Goal: Task Accomplishment & Management: Use online tool/utility

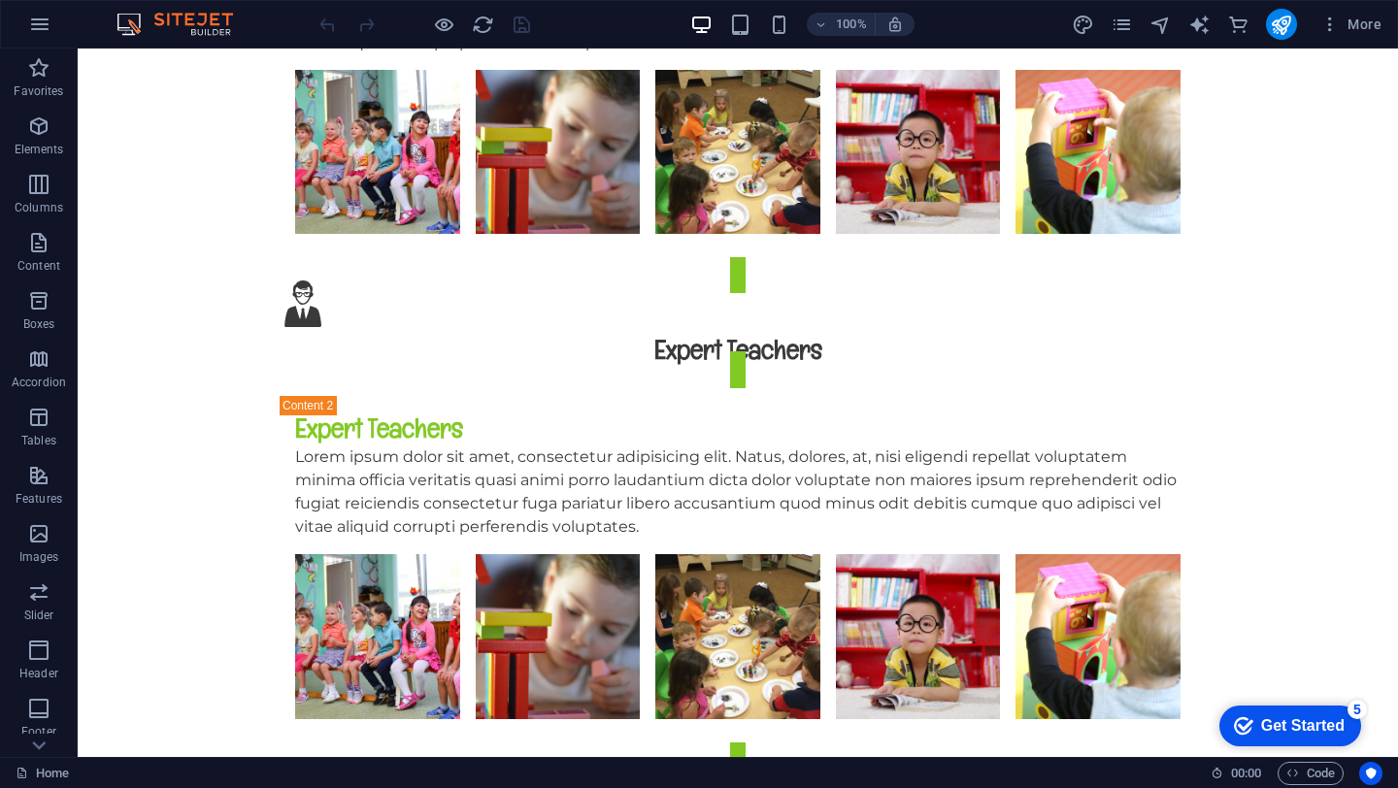
scroll to position [4885, 0]
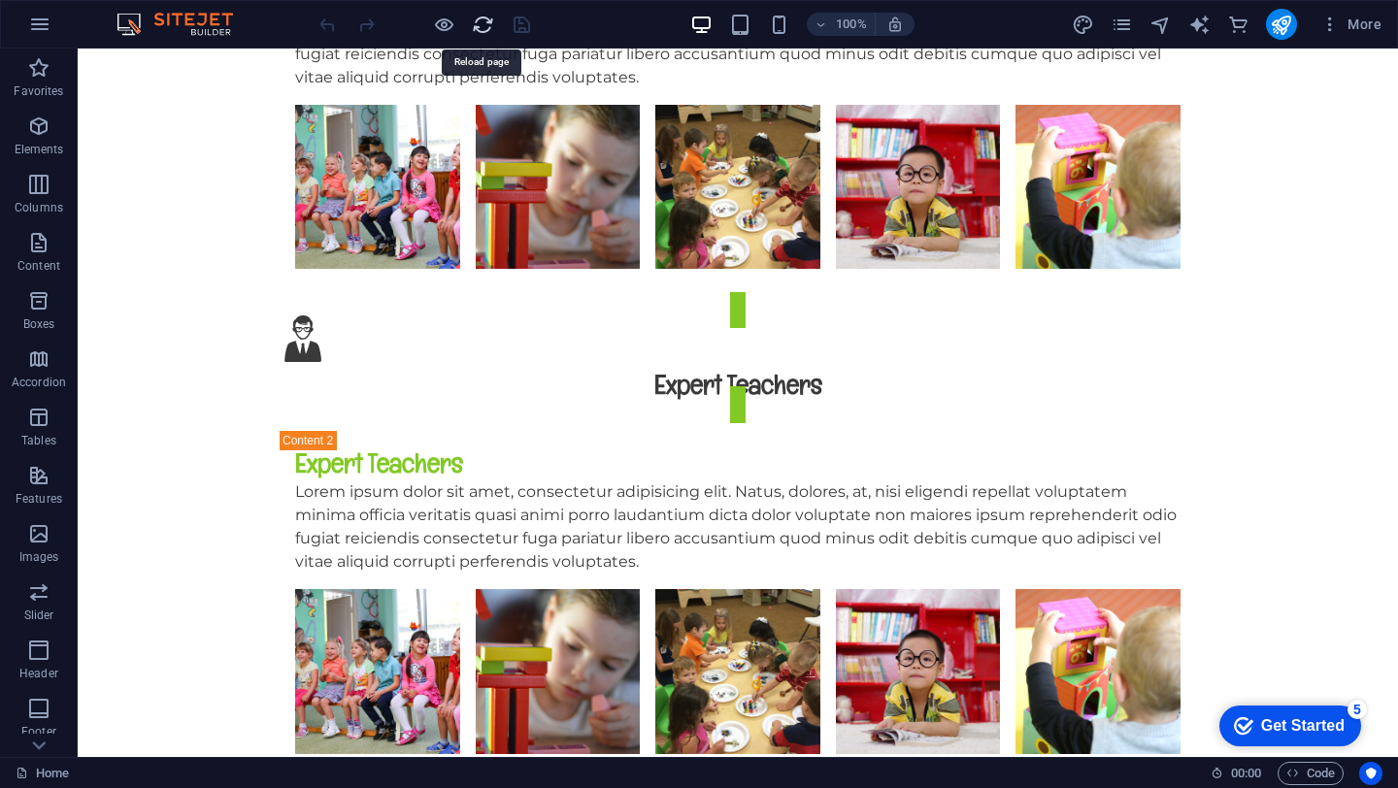
click at [481, 33] on icon "reload" at bounding box center [483, 25] width 22 height 22
click at [484, 27] on icon "reload" at bounding box center [483, 25] width 22 height 22
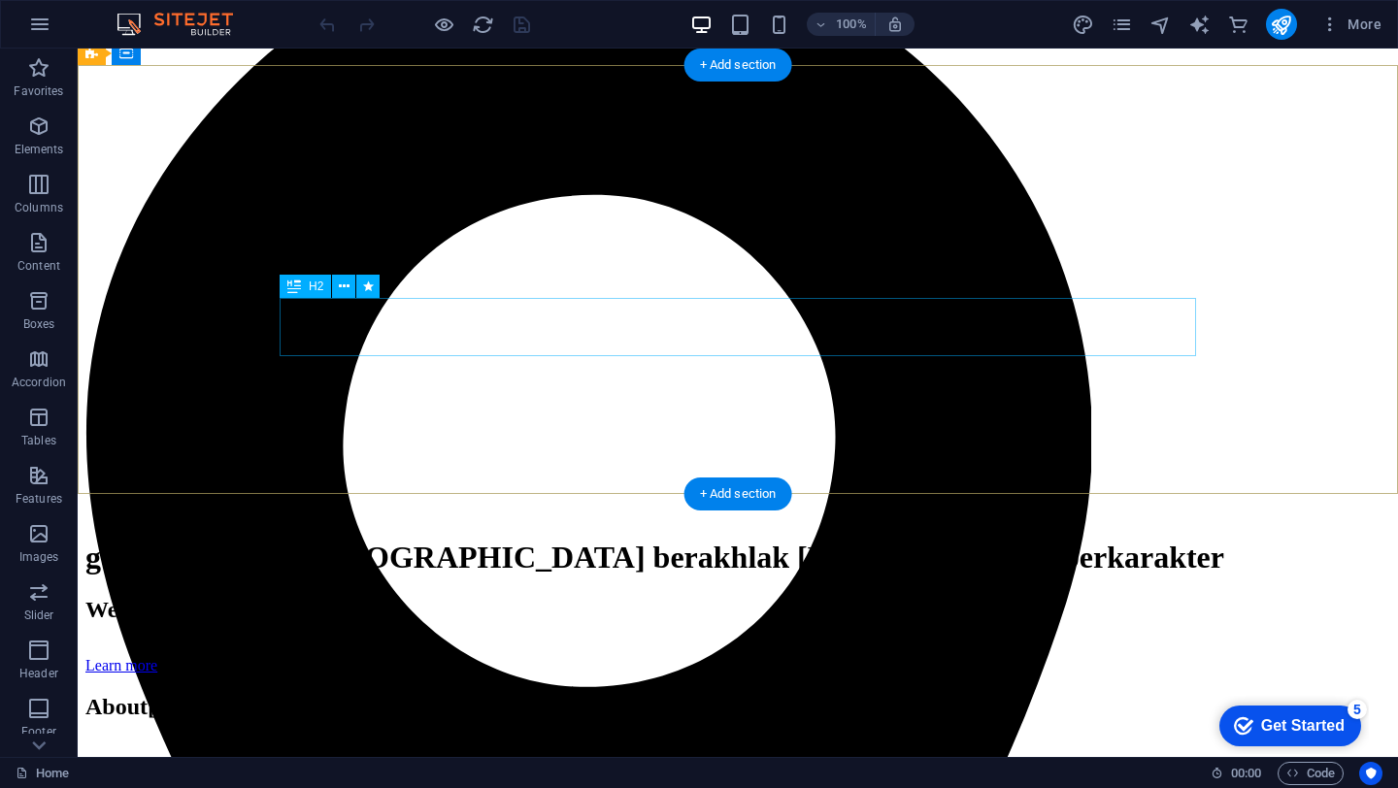
scroll to position [0, 0]
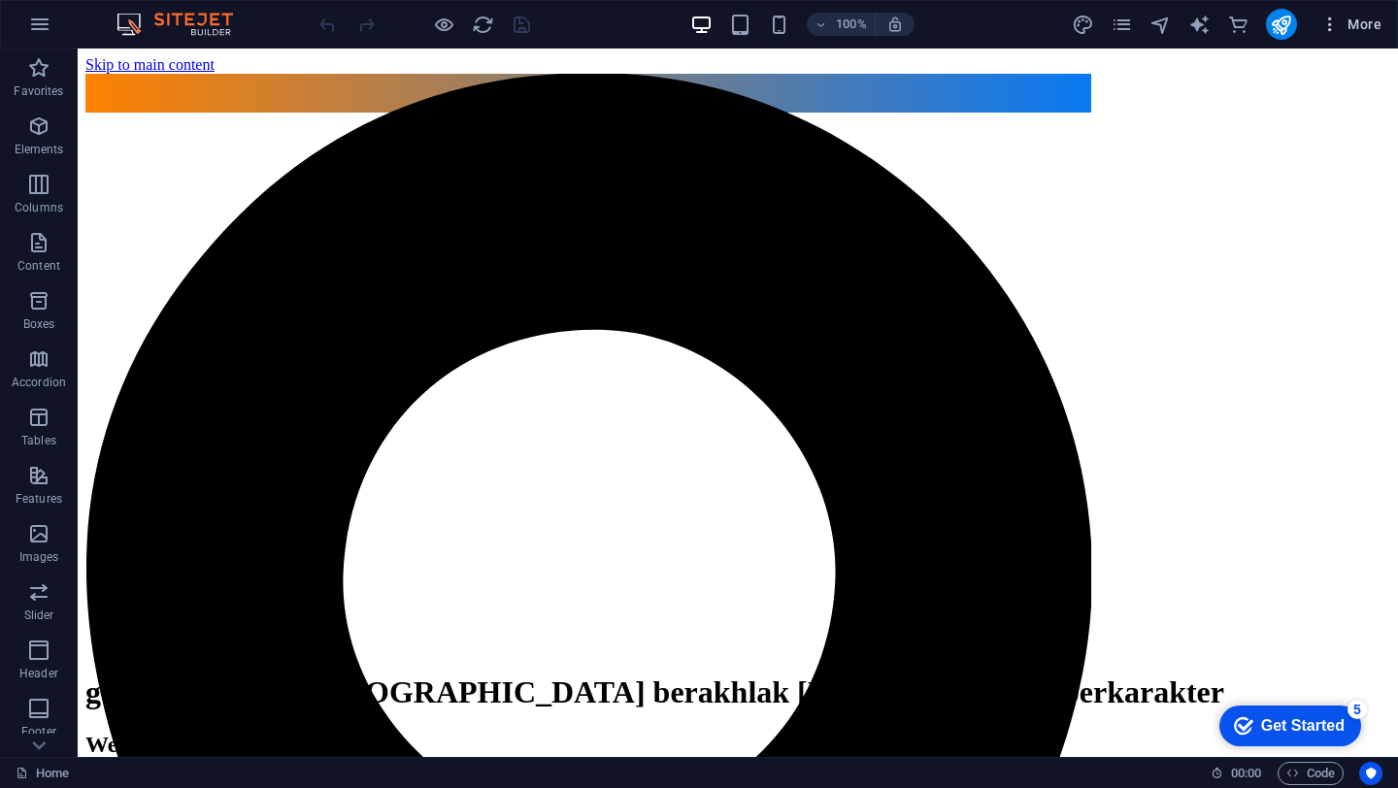
click at [1365, 15] on span "More" at bounding box center [1350, 24] width 61 height 19
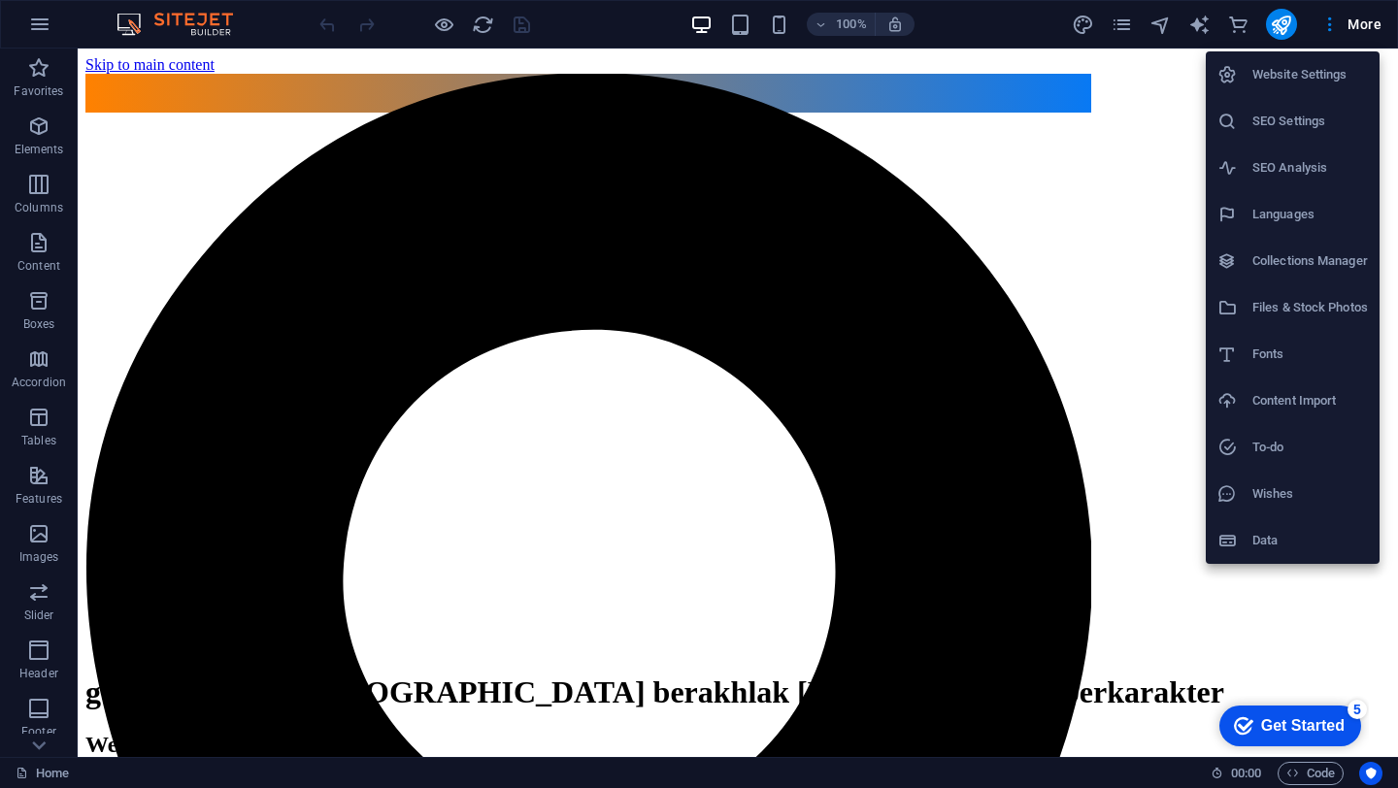
click at [1289, 76] on h6 "Website Settings" at bounding box center [1309, 74] width 115 height 23
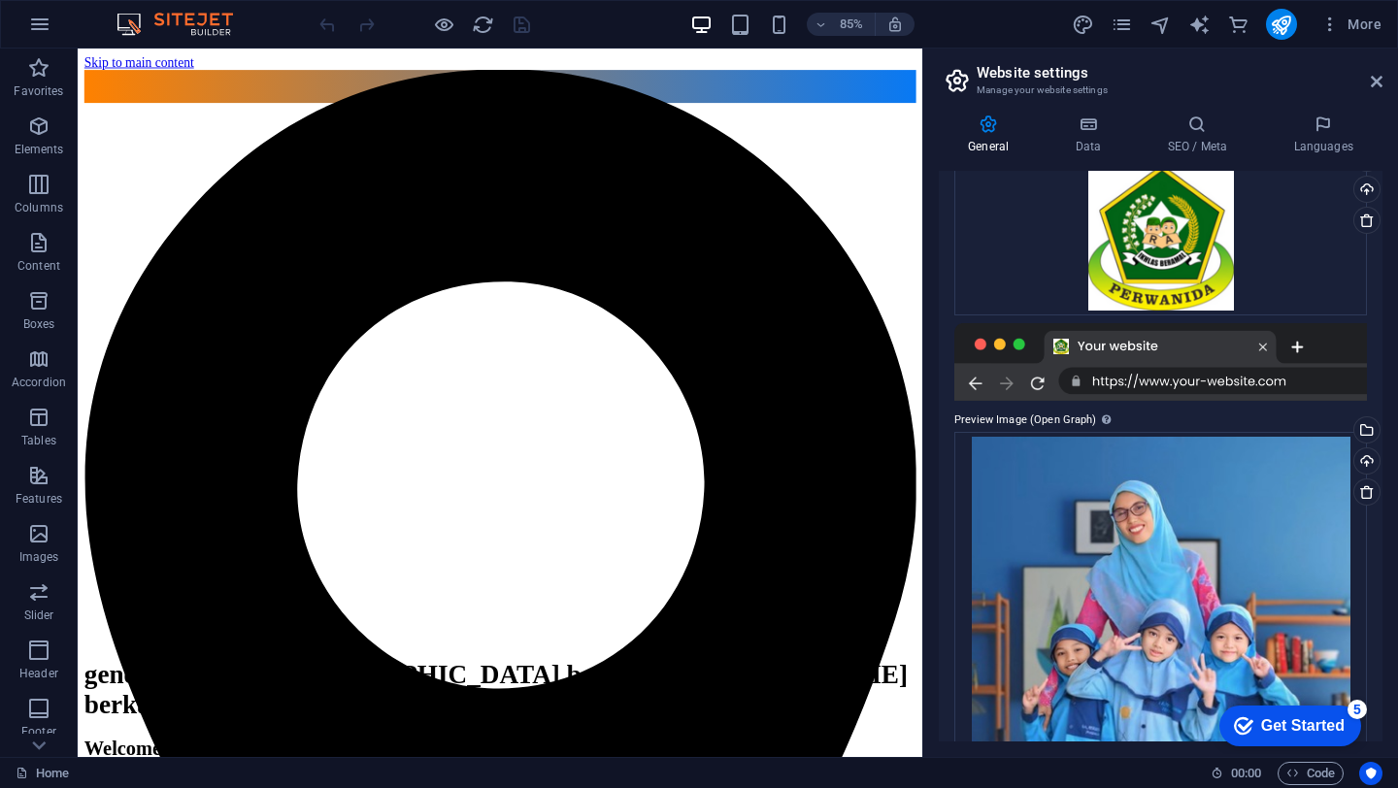
scroll to position [574, 0]
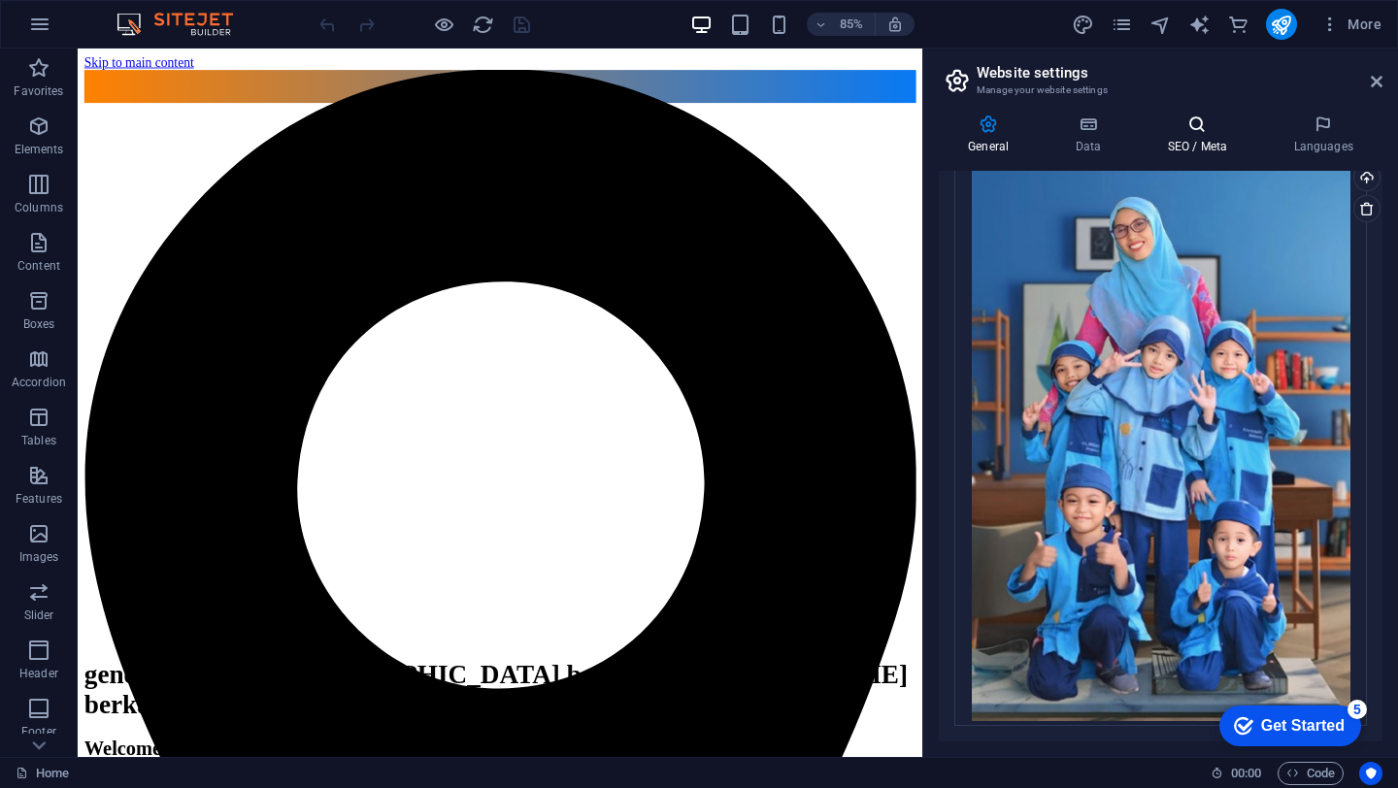
click at [1187, 139] on h4 "SEO / Meta" at bounding box center [1200, 135] width 126 height 41
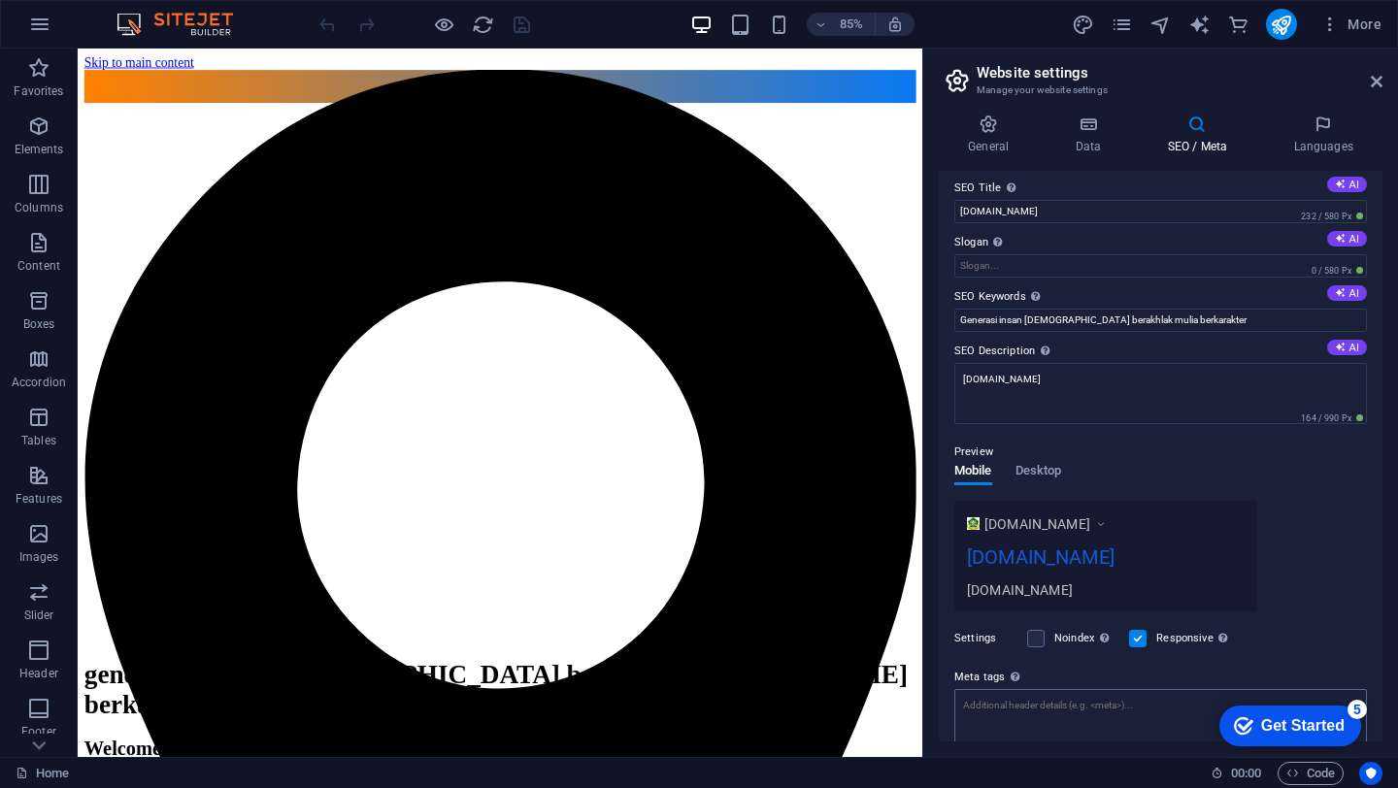
scroll to position [0, 0]
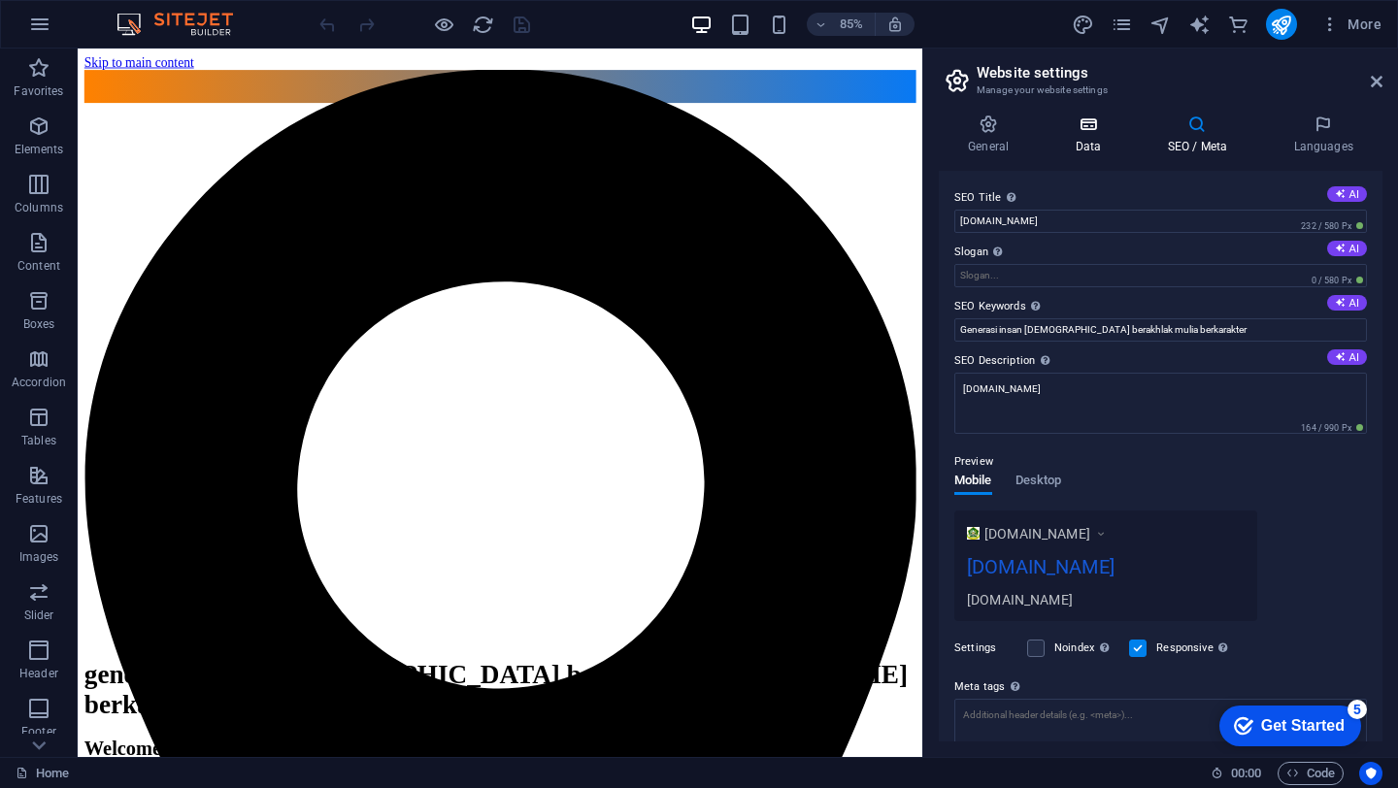
click at [1080, 150] on h4 "Data" at bounding box center [1091, 135] width 92 height 41
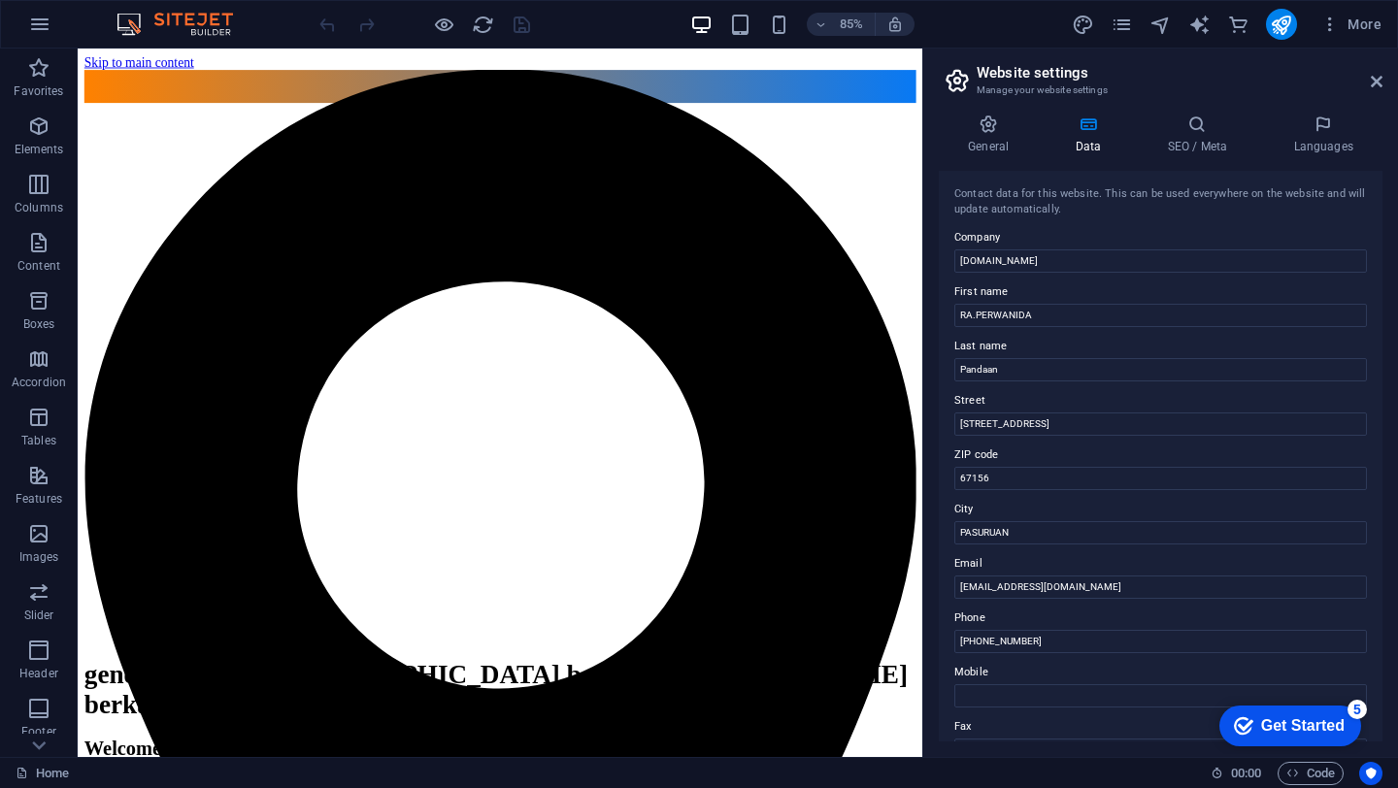
scroll to position [362, 0]
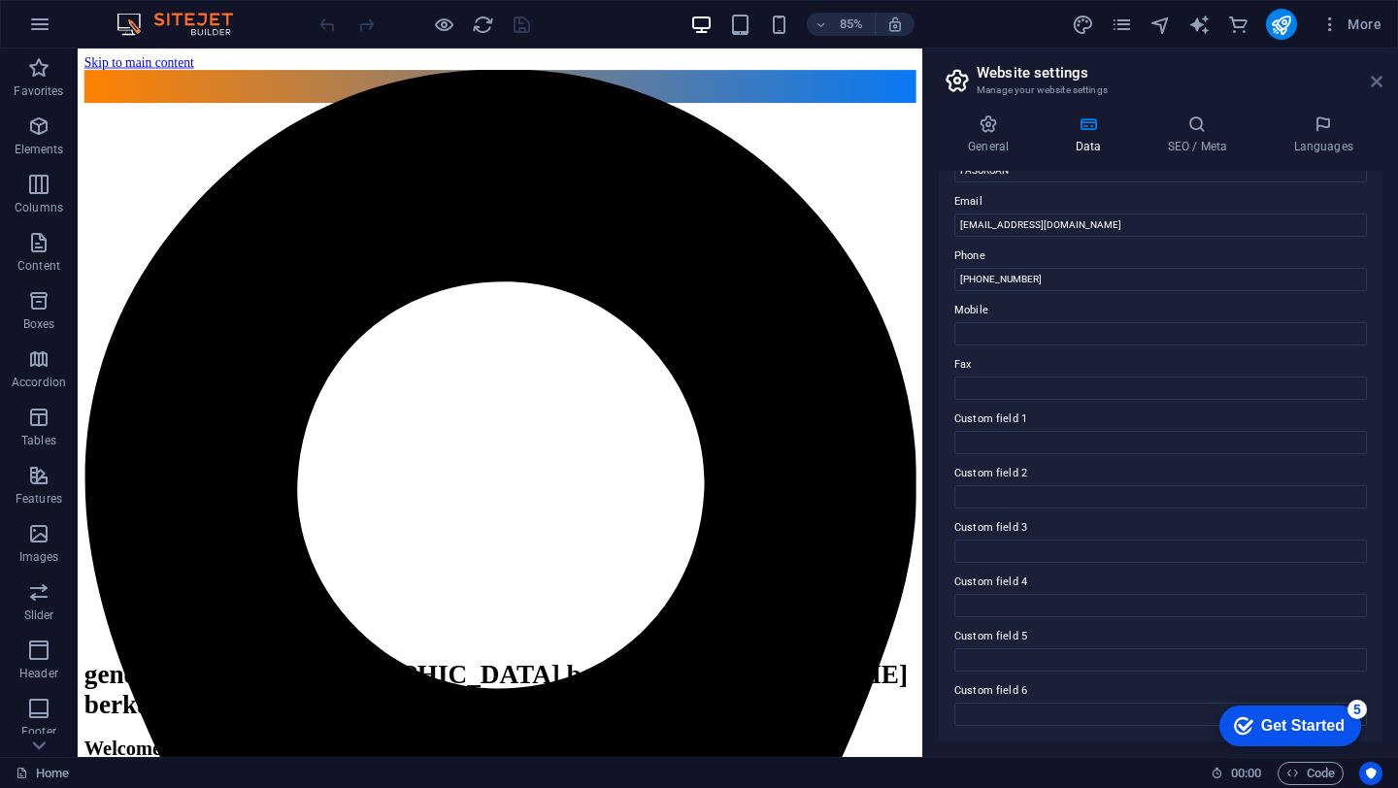
click at [1375, 83] on icon at bounding box center [1376, 82] width 12 height 16
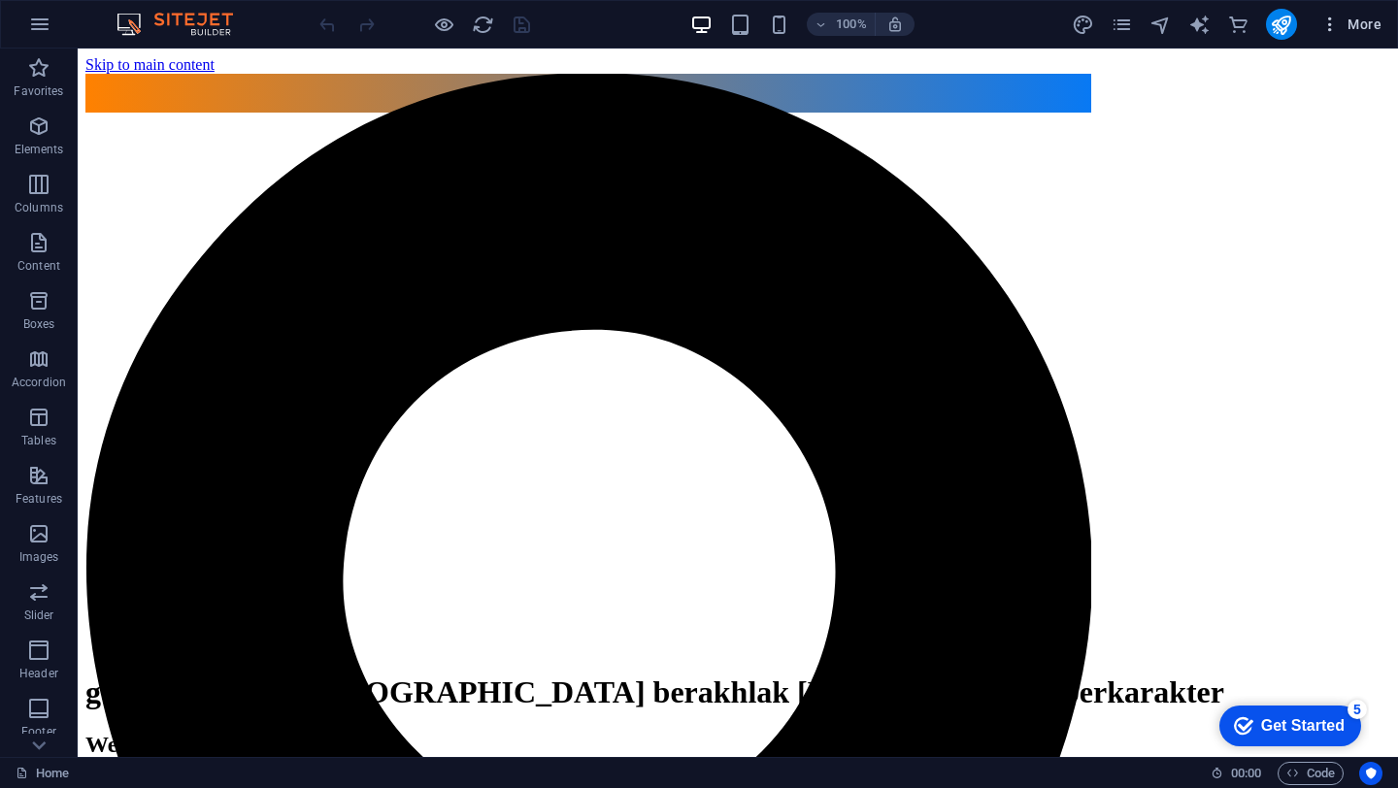
click at [1330, 21] on icon "button" at bounding box center [1329, 24] width 19 height 19
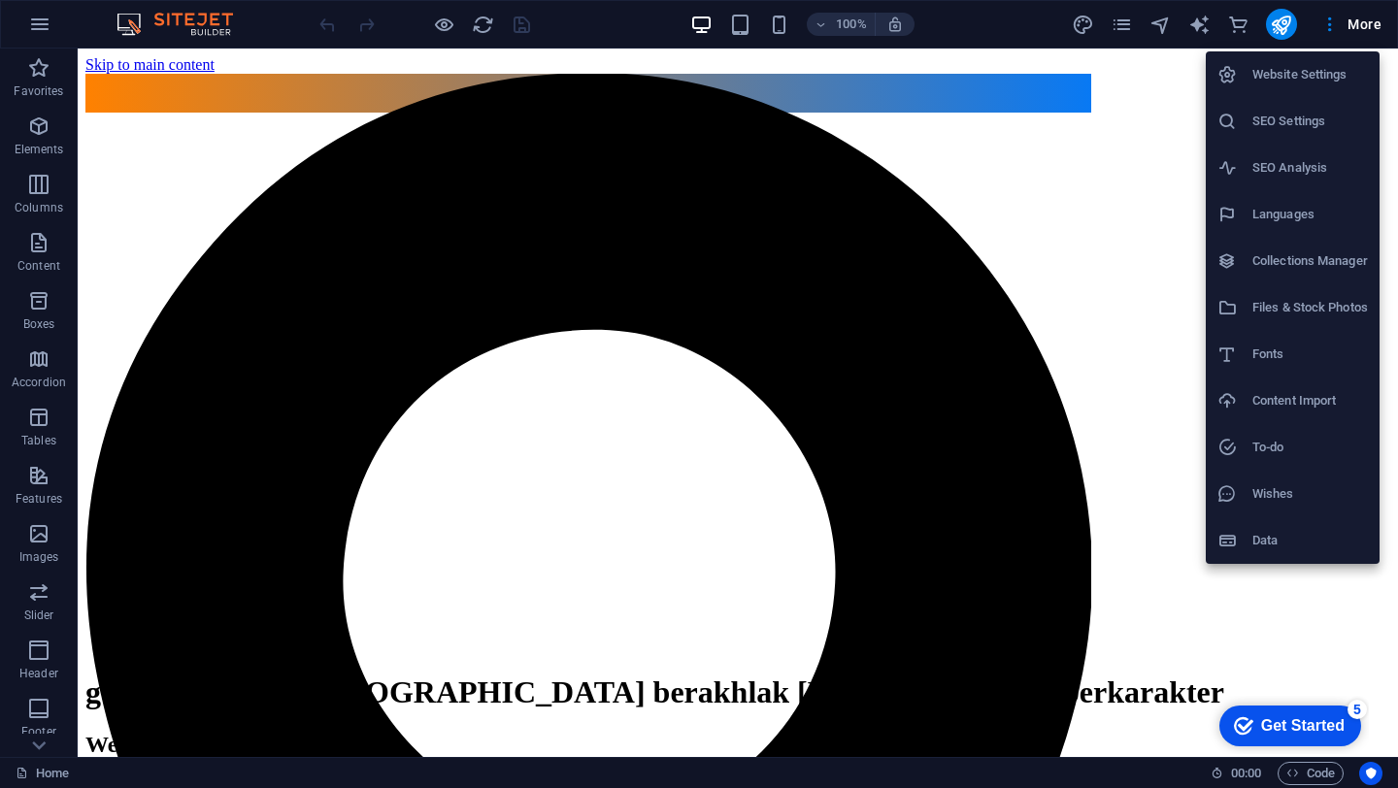
click at [40, 753] on div at bounding box center [699, 394] width 1398 height 788
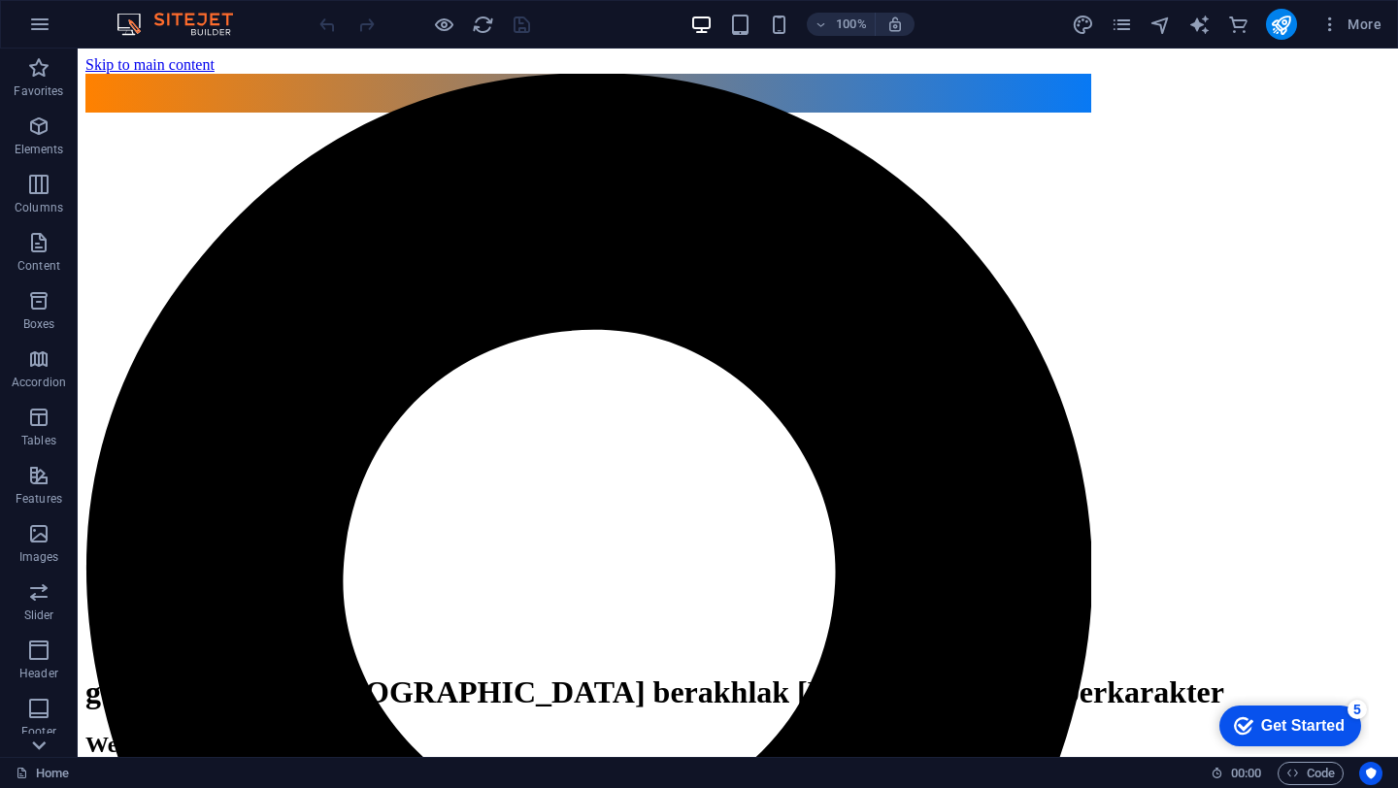
click at [40, 744] on icon at bounding box center [38, 745] width 27 height 27
click at [37, 26] on icon "button" at bounding box center [39, 24] width 23 height 23
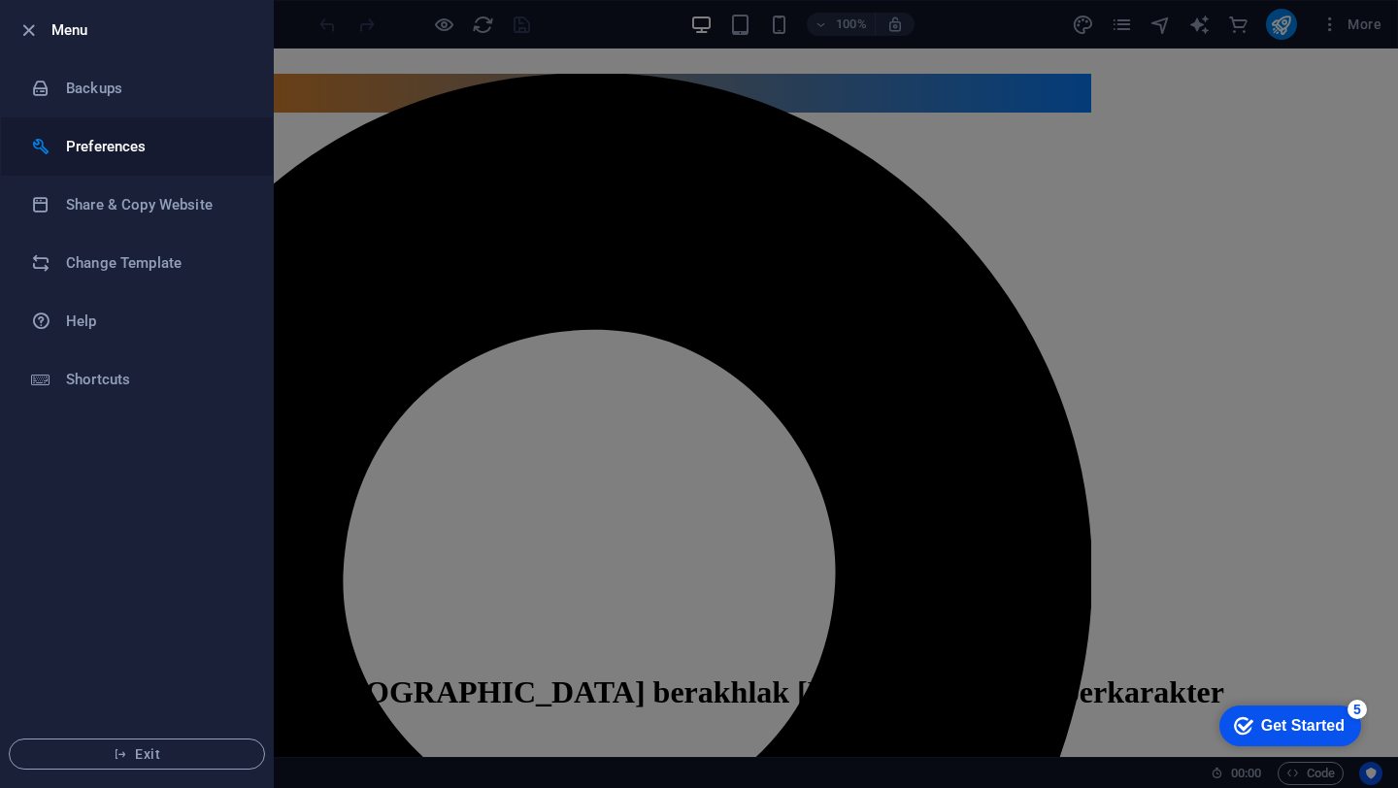
click at [119, 159] on li "Preferences" at bounding box center [137, 146] width 272 height 58
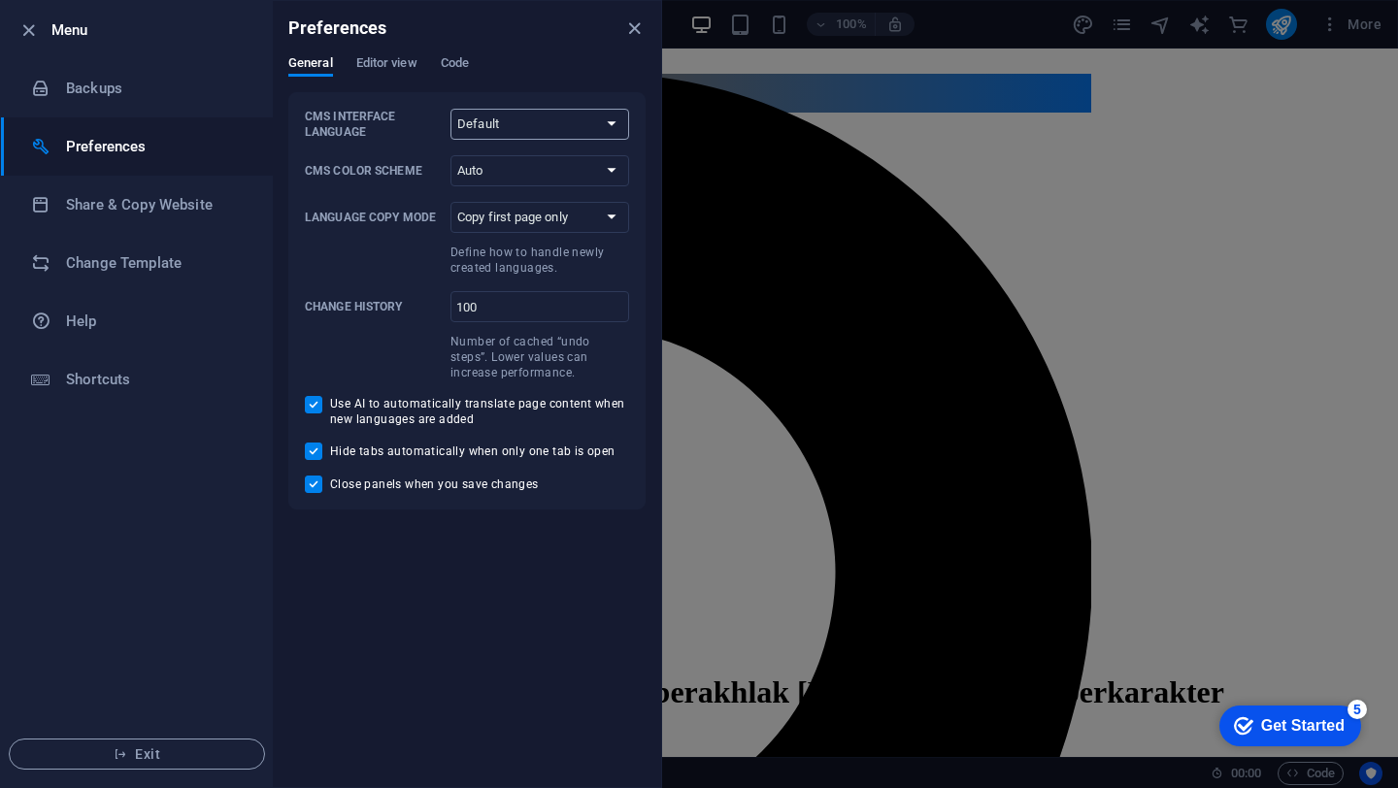
click at [617, 128] on select "Default Deutsch English Español Français Magyar Italiano Nederlands Polski Port…" at bounding box center [539, 124] width 179 height 31
click at [617, 218] on select "Copy first page only Copy all pages" at bounding box center [539, 217] width 179 height 31
click at [396, 70] on span "Editor view" at bounding box center [386, 64] width 61 height 27
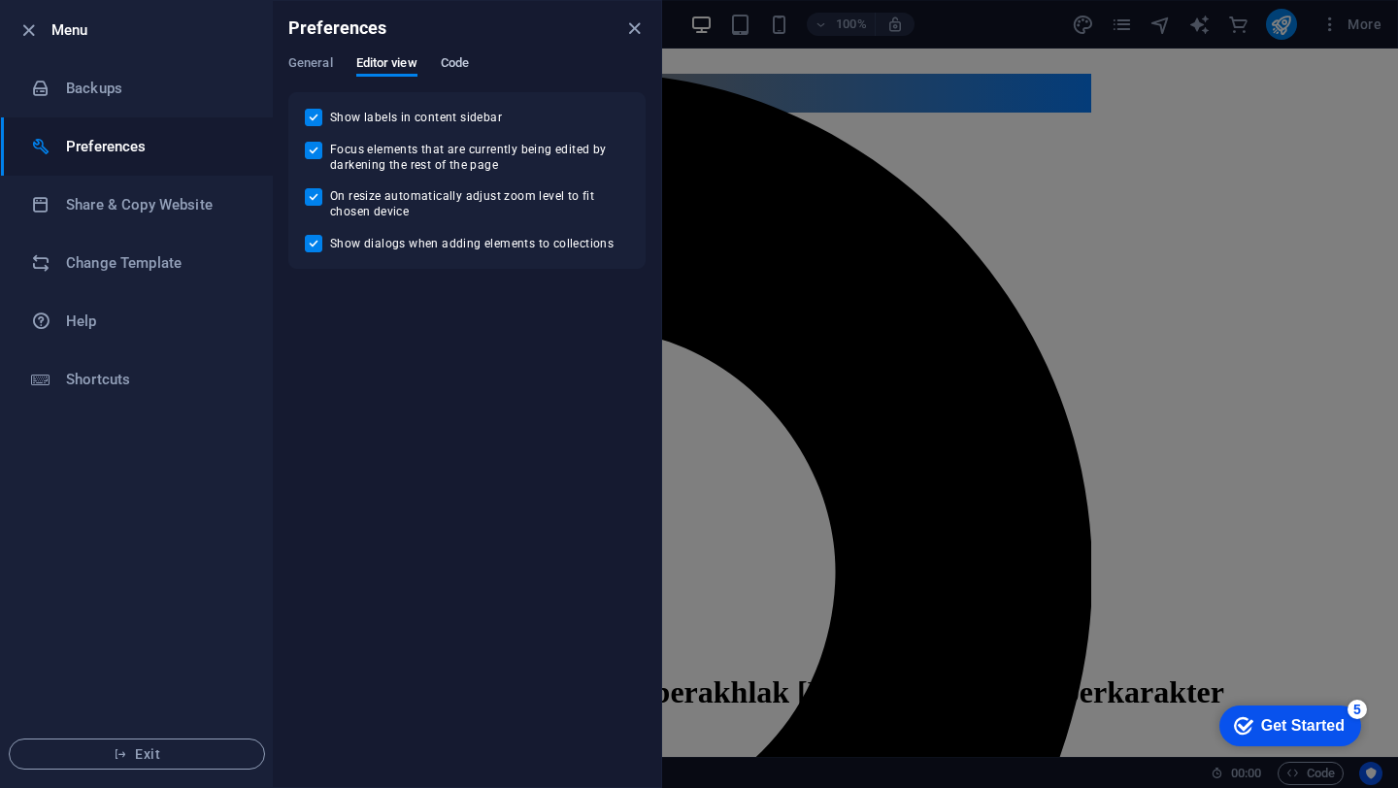
click at [466, 70] on span "Code" at bounding box center [455, 64] width 28 height 27
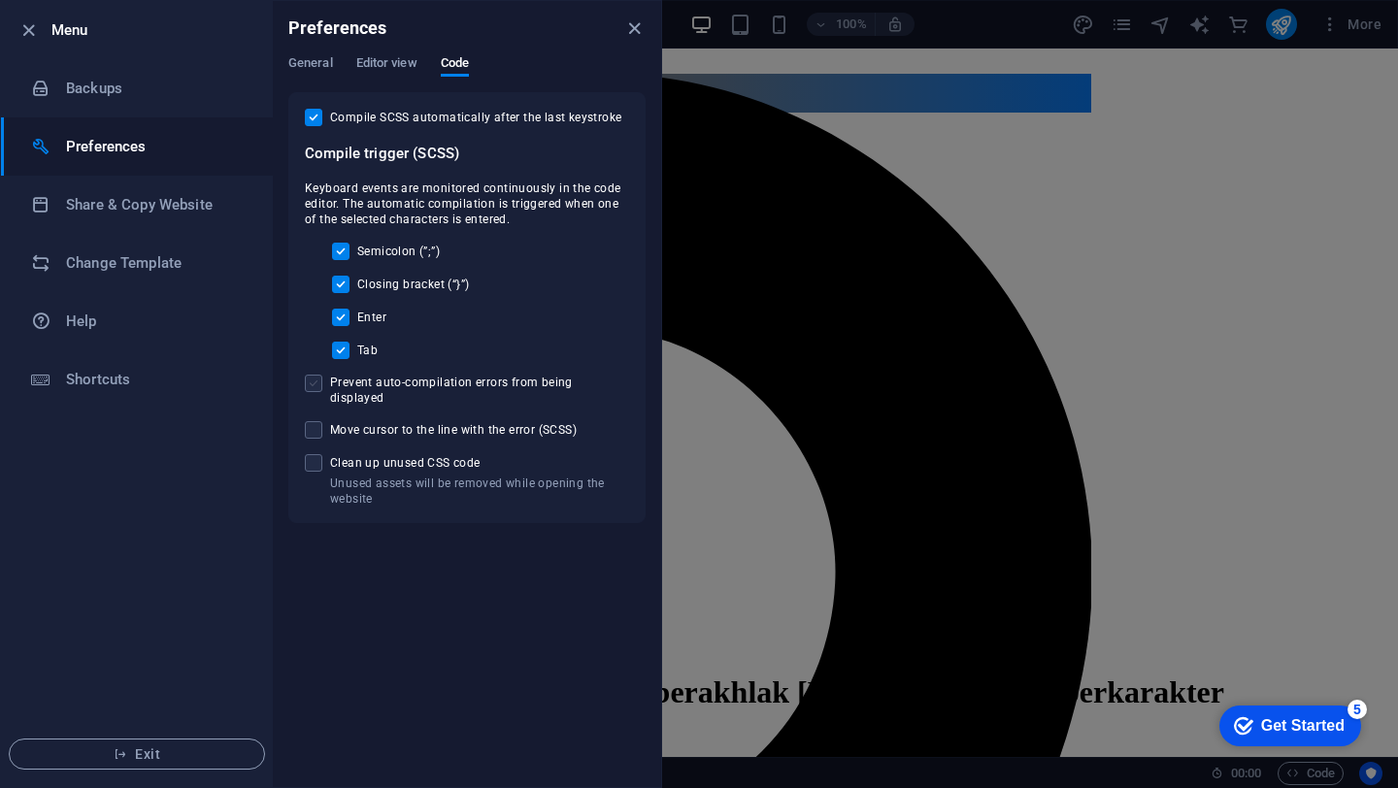
click at [314, 381] on span at bounding box center [313, 383] width 17 height 17
click at [314, 381] on input "Prevent auto-compilation errors from being displayed" at bounding box center [317, 383] width 25 height 17
checkbox input "true"
click at [639, 32] on icon "close" at bounding box center [634, 28] width 22 height 22
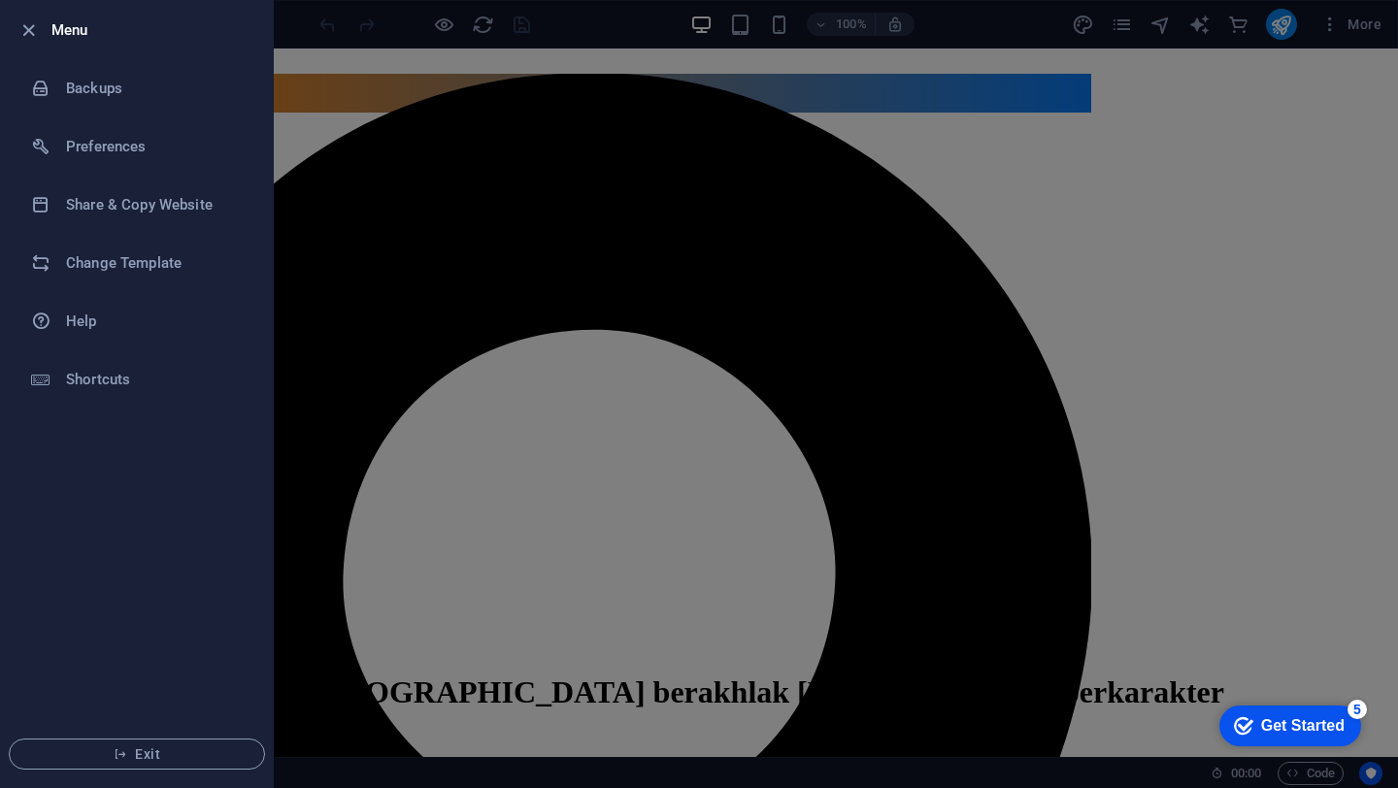
click at [472, 27] on div at bounding box center [699, 394] width 1398 height 788
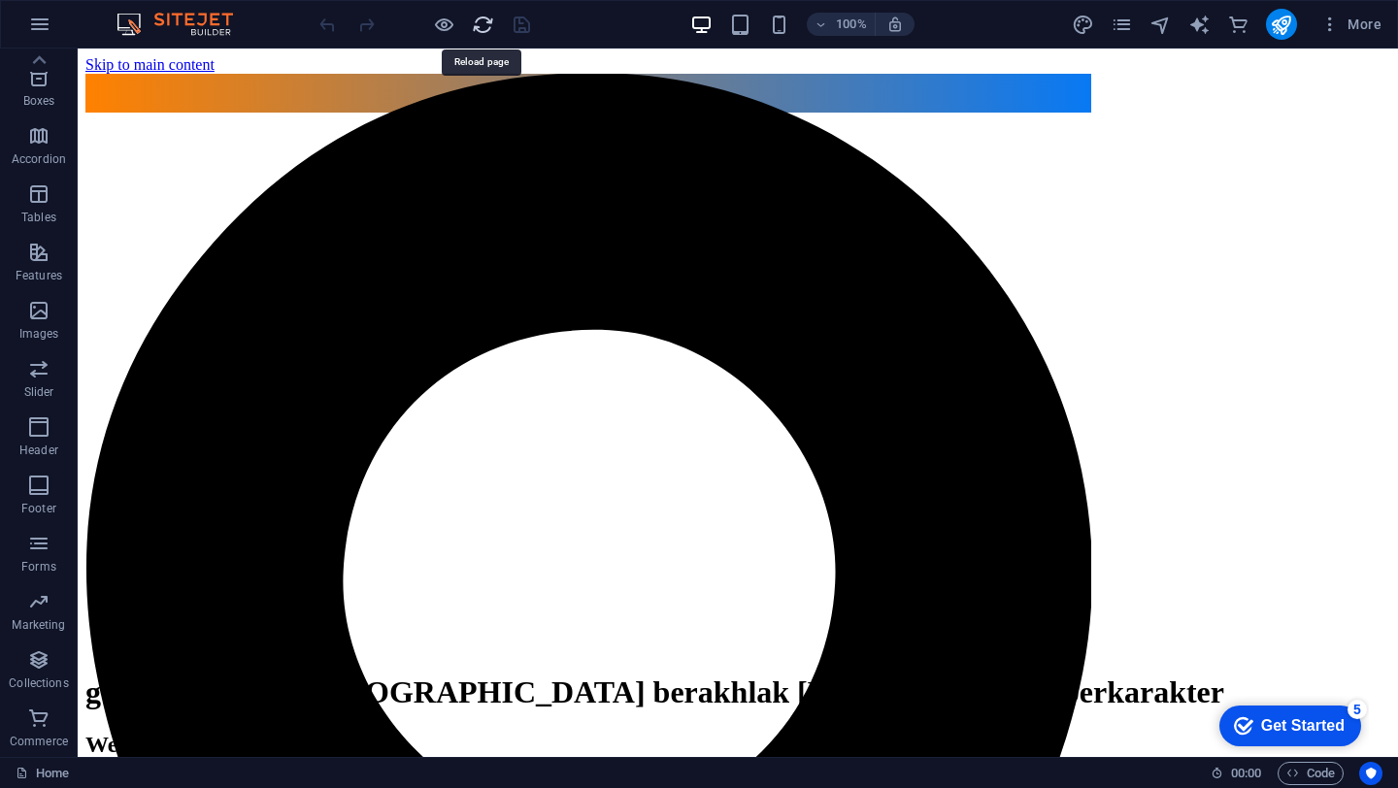
click at [472, 29] on icon "reload" at bounding box center [483, 25] width 22 height 22
click at [485, 26] on icon "reload" at bounding box center [483, 25] width 22 height 22
click at [487, 36] on div at bounding box center [423, 24] width 217 height 31
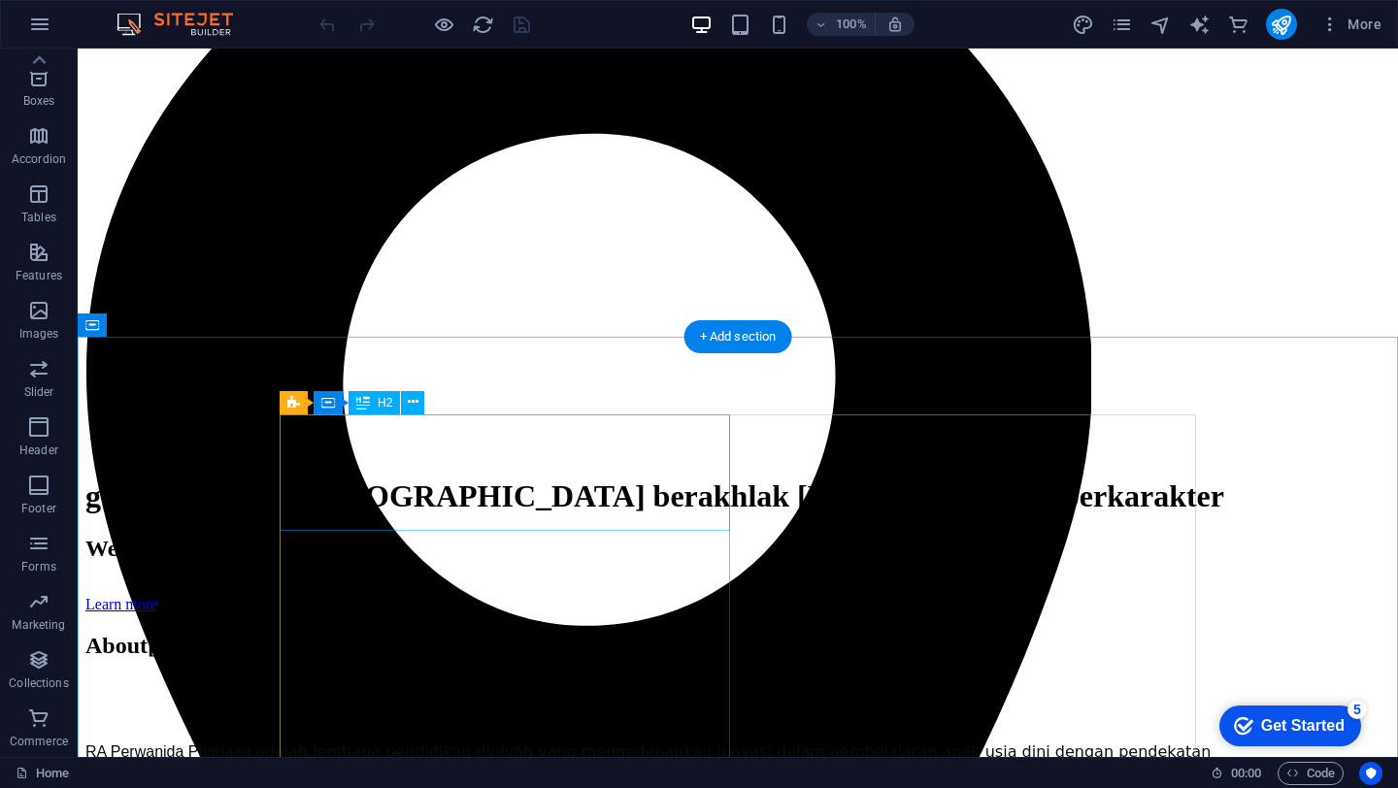
scroll to position [0, 0]
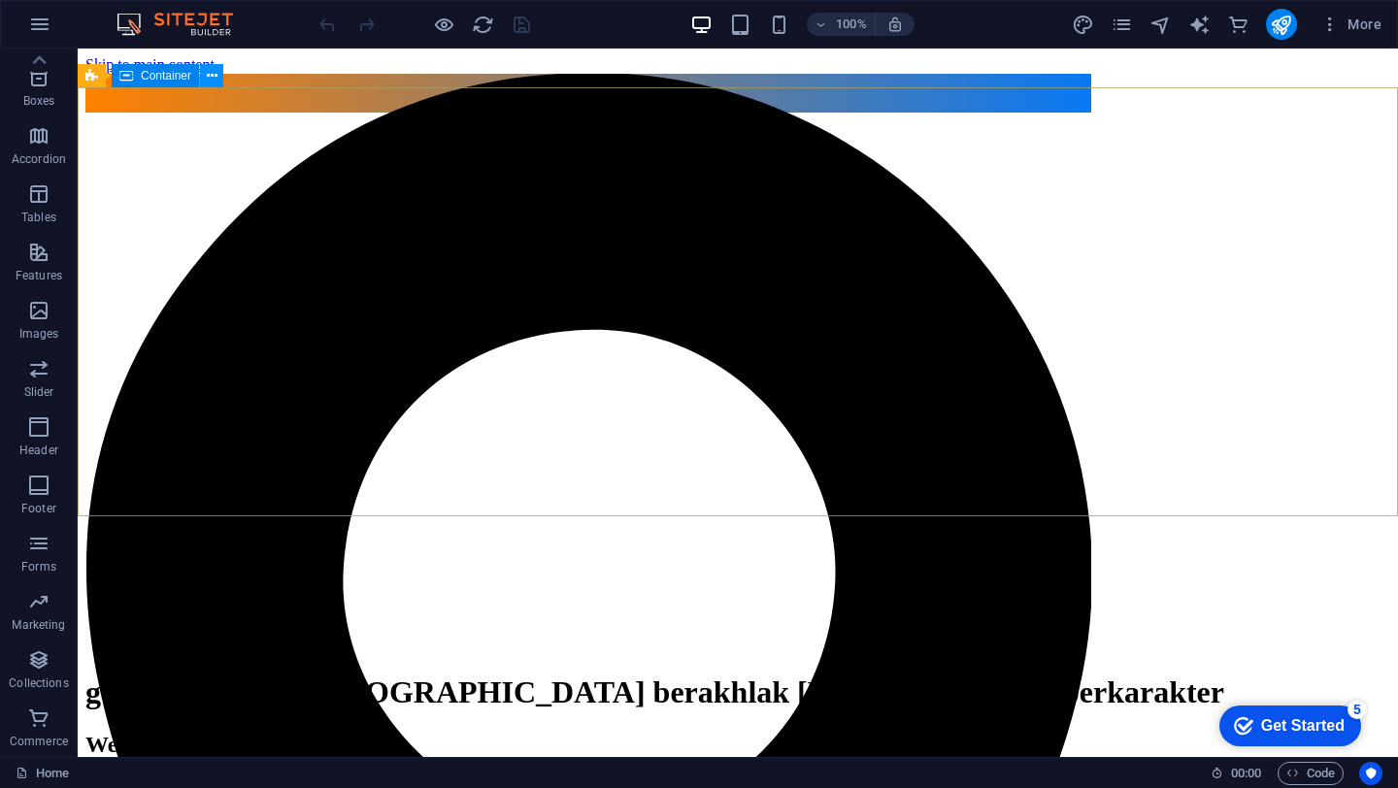
click at [213, 82] on icon at bounding box center [212, 76] width 11 height 20
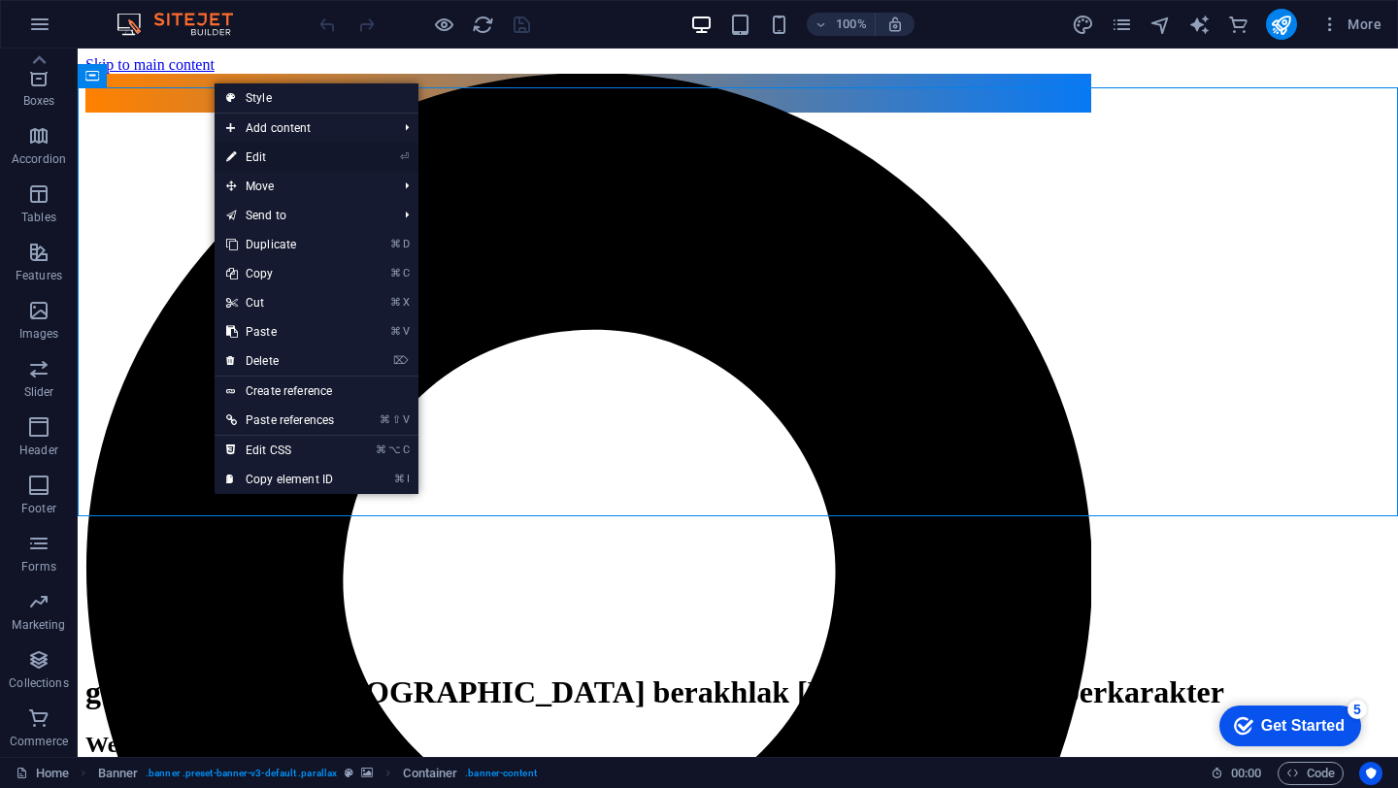
click at [248, 159] on link "⏎ Edit" at bounding box center [279, 157] width 131 height 29
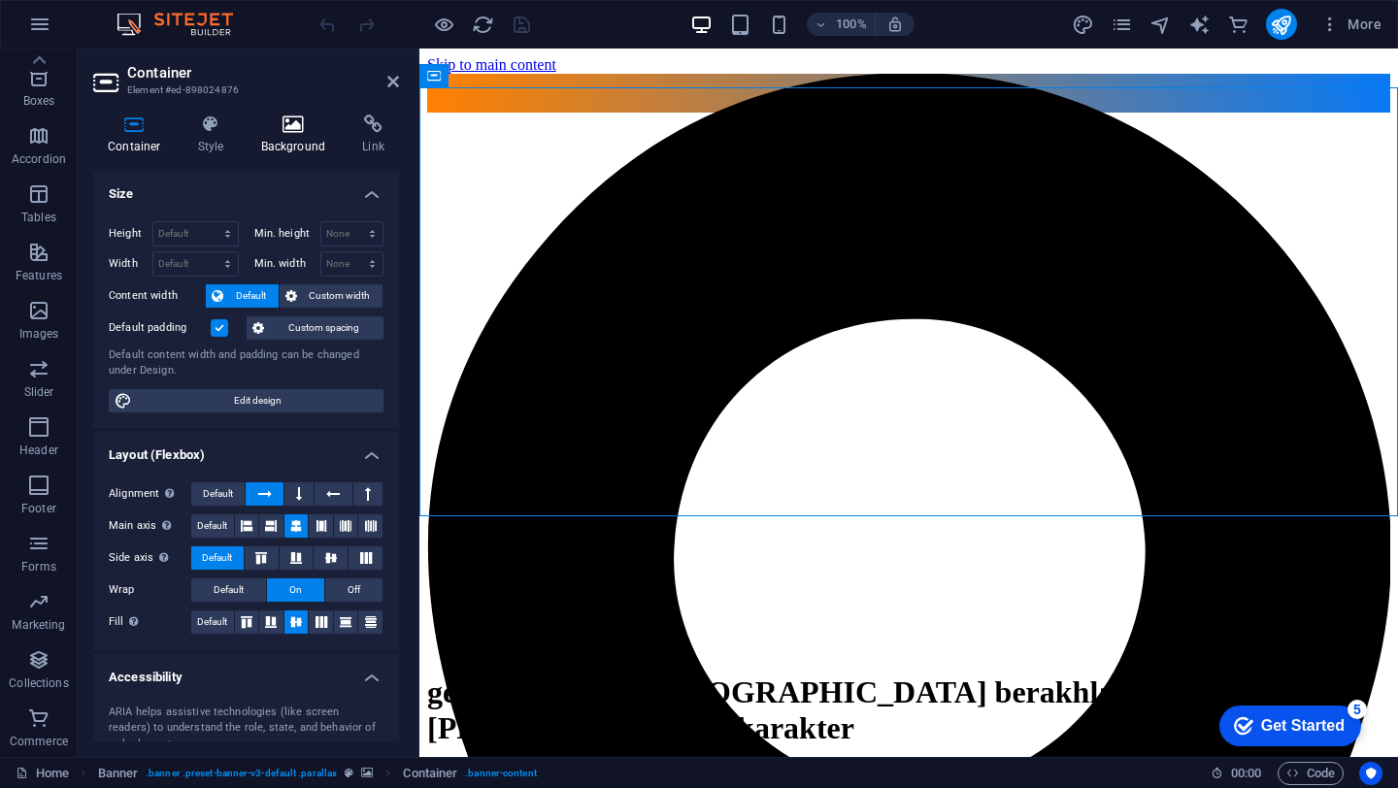
click at [295, 140] on h4 "Background" at bounding box center [298, 135] width 102 height 41
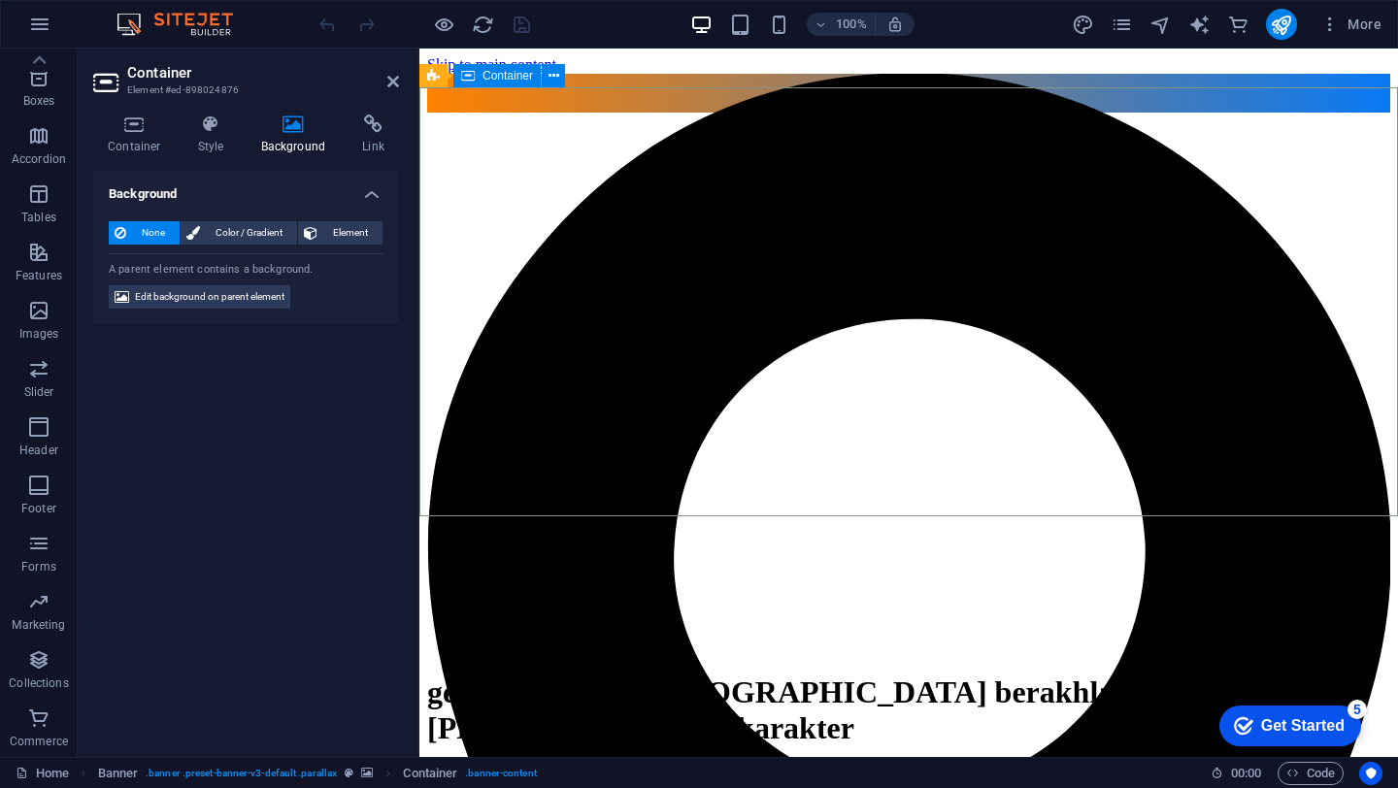
click at [671, 654] on div "generasi insan [DEMOGRAPHIC_DATA] berakhlak [PERSON_NAME] berkarakter Welcome t…" at bounding box center [908, 749] width 963 height 191
click at [387, 83] on icon at bounding box center [393, 82] width 12 height 16
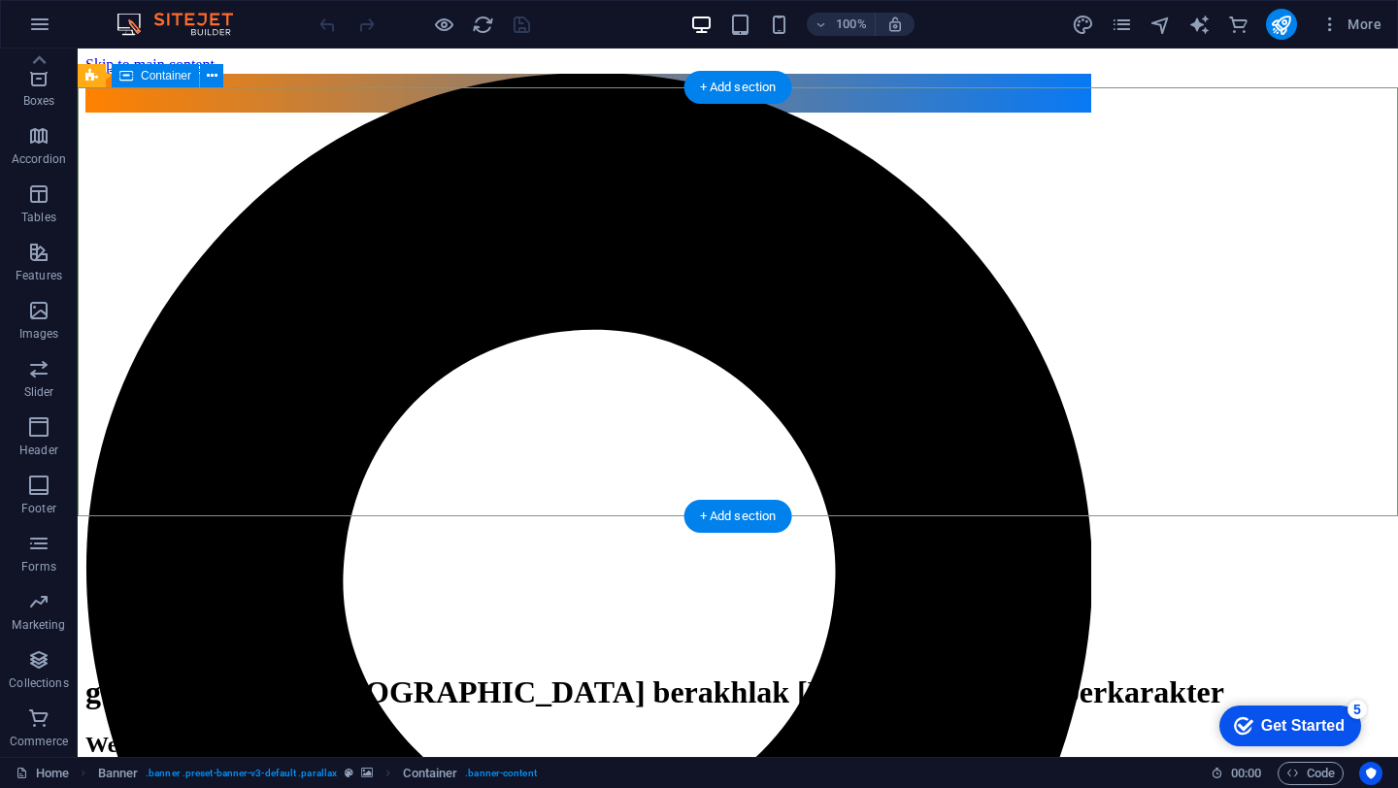
click at [393, 654] on div "generasi insan [DEMOGRAPHIC_DATA] berakhlak [PERSON_NAME] berkarakter Welcome t…" at bounding box center [737, 731] width 1304 height 155
click at [217, 76] on button at bounding box center [211, 75] width 23 height 23
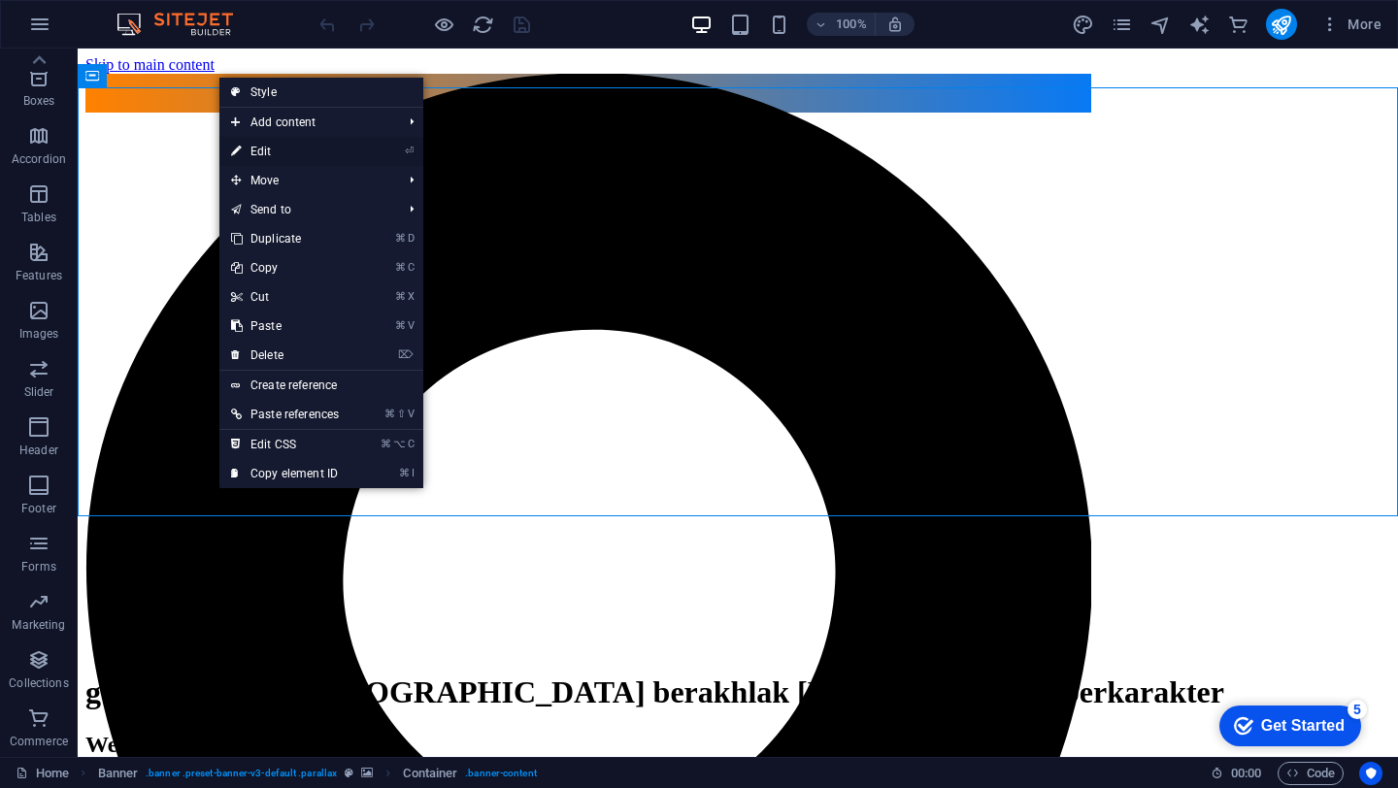
click at [295, 148] on link "⏎ Edit" at bounding box center [284, 151] width 131 height 29
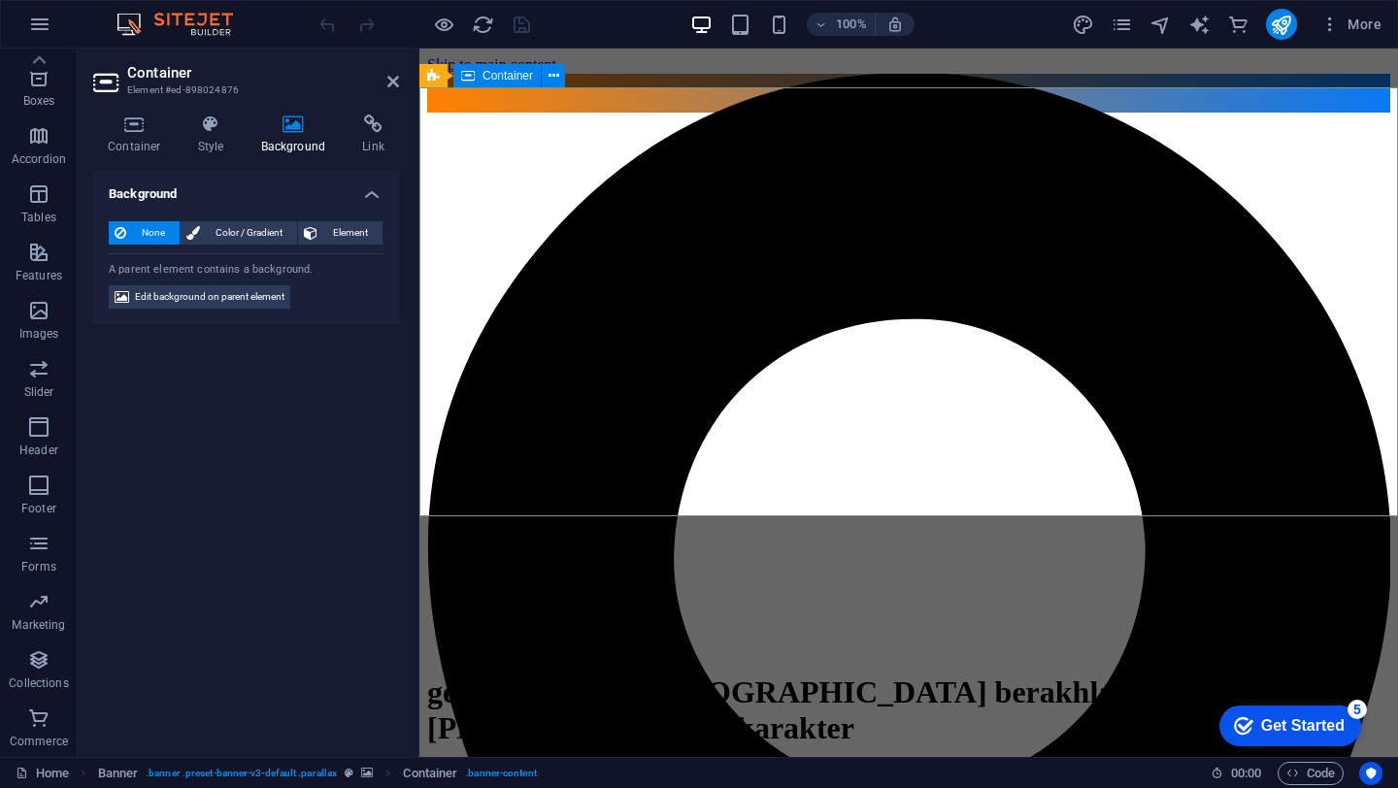
click at [937, 654] on div "generasi insan [DEMOGRAPHIC_DATA] berakhlak [PERSON_NAME] berkarakter Welcome t…" at bounding box center [908, 749] width 963 height 191
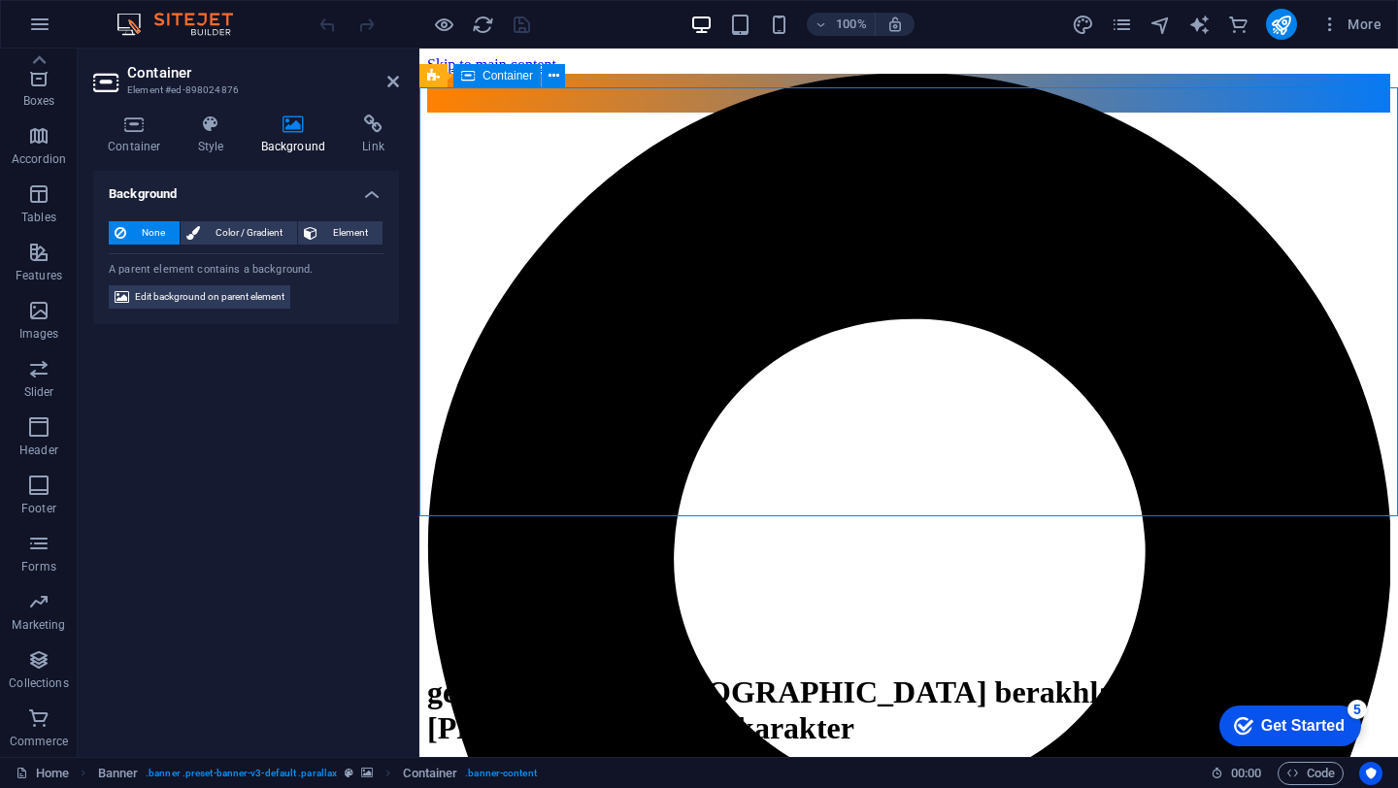
drag, startPoint x: 937, startPoint y: 129, endPoint x: 937, endPoint y: 95, distance: 34.0
click at [937, 654] on div "generasi insan [DEMOGRAPHIC_DATA] berakhlak [PERSON_NAME] berkarakter Welcome t…" at bounding box center [908, 749] width 963 height 191
click at [931, 654] on div "generasi insan [DEMOGRAPHIC_DATA] berakhlak [PERSON_NAME] berkarakter Welcome t…" at bounding box center [908, 749] width 963 height 191
click at [358, 239] on span "Element" at bounding box center [349, 232] width 53 height 23
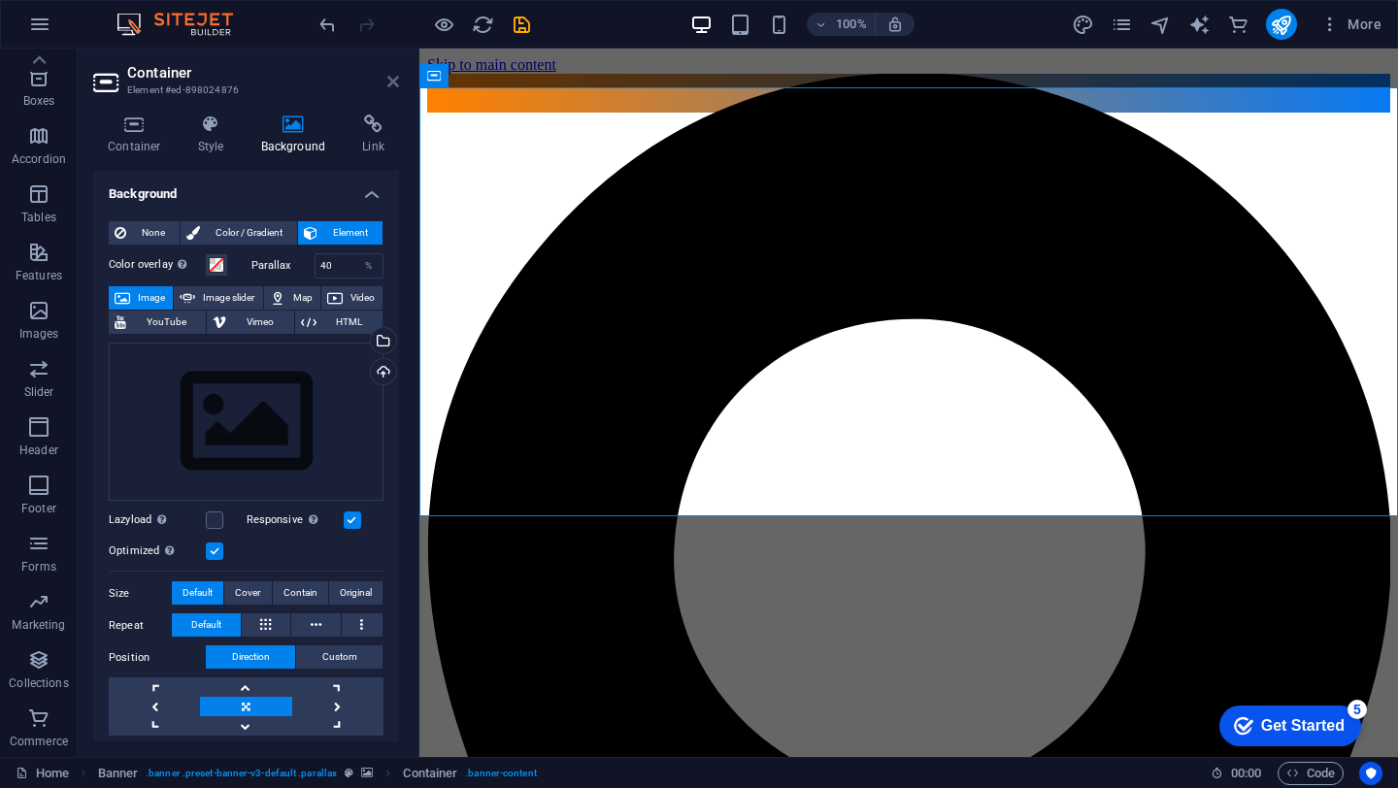
click at [396, 81] on icon at bounding box center [393, 82] width 12 height 16
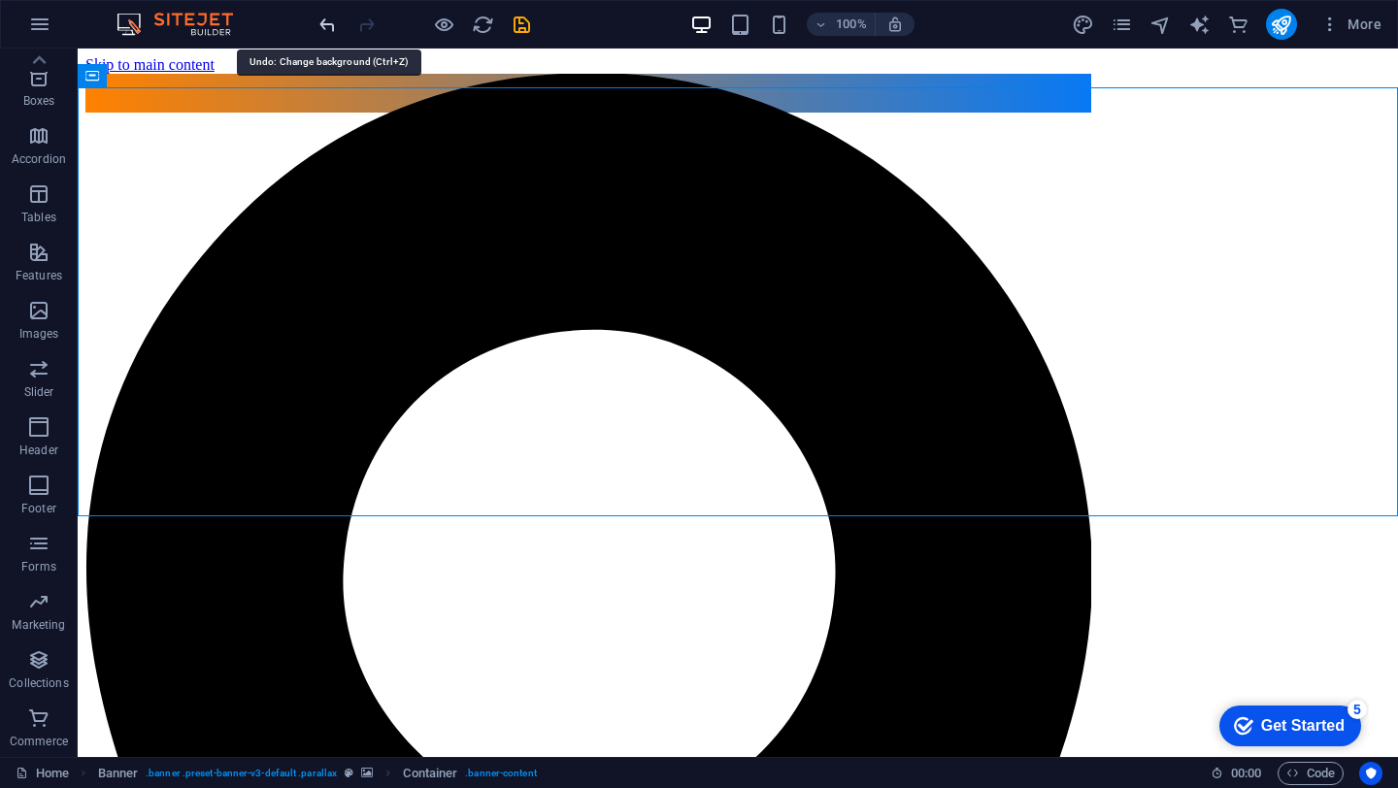
click at [325, 25] on icon "undo" at bounding box center [327, 25] width 22 height 22
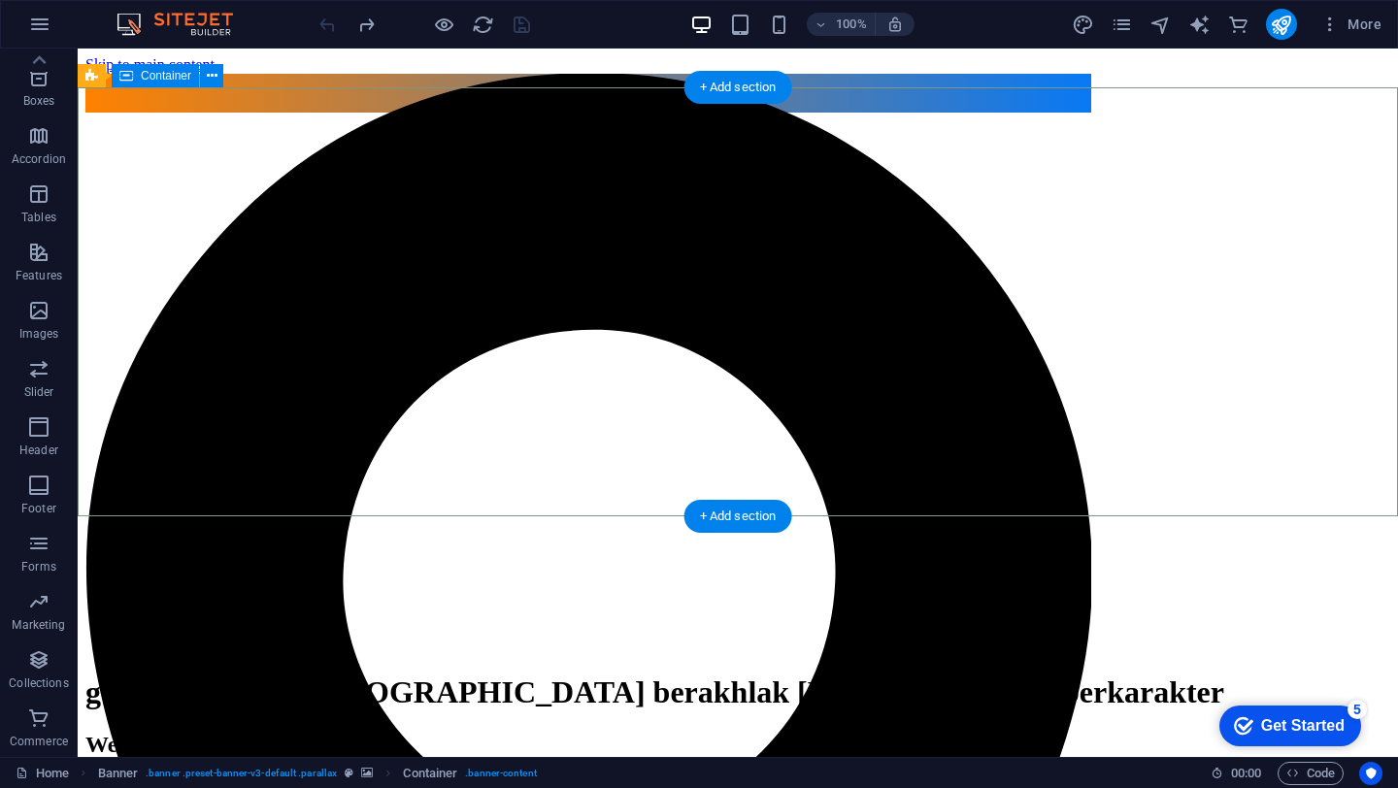
click at [167, 654] on div "generasi insan [DEMOGRAPHIC_DATA] berakhlak [PERSON_NAME] berkarakter Welcome t…" at bounding box center [737, 731] width 1304 height 155
click at [195, 654] on div "generasi insan [DEMOGRAPHIC_DATA] berakhlak [PERSON_NAME] berkarakter Welcome t…" at bounding box center [737, 731] width 1304 height 155
click at [1284, 654] on div "generasi insan [DEMOGRAPHIC_DATA] berakhlak [PERSON_NAME] berkarakter Welcome t…" at bounding box center [737, 731] width 1304 height 155
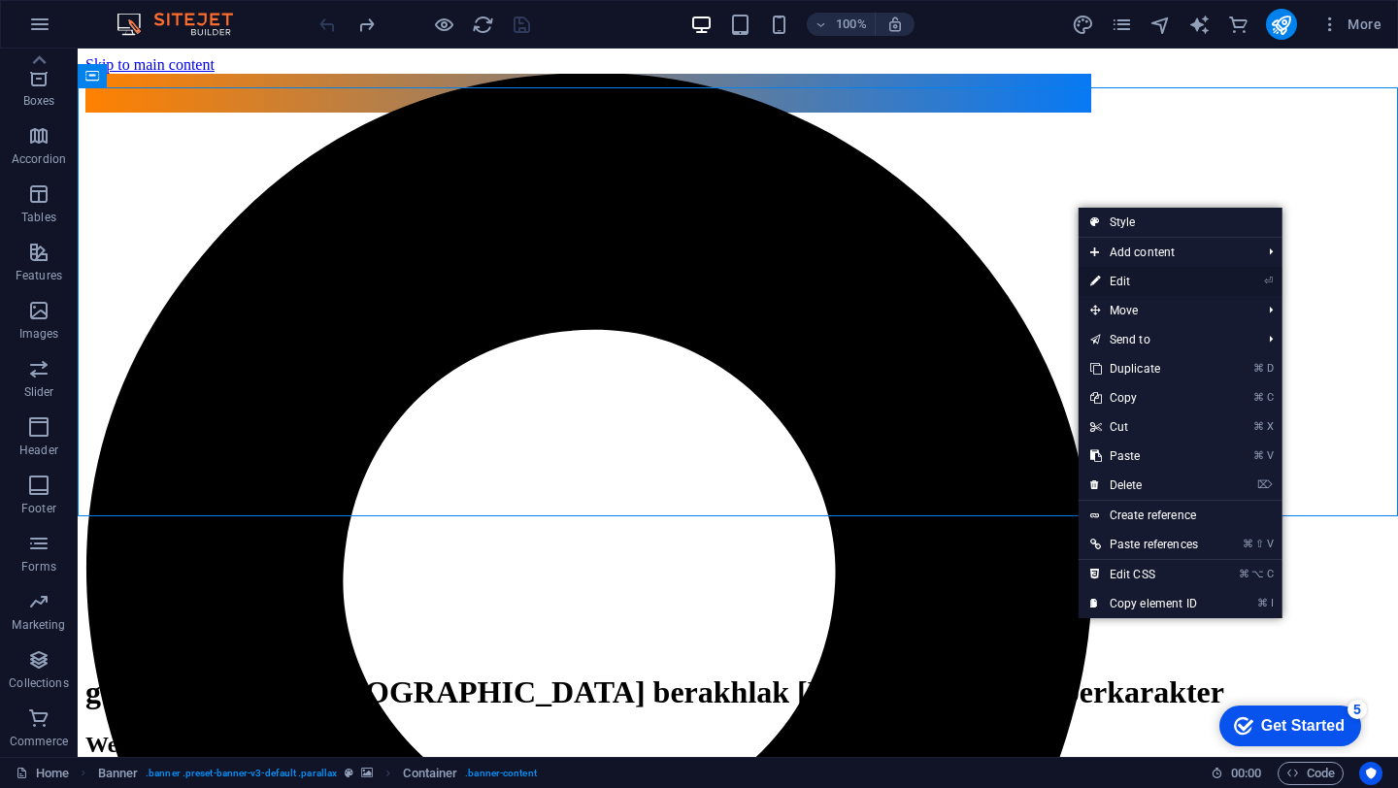
click at [1200, 286] on link "⏎ Edit" at bounding box center [1143, 281] width 131 height 29
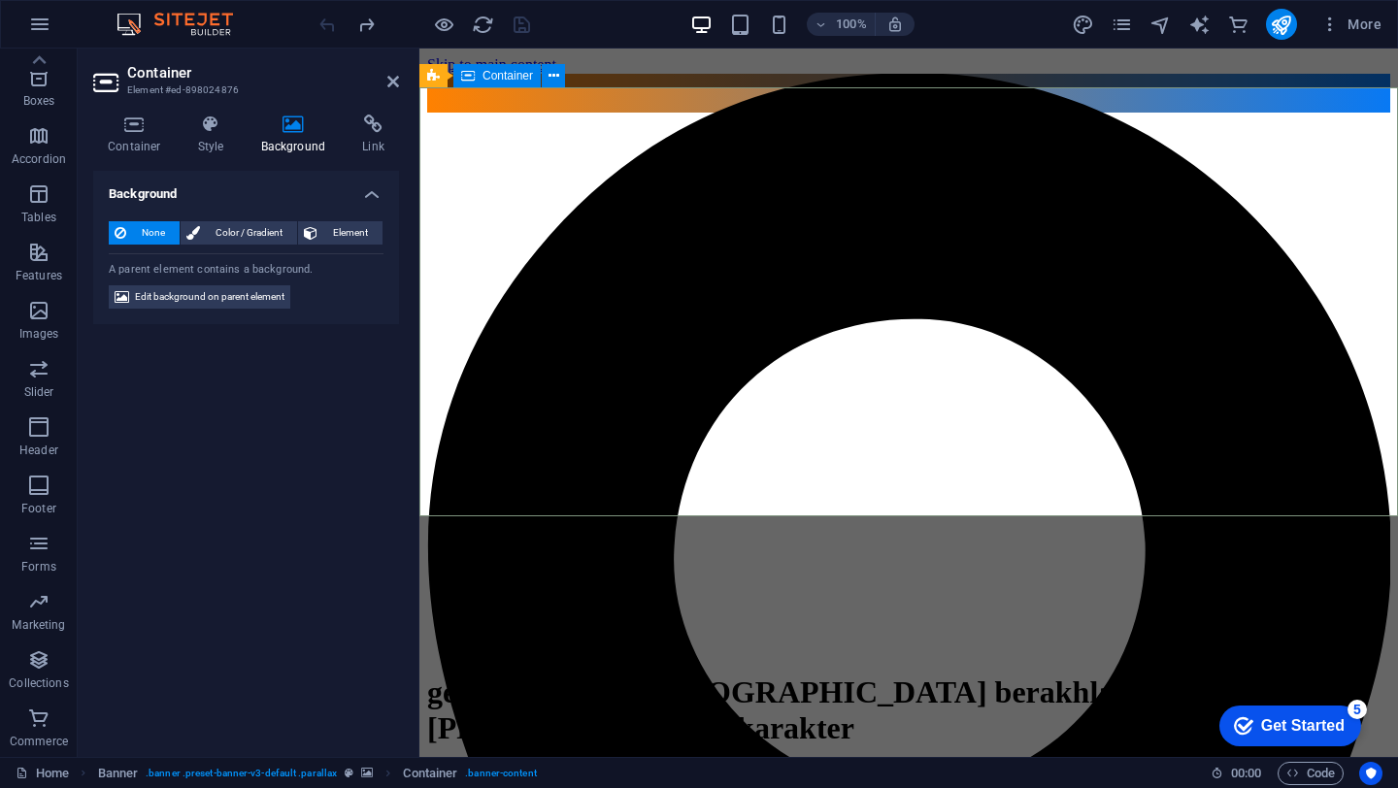
click at [748, 654] on div "generasi insan [DEMOGRAPHIC_DATA] berakhlak [PERSON_NAME] berkarakter Welcome t…" at bounding box center [908, 749] width 963 height 191
click at [389, 85] on icon at bounding box center [393, 82] width 12 height 16
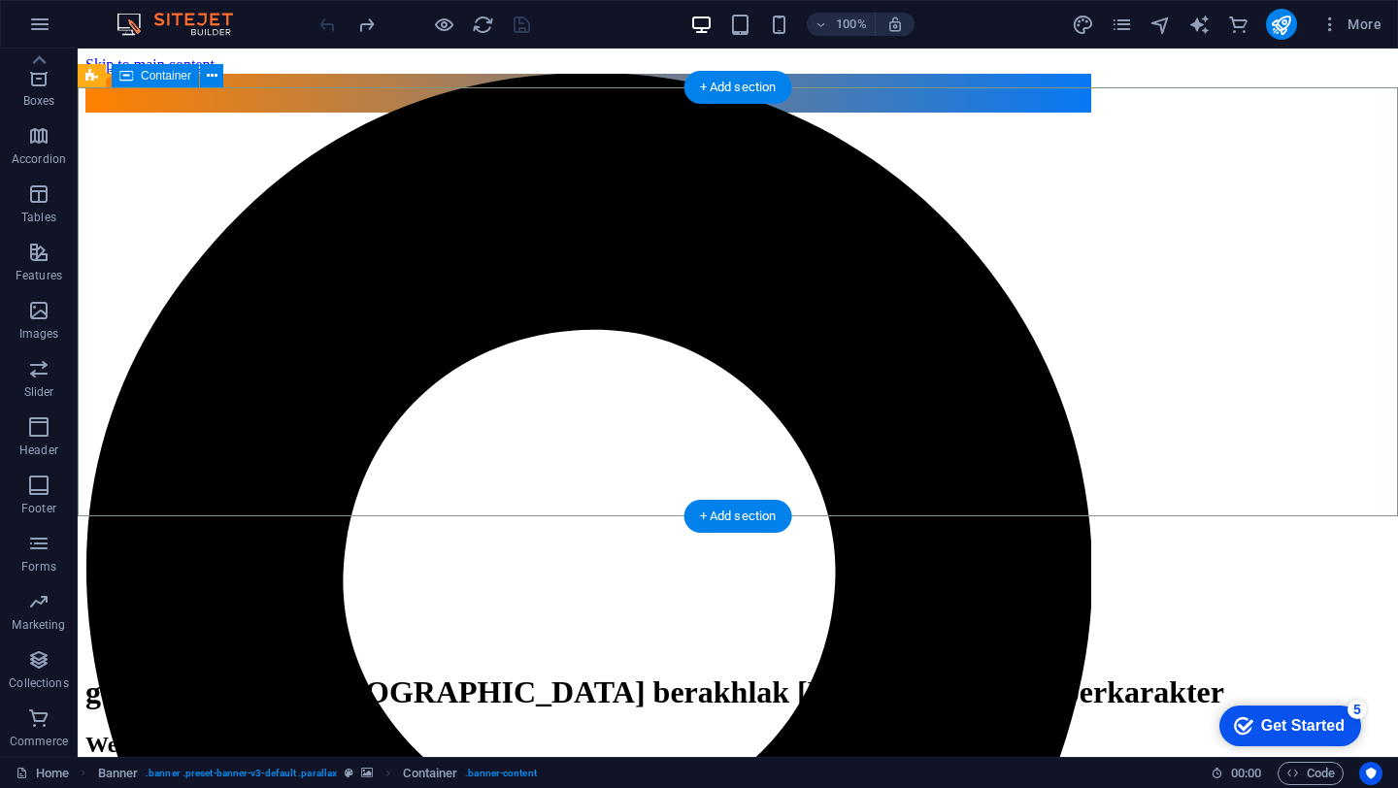
click at [462, 654] on div "generasi insan [DEMOGRAPHIC_DATA] berakhlak [PERSON_NAME] berkarakter Welcome t…" at bounding box center [737, 731] width 1304 height 155
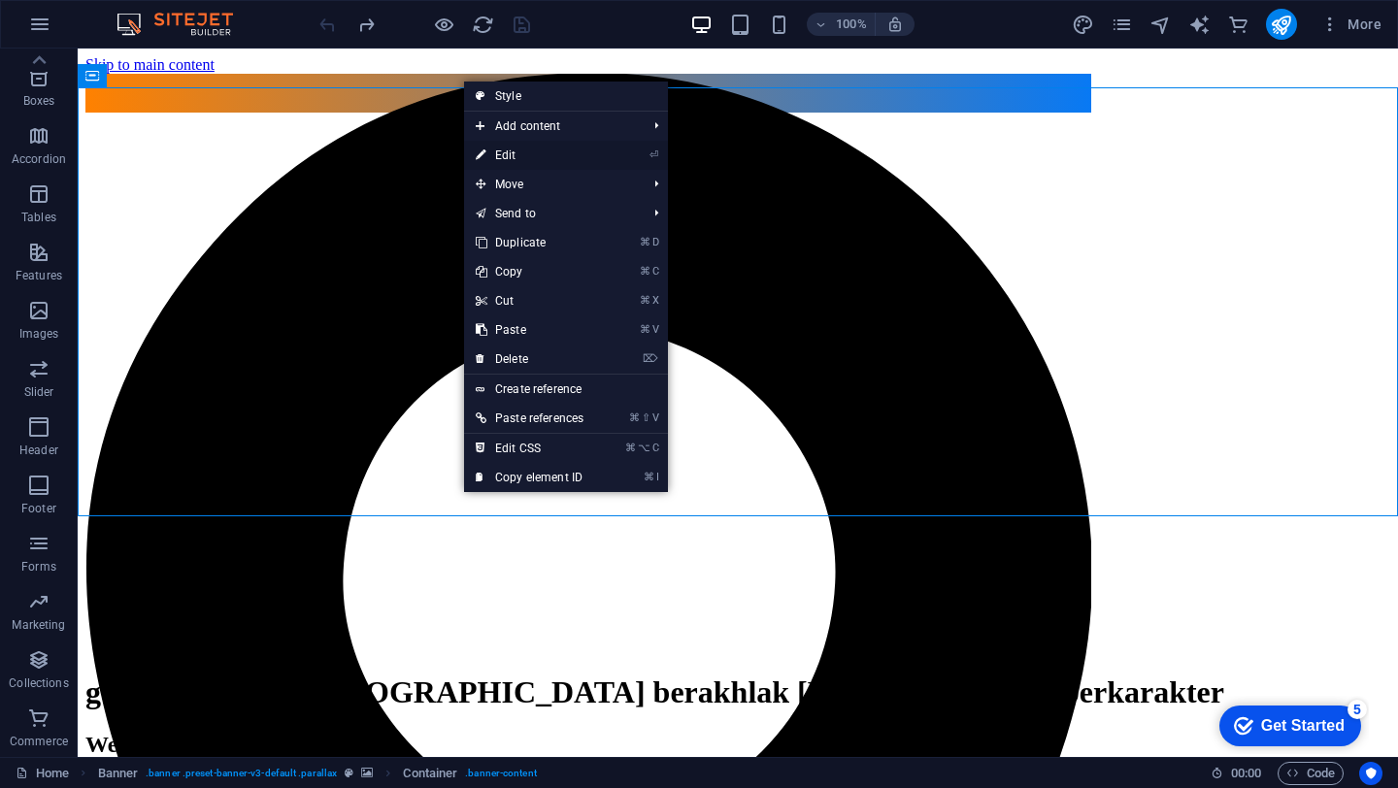
click at [482, 164] on icon at bounding box center [481, 155] width 10 height 29
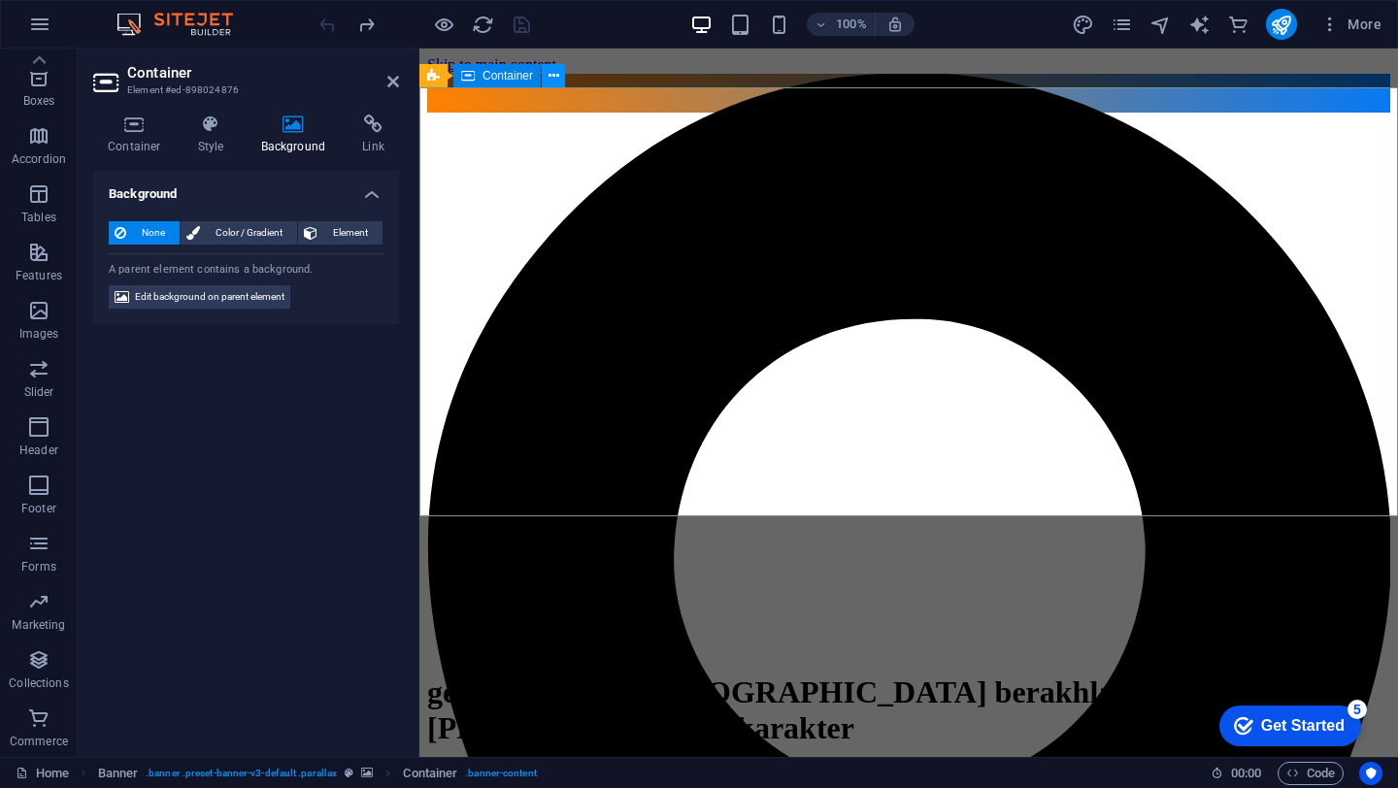
click at [555, 74] on icon at bounding box center [553, 76] width 11 height 20
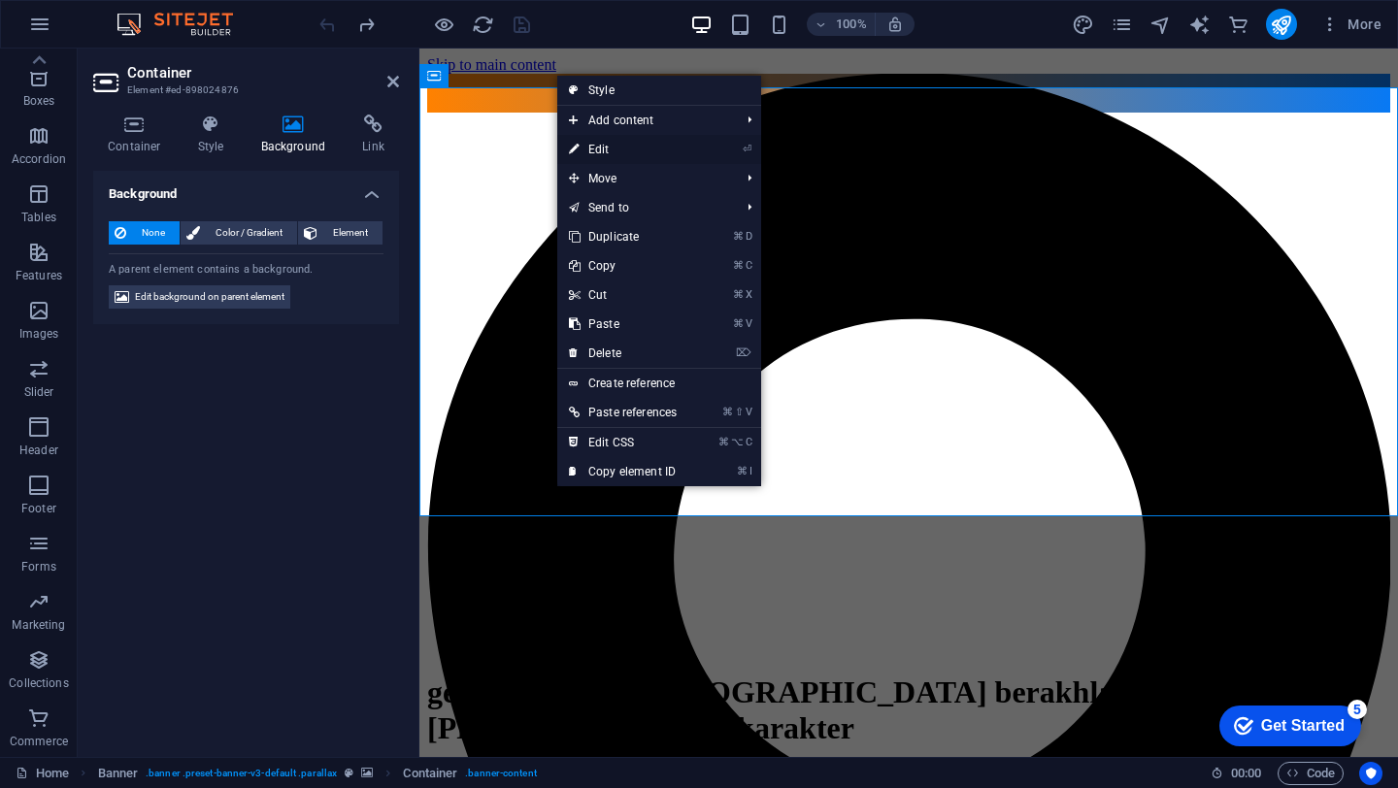
click at [574, 149] on icon at bounding box center [574, 149] width 10 height 29
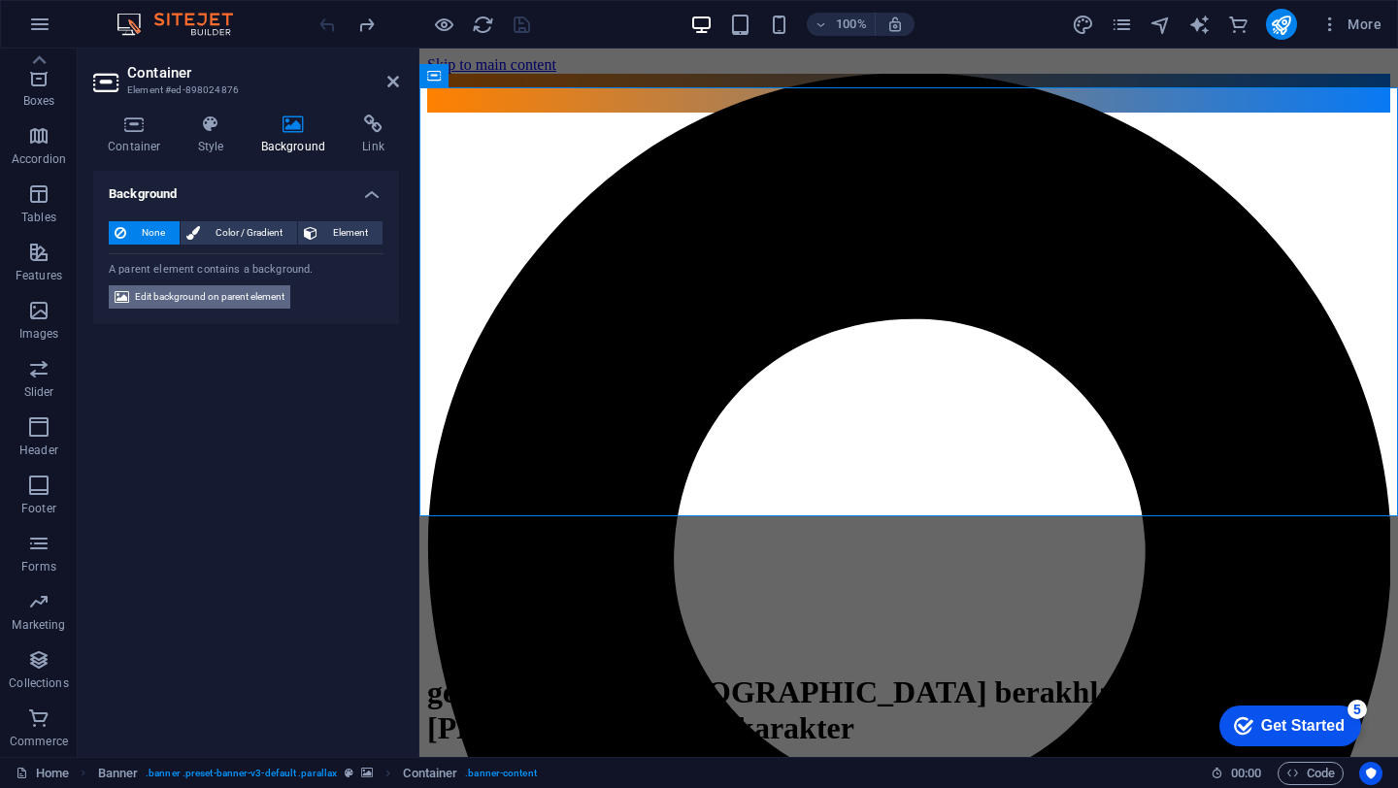
click at [266, 296] on span "Edit background on parent element" at bounding box center [209, 296] width 149 height 23
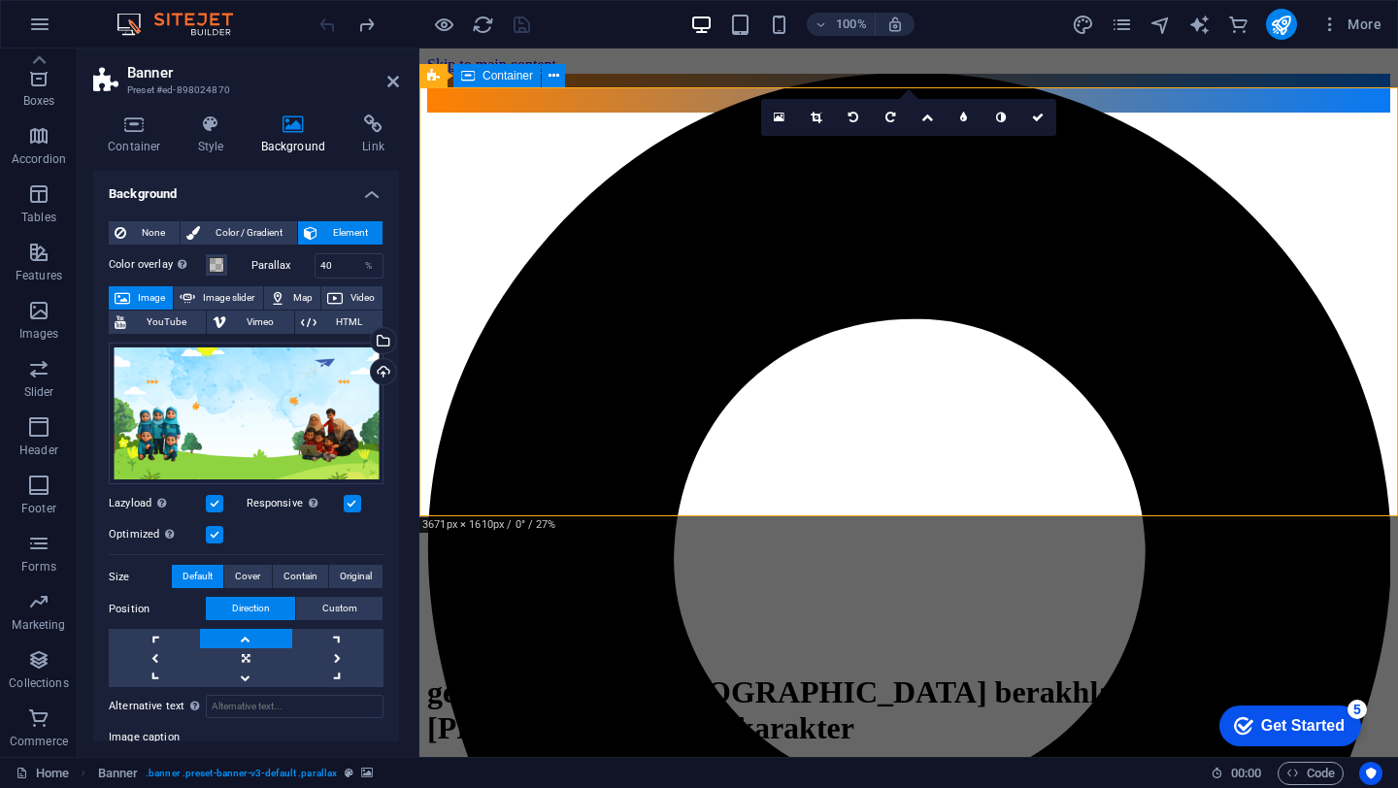
click at [525, 654] on div "generasi insan [DEMOGRAPHIC_DATA] berakhlak [PERSON_NAME] berkarakter Welcome t…" at bounding box center [908, 749] width 963 height 191
click at [925, 115] on icon at bounding box center [927, 118] width 12 height 12
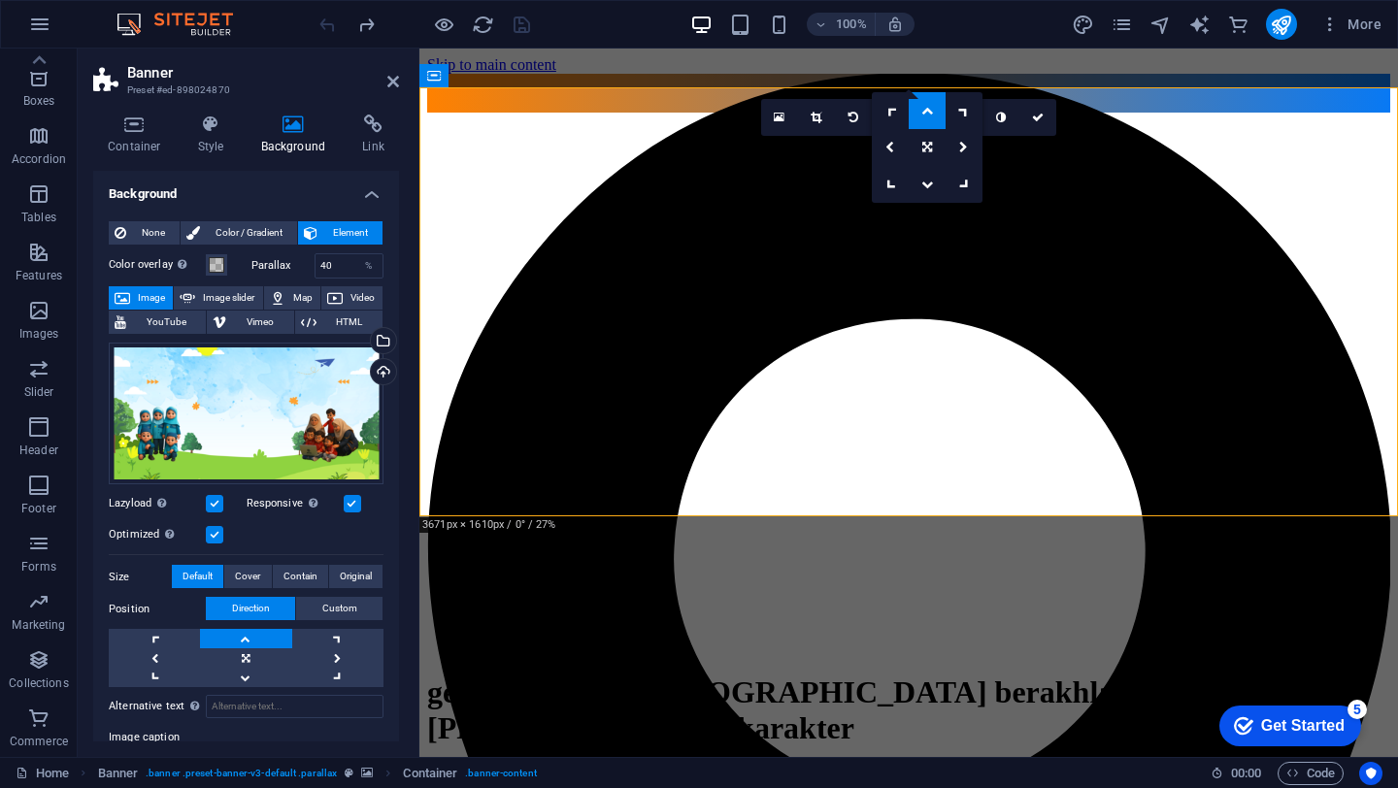
click at [925, 115] on icon at bounding box center [927, 111] width 12 height 12
click at [927, 119] on icon at bounding box center [927, 118] width 12 height 12
click at [927, 119] on link at bounding box center [926, 110] width 37 height 37
click at [927, 119] on icon at bounding box center [927, 118] width 12 height 12
click at [930, 119] on link at bounding box center [926, 110] width 37 height 37
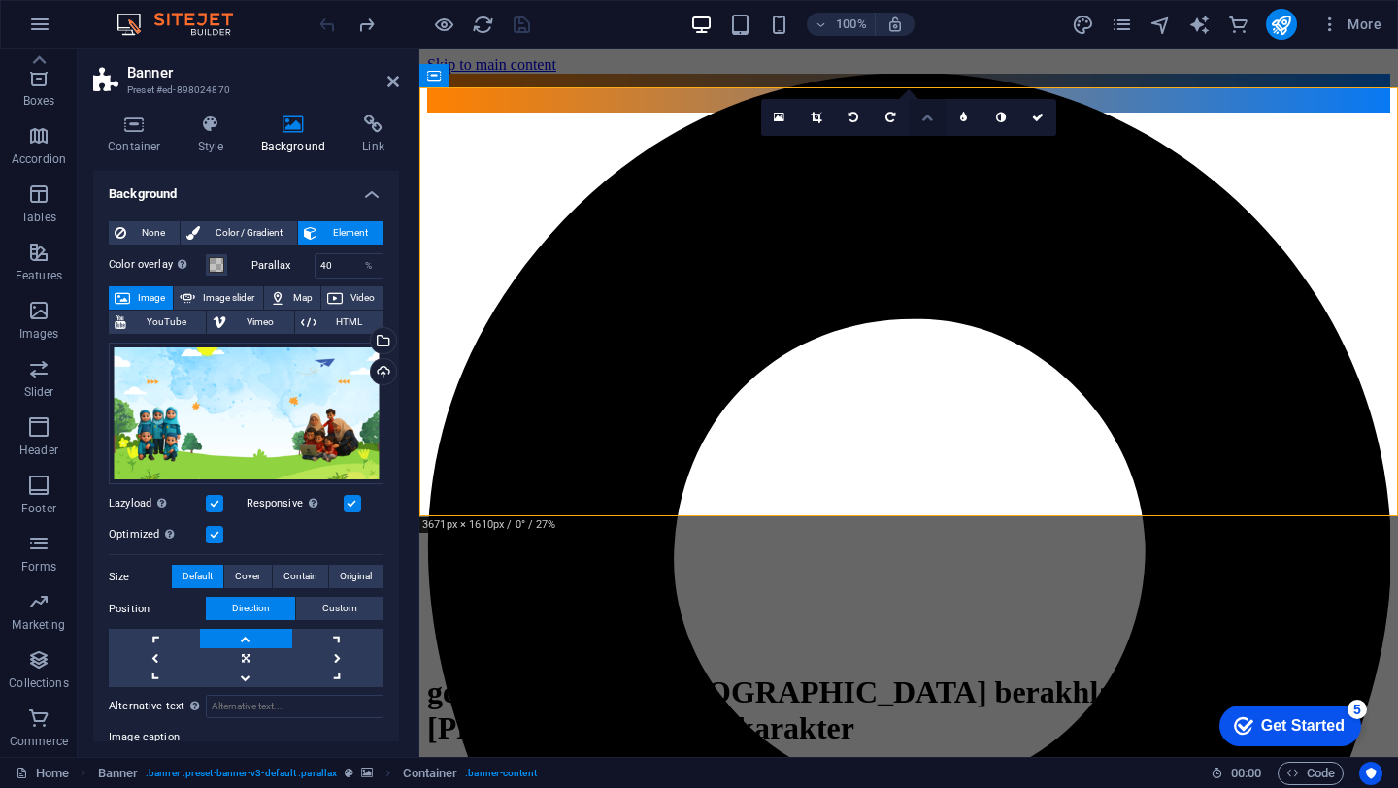
click at [929, 120] on icon at bounding box center [927, 118] width 12 height 12
click at [924, 147] on icon at bounding box center [927, 148] width 10 height 12
click at [247, 643] on link at bounding box center [245, 638] width 91 height 19
click at [322, 608] on span "Custom" at bounding box center [339, 608] width 35 height 23
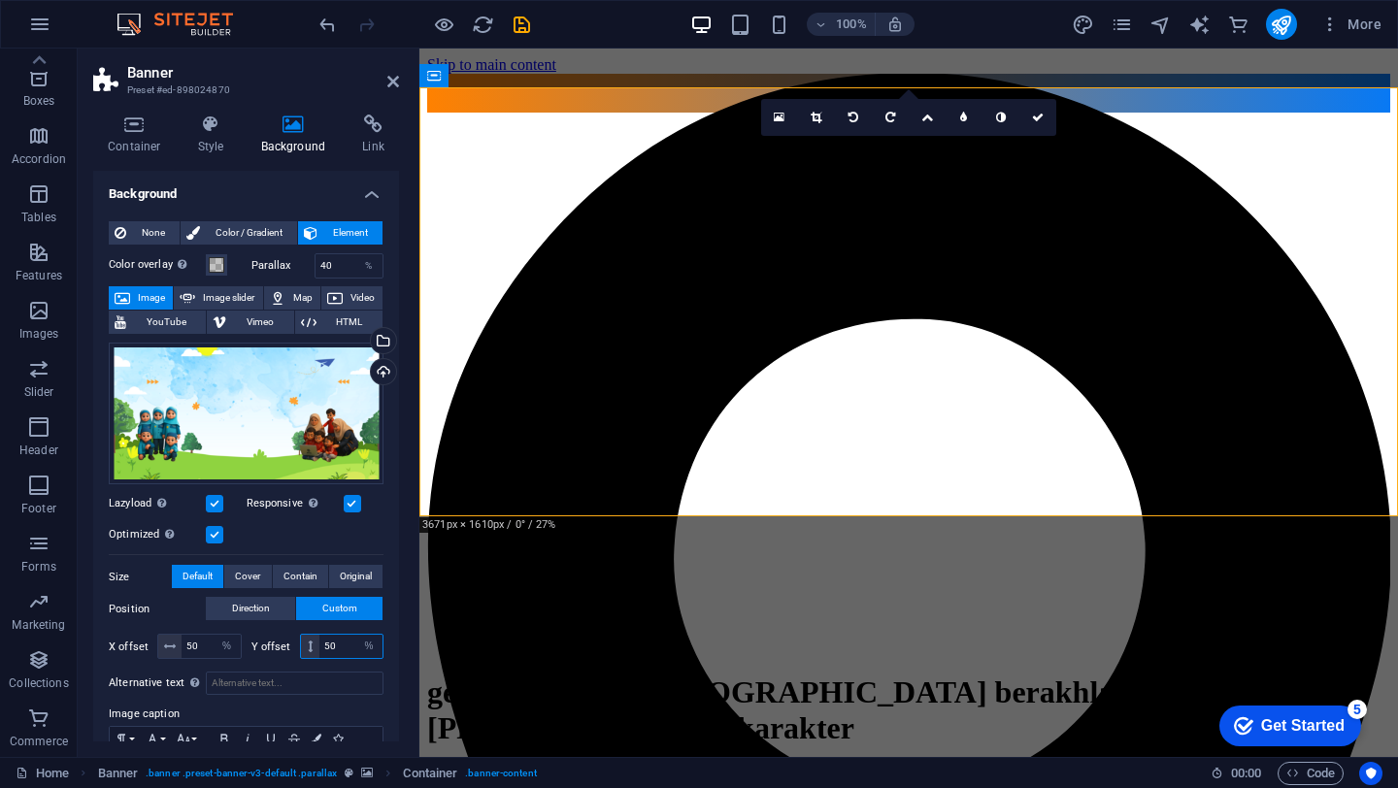
click at [335, 649] on input "50" at bounding box center [350, 646] width 63 height 23
click at [657, 654] on div "generasi insan [DEMOGRAPHIC_DATA] berakhlak [PERSON_NAME] berkarakter Welcome t…" at bounding box center [908, 749] width 963 height 191
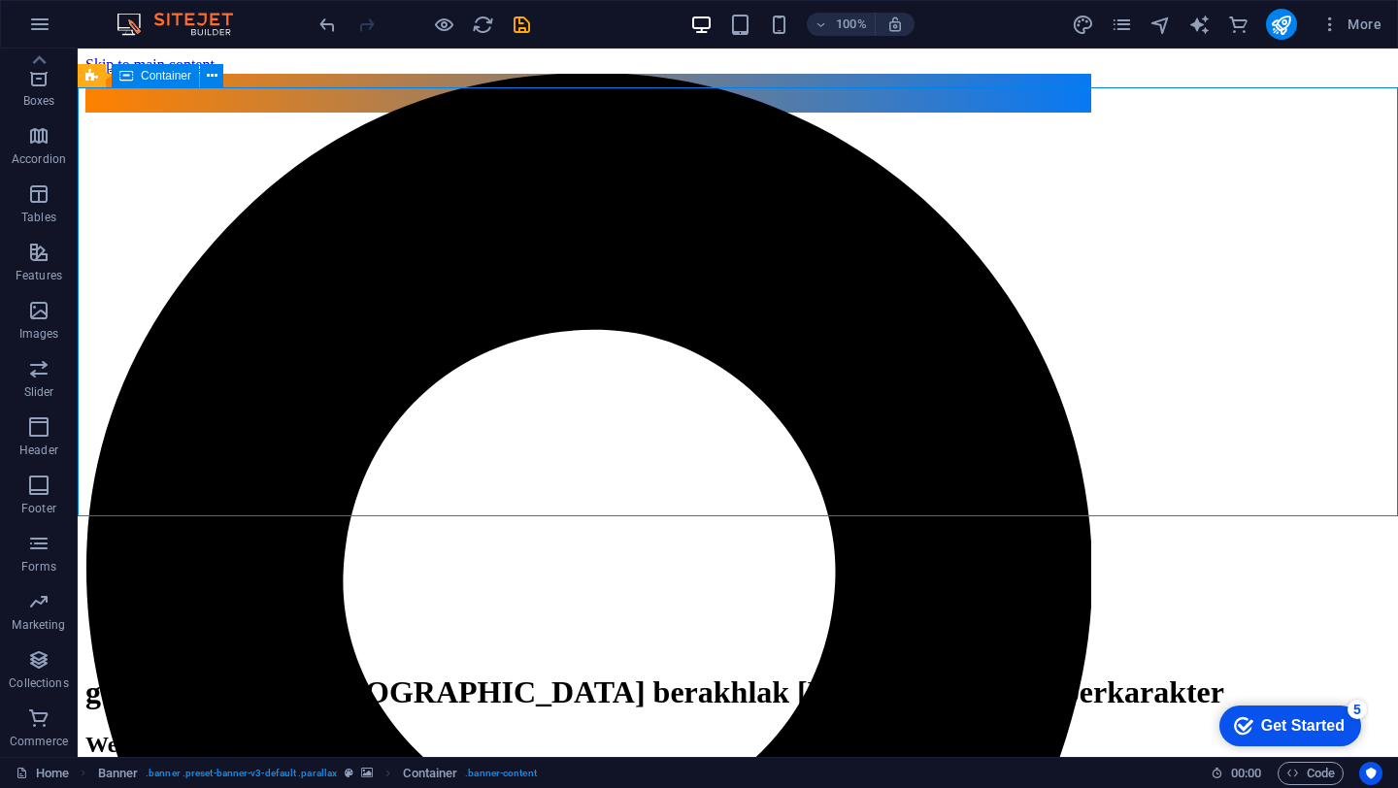
drag, startPoint x: 315, startPoint y: 481, endPoint x: 657, endPoint y: 451, distance: 342.9
click at [657, 654] on div "generasi insan [DEMOGRAPHIC_DATA] berakhlak [PERSON_NAME] berkarakter Welcome t…" at bounding box center [737, 731] width 1304 height 155
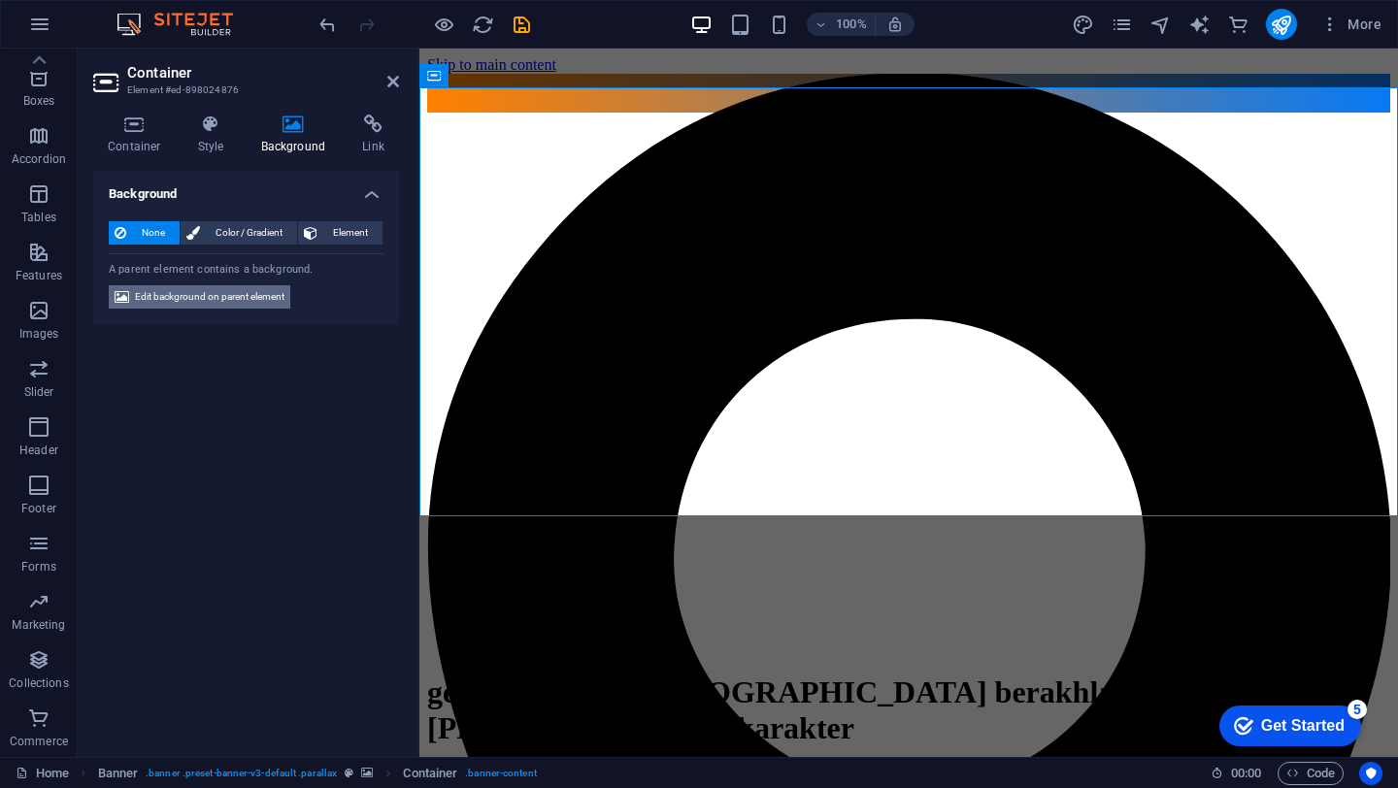
click at [268, 294] on span "Edit background on parent element" at bounding box center [209, 296] width 149 height 23
select select "%"
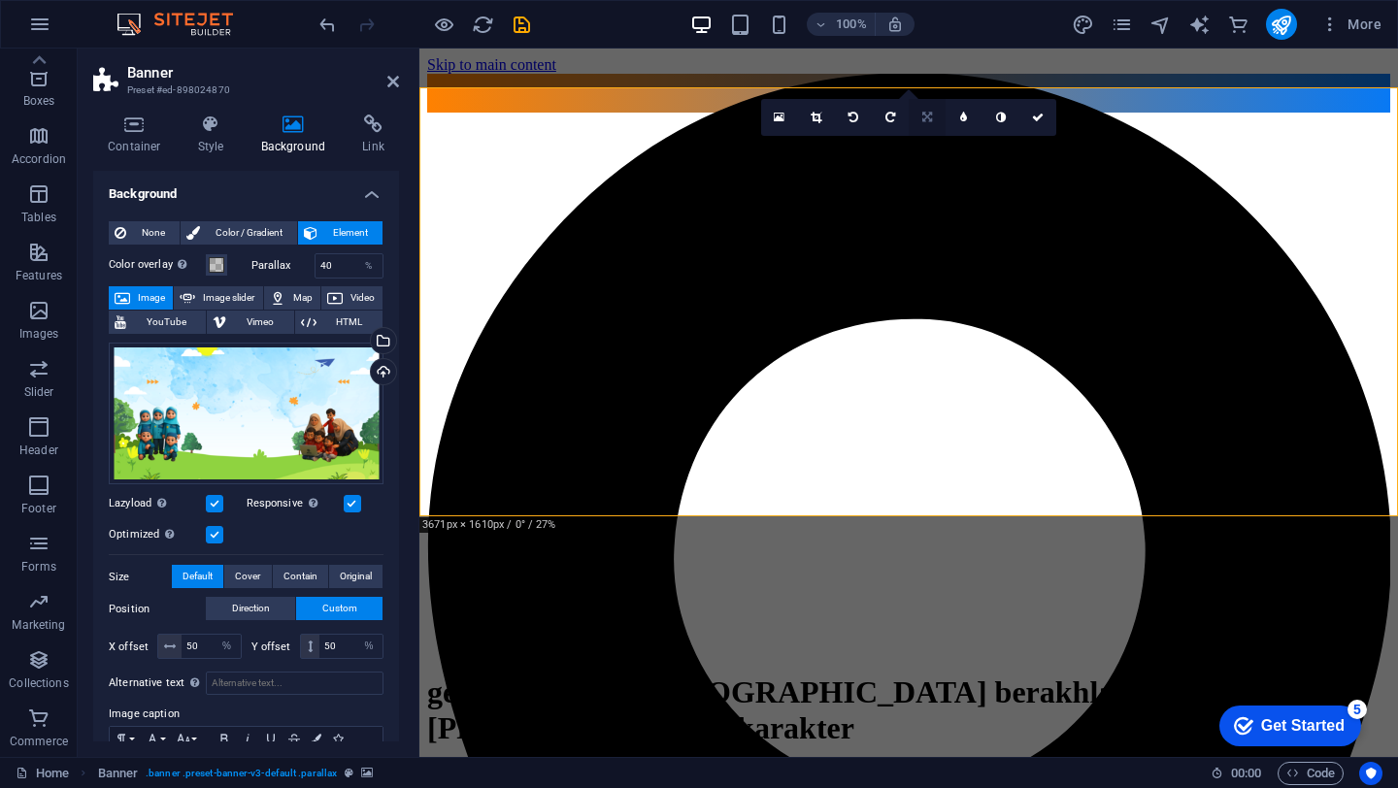
click at [923, 119] on icon at bounding box center [927, 118] width 10 height 12
click at [925, 116] on link at bounding box center [926, 110] width 37 height 37
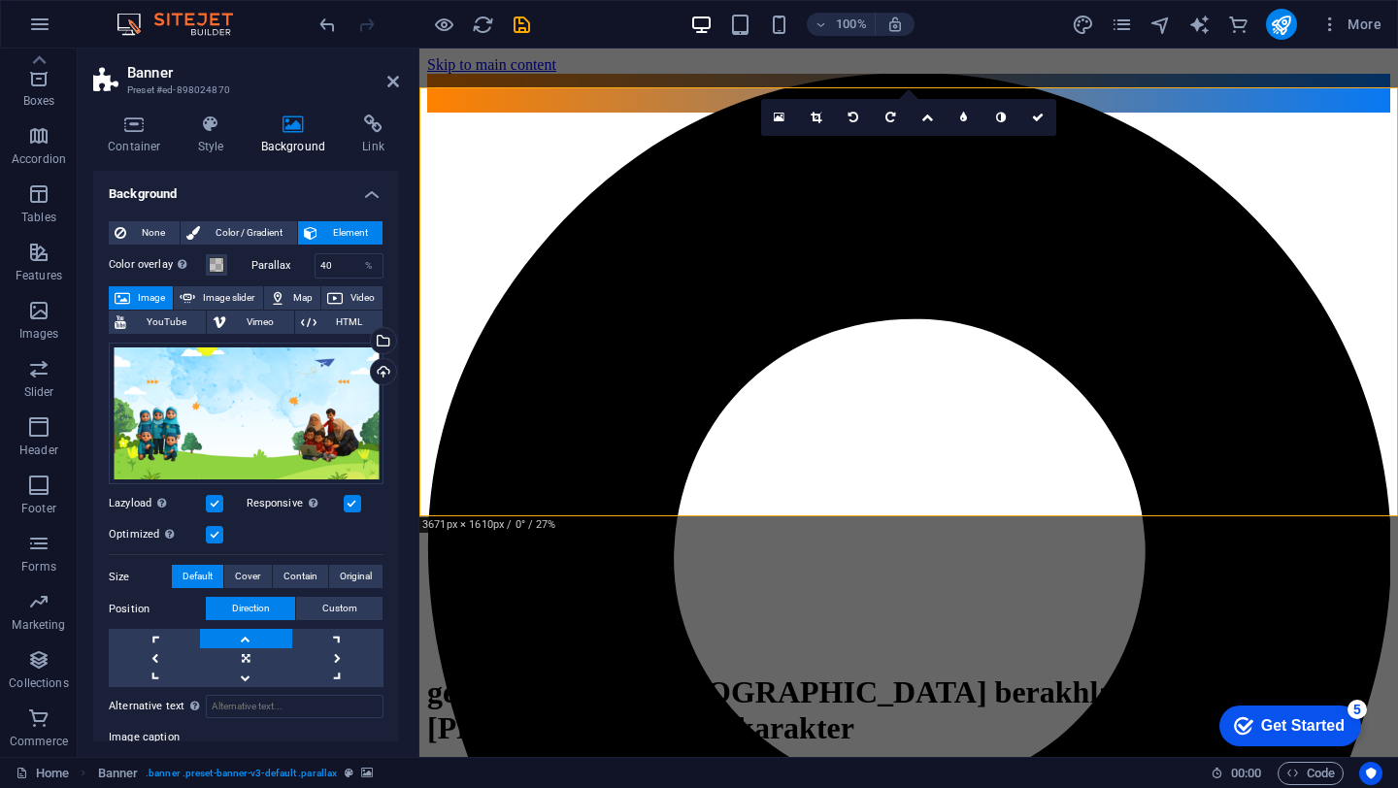
click at [218, 504] on label at bounding box center [214, 503] width 17 height 17
click at [0, 0] on input "Lazyload Loading images after the page loads improves page speed." at bounding box center [0, 0] width 0 height 0
click at [786, 654] on div "generasi insan [DEMOGRAPHIC_DATA] berakhlak [PERSON_NAME] berkarakter Welcome t…" at bounding box center [908, 749] width 963 height 191
click at [813, 118] on icon at bounding box center [815, 118] width 11 height 12
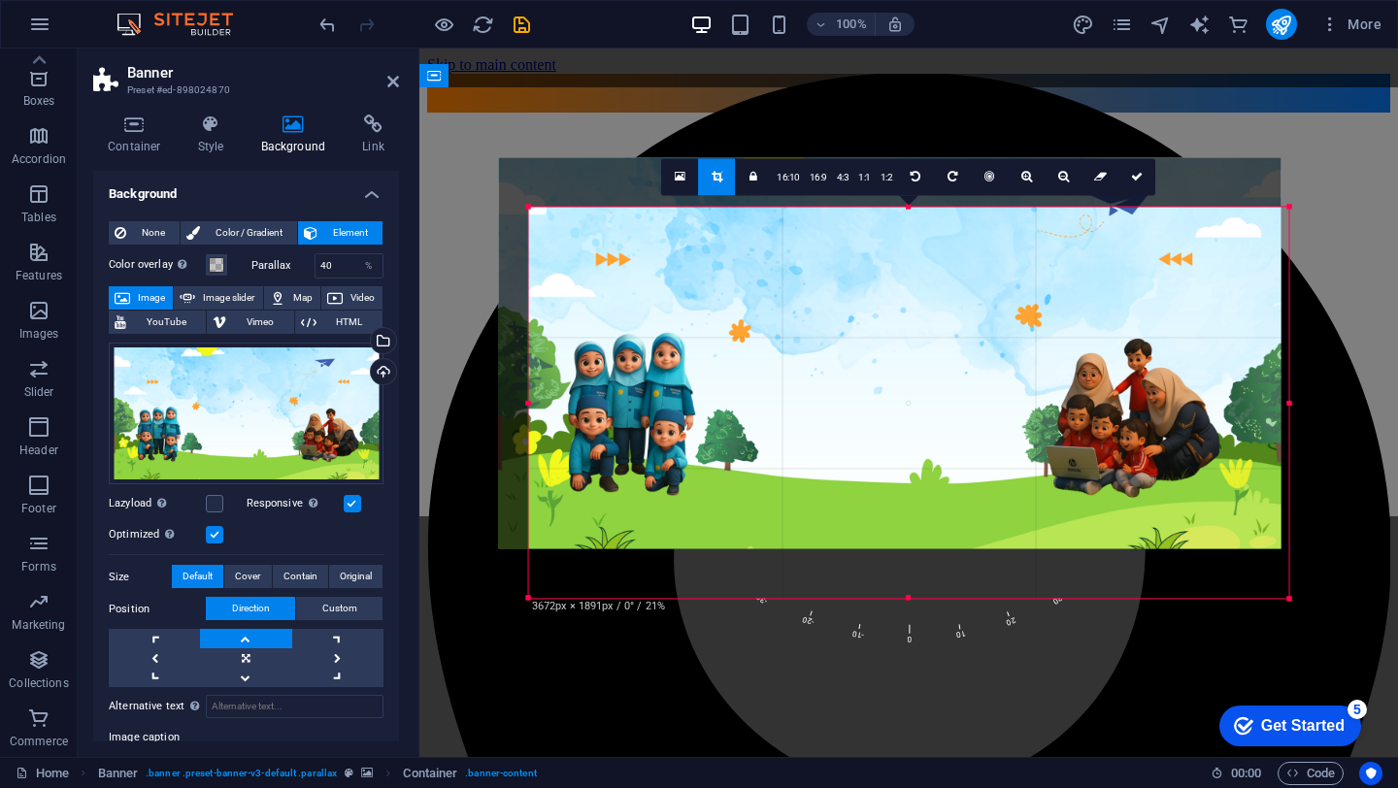
drag, startPoint x: 822, startPoint y: 468, endPoint x: 792, endPoint y: 418, distance: 57.9
click at [792, 418] on div at bounding box center [890, 352] width 782 height 391
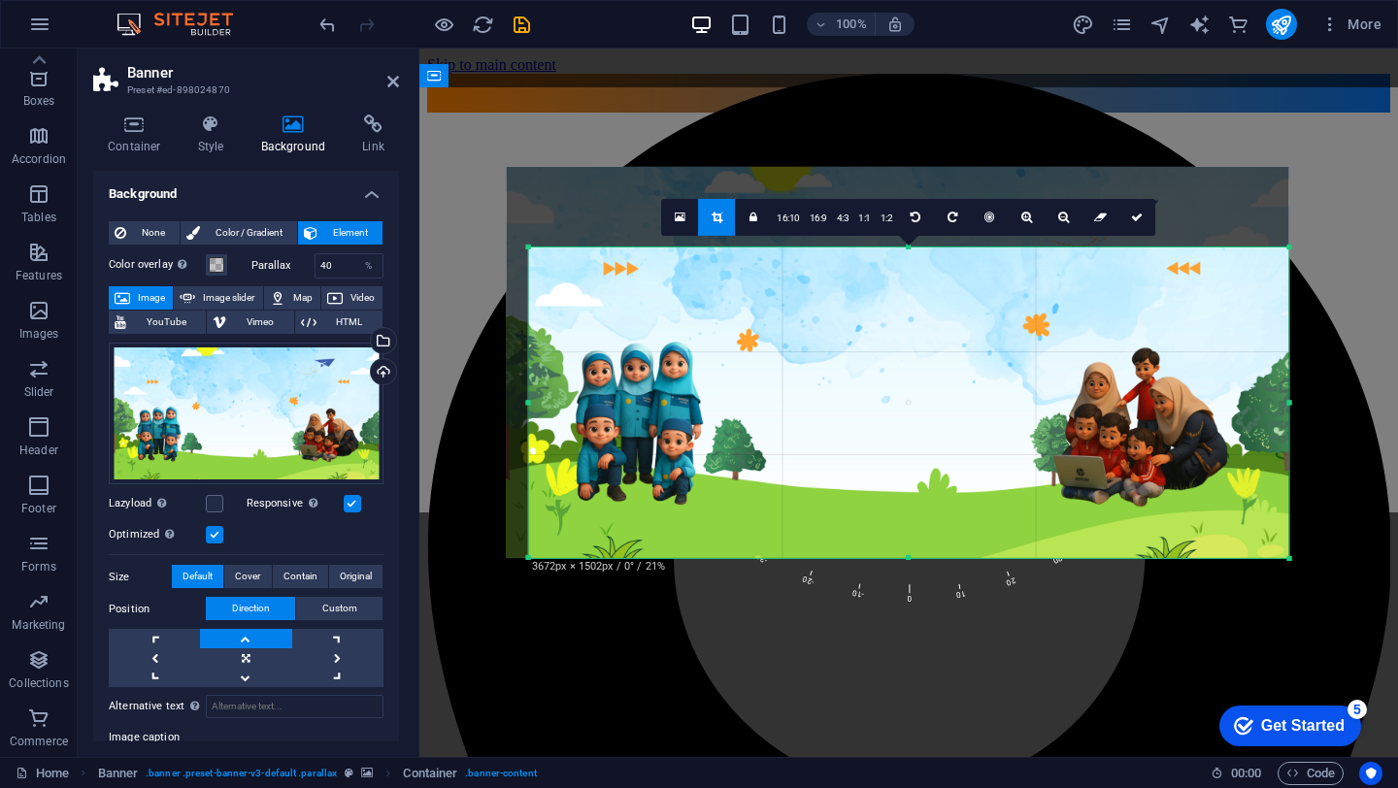
drag, startPoint x: 909, startPoint y: 207, endPoint x: 899, endPoint y: 287, distance: 81.3
click at [899, 287] on div "180 170 160 150 140 130 120 110 100 90 80 70 60 50 40 30 20 10 0 -10 -20 -30 -4…" at bounding box center [909, 402] width 760 height 311
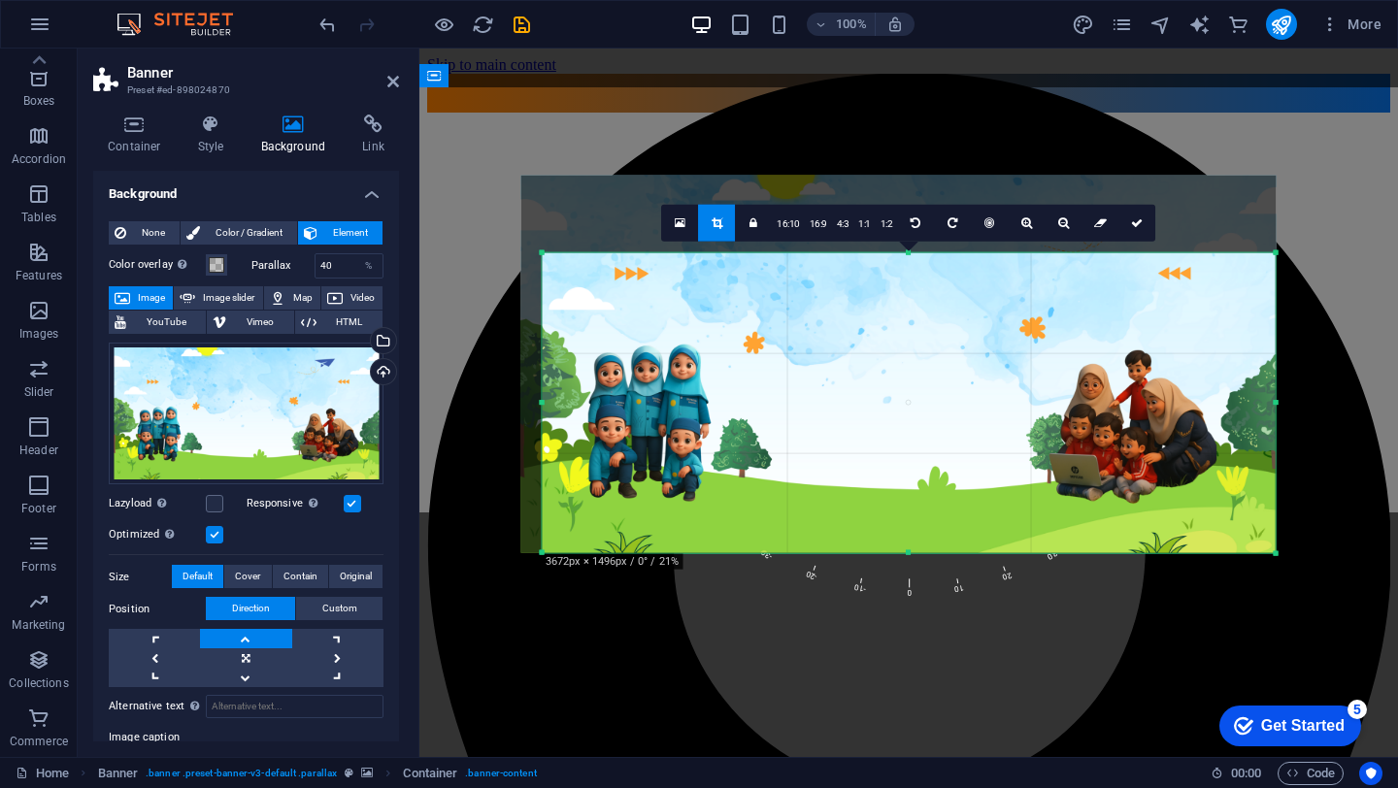
drag, startPoint x: 1292, startPoint y: 409, endPoint x: 1266, endPoint y: 410, distance: 26.2
click at [1266, 410] on div "180 170 160 150 140 130 120 110 100 90 80 70 60 50 40 30 20 10 0 -10 -20 -30 -4…" at bounding box center [909, 403] width 733 height 300
click at [1270, 404] on div at bounding box center [1273, 402] width 7 height 299
click at [1138, 223] on icon at bounding box center [1137, 223] width 12 height 12
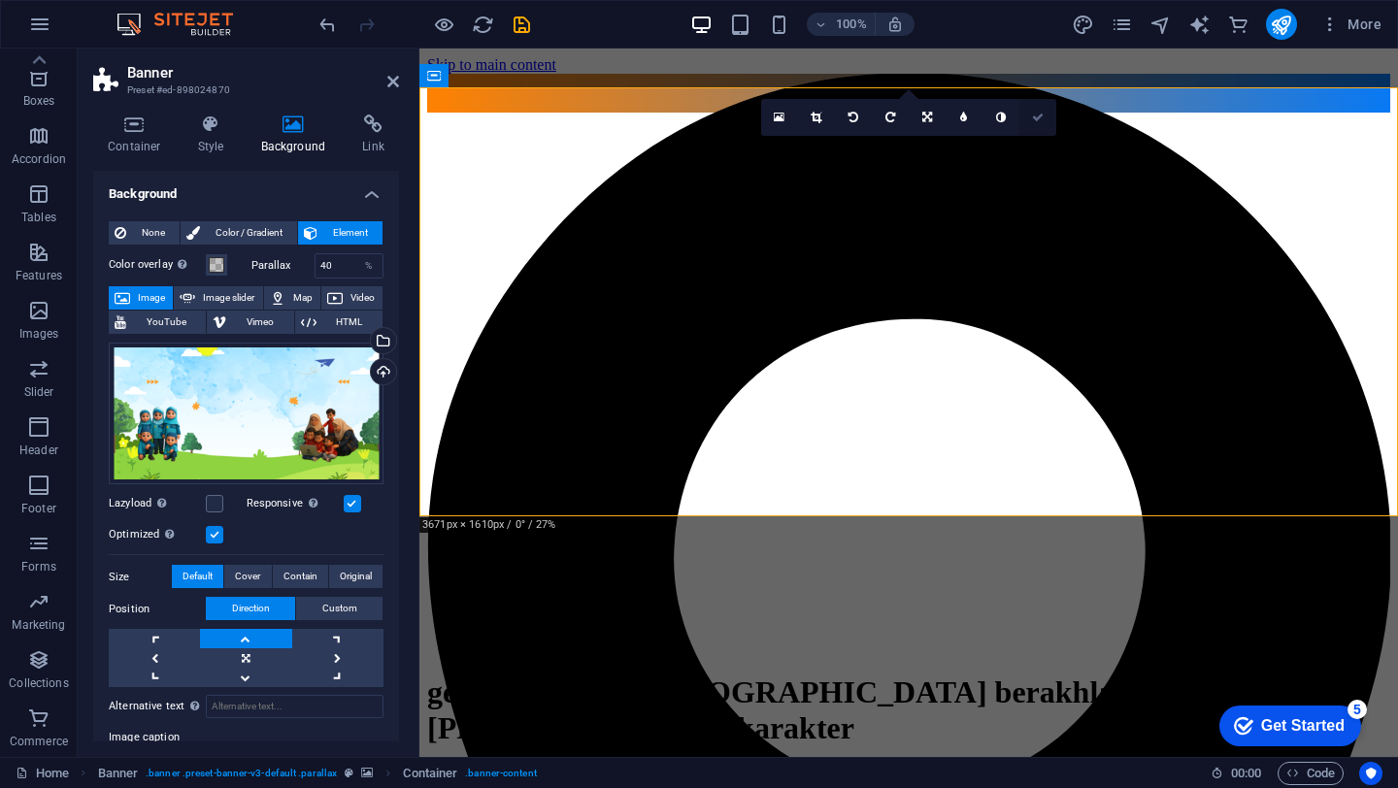
click at [1042, 115] on icon at bounding box center [1038, 118] width 12 height 12
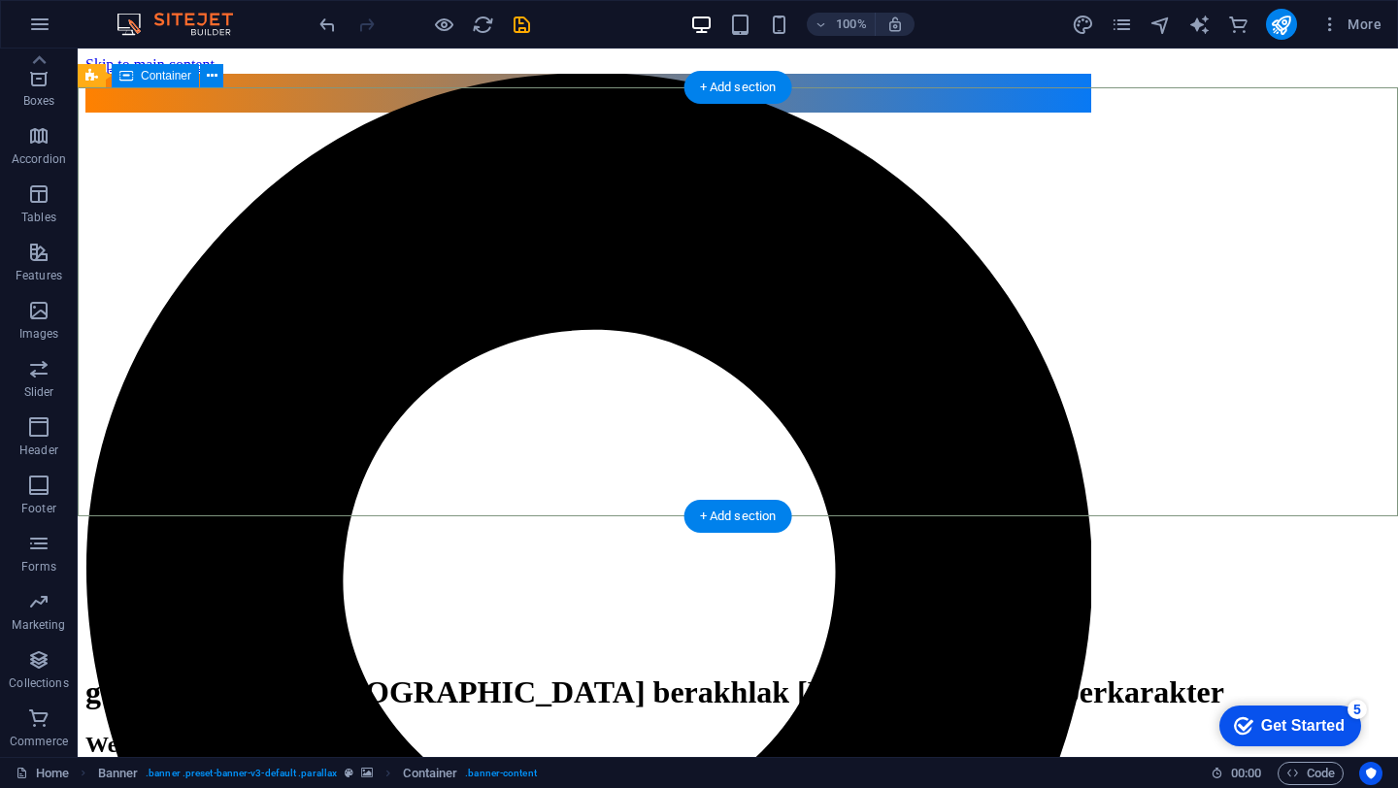
click at [1292, 654] on div "generasi insan [DEMOGRAPHIC_DATA] berakhlak [PERSON_NAME] berkarakter Welcome t…" at bounding box center [737, 731] width 1304 height 155
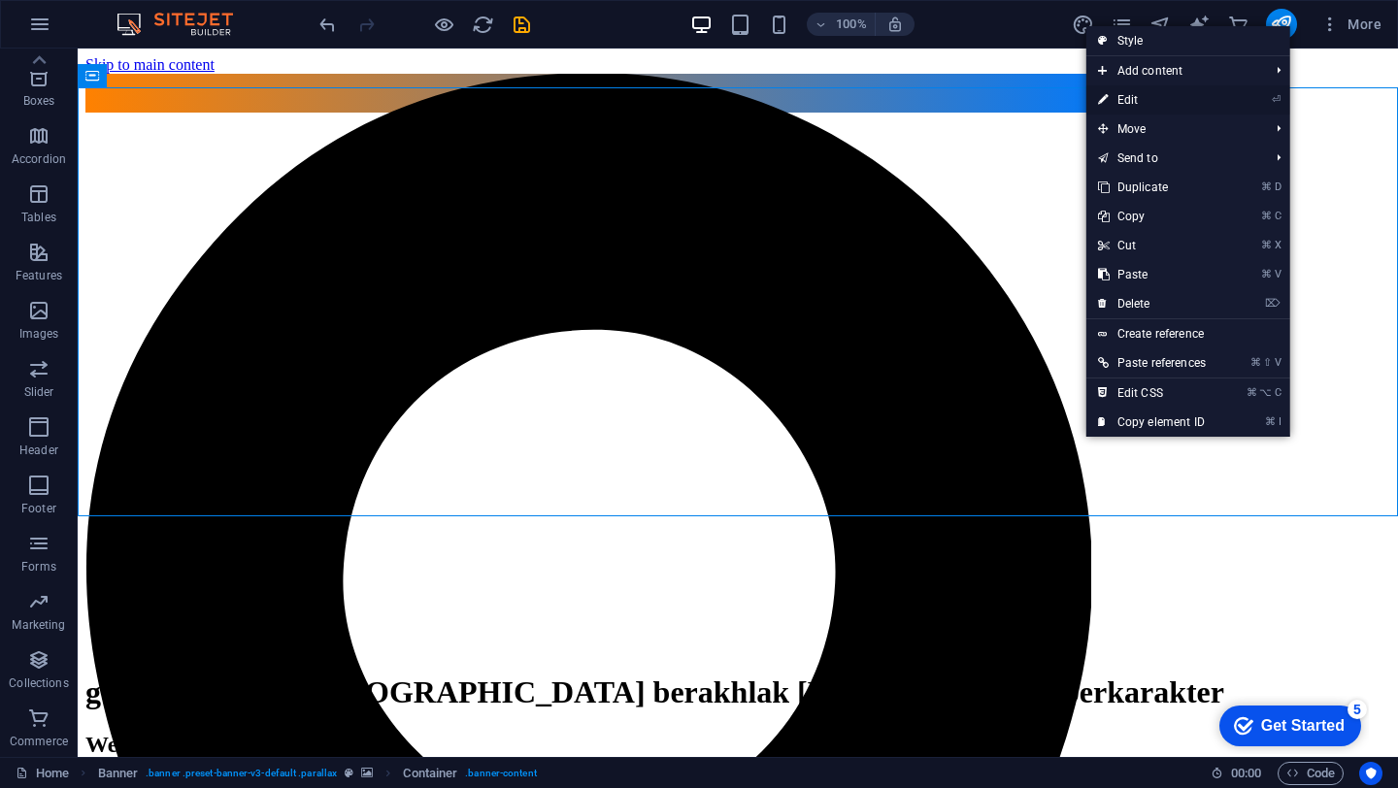
click at [1166, 105] on link "⏎ Edit" at bounding box center [1151, 99] width 131 height 29
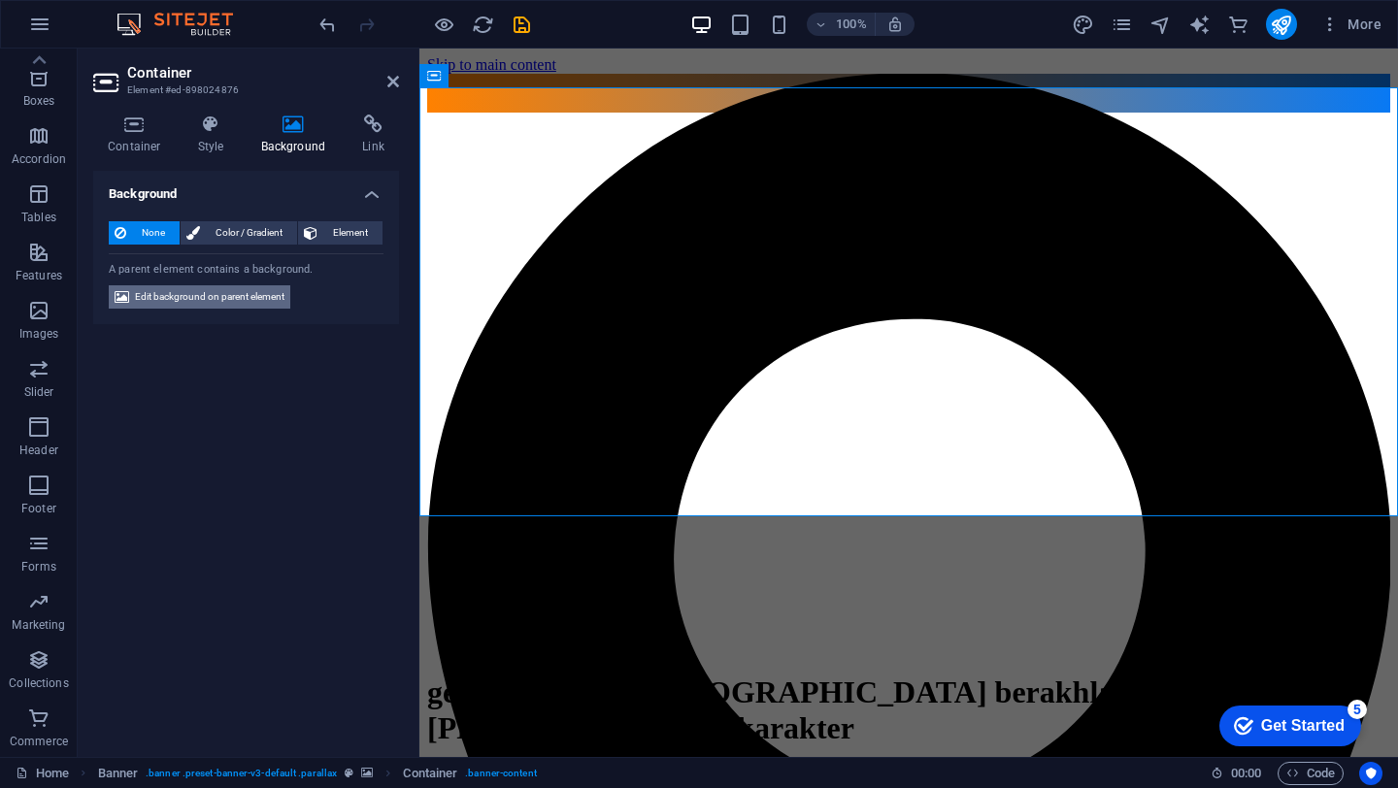
click at [249, 299] on span "Edit background on parent element" at bounding box center [209, 296] width 149 height 23
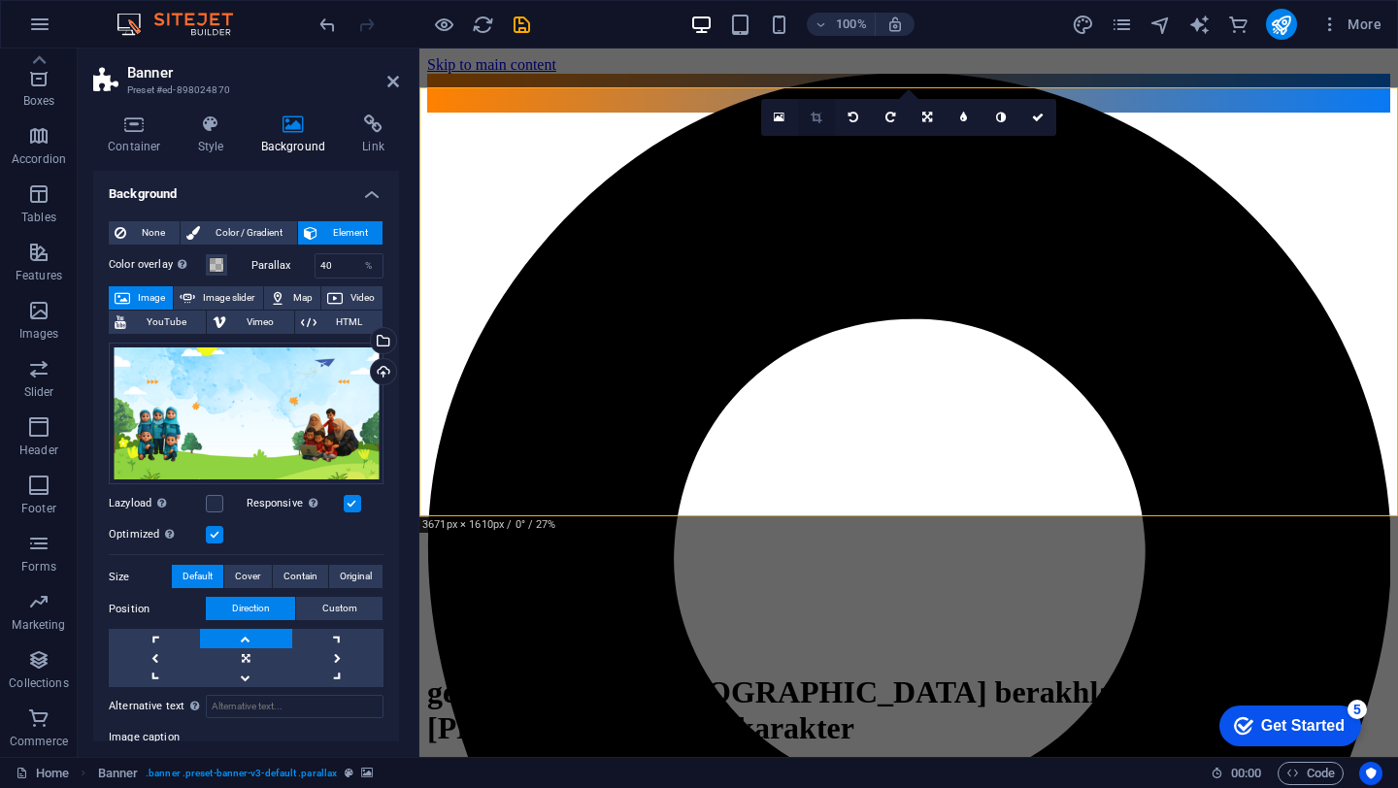
click at [818, 118] on icon at bounding box center [815, 118] width 11 height 12
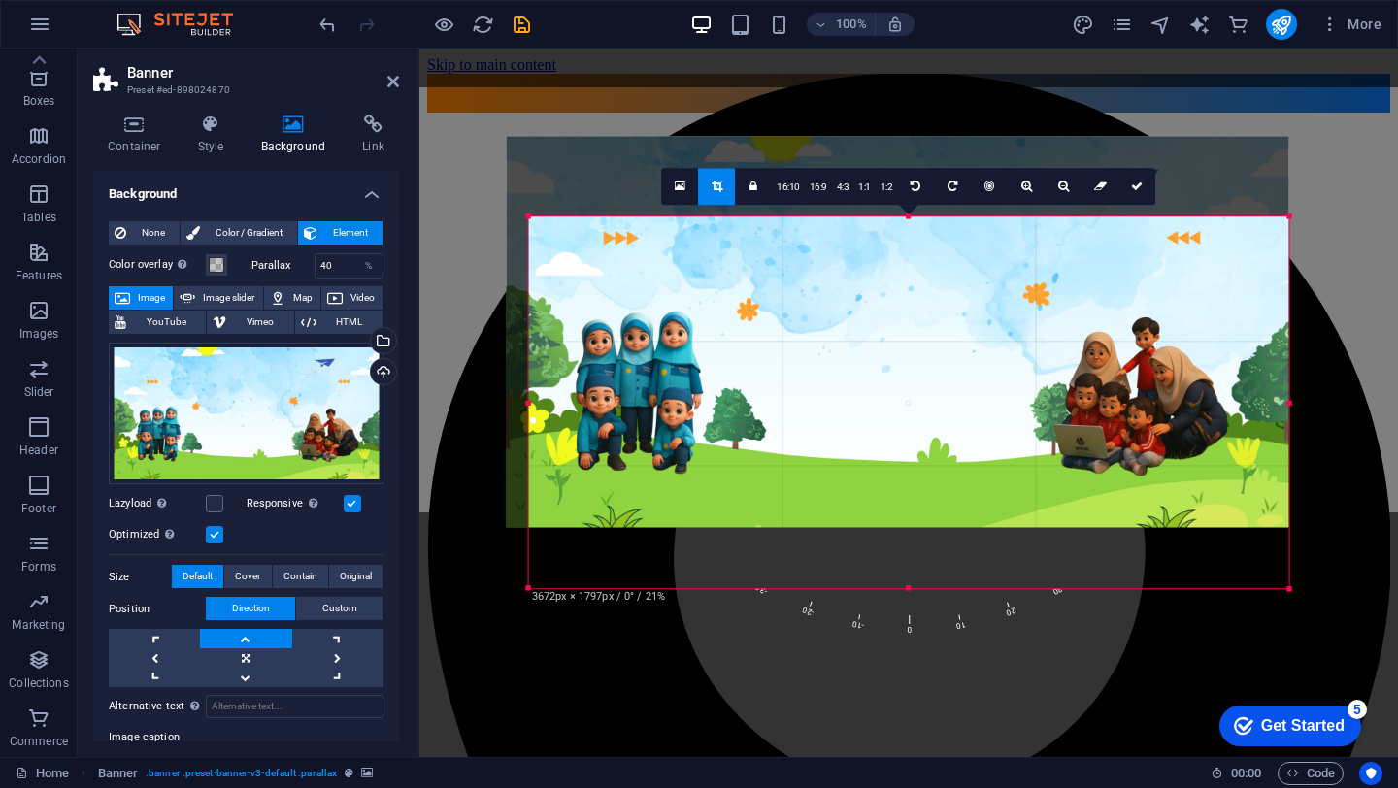
drag, startPoint x: 1283, startPoint y: 555, endPoint x: 1335, endPoint y: 618, distance: 82.0
click at [1335, 617] on div "Container Text Info Bar Container Banner Container Banner H1 H2 Spacer Button C…" at bounding box center [908, 403] width 978 height 708
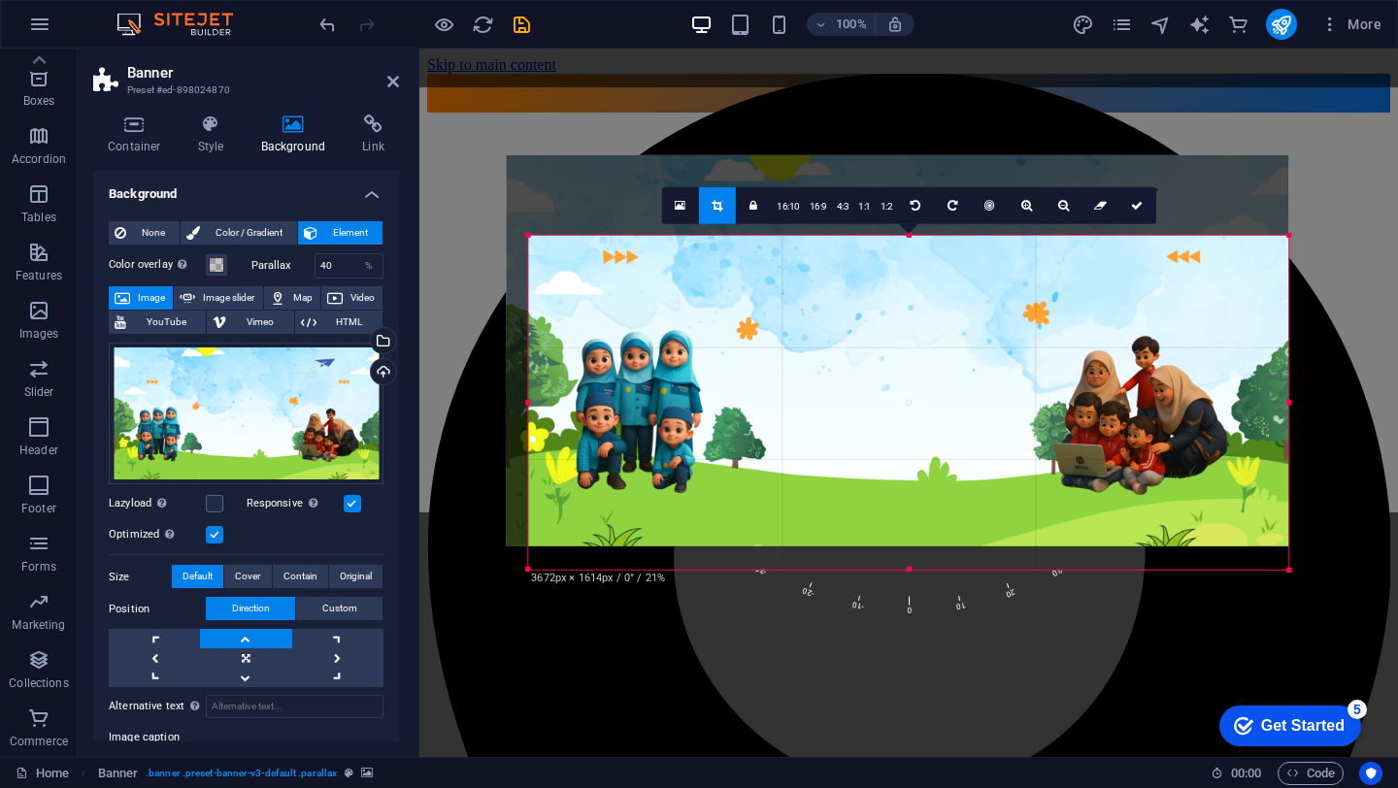
drag, startPoint x: 908, startPoint y: 557, endPoint x: 914, endPoint y: 580, distance: 24.0
click at [914, 570] on div "180 170 160 150 140 130 120 110 100 90 80 70 60 50 40 30 20 10 0 -10 -20 -30 -4…" at bounding box center [908, 403] width 760 height 334
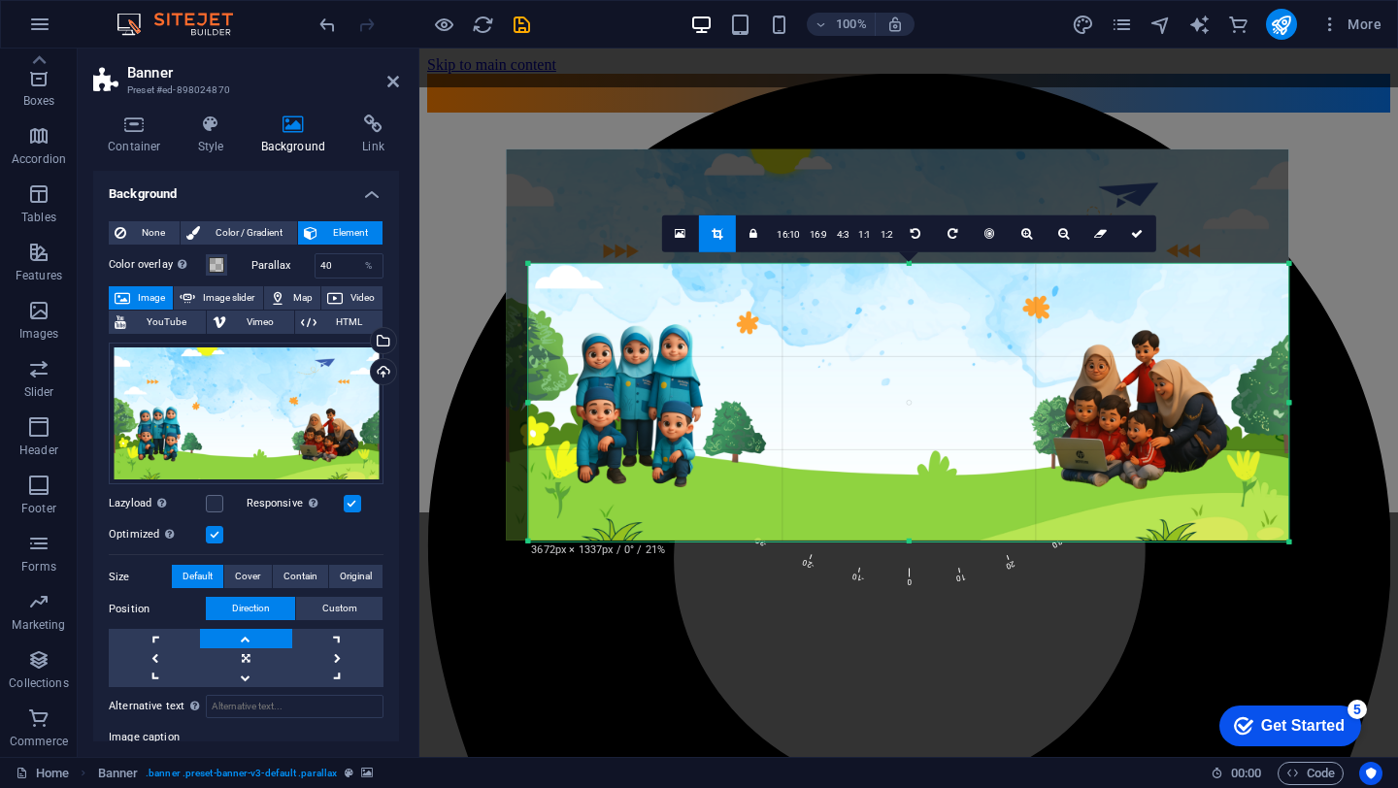
drag, startPoint x: 911, startPoint y: 247, endPoint x: 907, endPoint y: 280, distance: 34.2
click at [907, 280] on div "180 170 160 150 140 130 120 110 100 90 80 70 60 50 40 30 20 10 0 -10 -20 -30 -4…" at bounding box center [908, 403] width 760 height 278
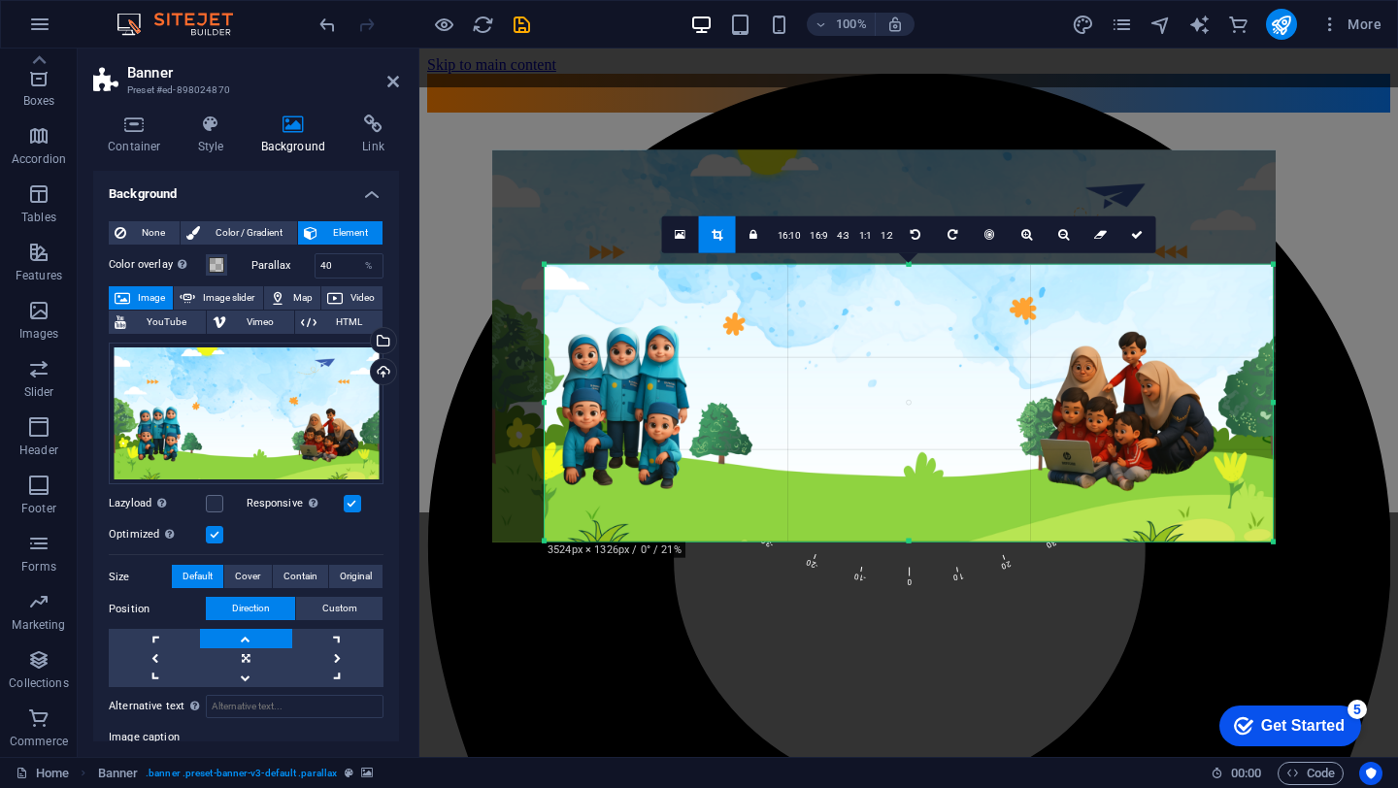
drag, startPoint x: 526, startPoint y: 407, endPoint x: 556, endPoint y: 403, distance: 30.3
click at [556, 403] on div "180 170 160 150 140 130 120 110 100 90 80 70 60 50 40 30 20 10 0 -10 -20 -30 -4…" at bounding box center [908, 403] width 728 height 277
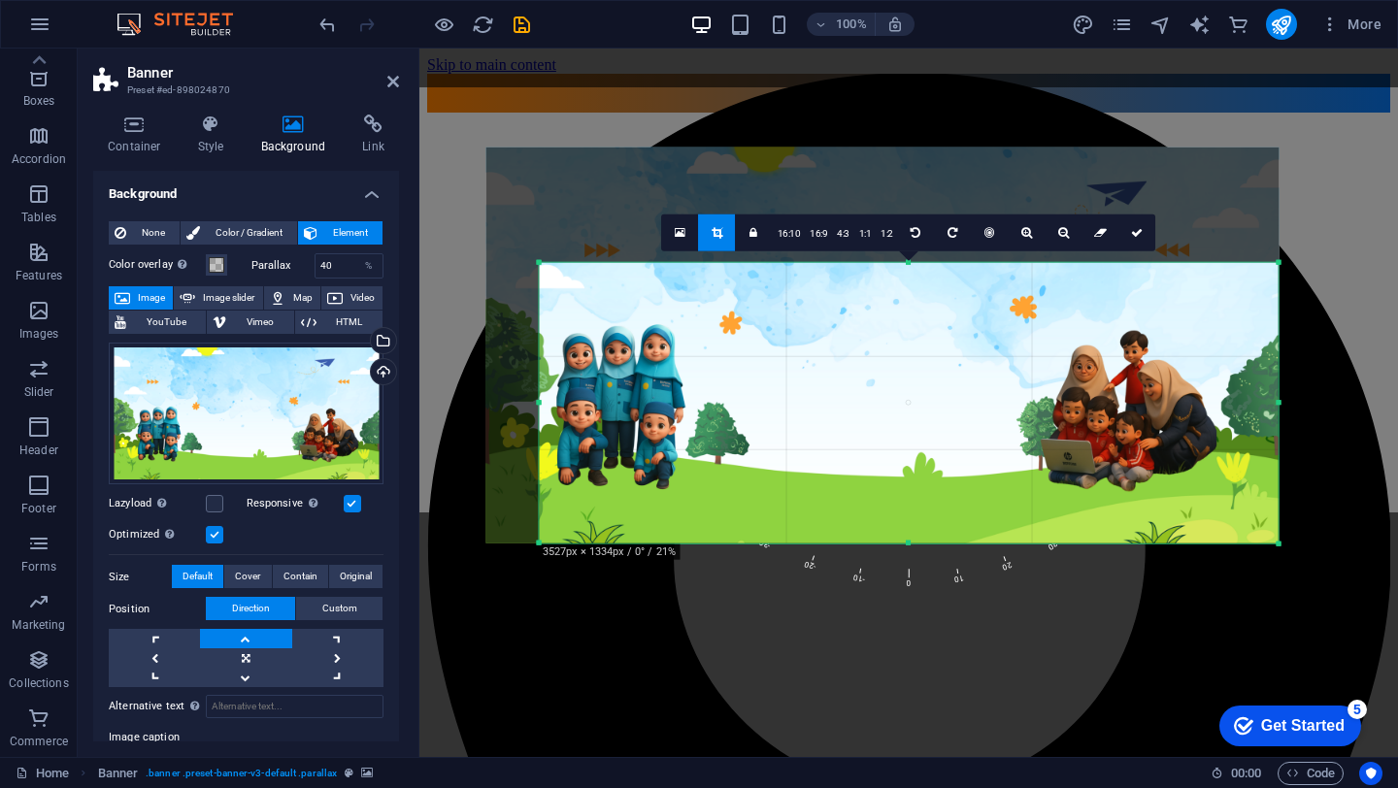
drag, startPoint x: 1271, startPoint y: 406, endPoint x: 1283, endPoint y: 400, distance: 13.0
click at [1278, 400] on div "180 170 160 150 140 130 120 110 100 90 80 70 60 50 40 30 20 10 0 -10 -20 -30 -4…" at bounding box center [909, 403] width 739 height 280
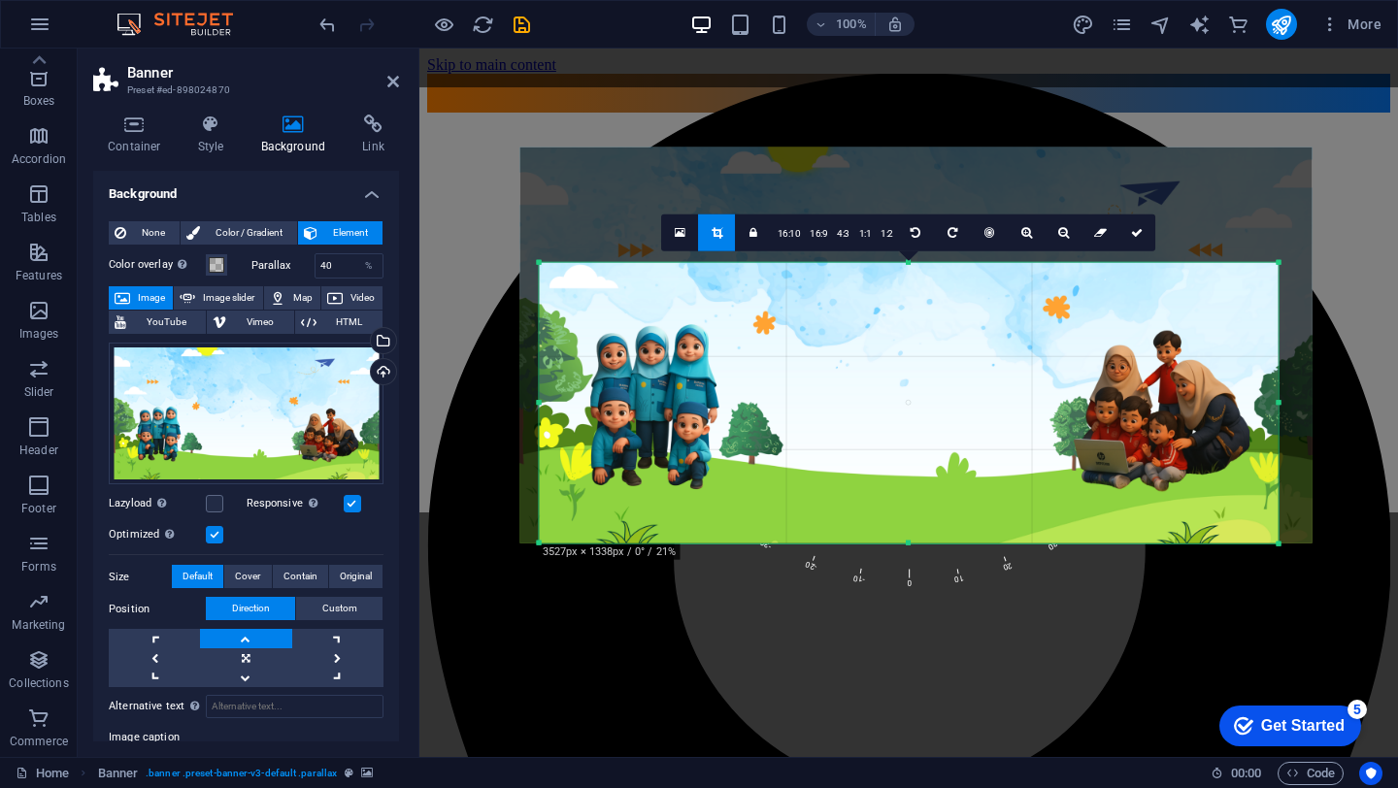
drag, startPoint x: 858, startPoint y: 400, endPoint x: 892, endPoint y: 400, distance: 34.0
click at [892, 400] on div at bounding box center [916, 346] width 792 height 396
click at [1134, 239] on link at bounding box center [1137, 232] width 37 height 37
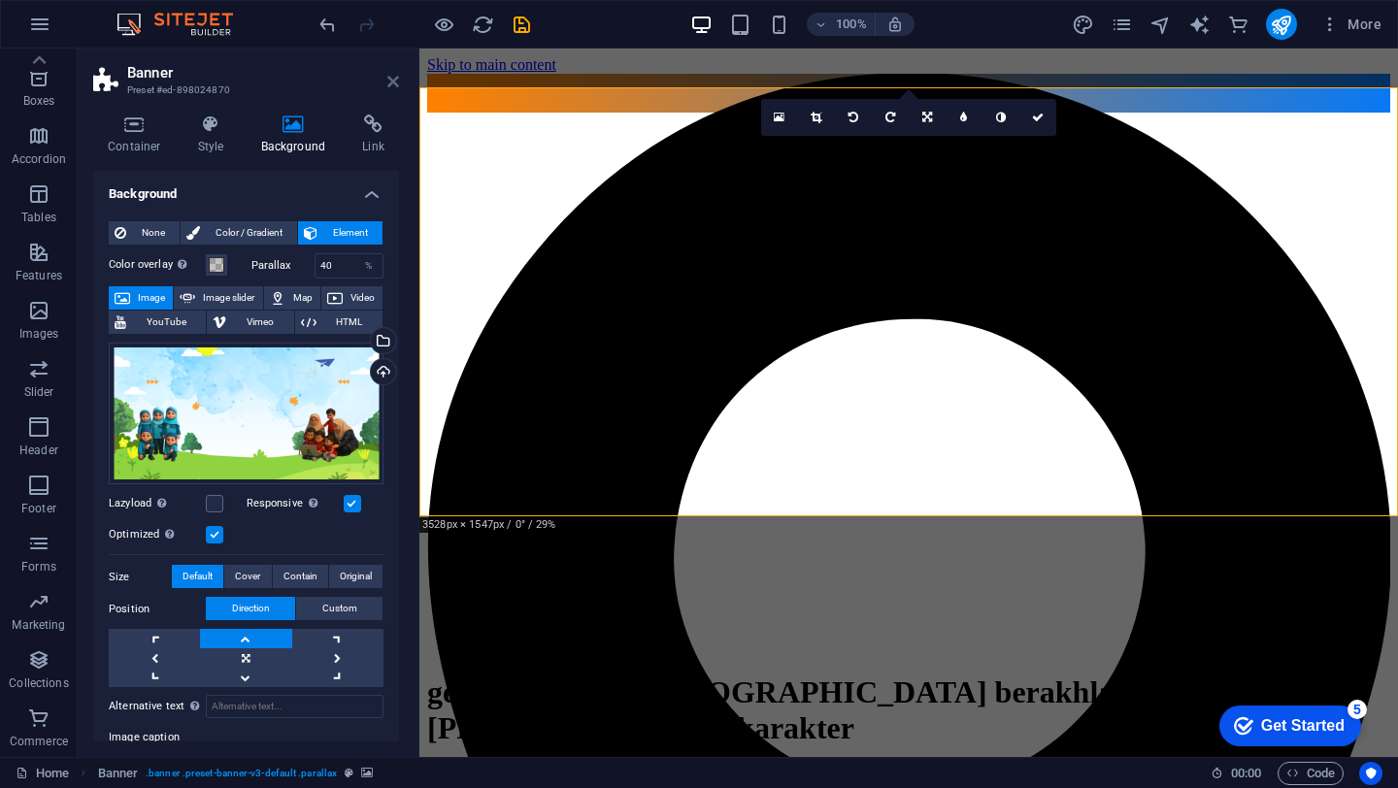
click at [391, 74] on icon at bounding box center [393, 82] width 12 height 16
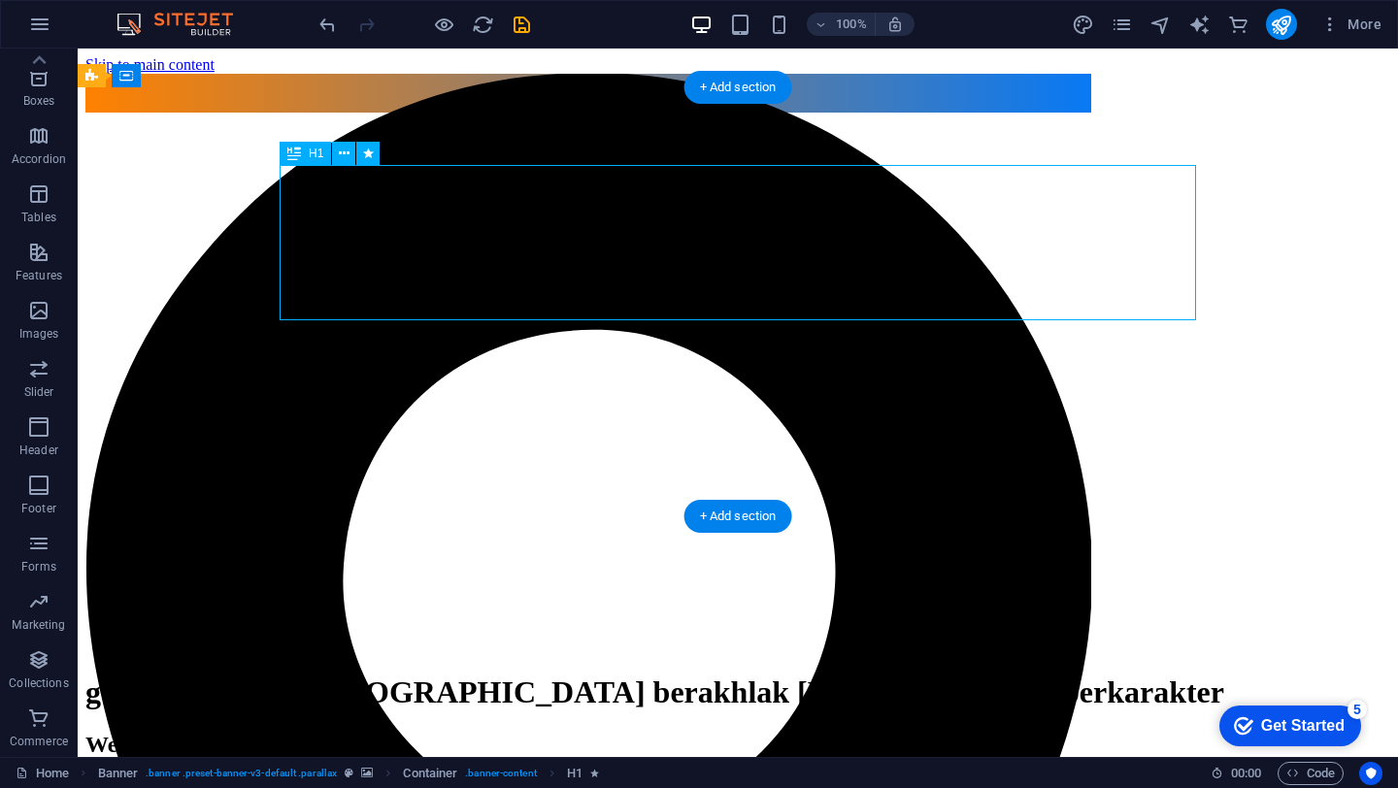
click at [709, 674] on div "generasi insan [DEMOGRAPHIC_DATA] berakhlak [PERSON_NAME] berkarakter" at bounding box center [737, 692] width 1304 height 36
click at [506, 674] on div "generasi insan [DEMOGRAPHIC_DATA] berakhlak [PERSON_NAME] berkarakter" at bounding box center [737, 692] width 1304 height 36
click at [349, 148] on button at bounding box center [343, 153] width 23 height 23
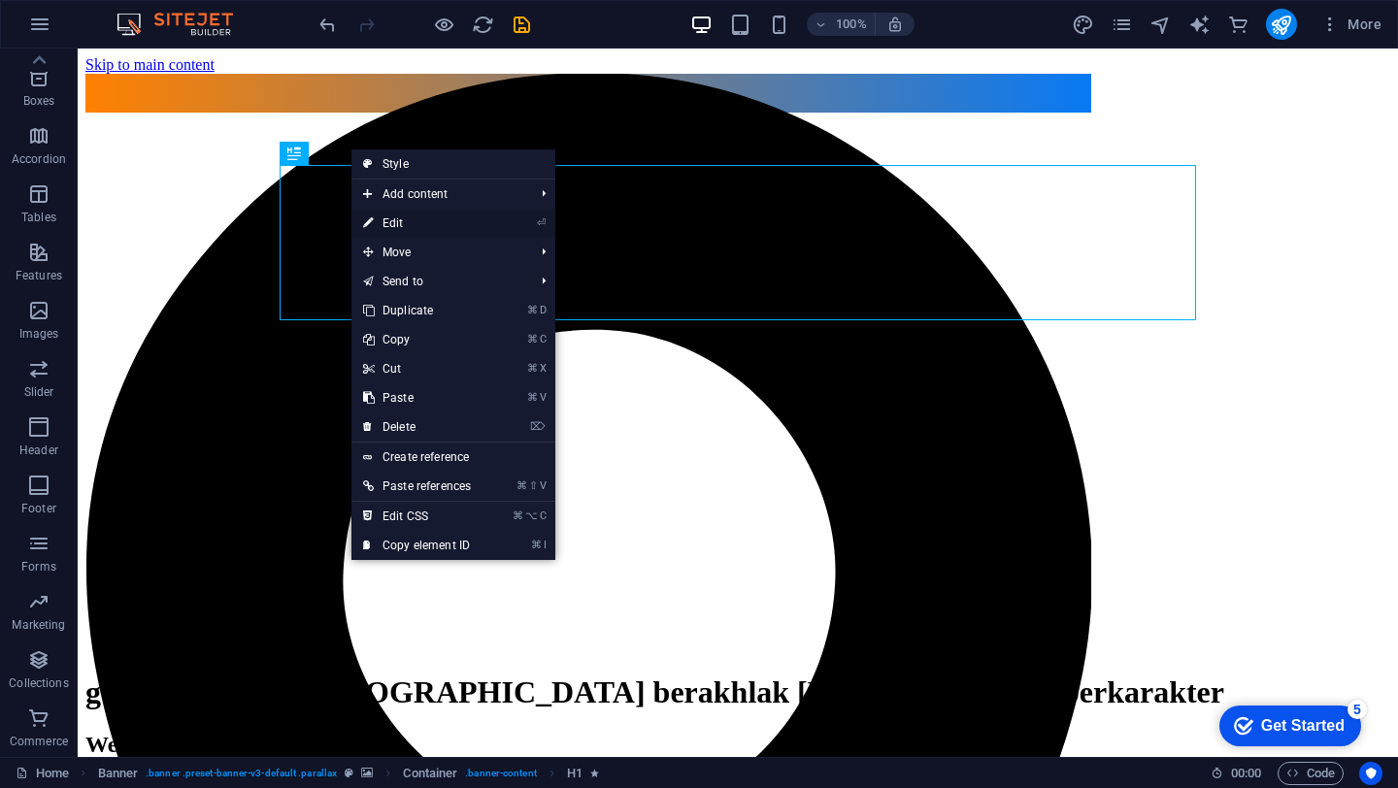
click at [392, 219] on link "⏎ Edit" at bounding box center [416, 223] width 131 height 29
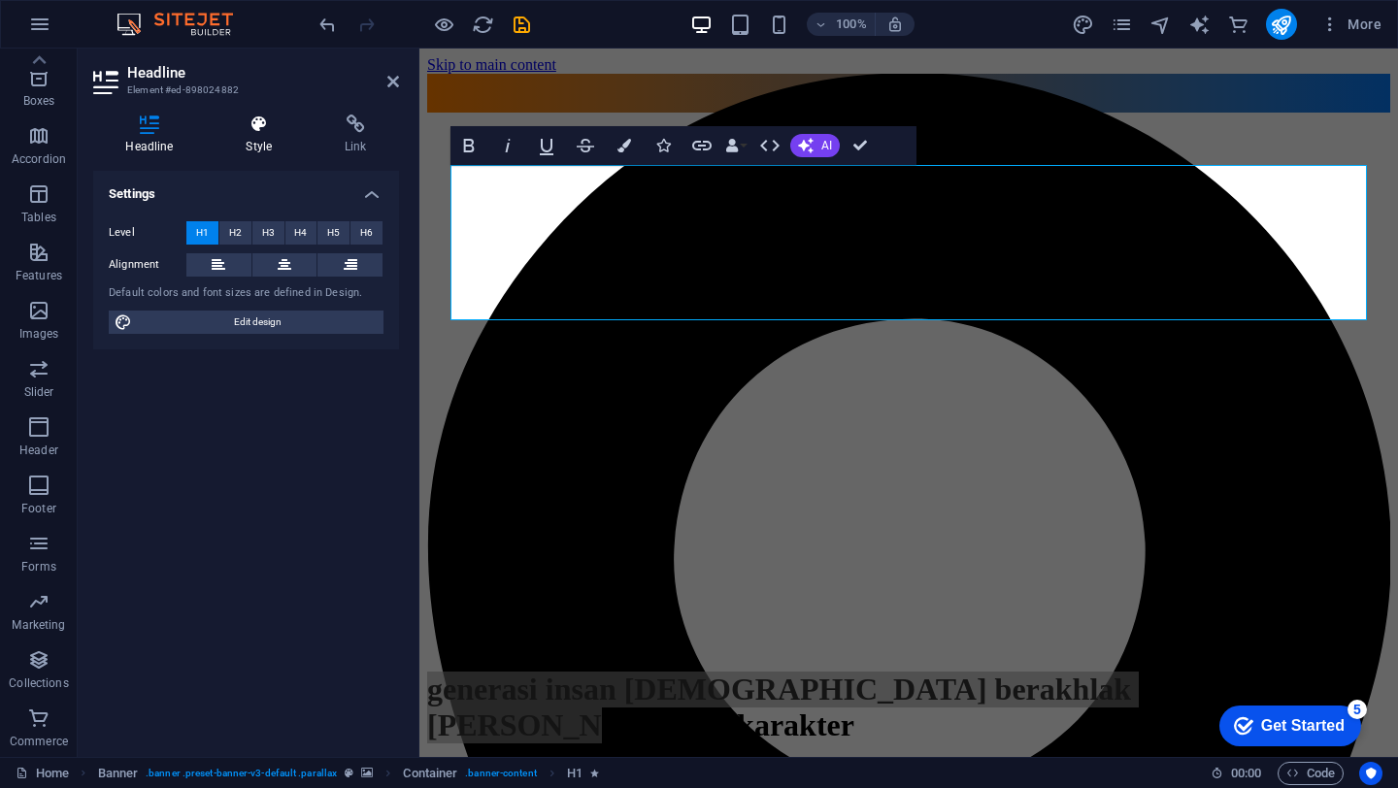
click at [274, 130] on icon at bounding box center [259, 124] width 91 height 19
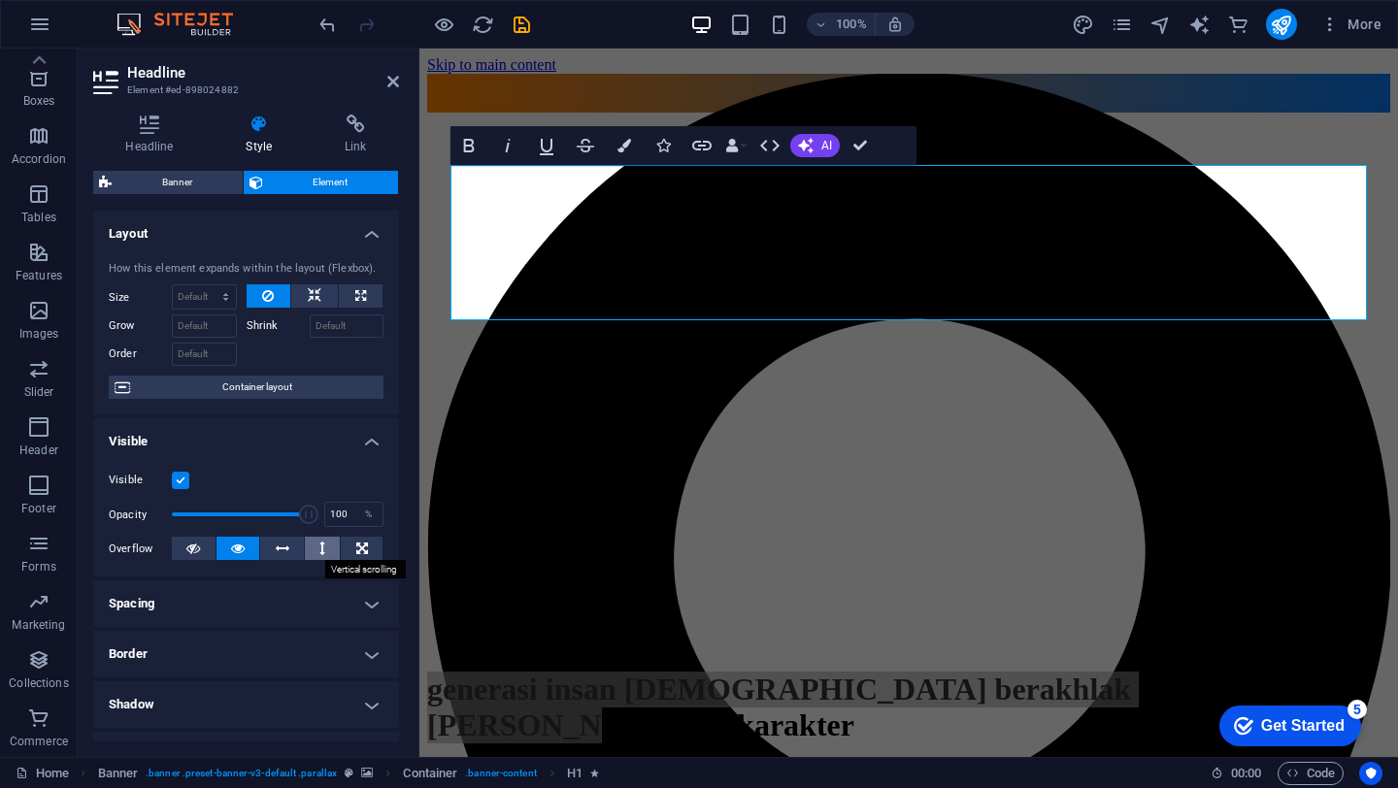
click at [324, 544] on button at bounding box center [323, 548] width 36 height 23
click at [323, 548] on button at bounding box center [323, 548] width 36 height 23
click at [322, 555] on button at bounding box center [323, 548] width 36 height 23
click at [277, 600] on h4 "Spacing" at bounding box center [246, 603] width 306 height 47
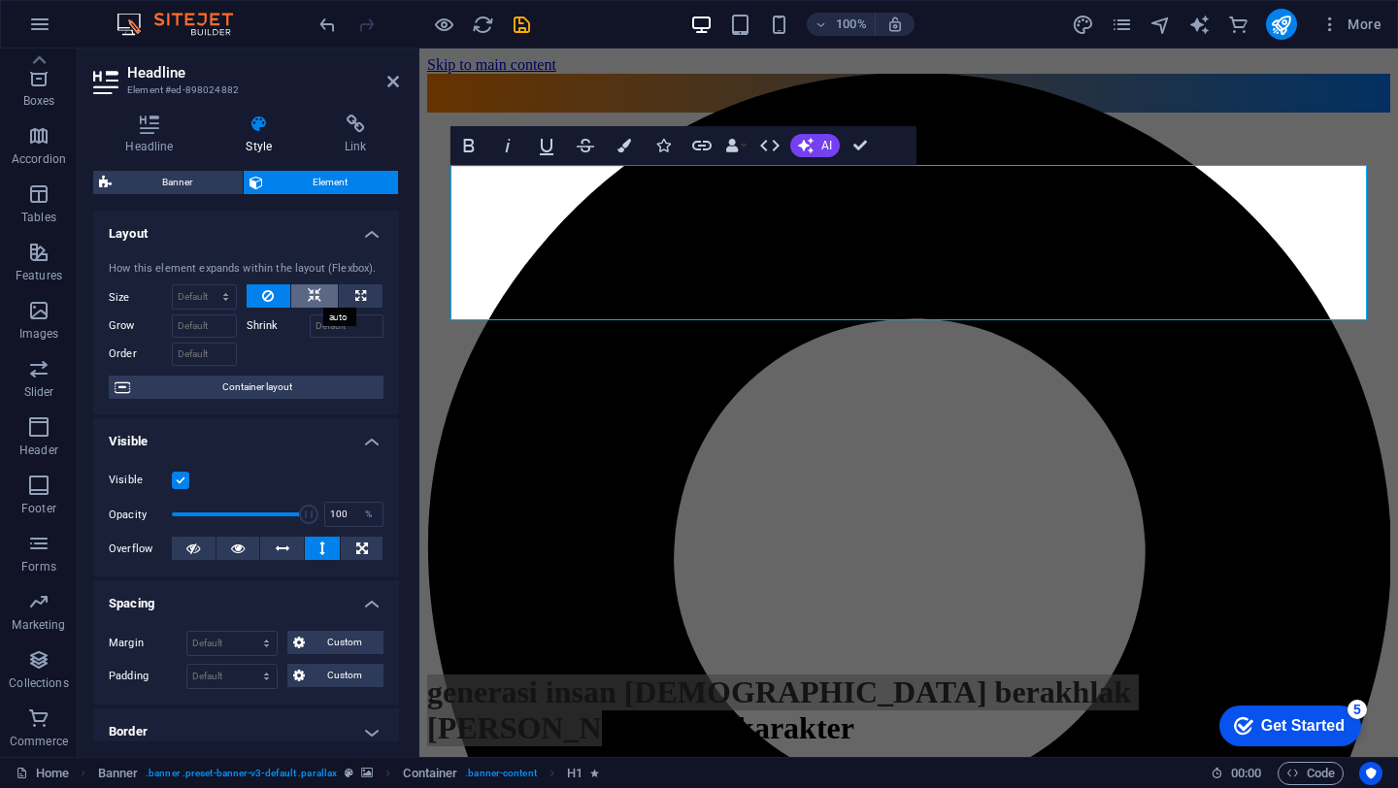
click at [312, 289] on icon at bounding box center [315, 295] width 14 height 23
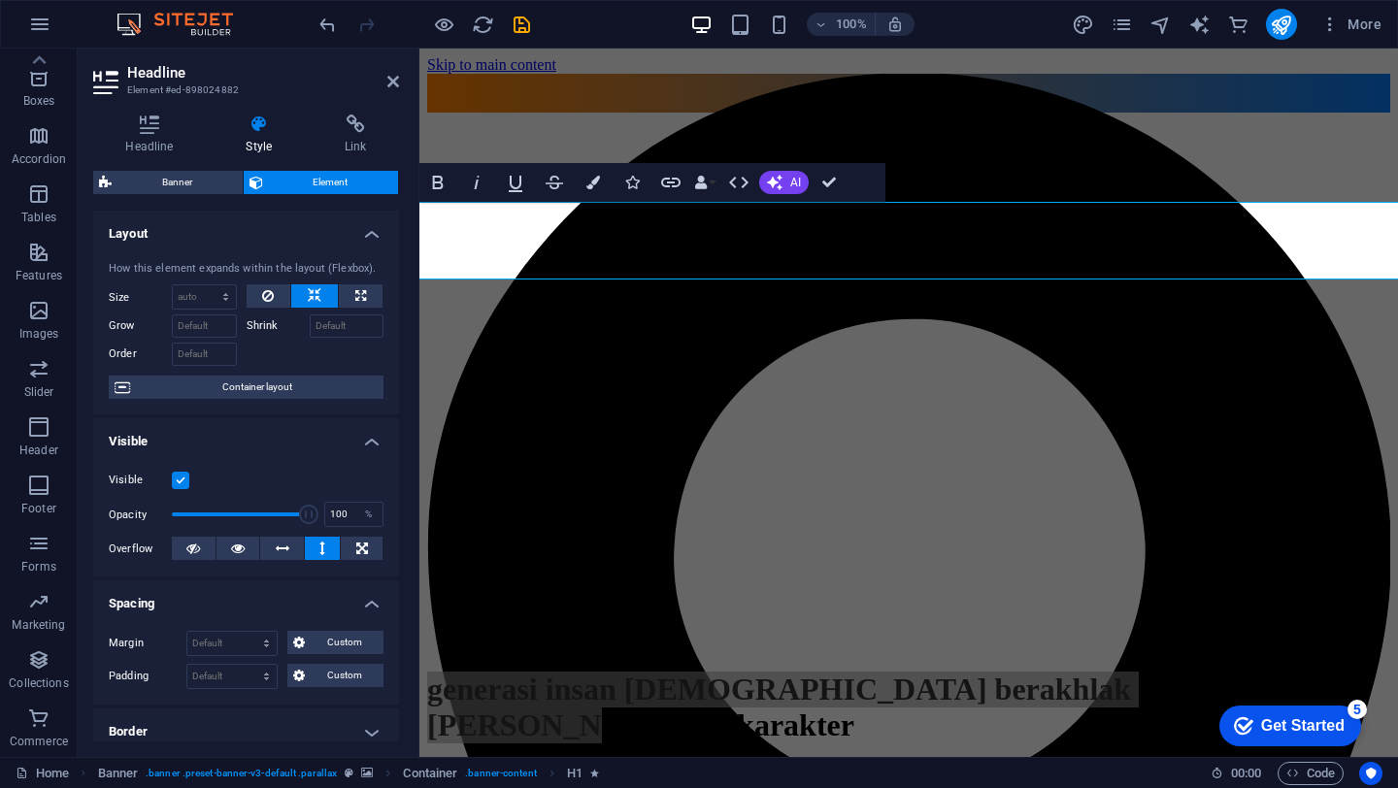
click at [177, 484] on label at bounding box center [180, 480] width 17 height 17
click at [0, 0] on input "Visible" at bounding box center [0, 0] width 0 height 0
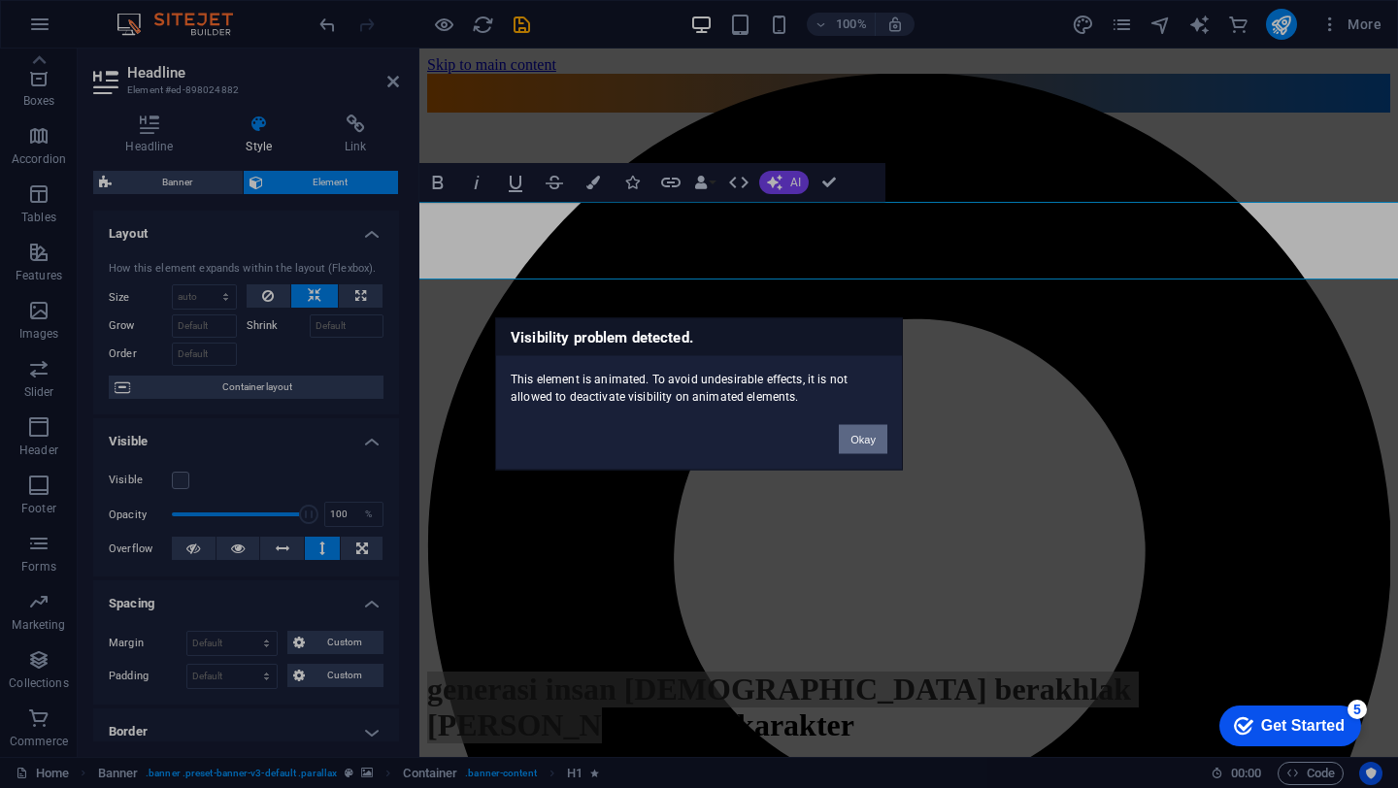
click at [882, 443] on button "Okay" at bounding box center [863, 439] width 49 height 29
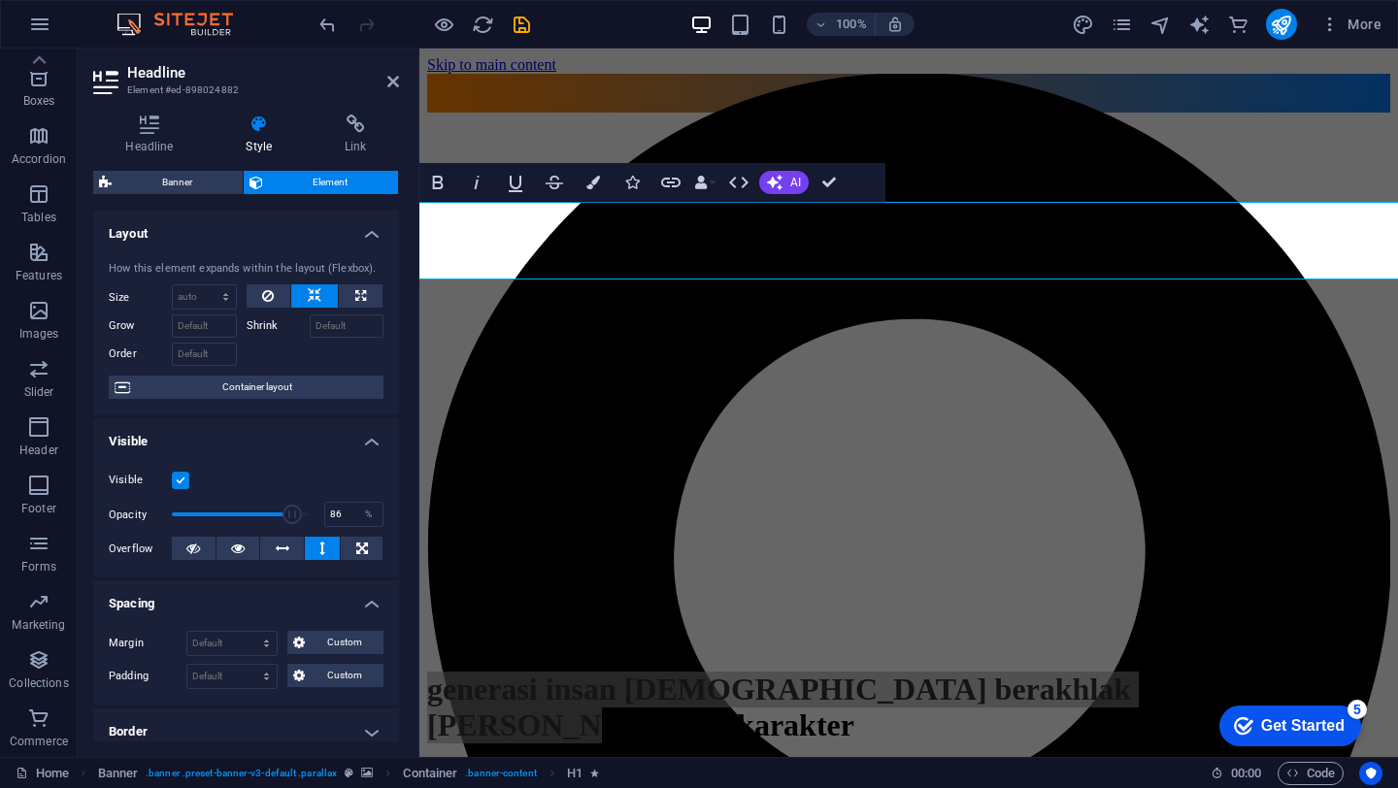
type input "85"
drag, startPoint x: 299, startPoint y: 516, endPoint x: 284, endPoint y: 516, distance: 14.6
click at [284, 516] on span at bounding box center [288, 514] width 19 height 19
click at [356, 548] on icon at bounding box center [362, 548] width 12 height 23
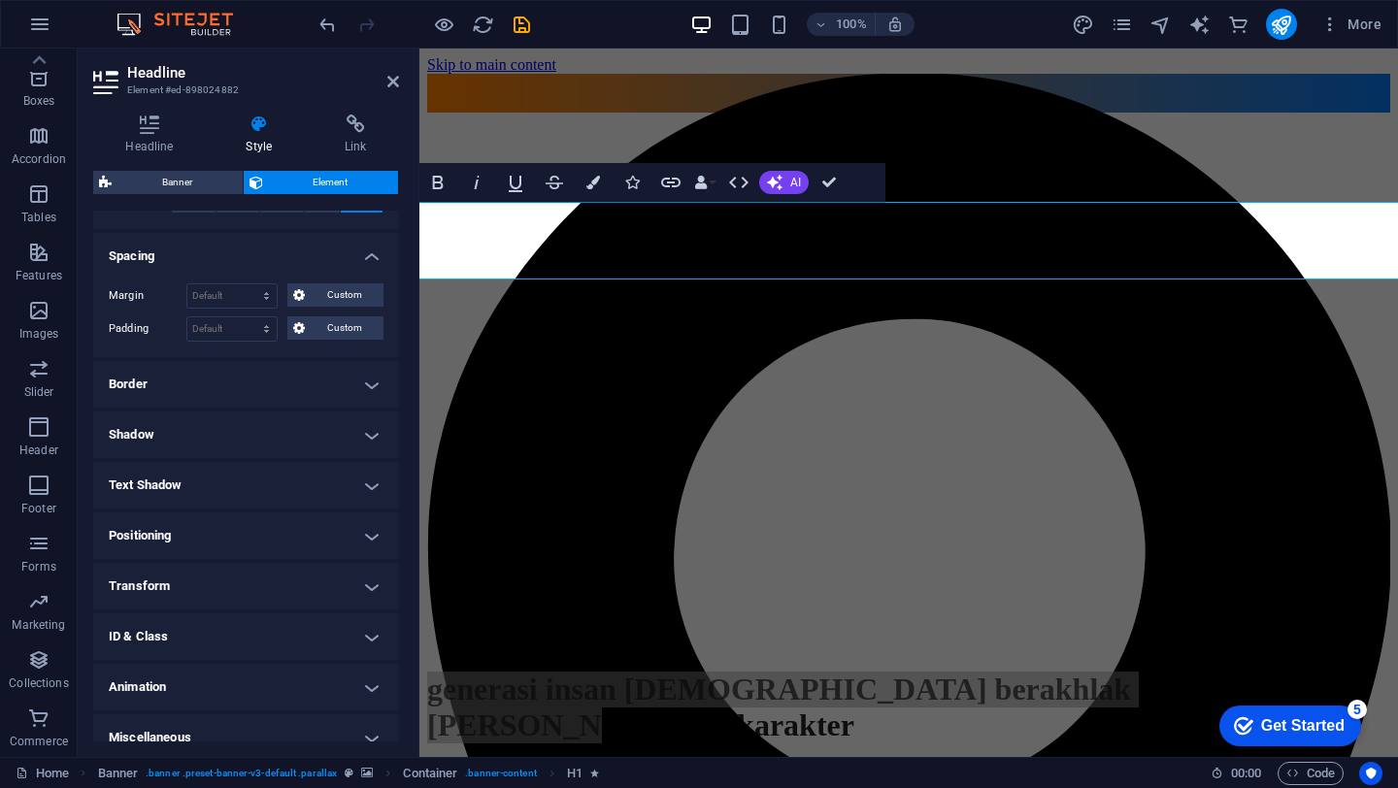
scroll to position [367, 0]
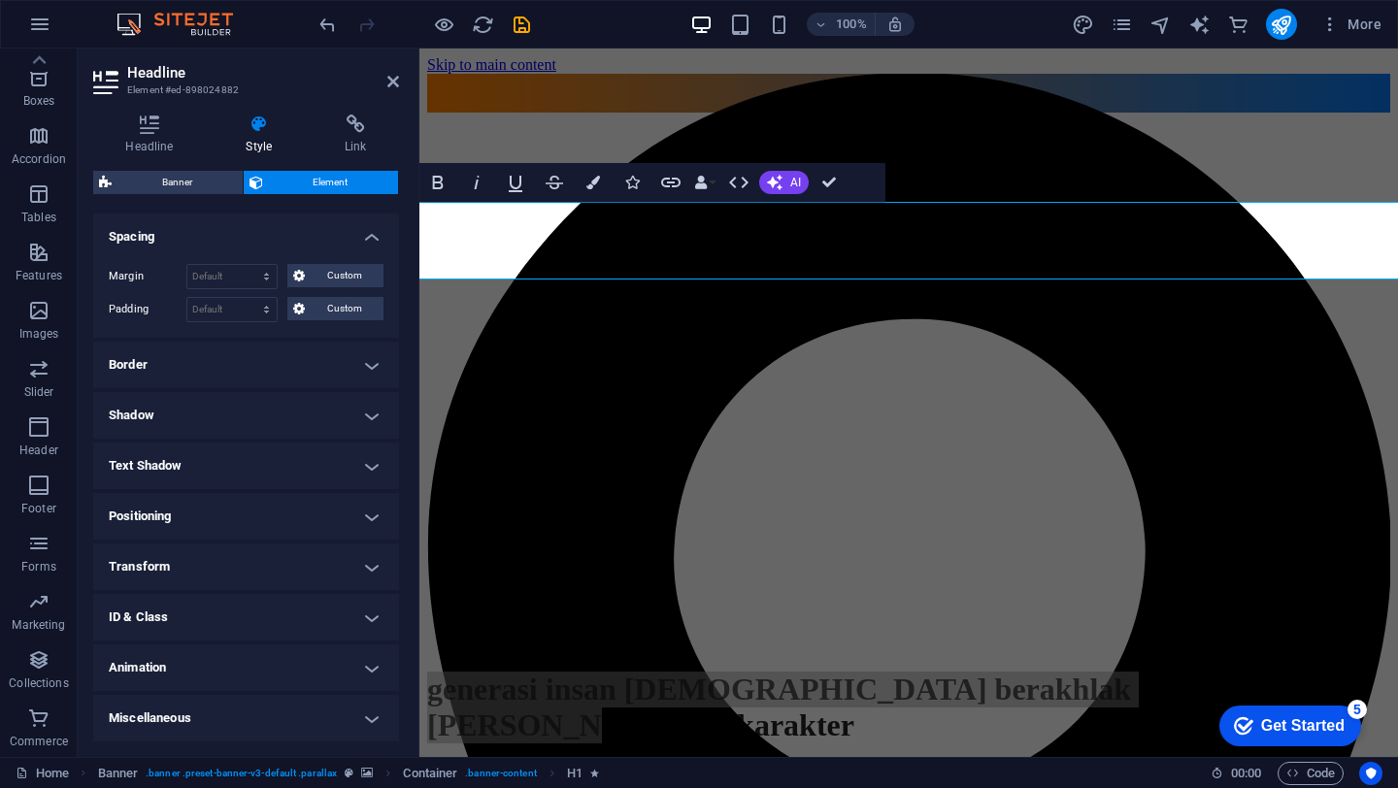
click at [315, 668] on h4 "Animation" at bounding box center [246, 667] width 306 height 47
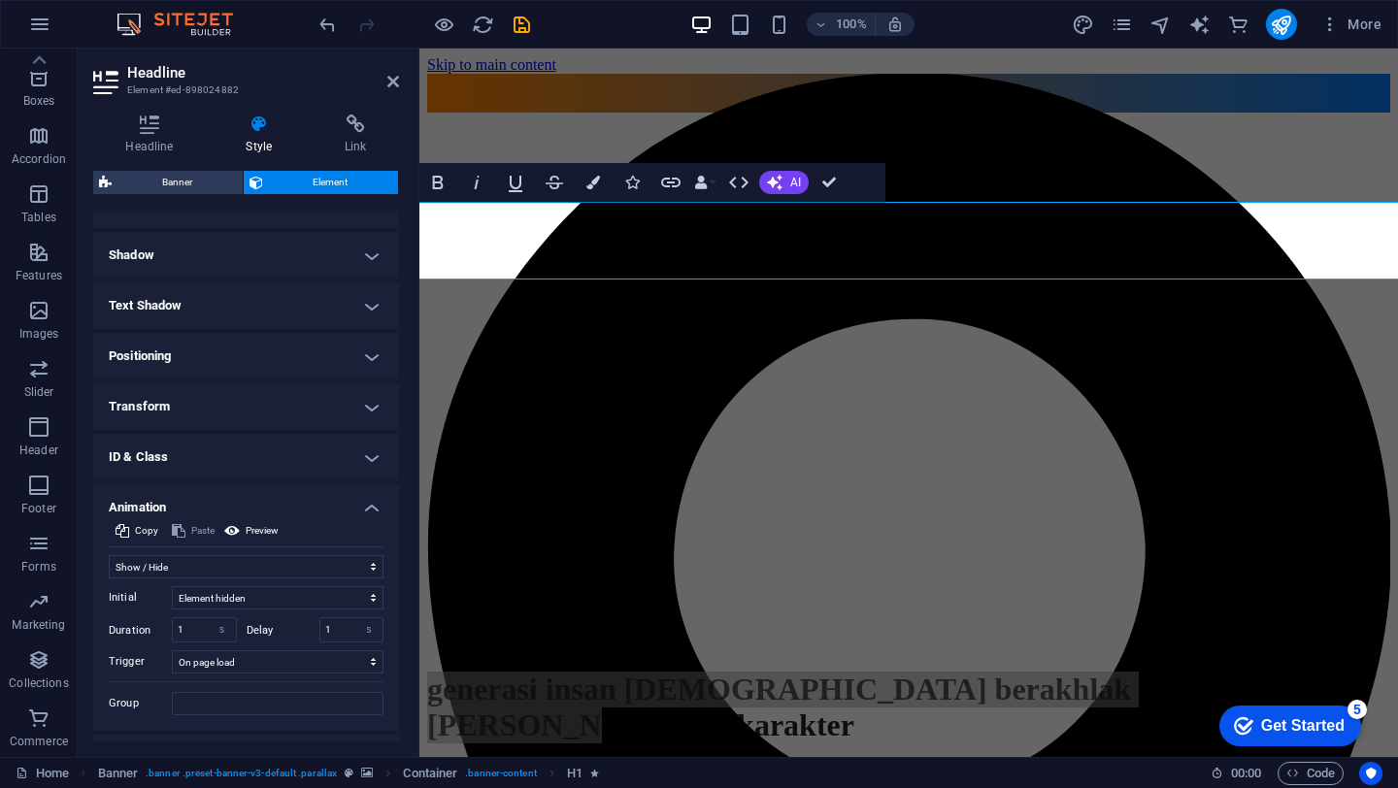
scroll to position [567, 0]
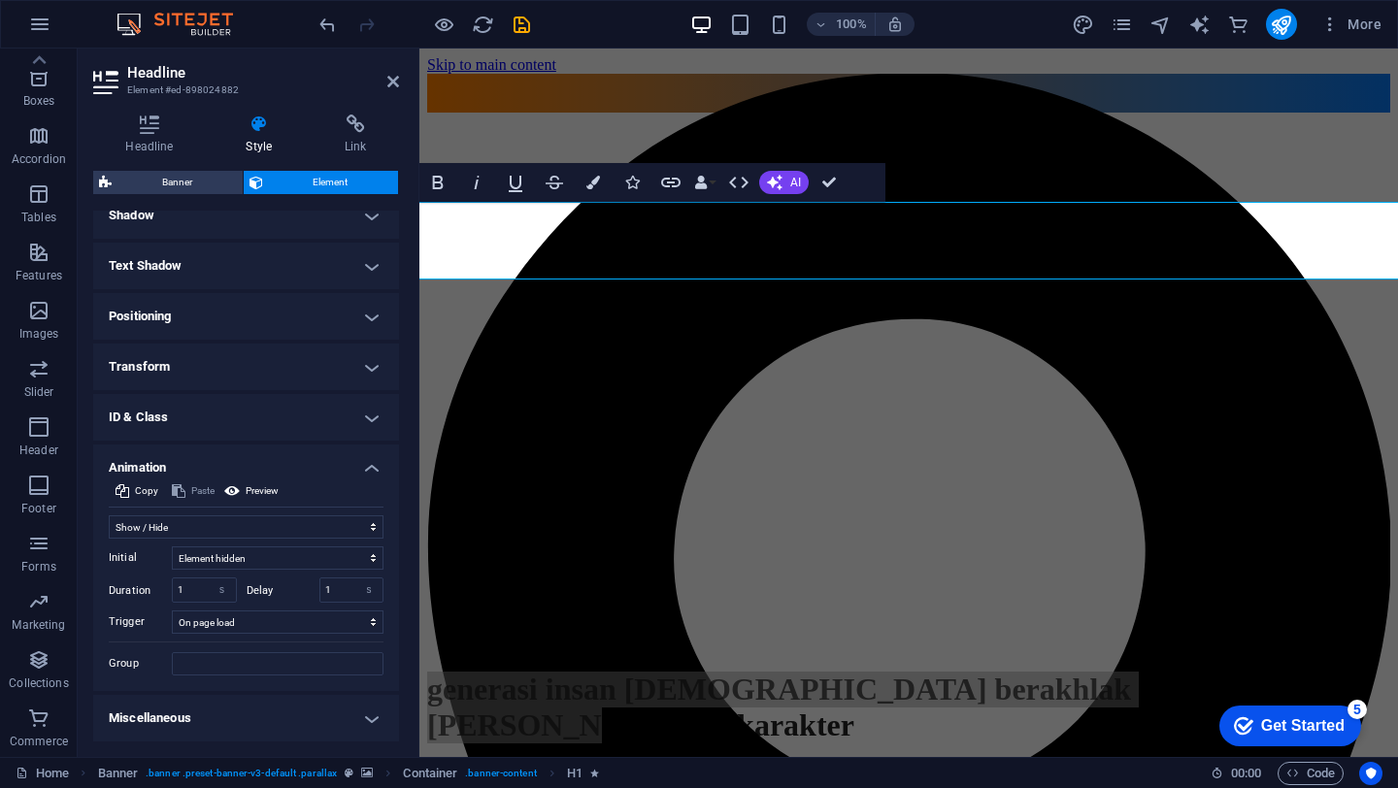
click at [321, 275] on h4 "Text Shadow" at bounding box center [246, 266] width 306 height 47
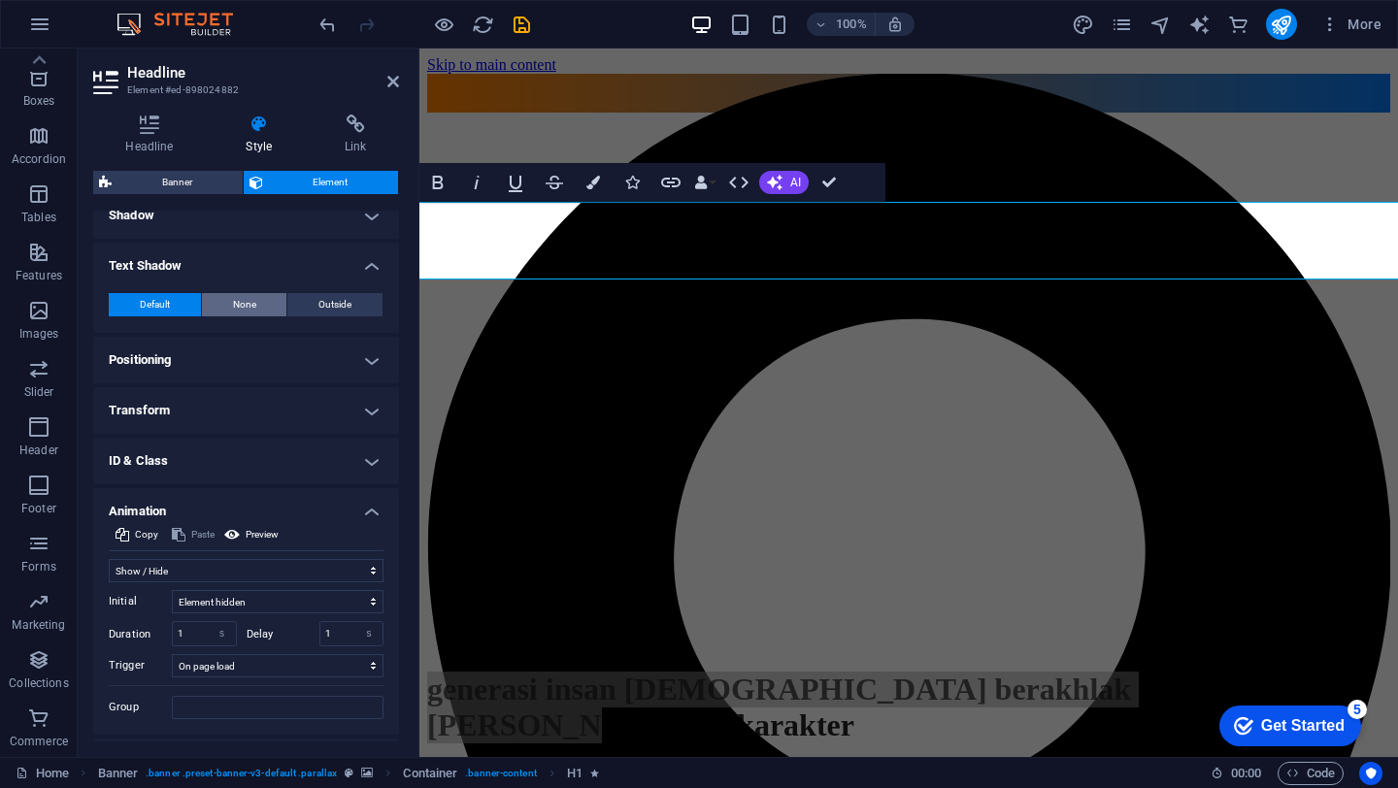
click at [257, 308] on button "None" at bounding box center [244, 304] width 85 height 23
click at [350, 309] on button "Outside" at bounding box center [334, 304] width 95 height 23
type input "rgba(0, 0, 0, 0.2)"
type input "2"
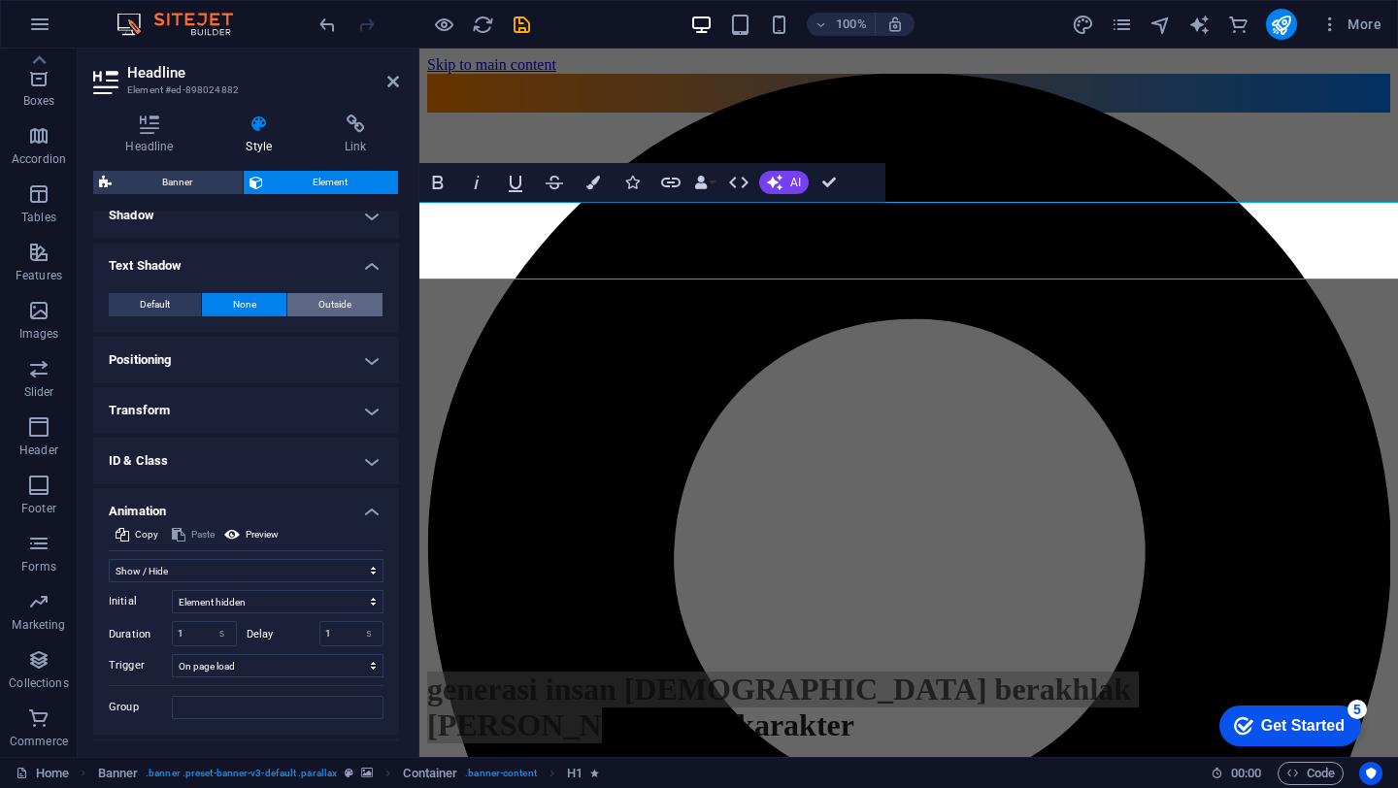
type input "4"
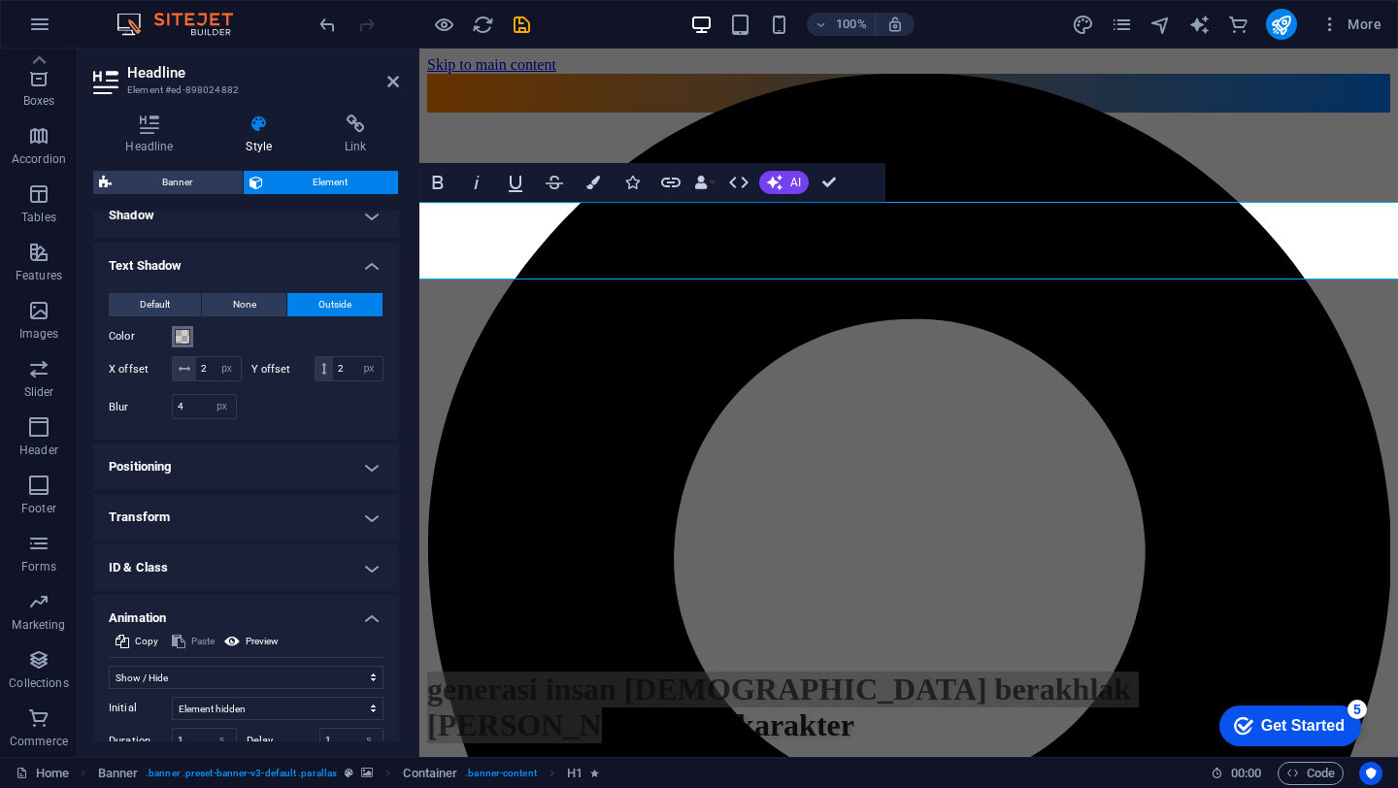
click at [187, 340] on span at bounding box center [183, 337] width 16 height 16
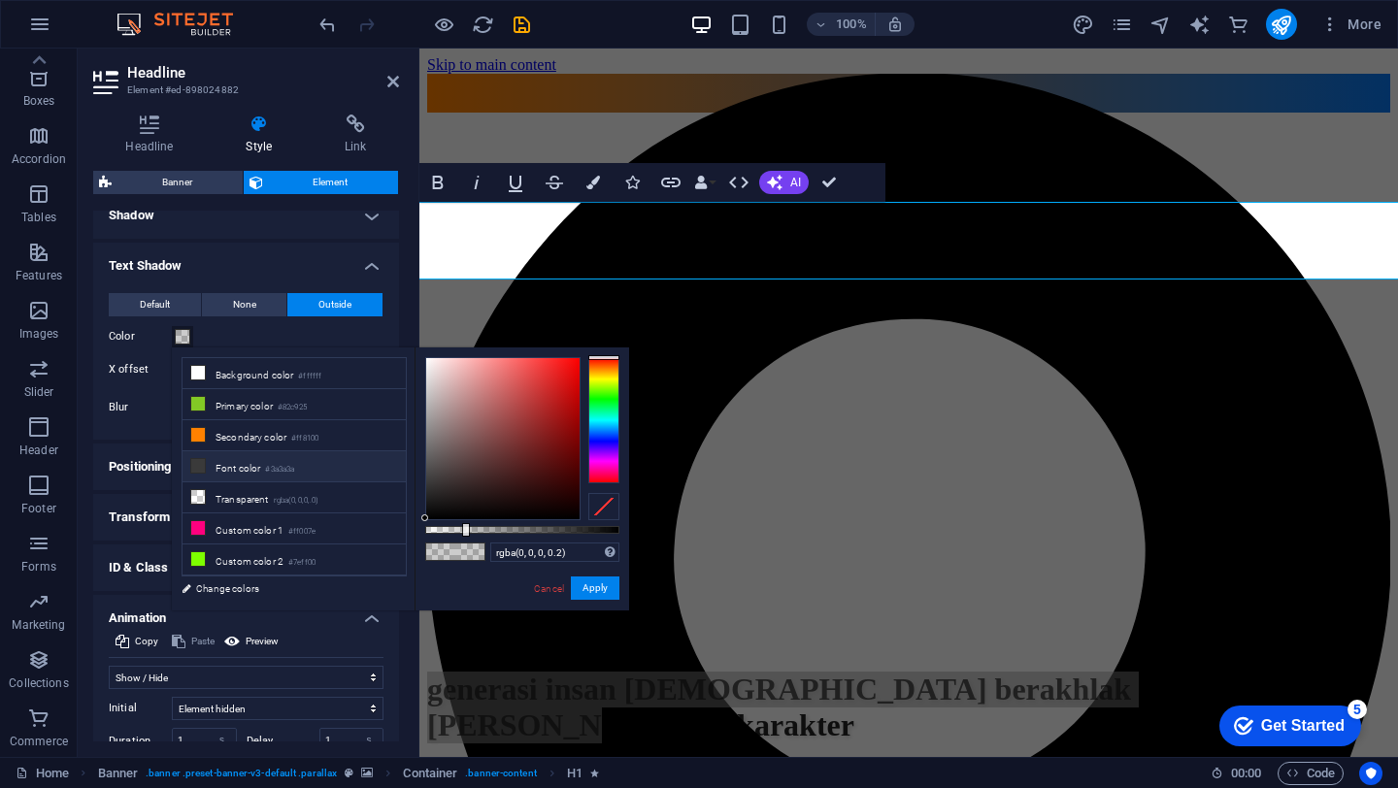
click at [204, 473] on span at bounding box center [198, 466] width 16 height 16
type input "#3a3a3a"
click at [224, 471] on li "Font color #3a3a3a" at bounding box center [293, 466] width 223 height 31
click at [582, 596] on button "Apply" at bounding box center [595, 587] width 49 height 23
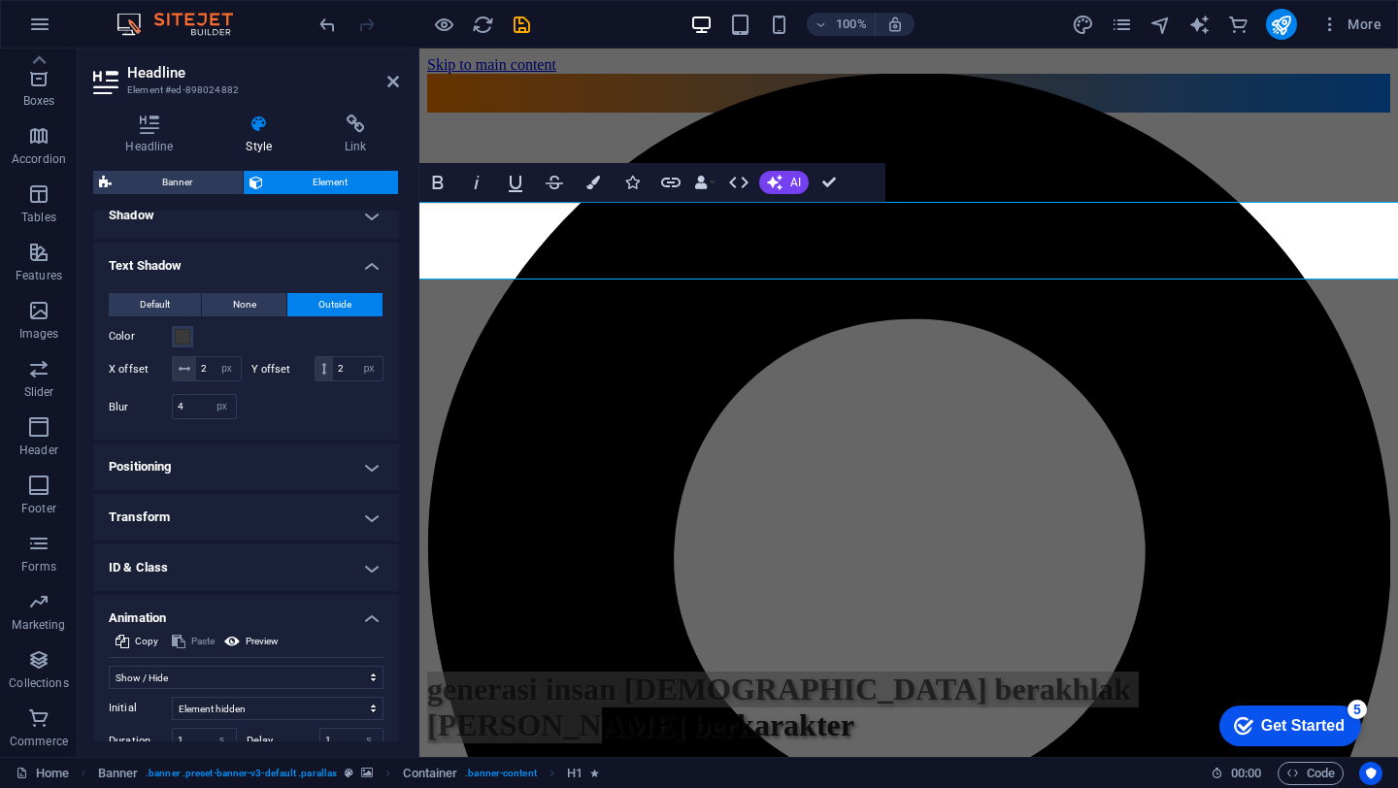
click at [386, 90] on header "Headline Element #ed-898024882" at bounding box center [246, 74] width 306 height 50
click at [395, 84] on icon at bounding box center [393, 82] width 12 height 16
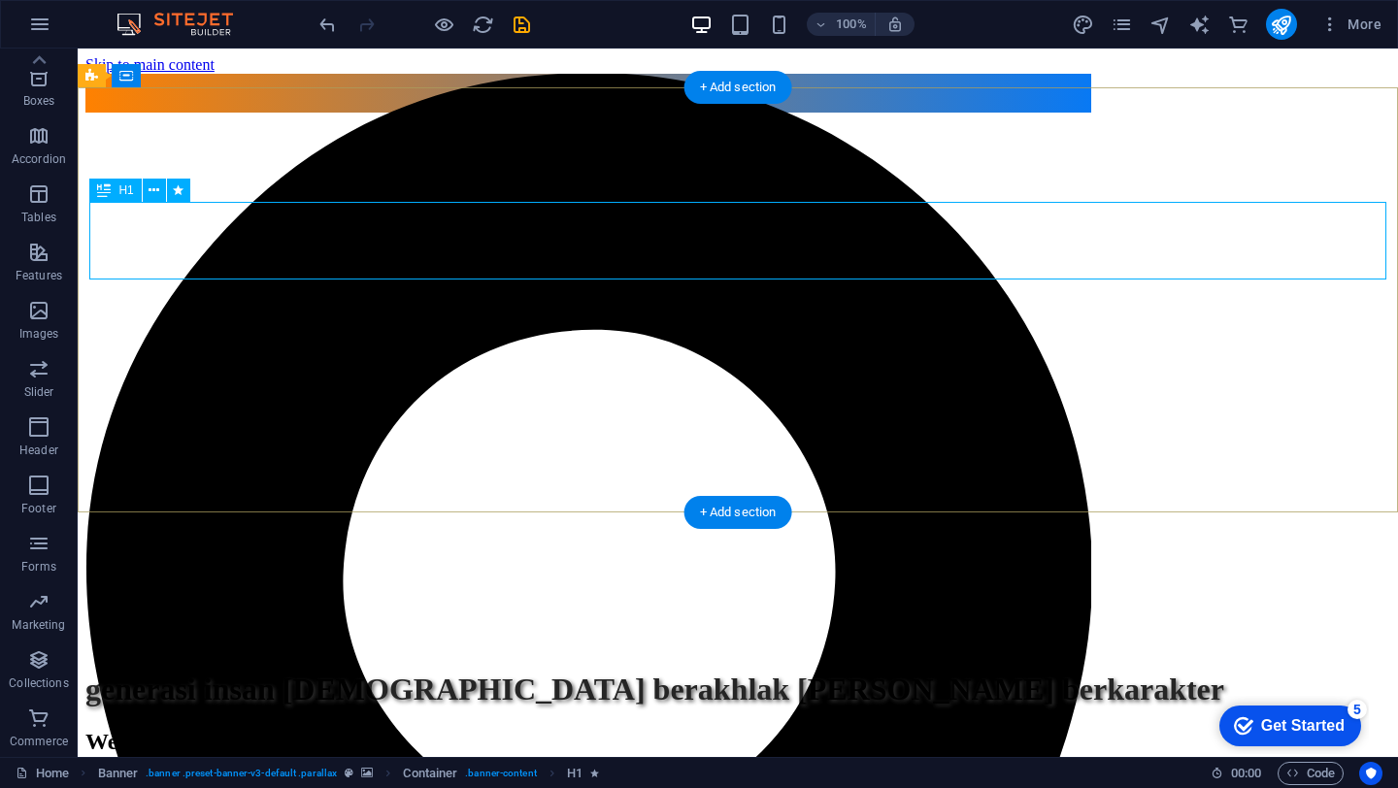
click at [653, 672] on div "generasi insan [DEMOGRAPHIC_DATA] berakhlak [PERSON_NAME] berkarakter" at bounding box center [737, 690] width 1304 height 36
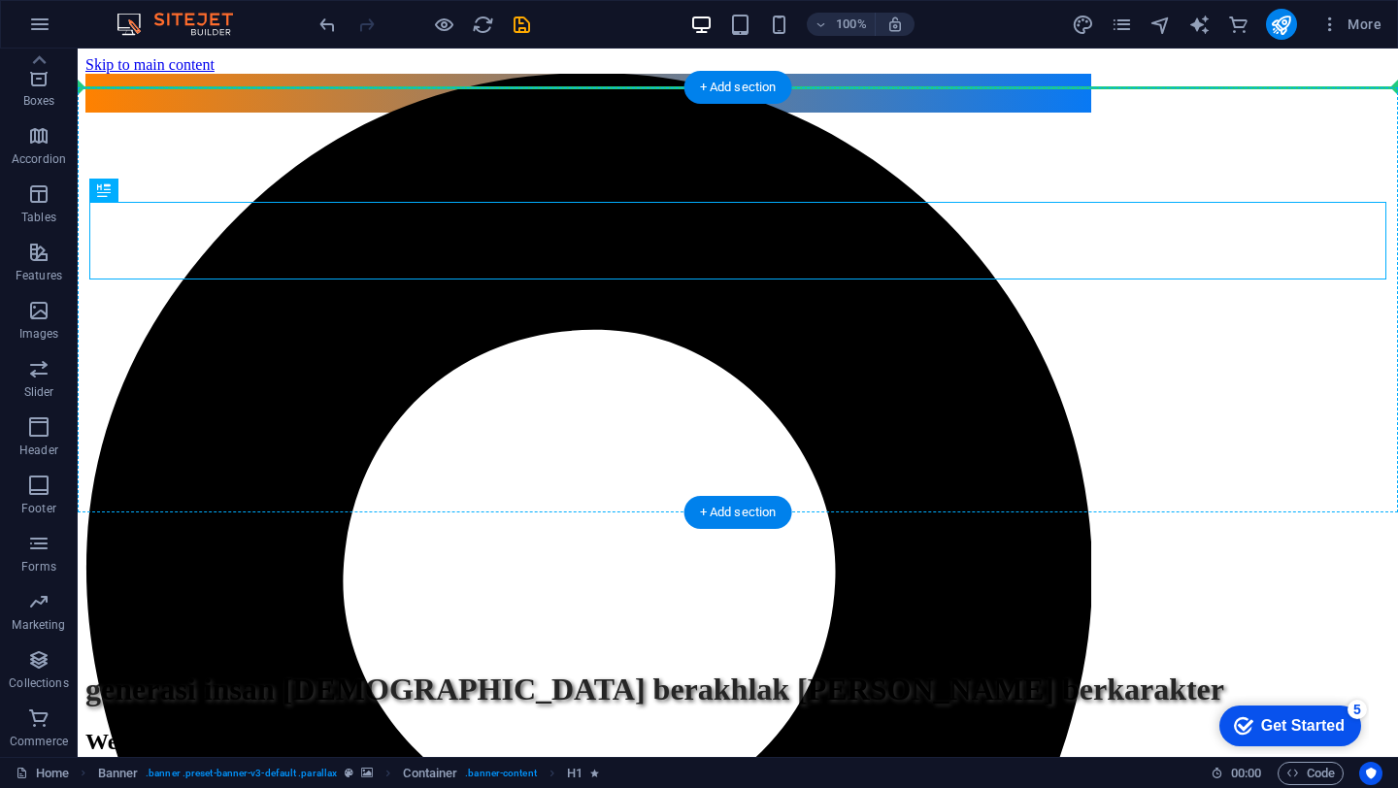
drag, startPoint x: 635, startPoint y: 233, endPoint x: 629, endPoint y: 168, distance: 65.3
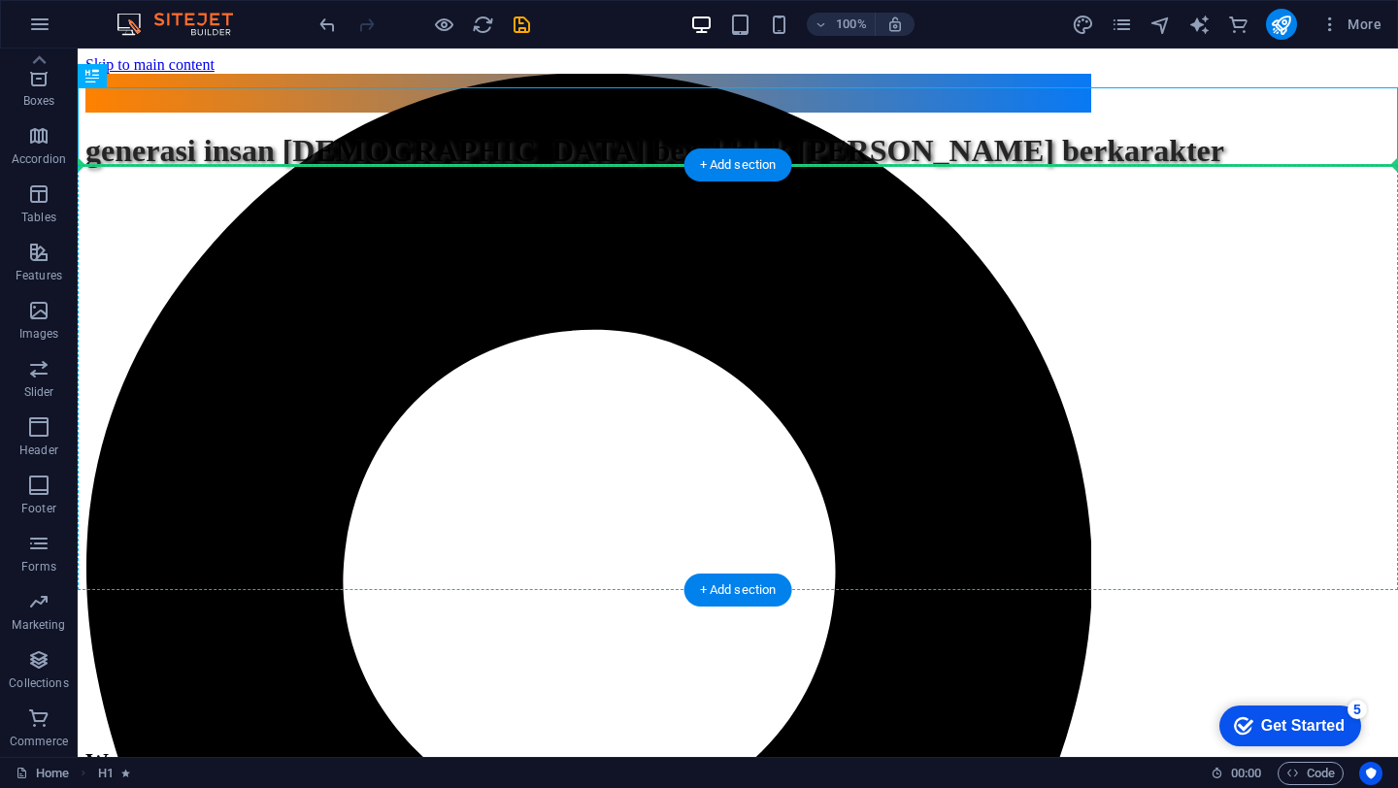
drag, startPoint x: 655, startPoint y: 138, endPoint x: 656, endPoint y: 238, distance: 100.0
drag, startPoint x: 640, startPoint y: 130, endPoint x: 637, endPoint y: 242, distance: 111.6
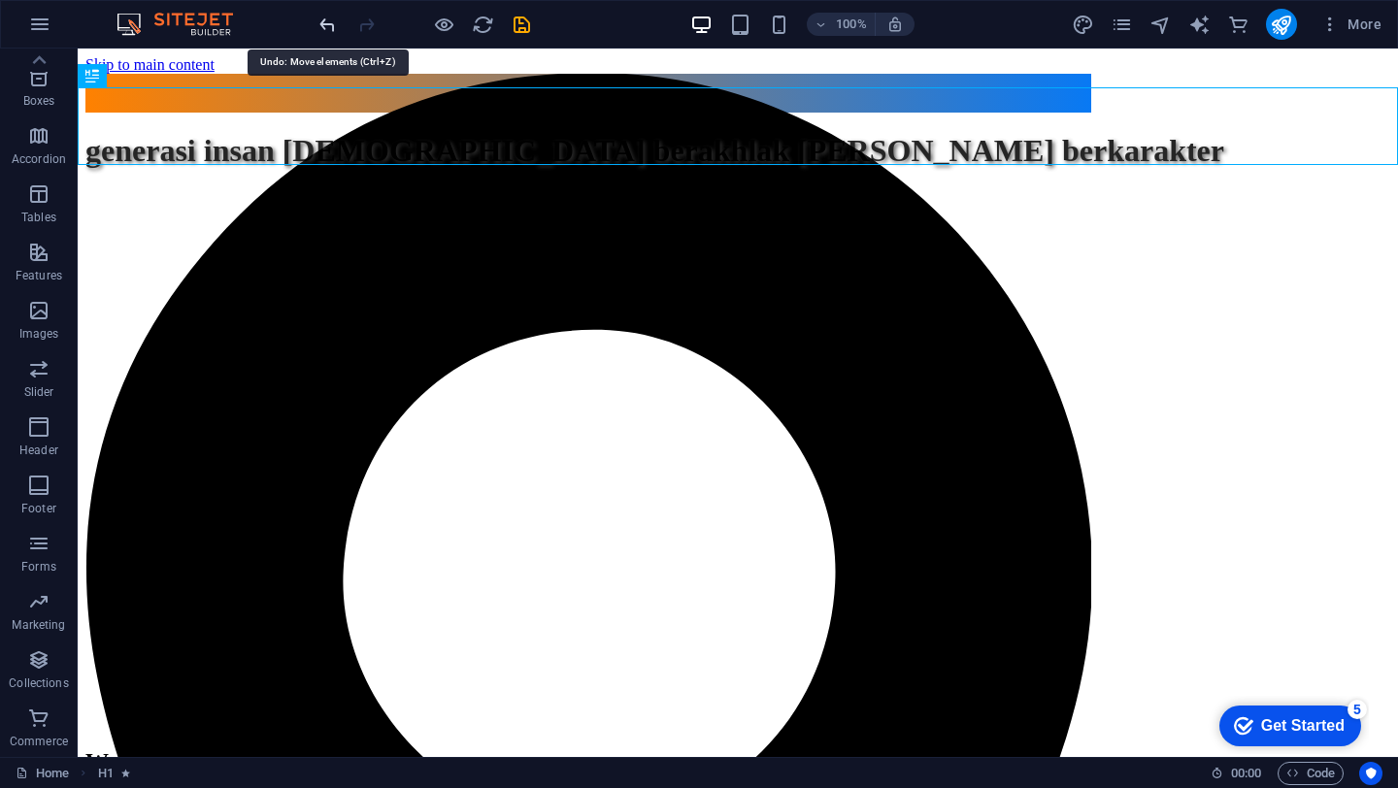
click at [334, 26] on icon "undo" at bounding box center [327, 25] width 22 height 22
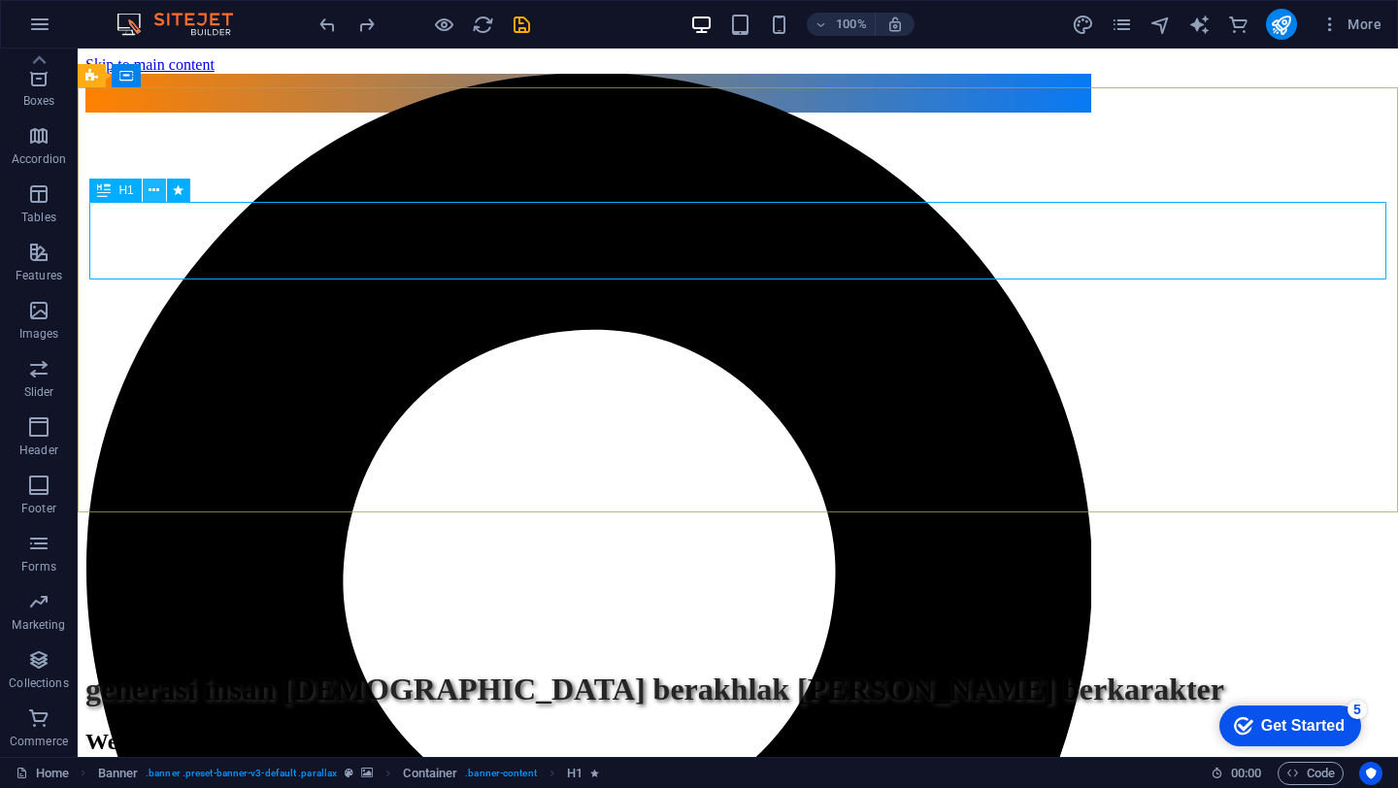
click at [157, 190] on icon at bounding box center [153, 191] width 11 height 20
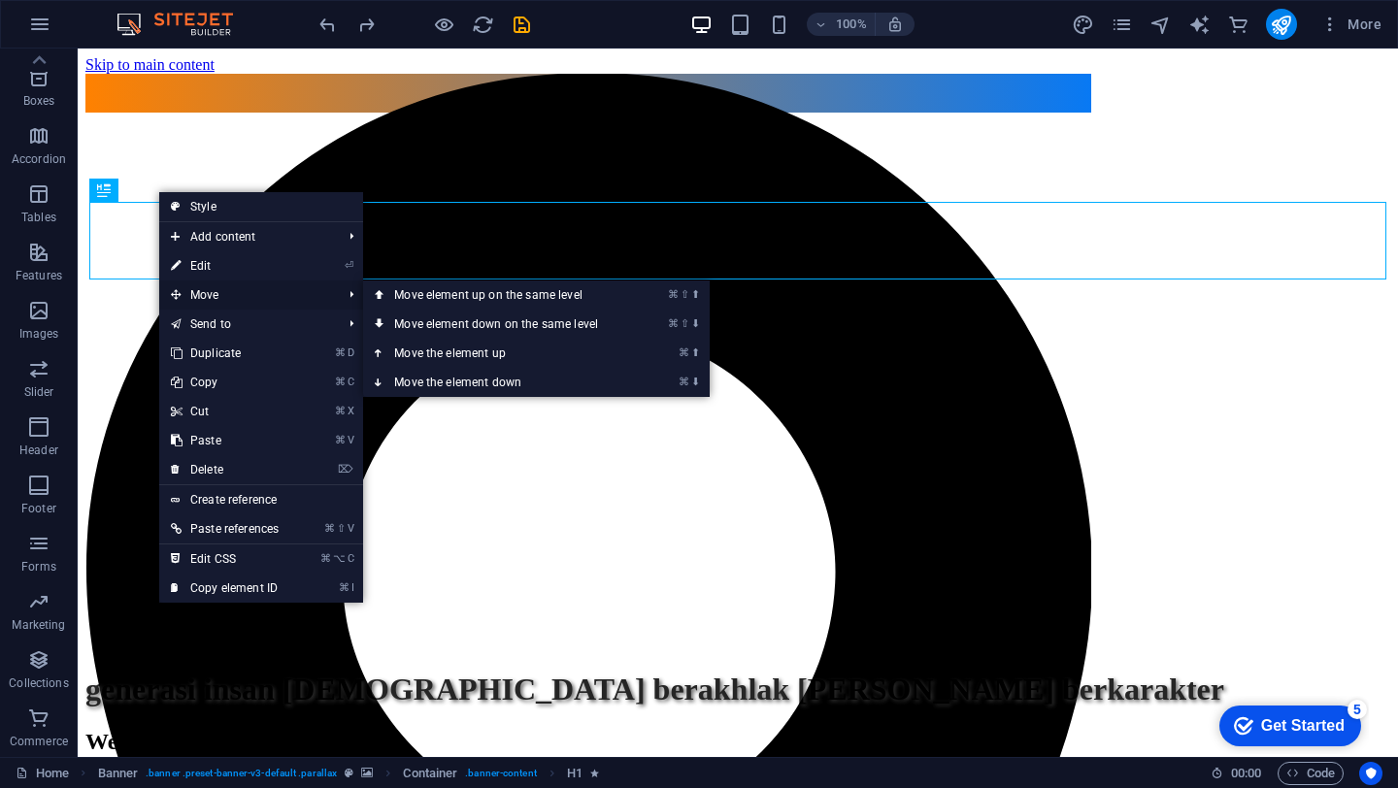
click at [196, 295] on span "Move" at bounding box center [246, 294] width 175 height 29
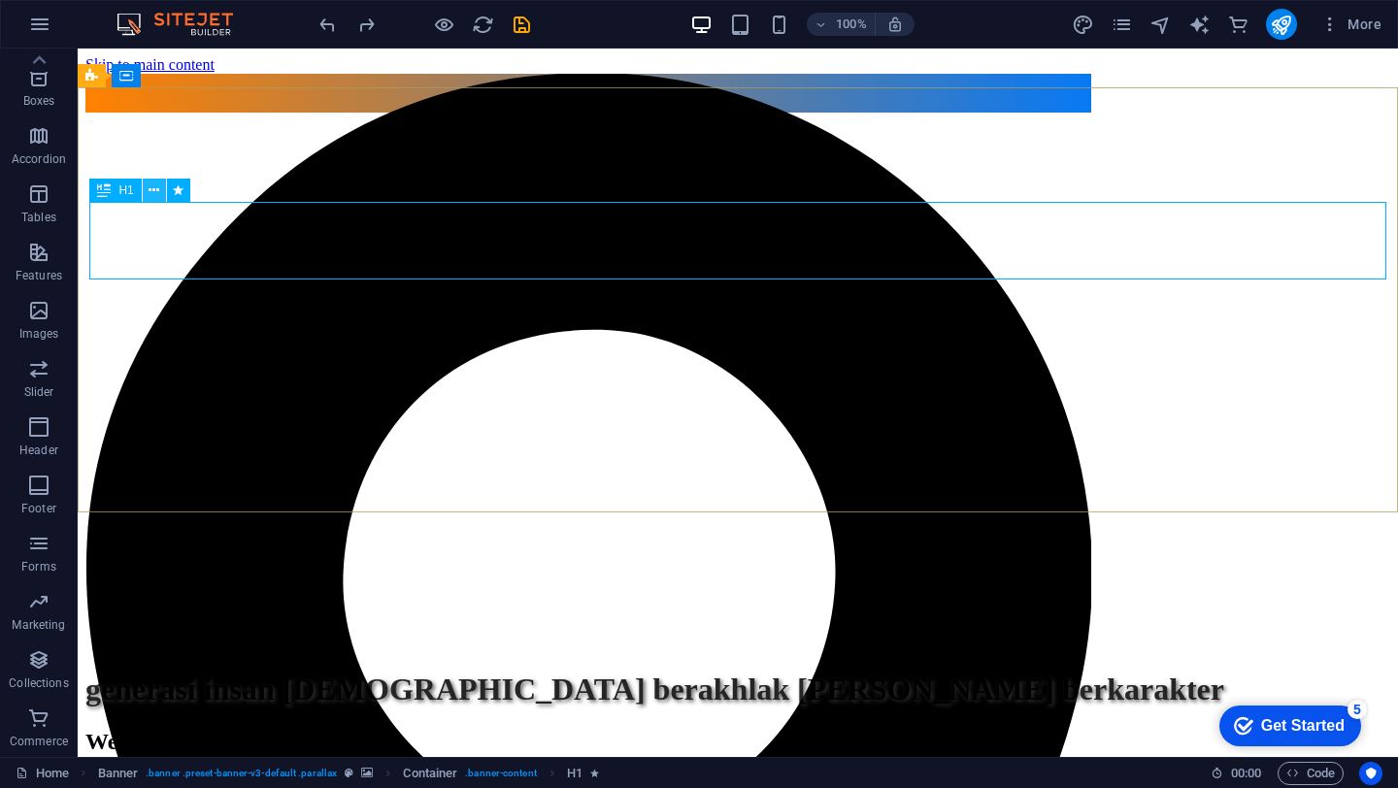
click at [153, 192] on icon at bounding box center [153, 191] width 11 height 20
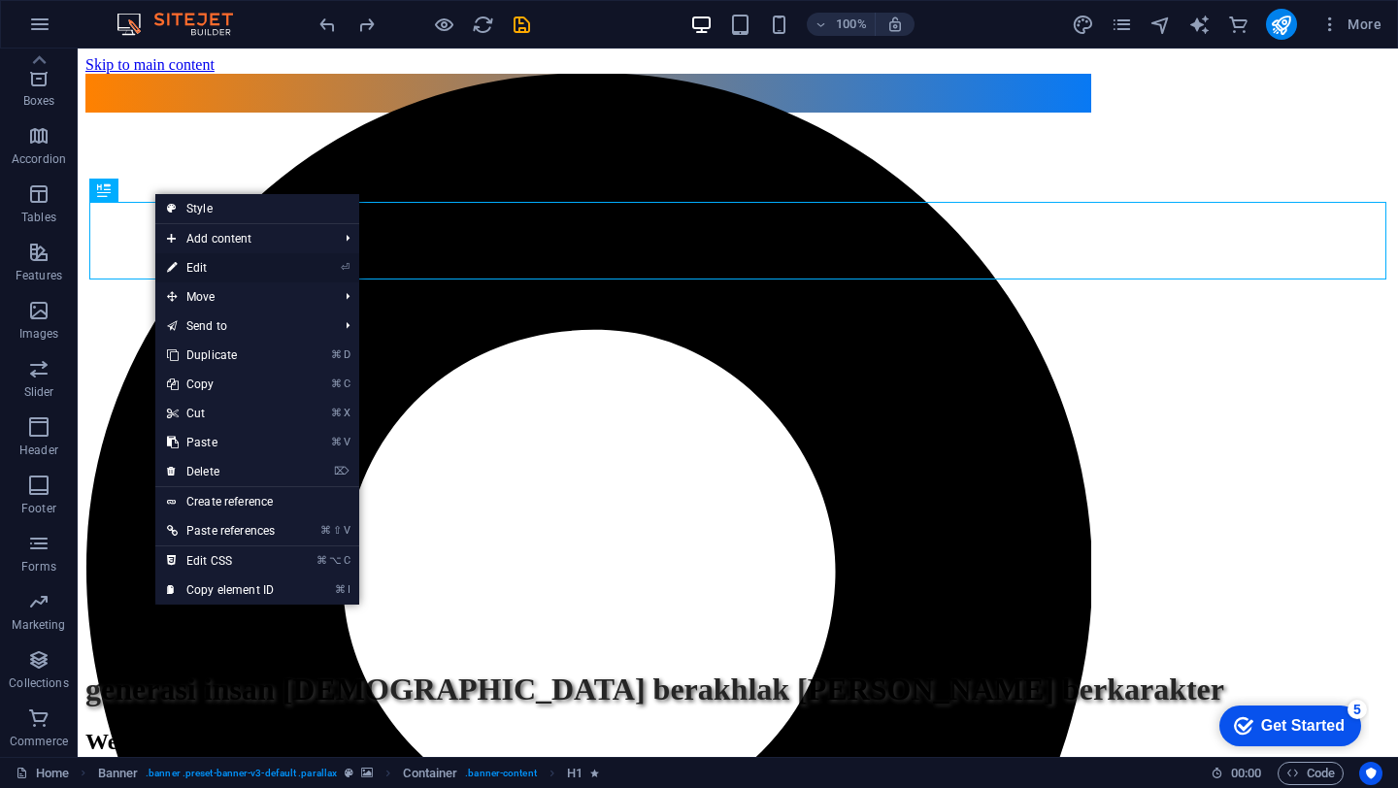
click at [191, 272] on link "⏎ Edit" at bounding box center [220, 267] width 131 height 29
select select "px"
select select "fade"
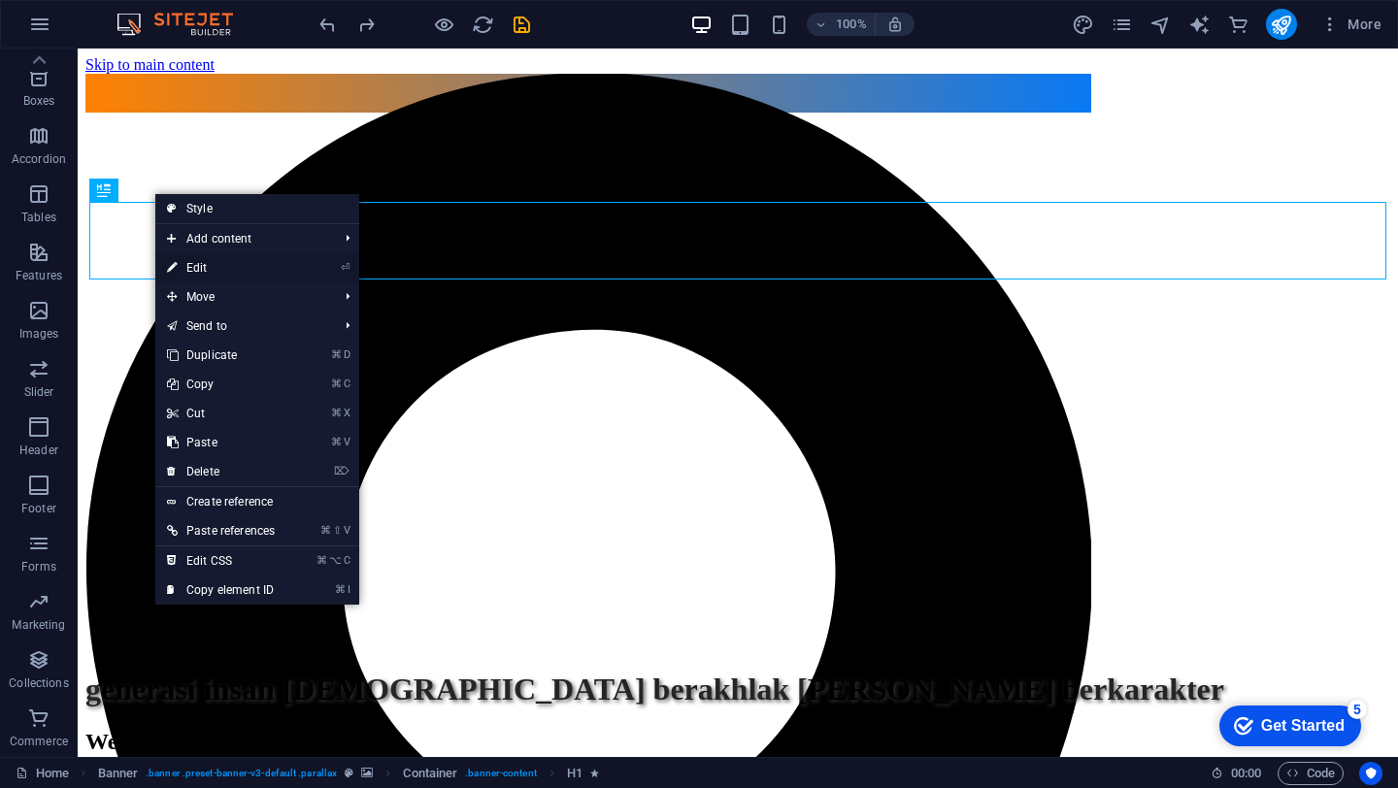
select select "s"
select select "onload"
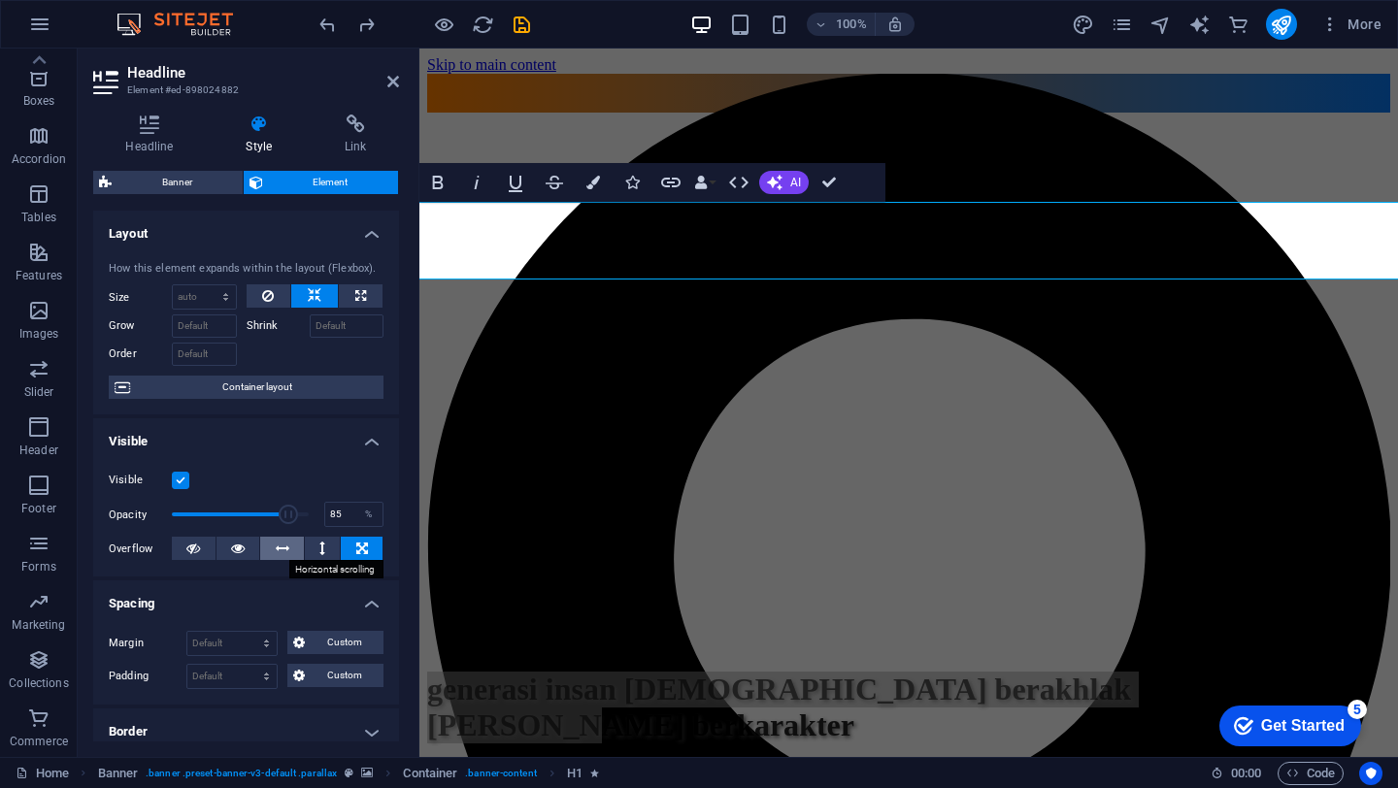
click at [284, 552] on icon at bounding box center [283, 548] width 14 height 23
click at [220, 550] on button at bounding box center [238, 548] width 44 height 23
click at [281, 550] on icon at bounding box center [283, 548] width 14 height 23
click at [361, 548] on icon at bounding box center [362, 548] width 12 height 23
drag, startPoint x: 280, startPoint y: 517, endPoint x: 248, endPoint y: 517, distance: 31.1
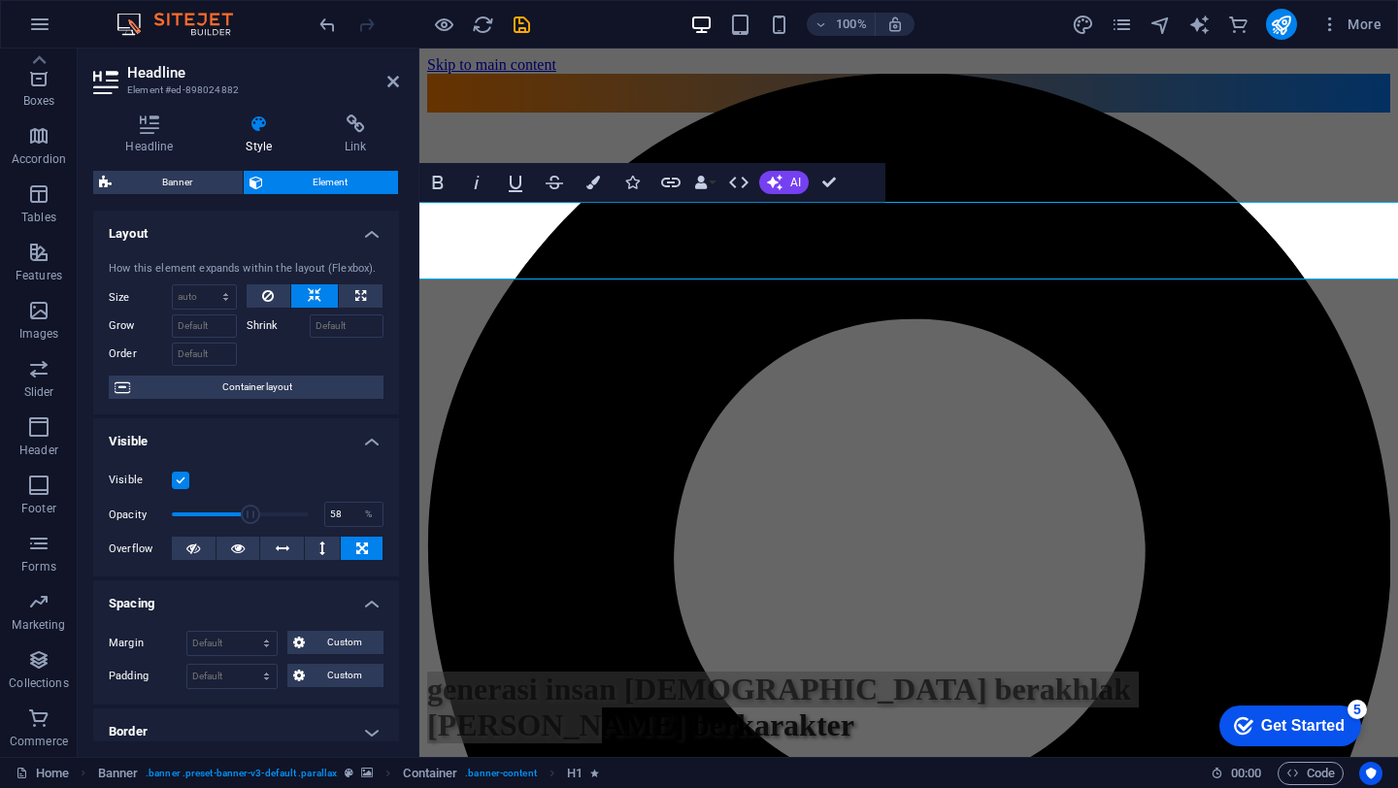
click at [248, 517] on span at bounding box center [250, 514] width 19 height 19
type input "57.99"
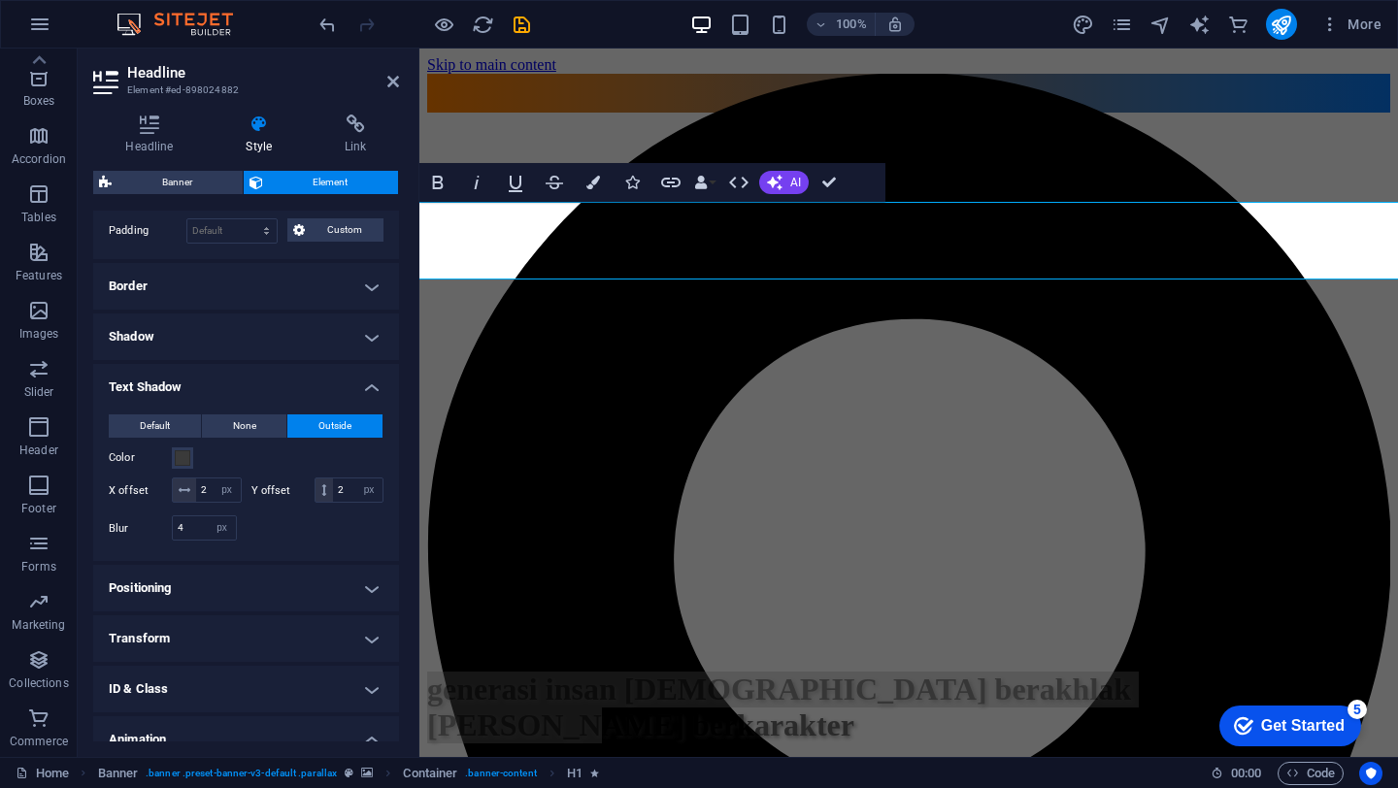
scroll to position [447, 0]
click at [360, 592] on h4 "Positioning" at bounding box center [246, 586] width 306 height 47
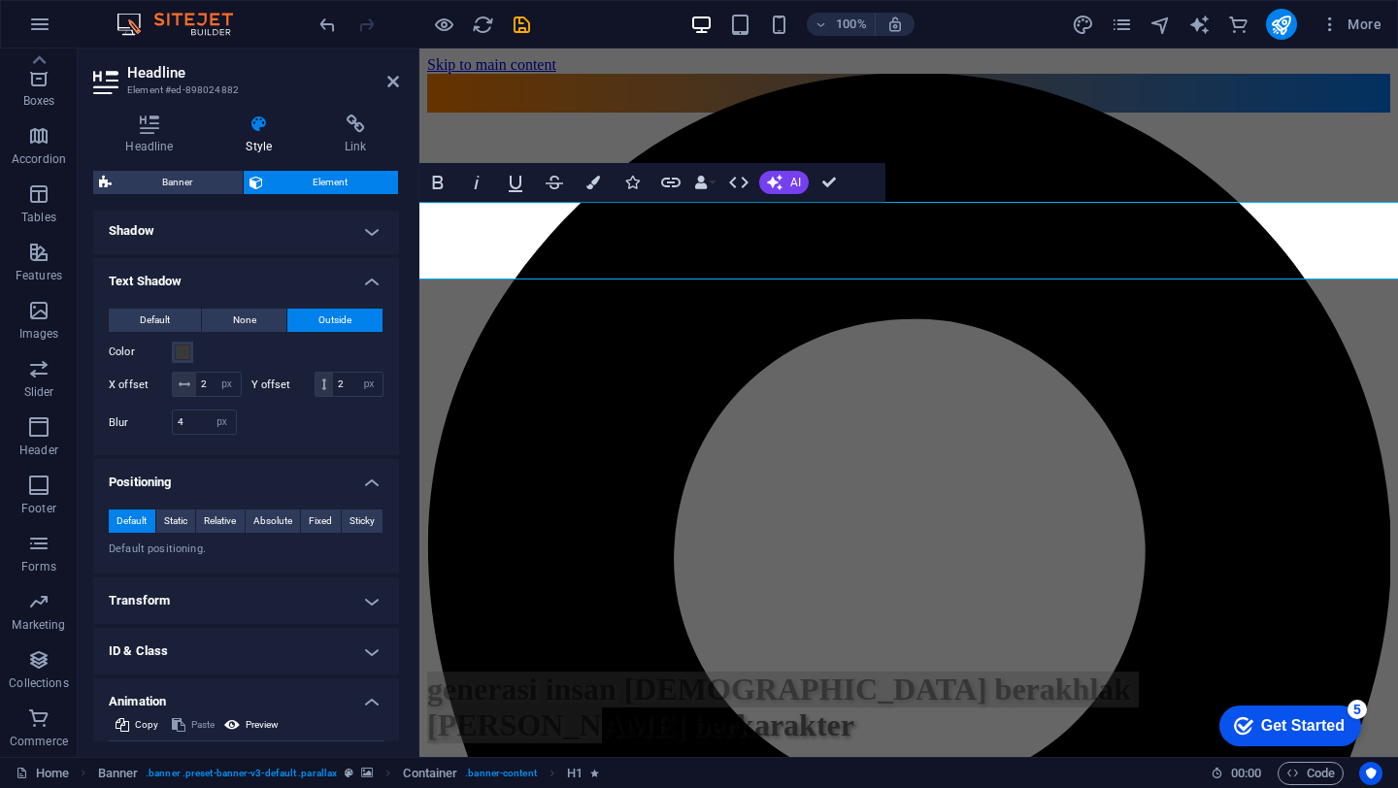
scroll to position [586, 0]
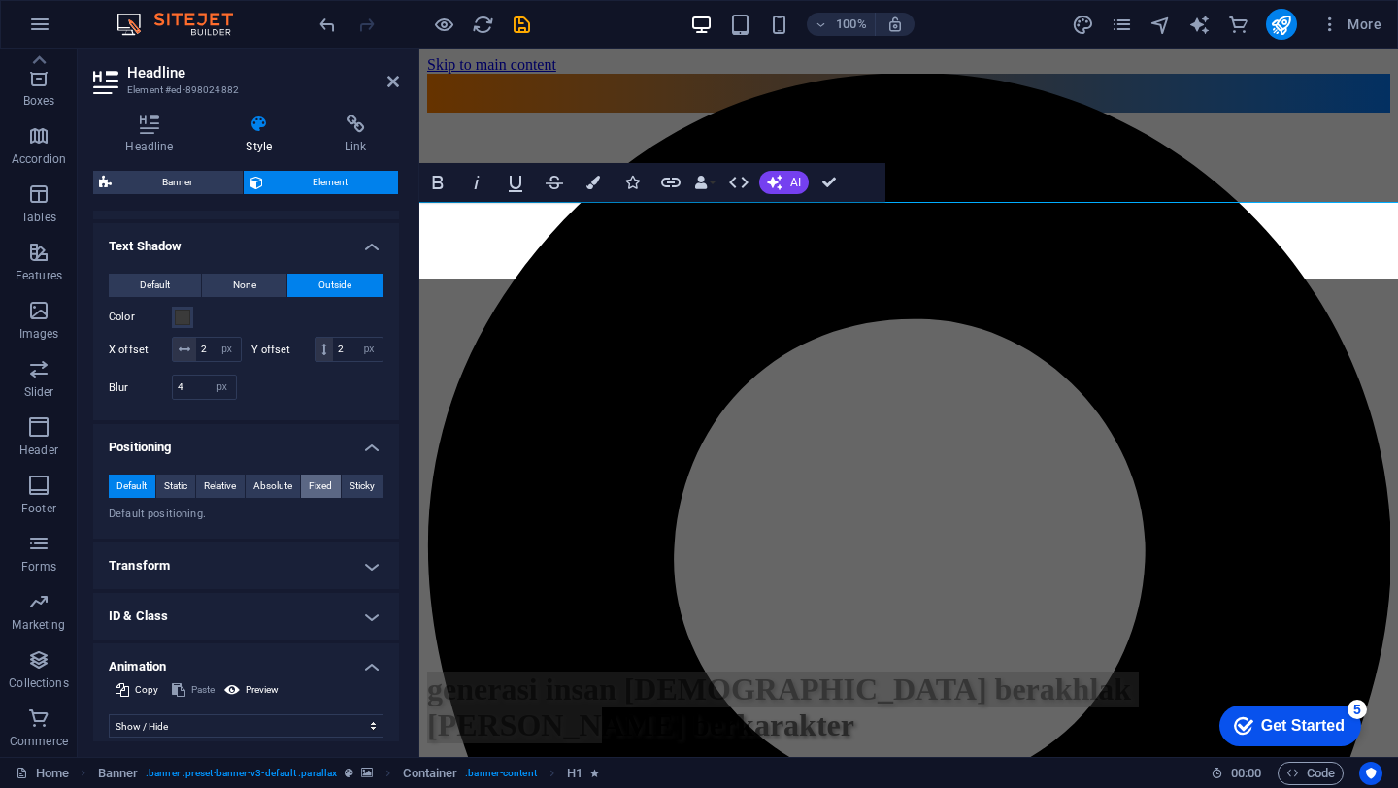
click at [330, 484] on button "Fixed" at bounding box center [321, 486] width 40 height 23
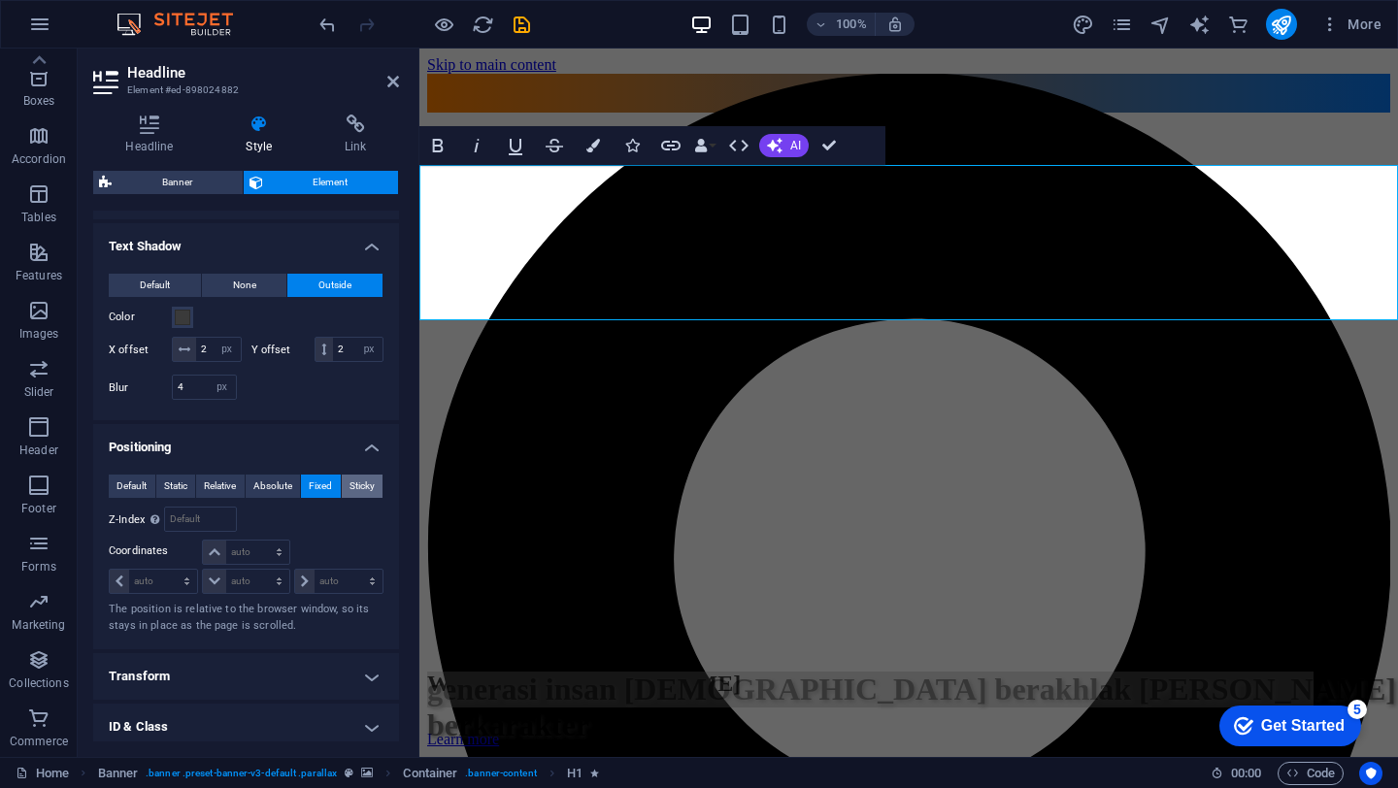
click at [362, 491] on span "Sticky" at bounding box center [361, 486] width 25 height 23
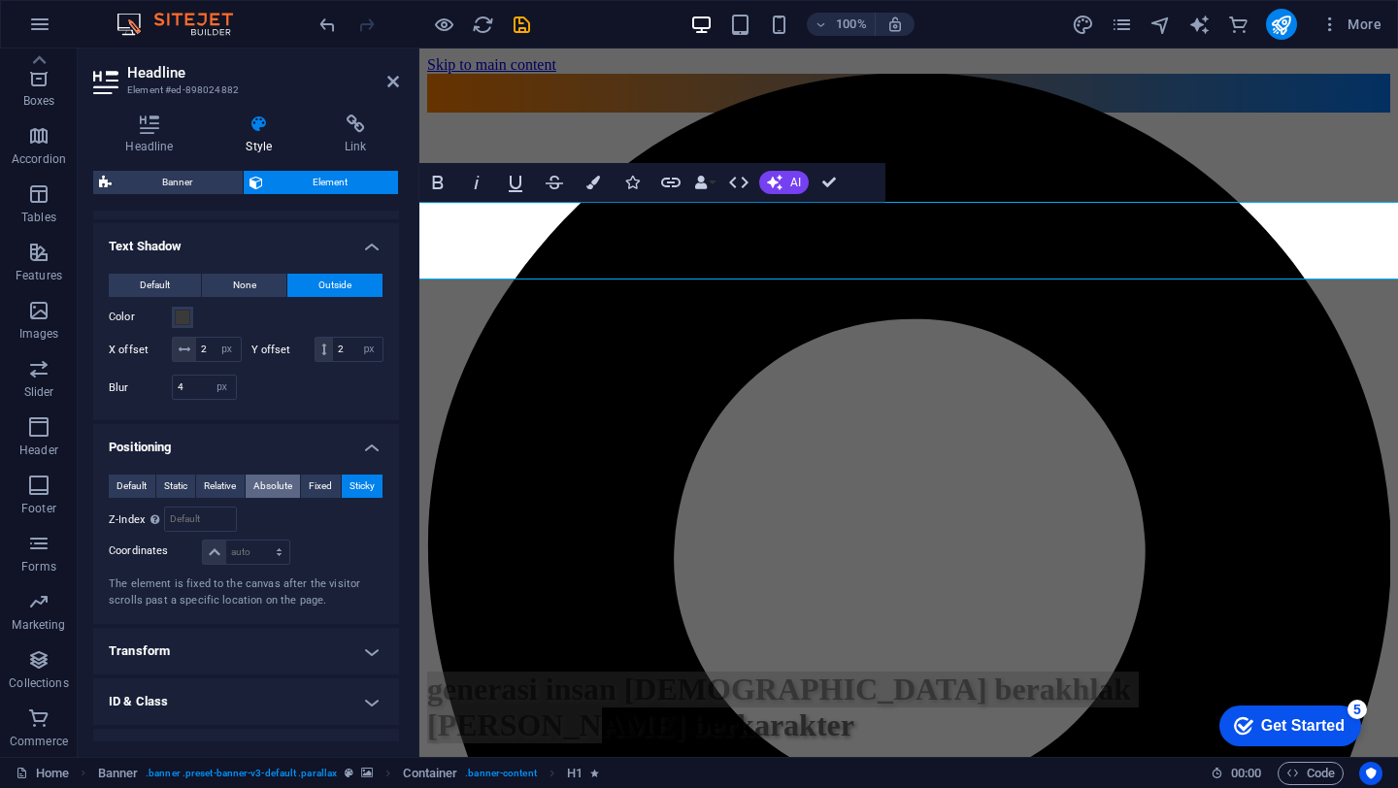
click at [271, 484] on span "Absolute" at bounding box center [272, 486] width 39 height 23
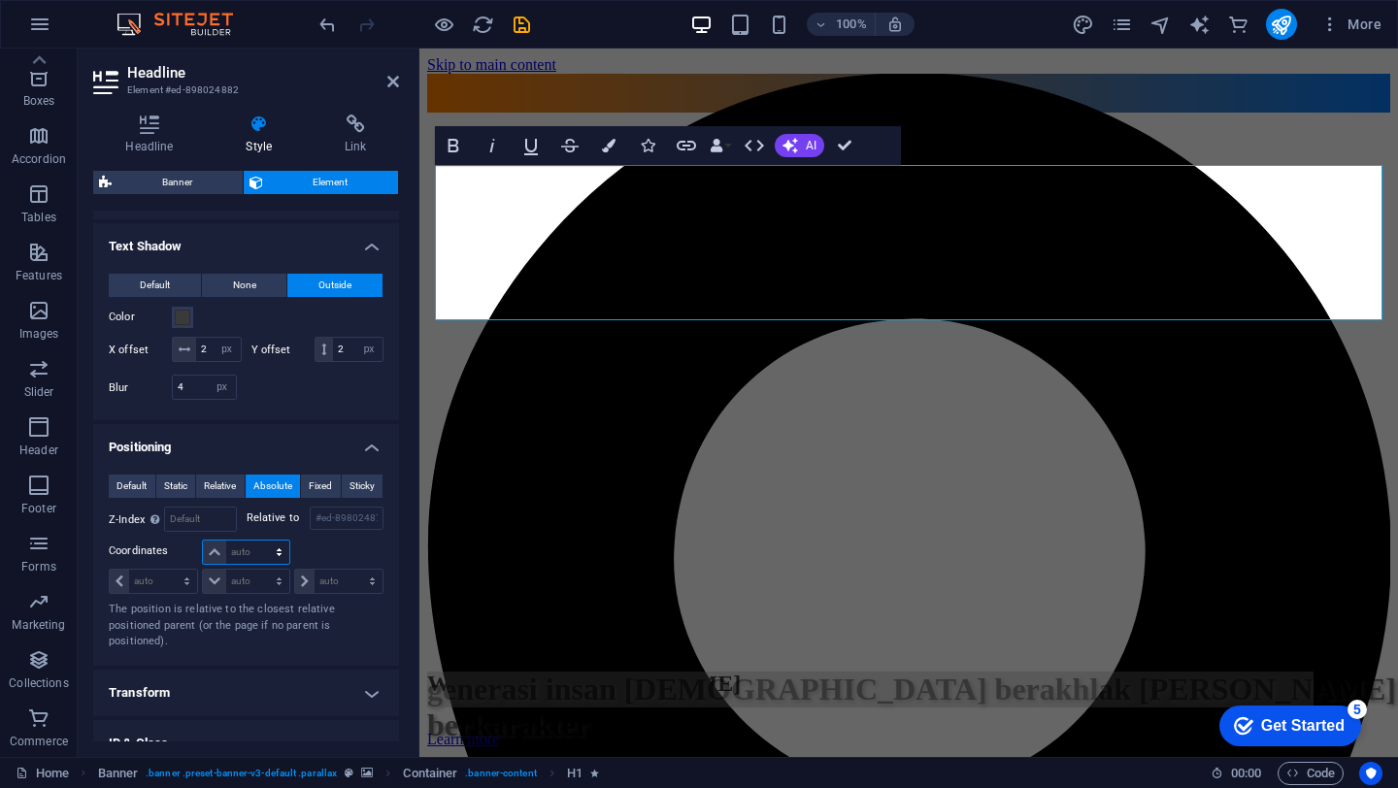
click at [214, 553] on select "auto px rem % em" at bounding box center [245, 552] width 85 height 23
select select "px"
type input "0"
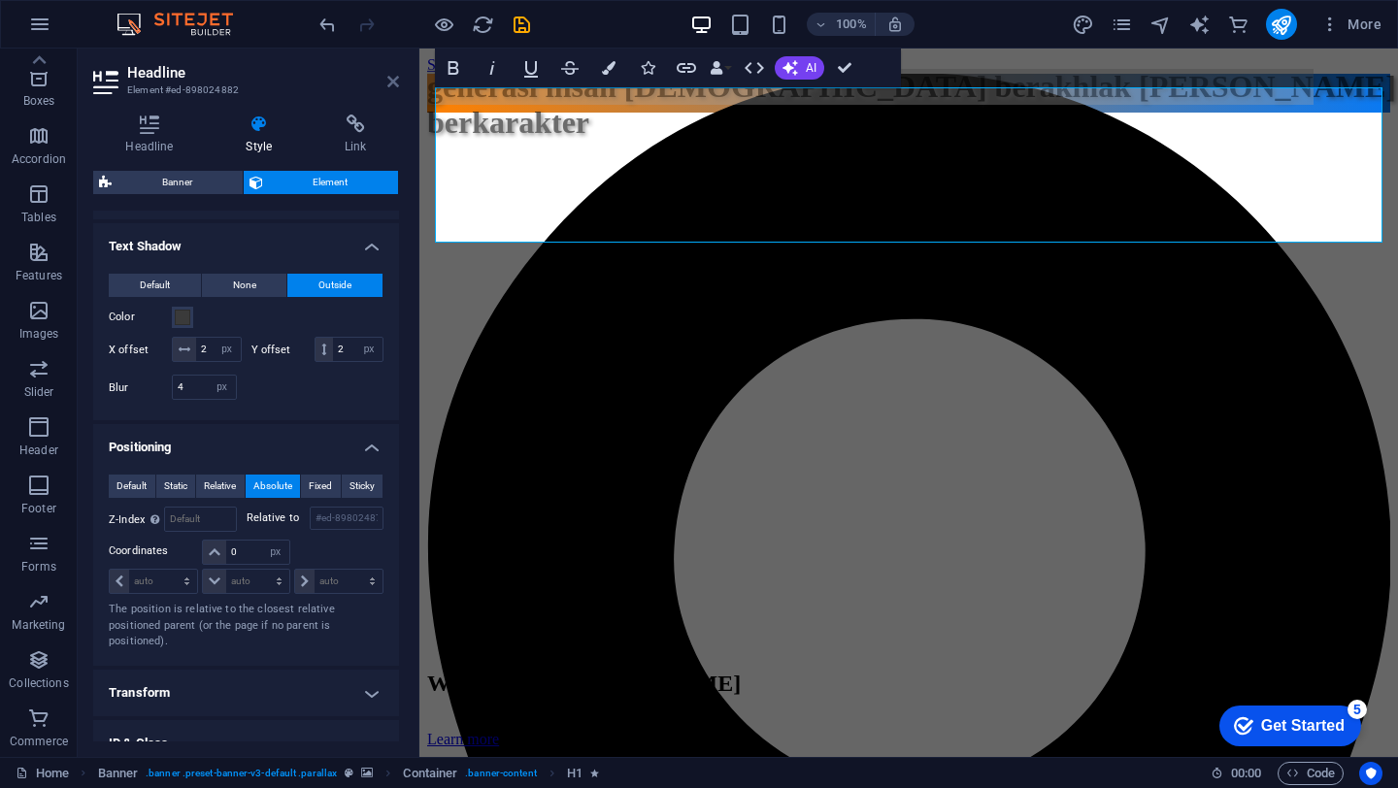
click at [394, 86] on icon at bounding box center [393, 82] width 12 height 16
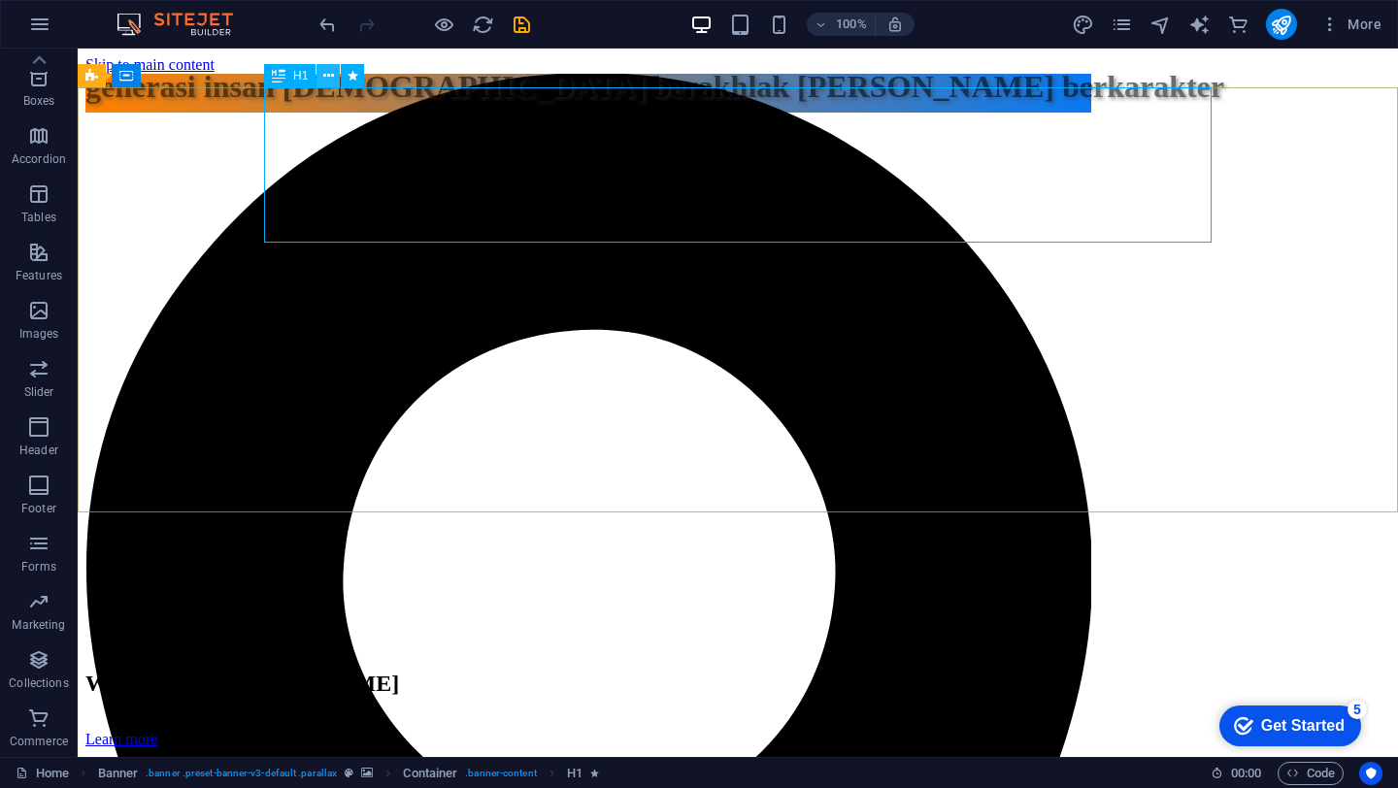
click at [332, 72] on icon at bounding box center [328, 76] width 11 height 20
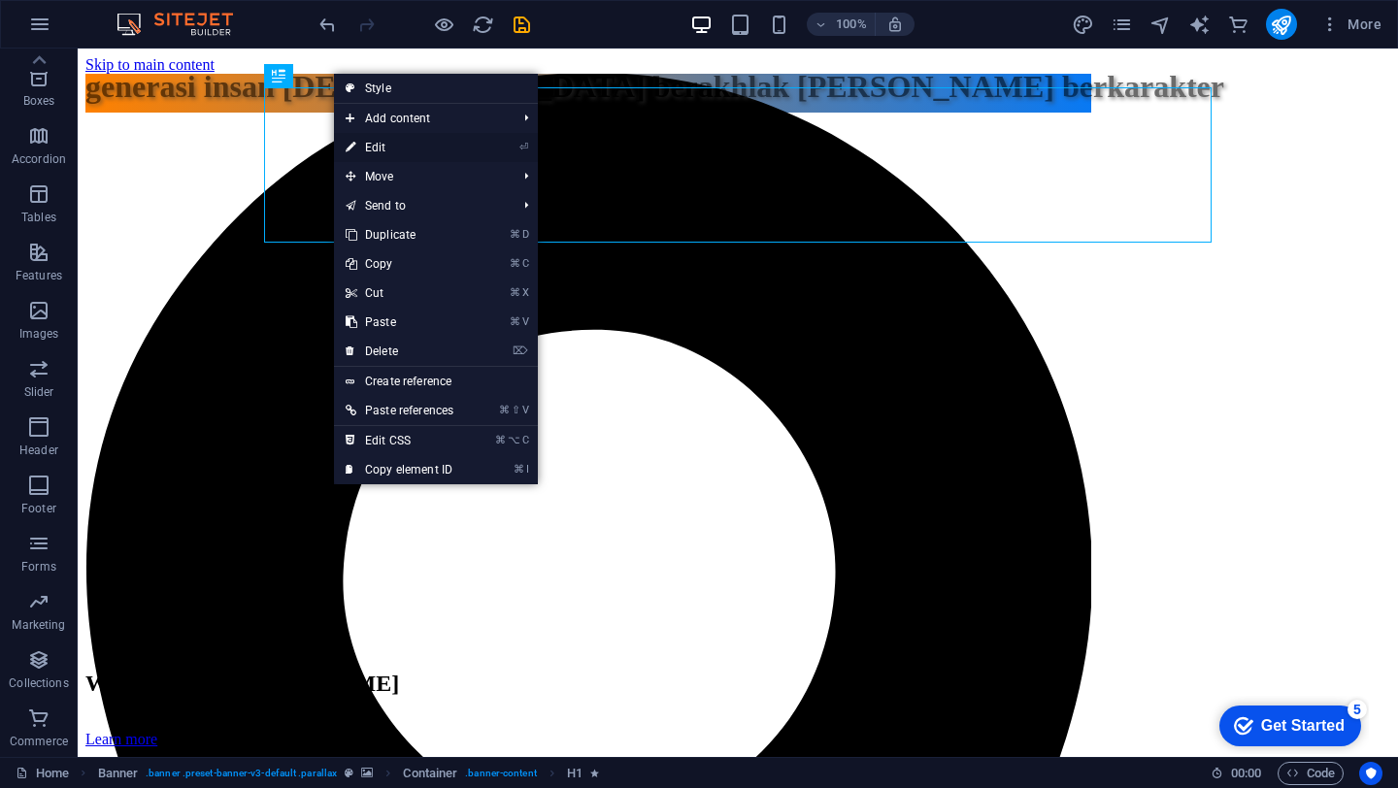
click at [353, 144] on icon at bounding box center [350, 147] width 10 height 29
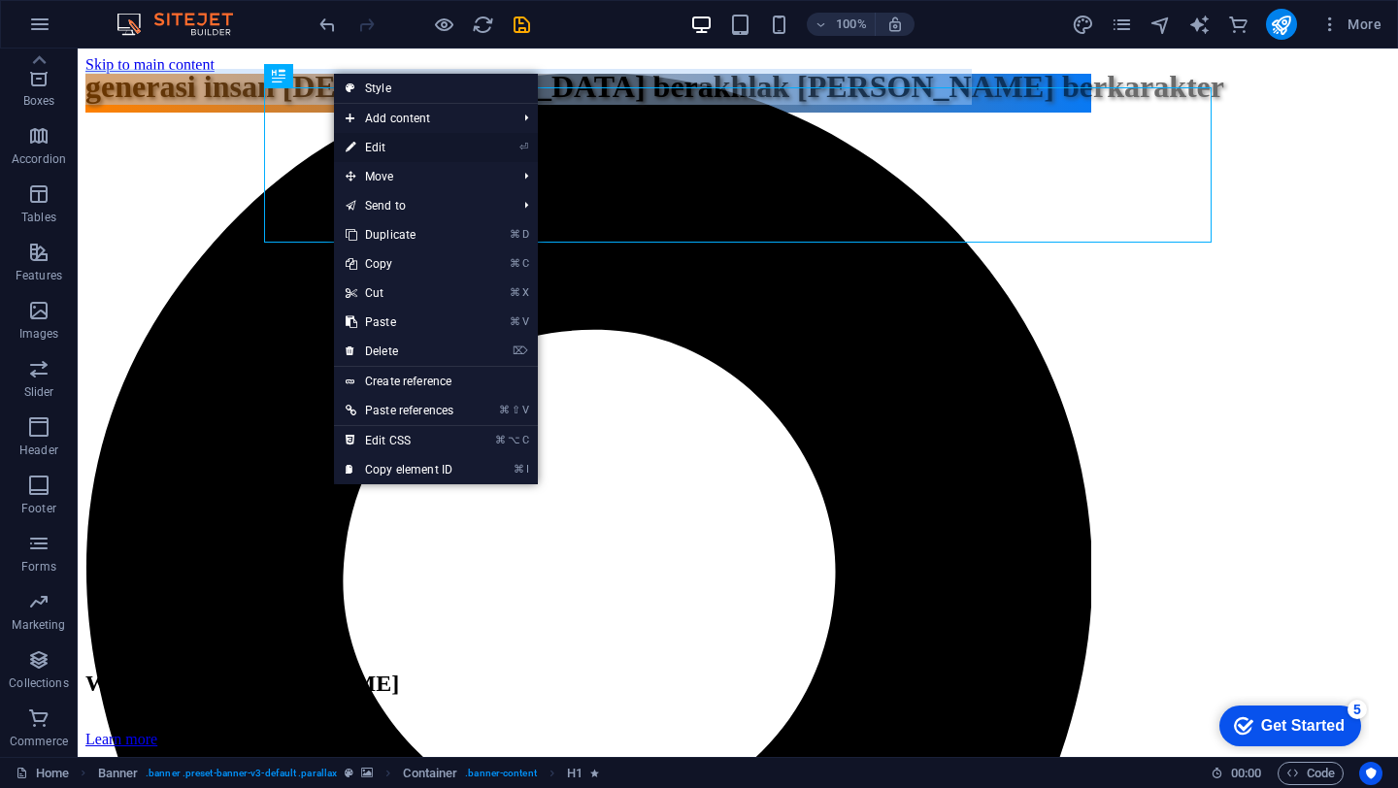
select select "px"
select select "fade"
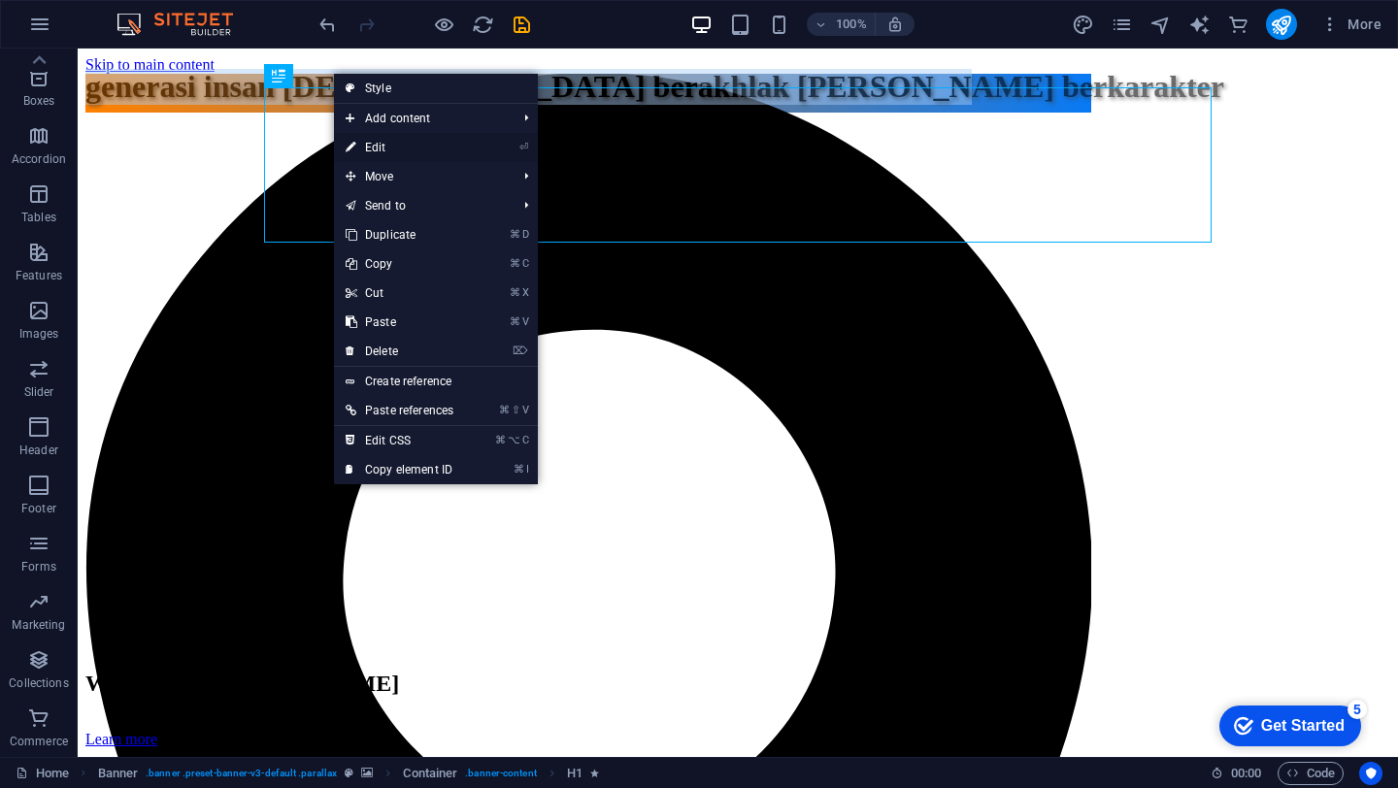
select select "s"
select select "onload"
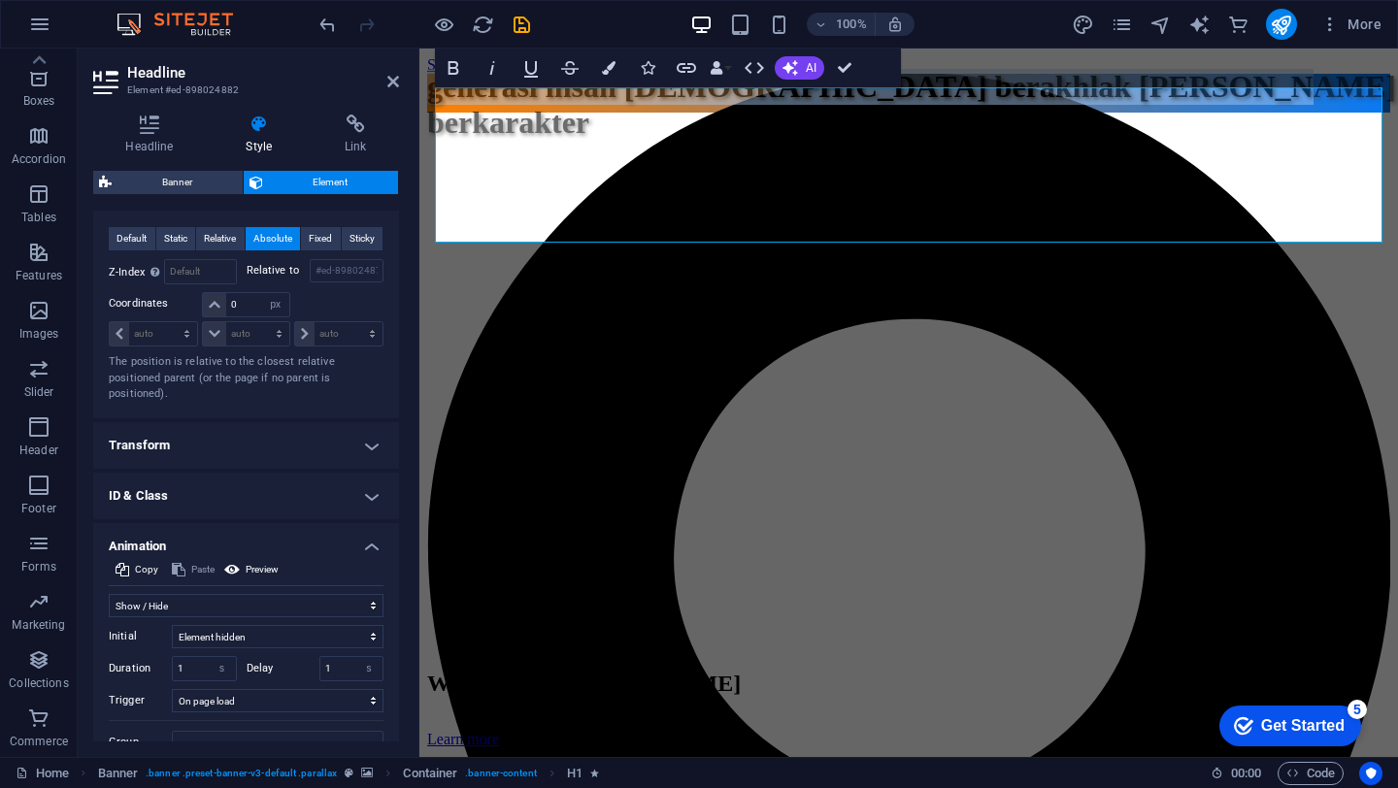
scroll to position [912, 0]
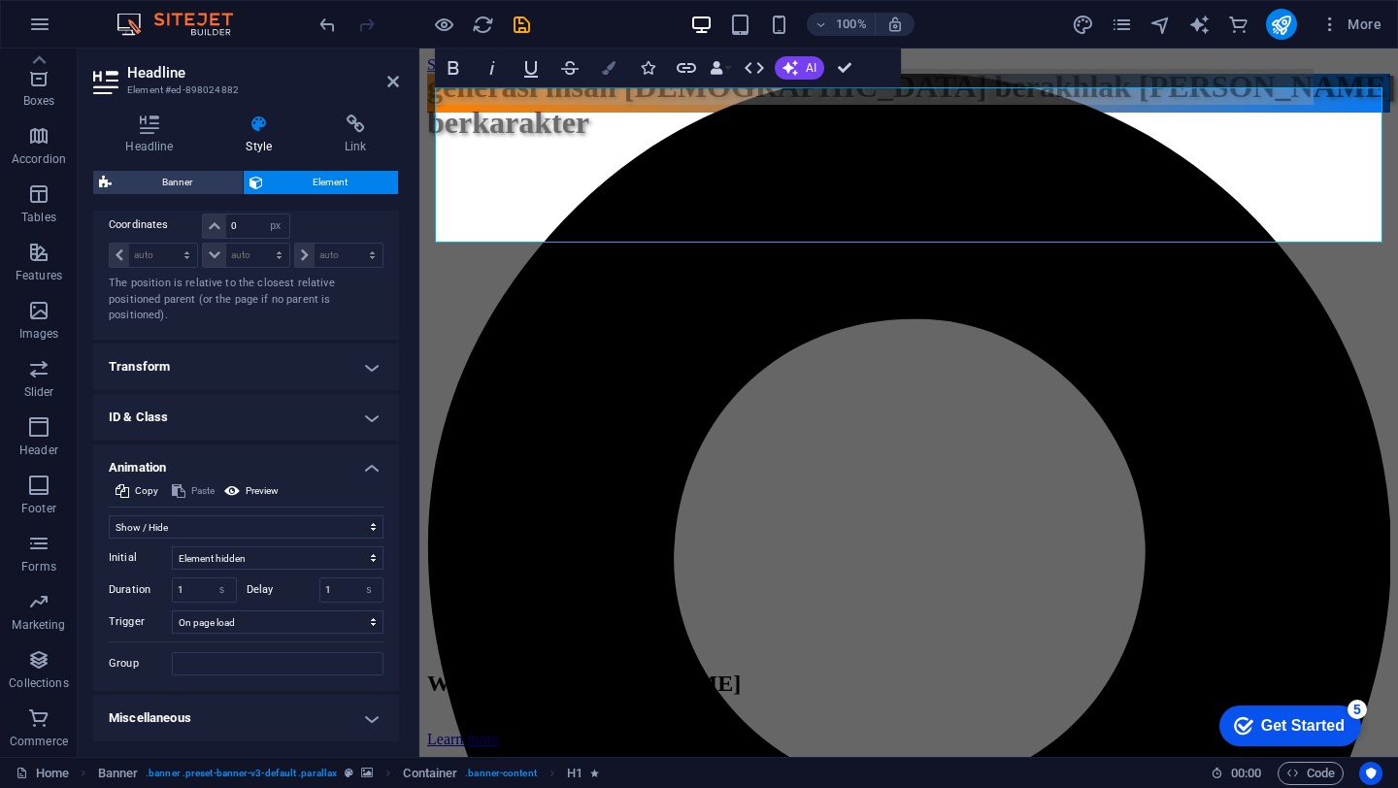
click at [606, 67] on icon "button" at bounding box center [609, 68] width 14 height 14
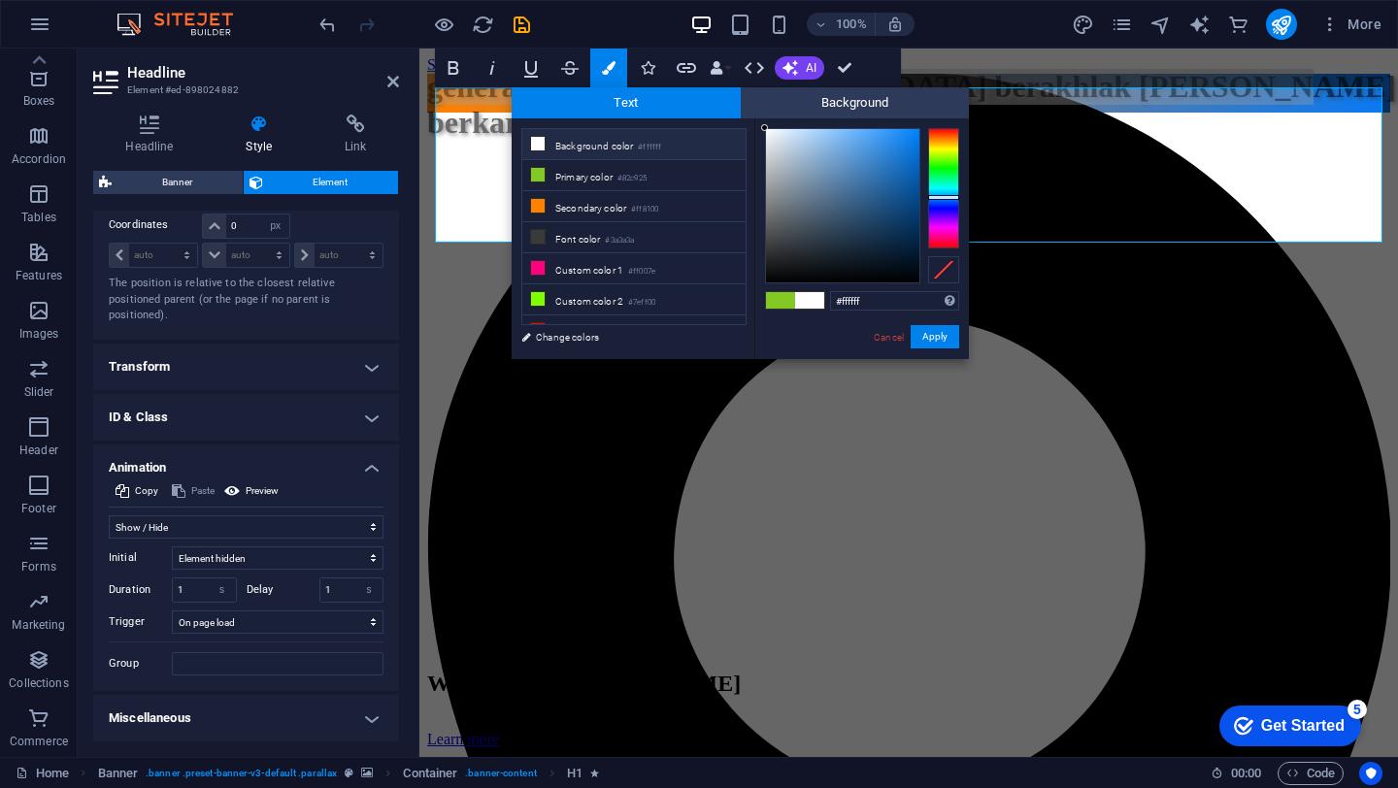
click at [937, 197] on div at bounding box center [943, 188] width 31 height 120
click at [941, 196] on div at bounding box center [943, 196] width 31 height 5
click at [941, 198] on div at bounding box center [943, 196] width 31 height 5
type input "#0e70e4"
click at [908, 145] on div at bounding box center [842, 205] width 153 height 153
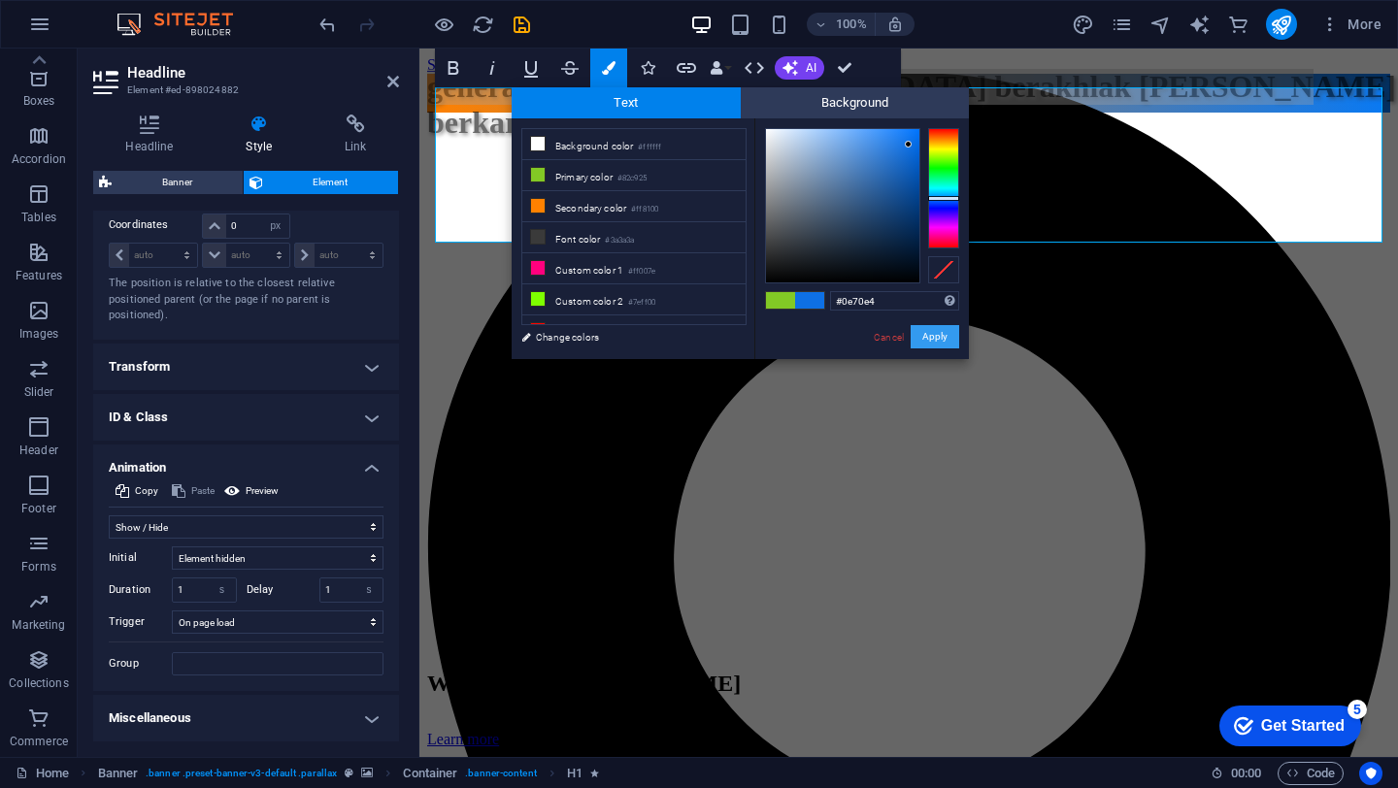
click at [930, 339] on button "Apply" at bounding box center [934, 336] width 49 height 23
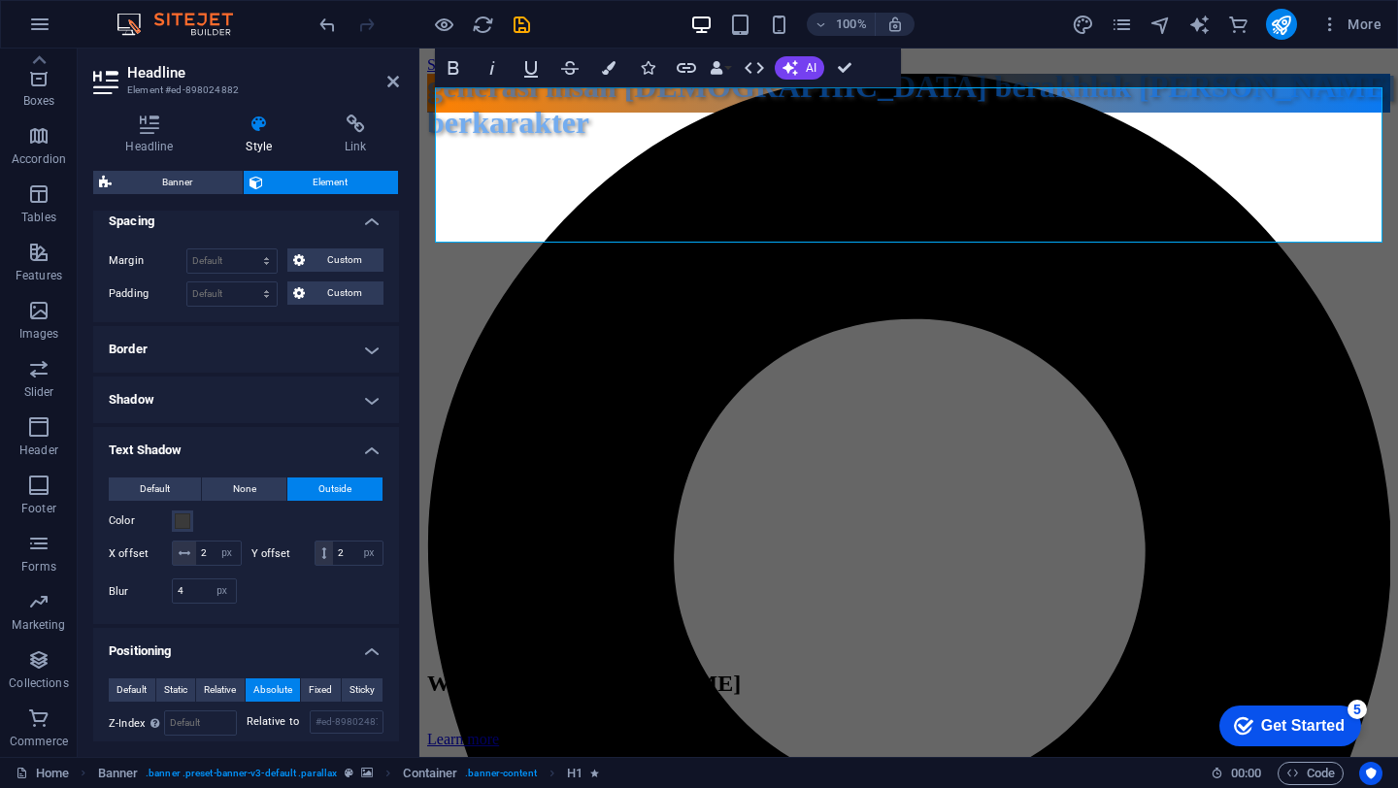
scroll to position [393, 0]
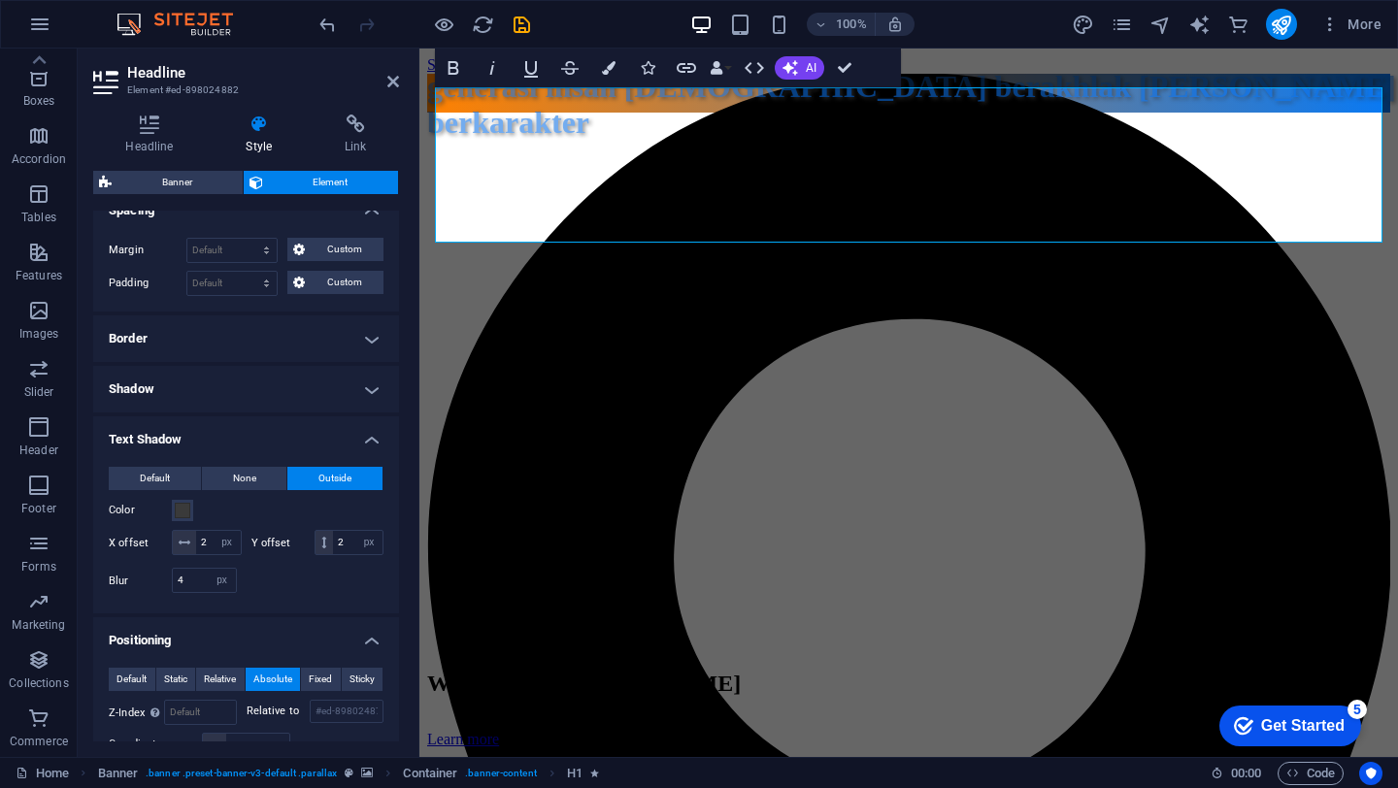
click at [341, 391] on h4 "Shadow" at bounding box center [246, 389] width 306 height 47
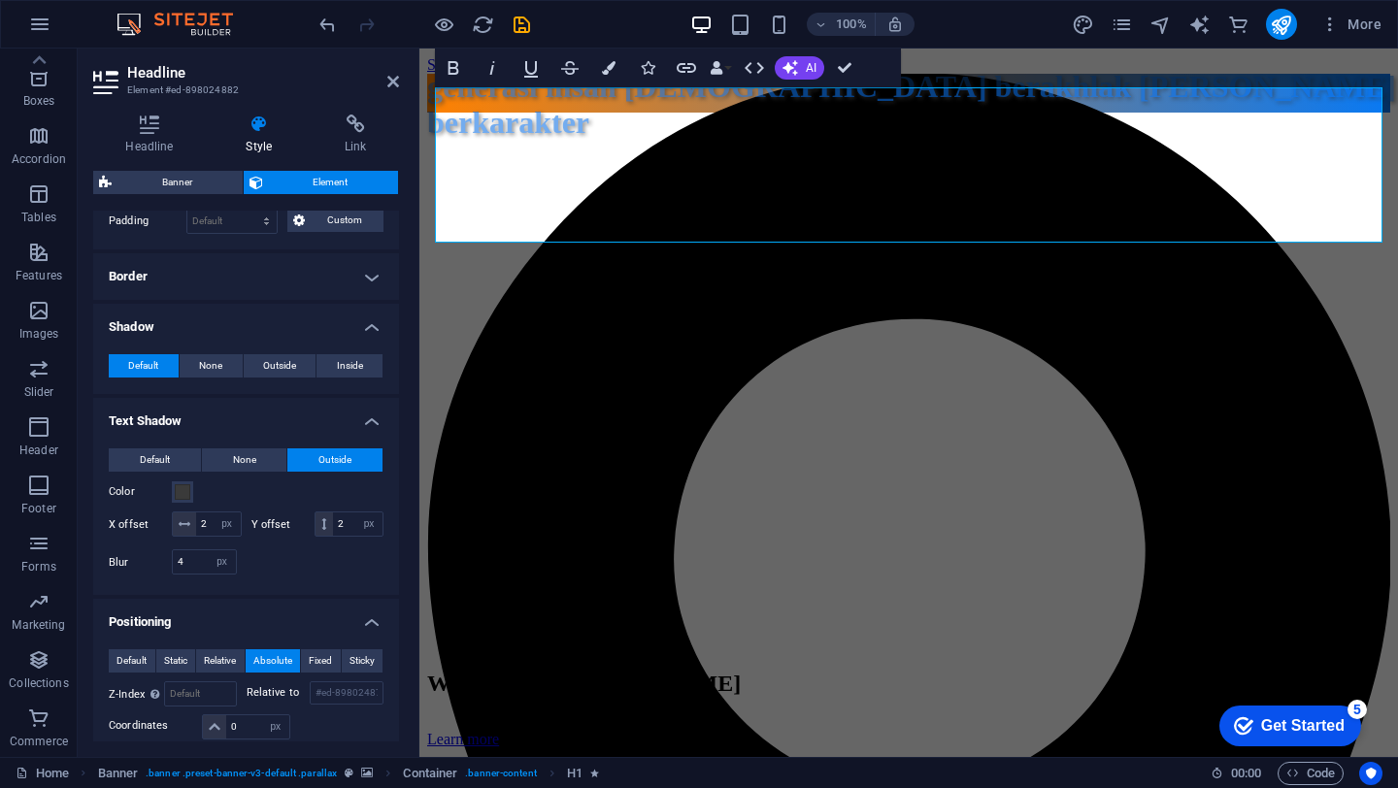
scroll to position [529, 0]
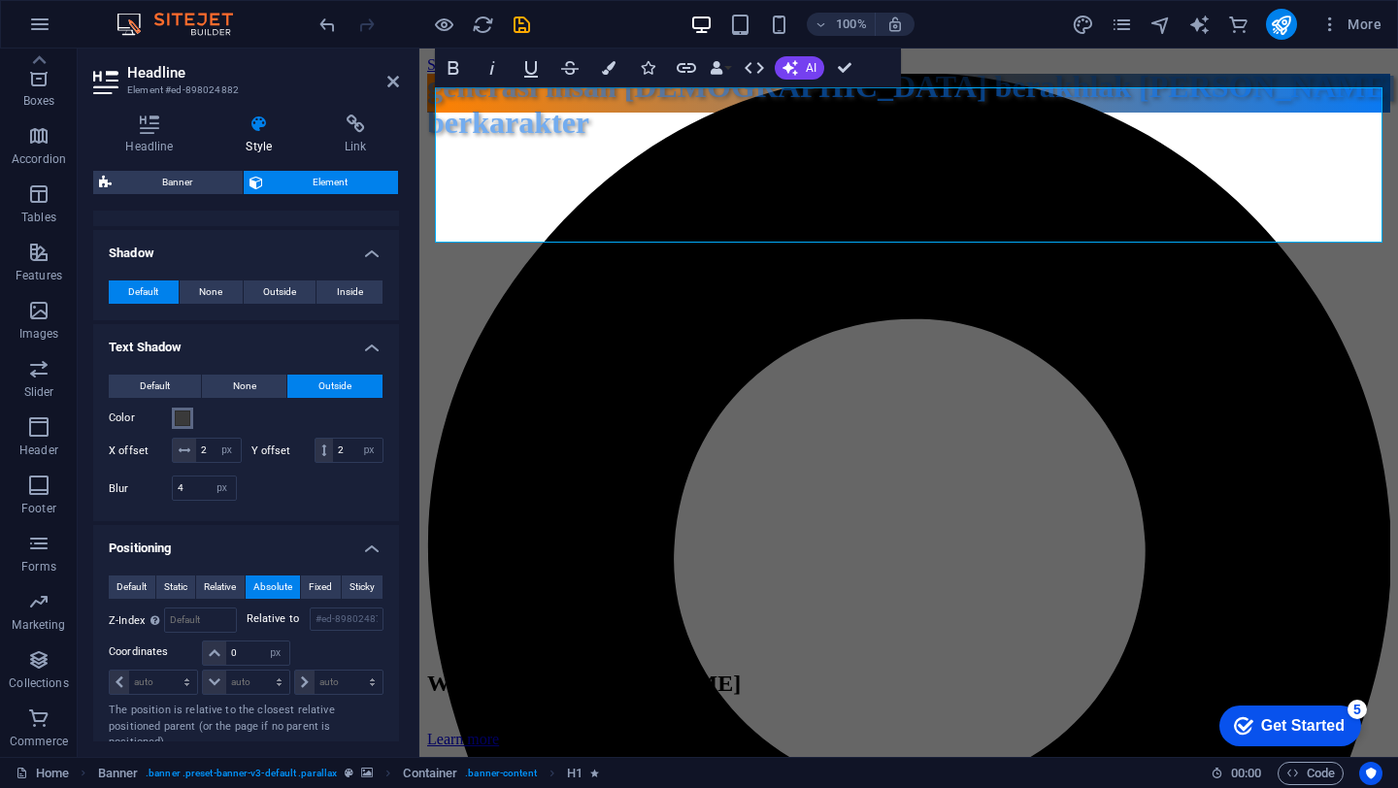
click at [186, 420] on span at bounding box center [183, 419] width 16 height 16
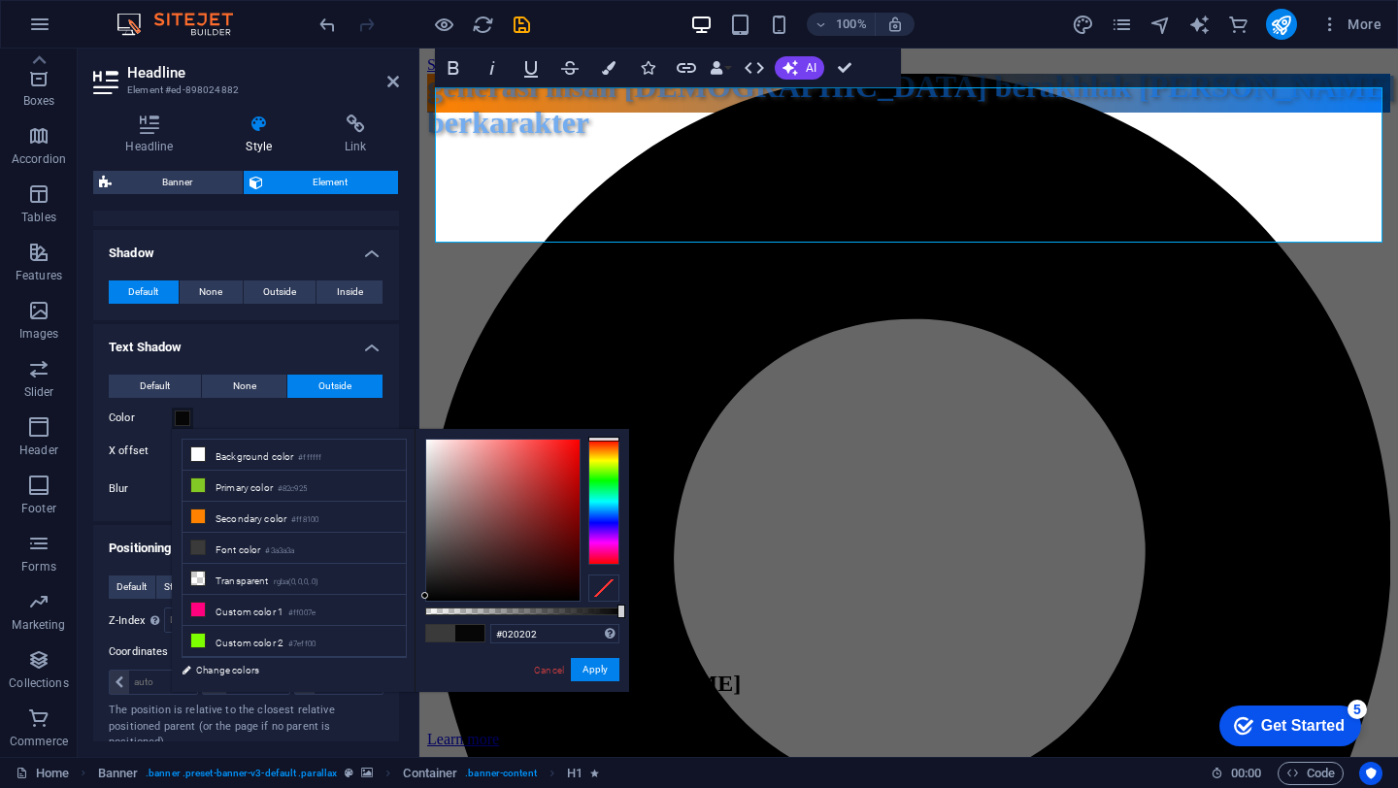
type input "#000000"
drag, startPoint x: 427, startPoint y: 563, endPoint x: 423, endPoint y: 611, distance: 48.7
click at [423, 611] on div "#000000 Supported formats #0852ed rgb(8, 82, 237) rgba(8, 82, 237, 90%) hsv(221…" at bounding box center [521, 701] width 214 height 544
click at [597, 672] on button "Apply" at bounding box center [595, 669] width 49 height 23
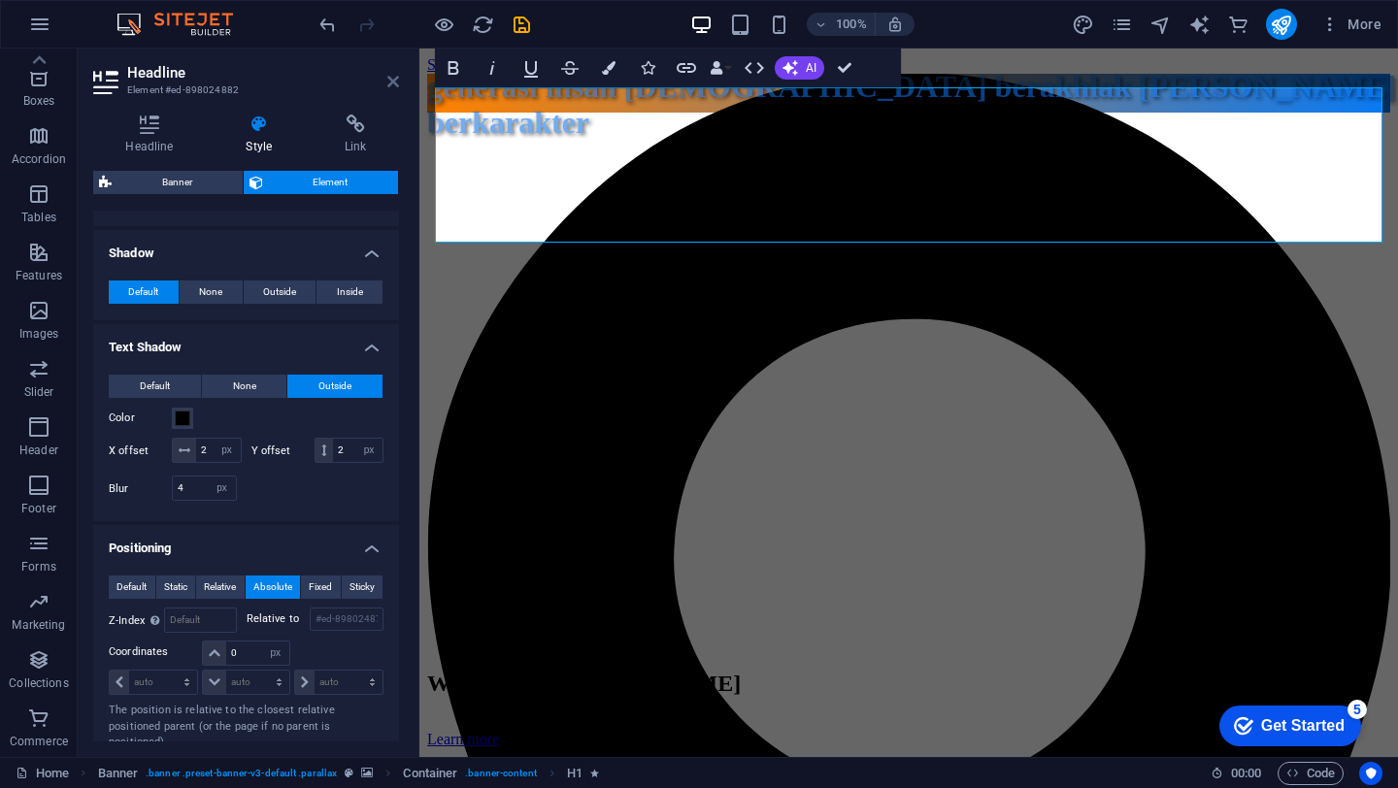
click at [391, 86] on icon at bounding box center [393, 82] width 12 height 16
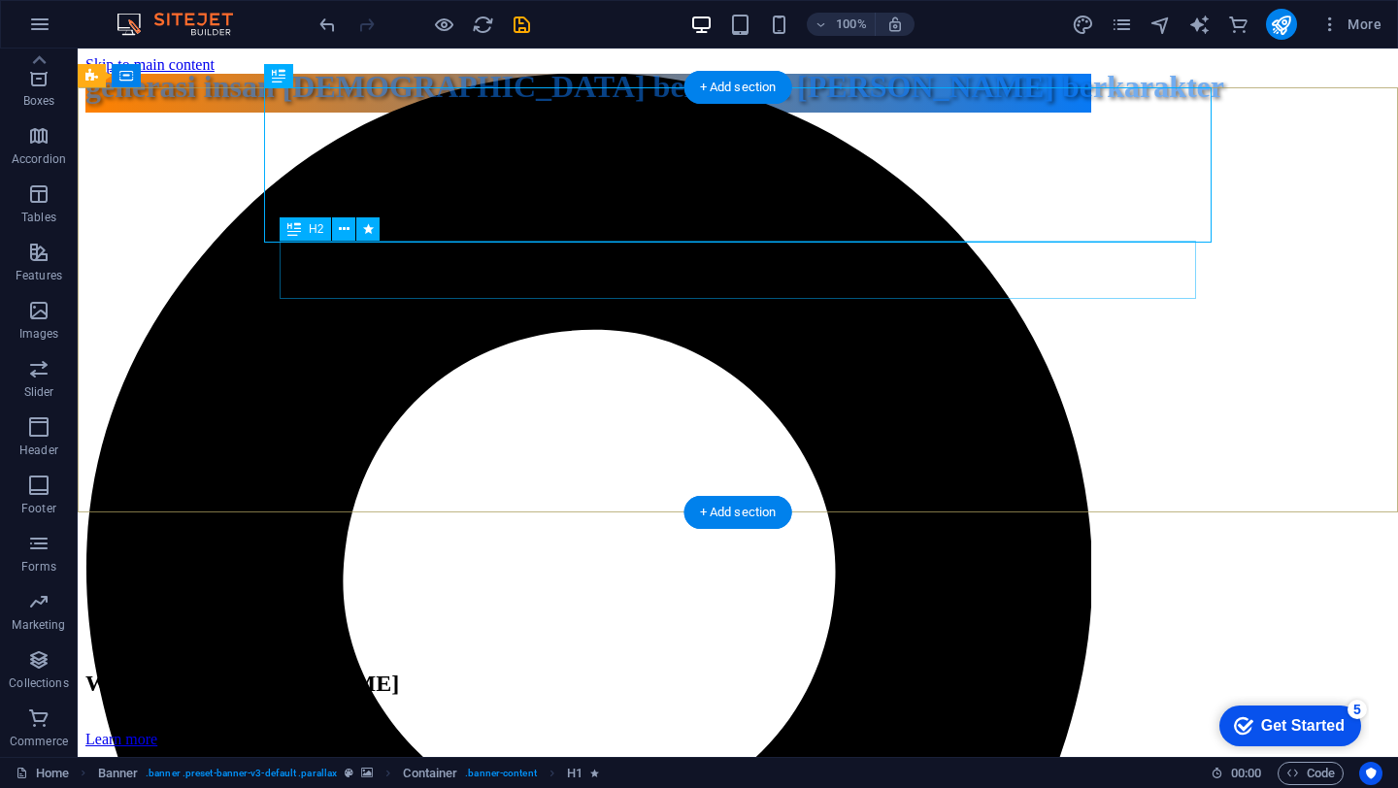
click at [535, 671] on div "Welcome to [DOMAIN_NAME]" at bounding box center [737, 684] width 1304 height 26
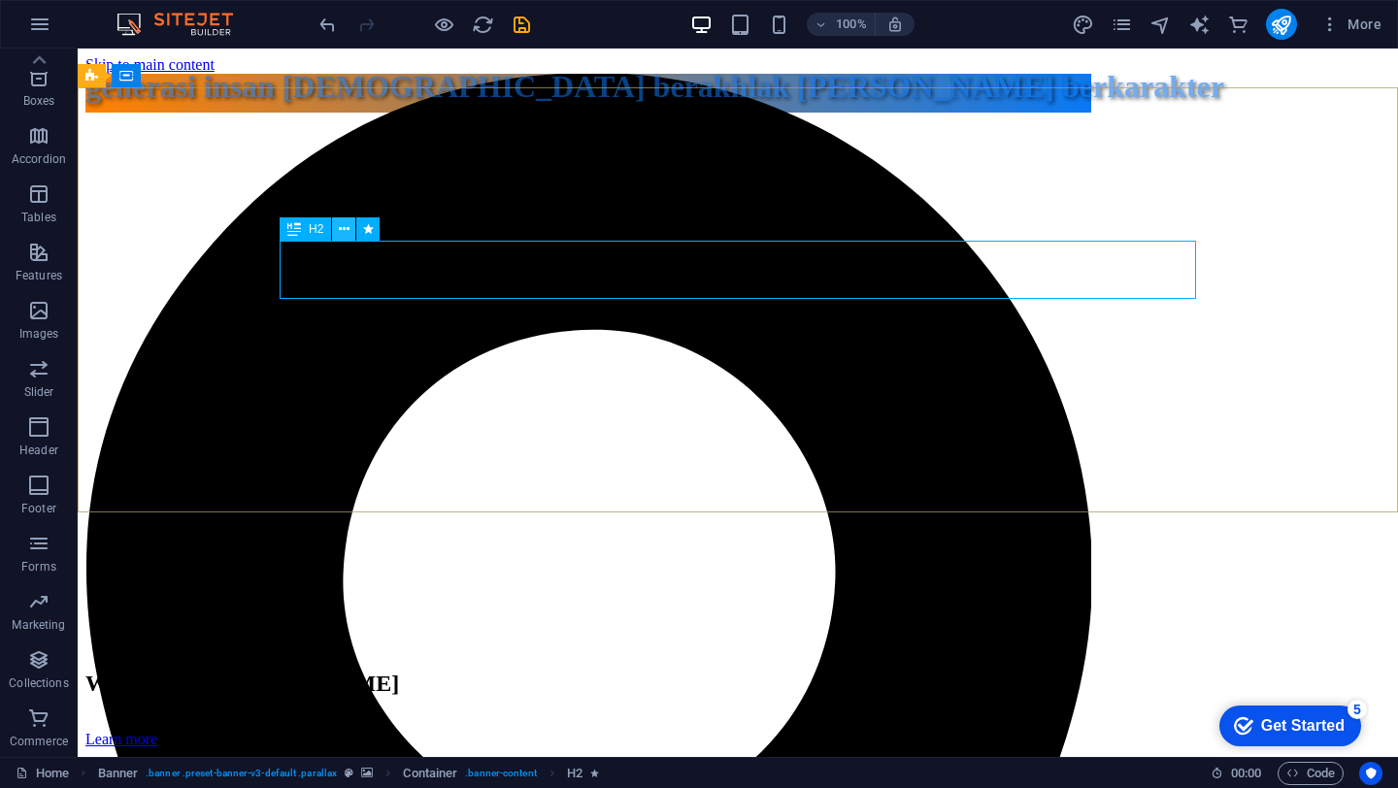
click at [343, 230] on icon at bounding box center [344, 229] width 11 height 20
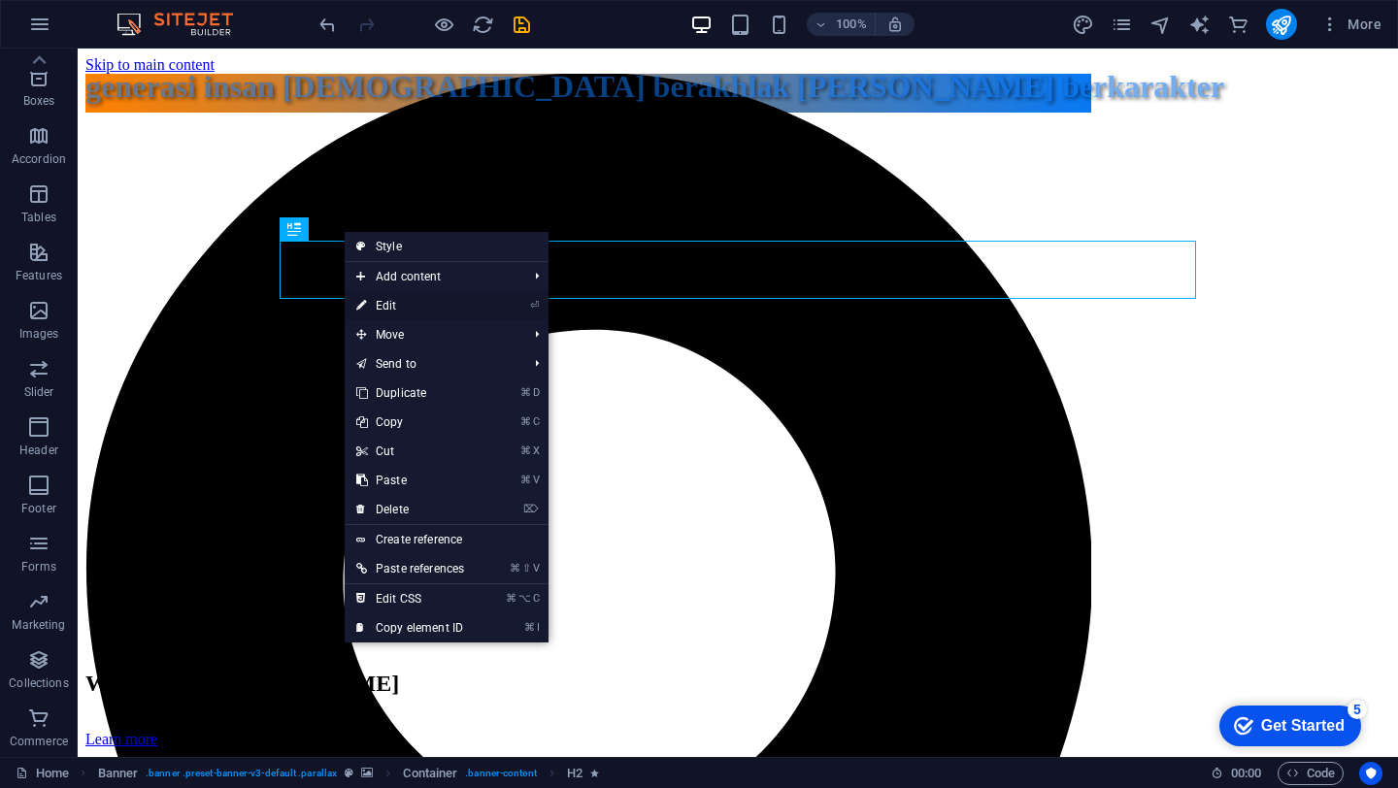
click at [387, 309] on link "⏎ Edit" at bounding box center [410, 305] width 131 height 29
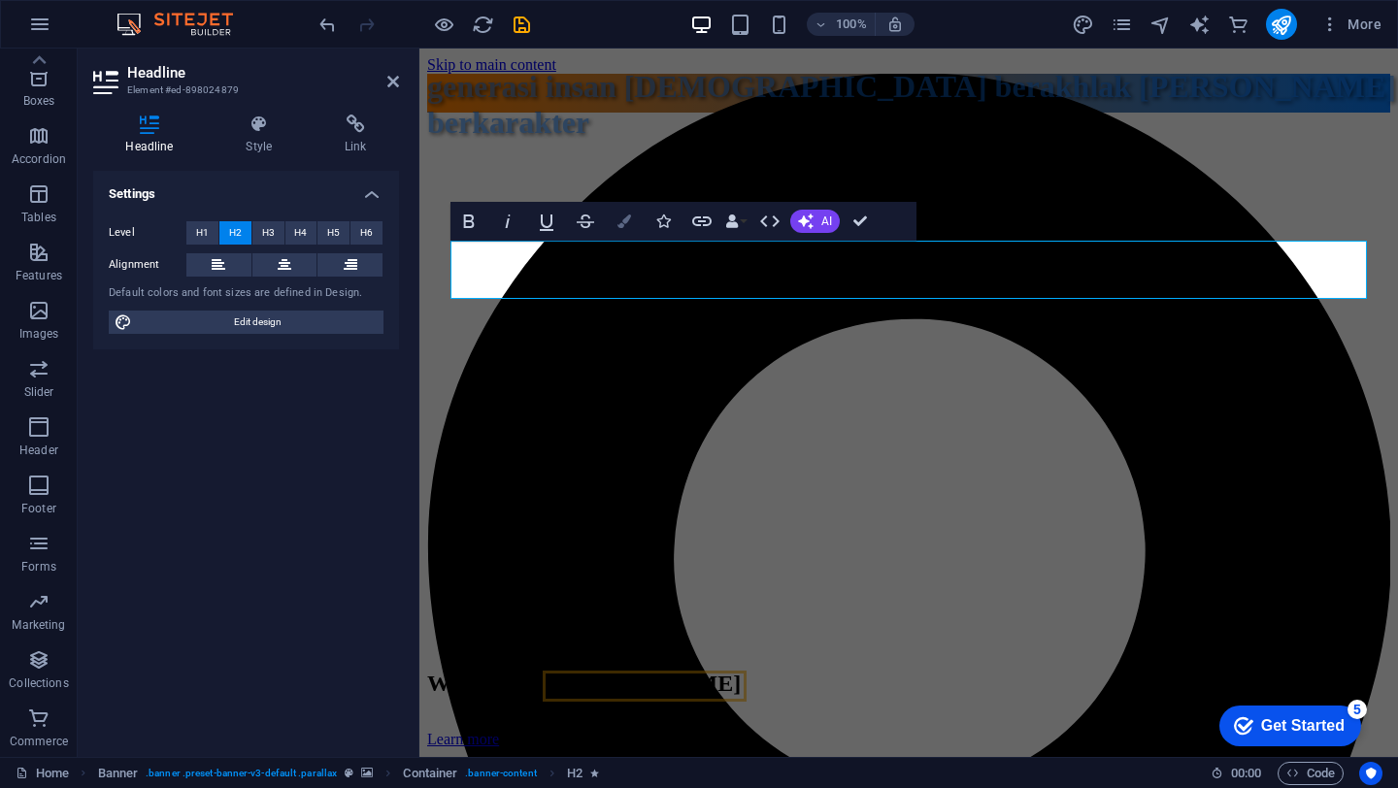
click at [627, 228] on button "Colors" at bounding box center [624, 221] width 37 height 39
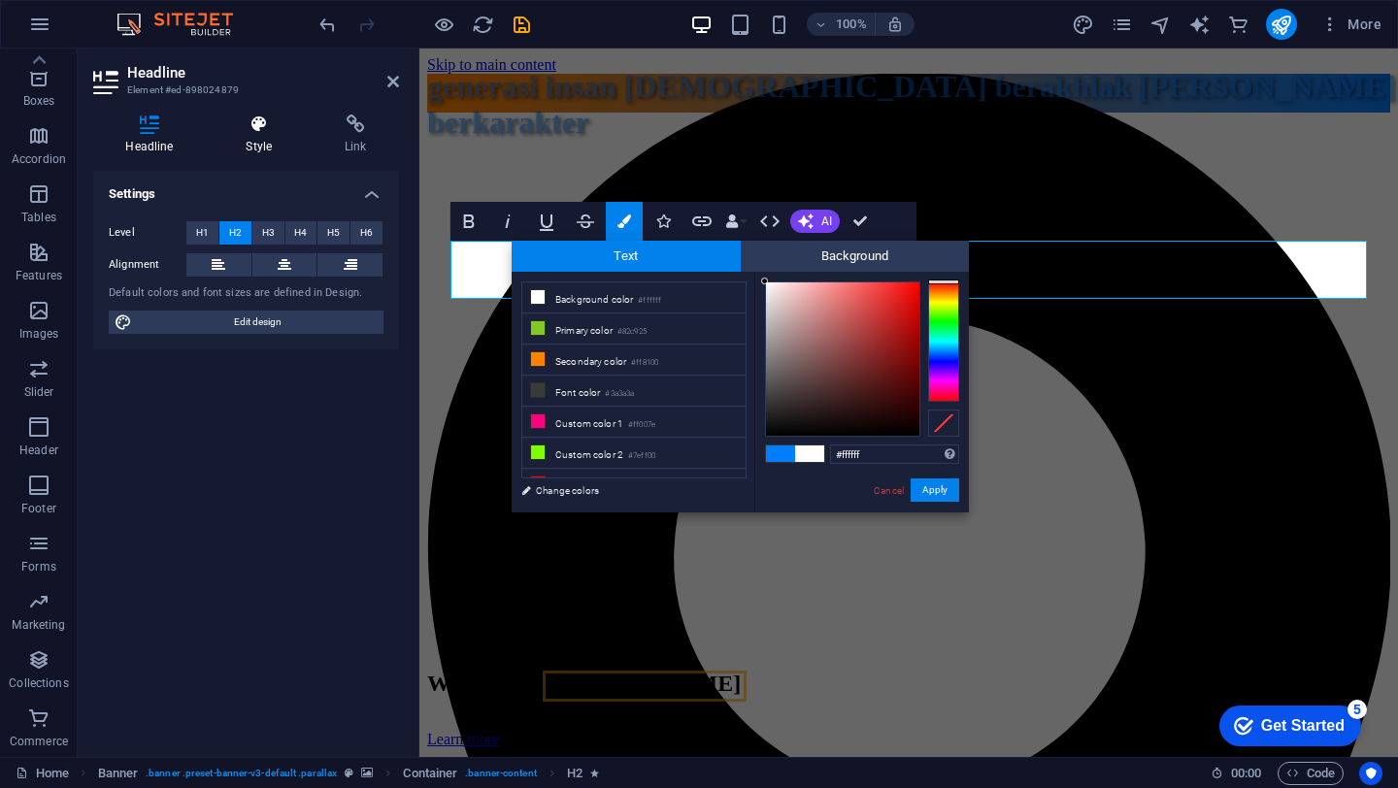
click at [255, 139] on h4 "Style" at bounding box center [263, 135] width 99 height 41
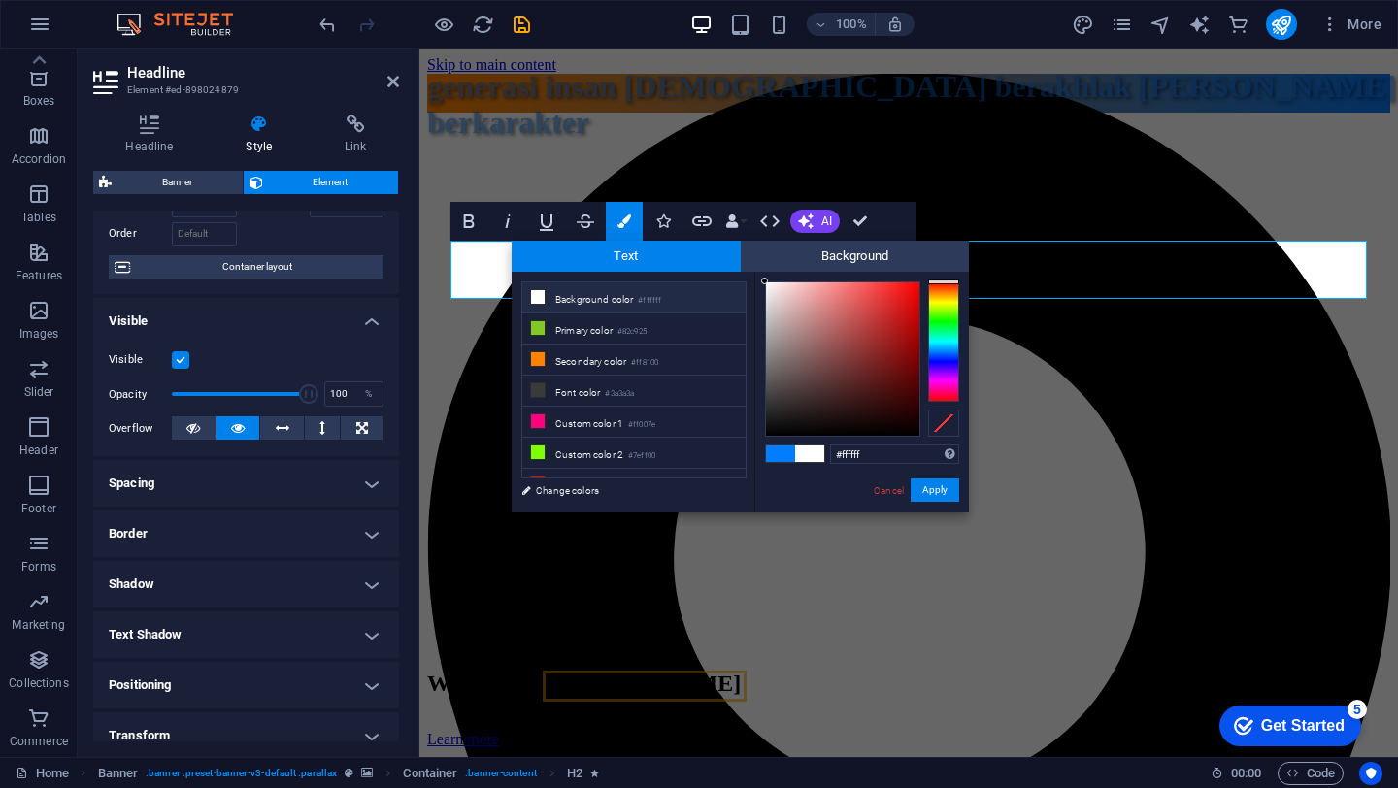
scroll to position [122, 0]
click at [361, 641] on h4 "Text Shadow" at bounding box center [246, 632] width 306 height 47
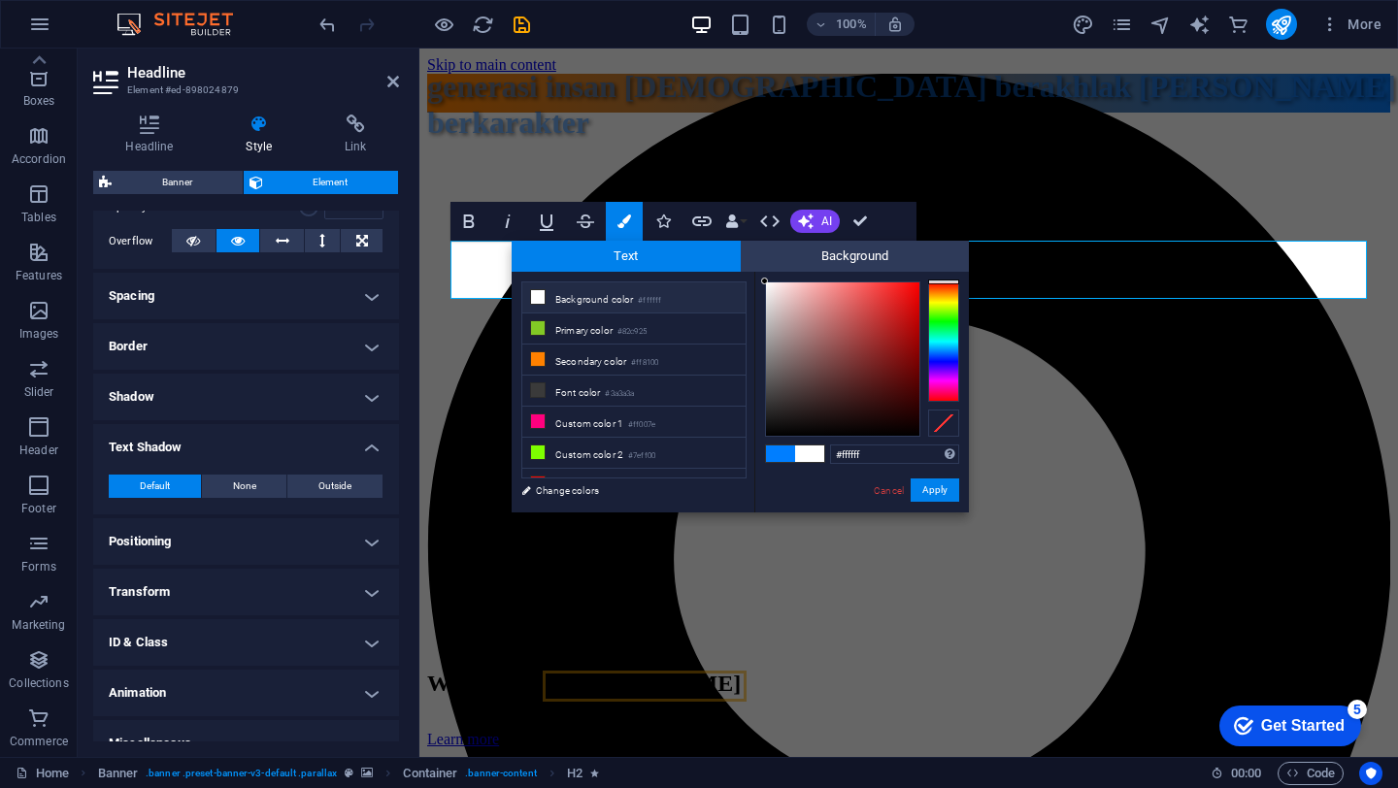
scroll to position [333, 0]
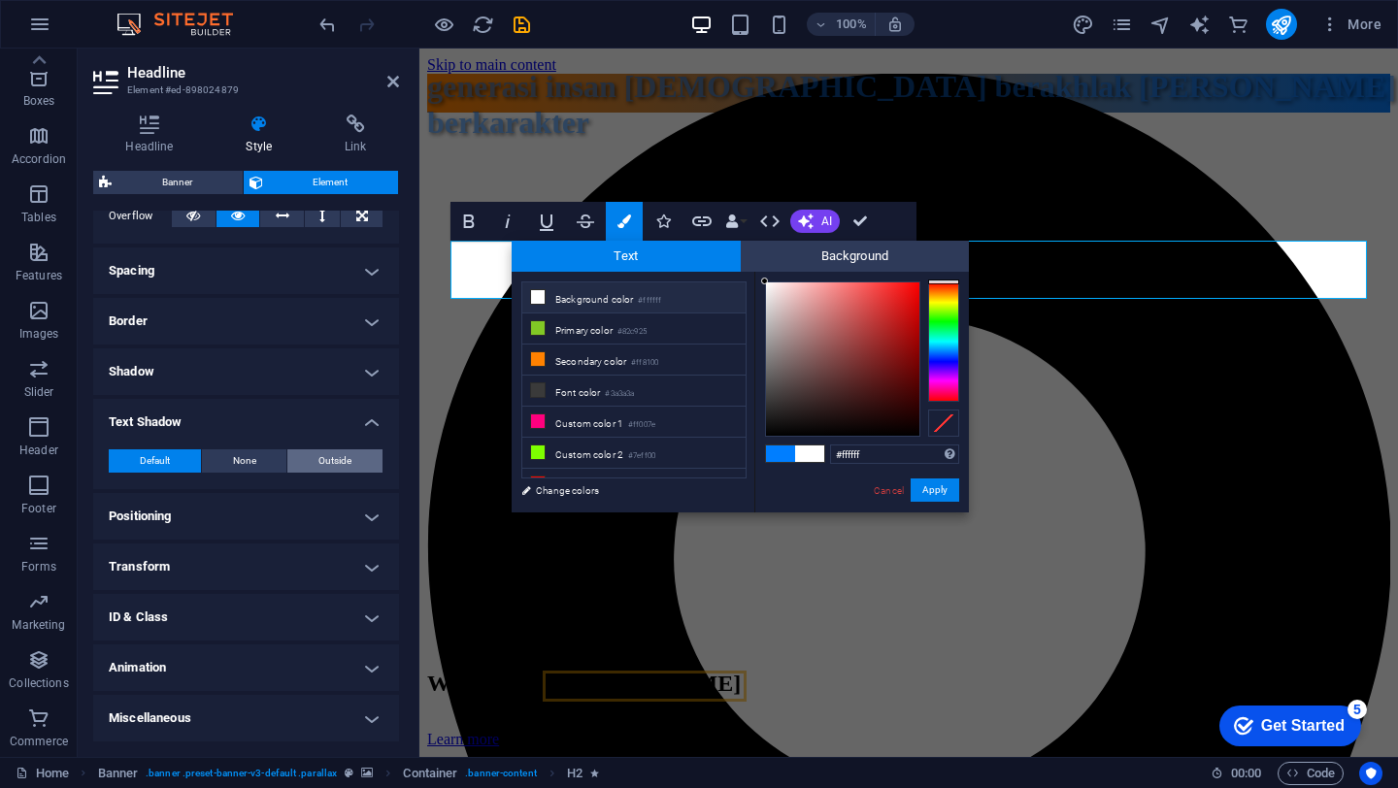
click at [340, 457] on span "Outside" at bounding box center [334, 460] width 33 height 23
type input "2"
type input "4"
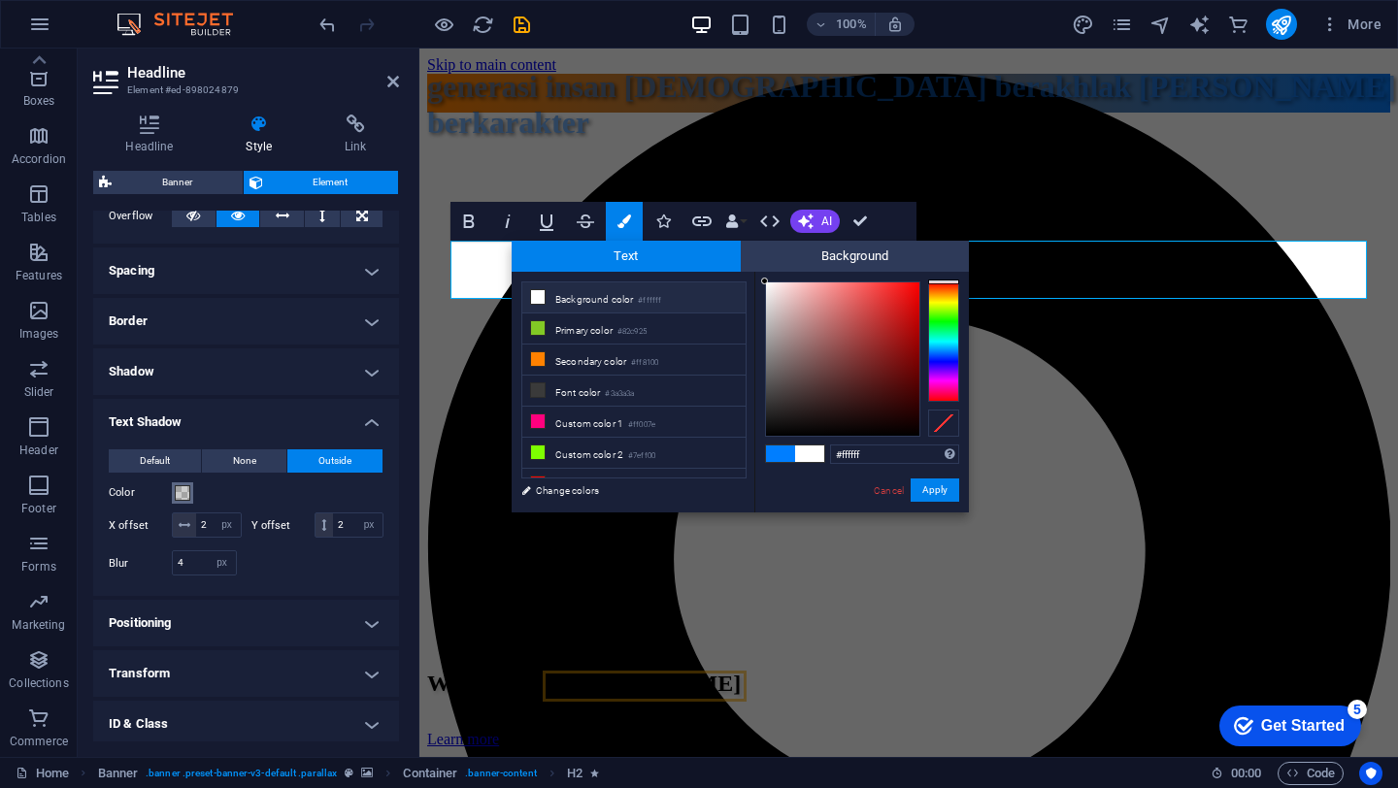
click at [185, 494] on span at bounding box center [183, 493] width 16 height 16
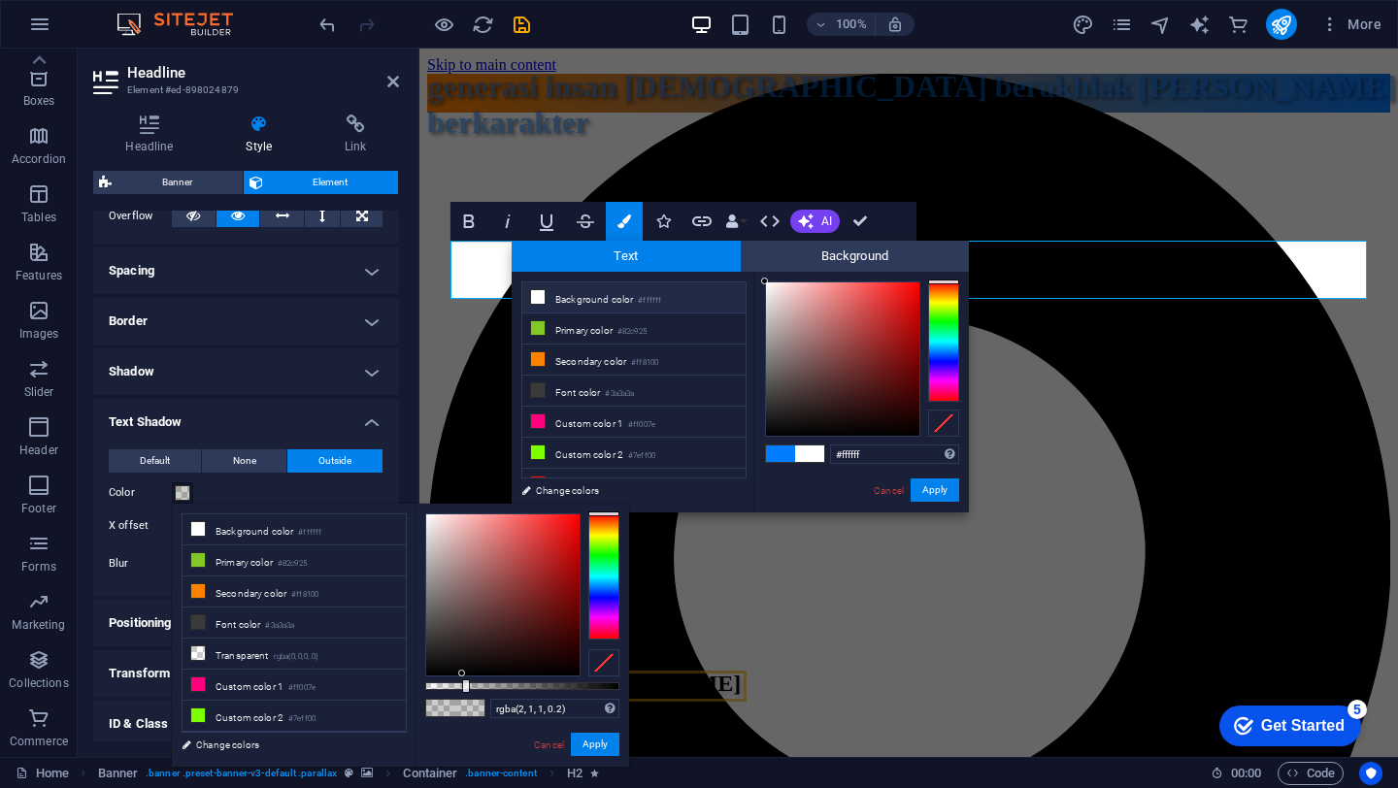
click at [462, 674] on div at bounding box center [502, 594] width 153 height 161
type input "rgba(2, 1, 1, 0.655)"
drag, startPoint x: 468, startPoint y: 688, endPoint x: 552, endPoint y: 691, distance: 84.5
click at [552, 691] on div at bounding box center [554, 686] width 8 height 14
click at [596, 752] on button "Apply" at bounding box center [595, 744] width 49 height 23
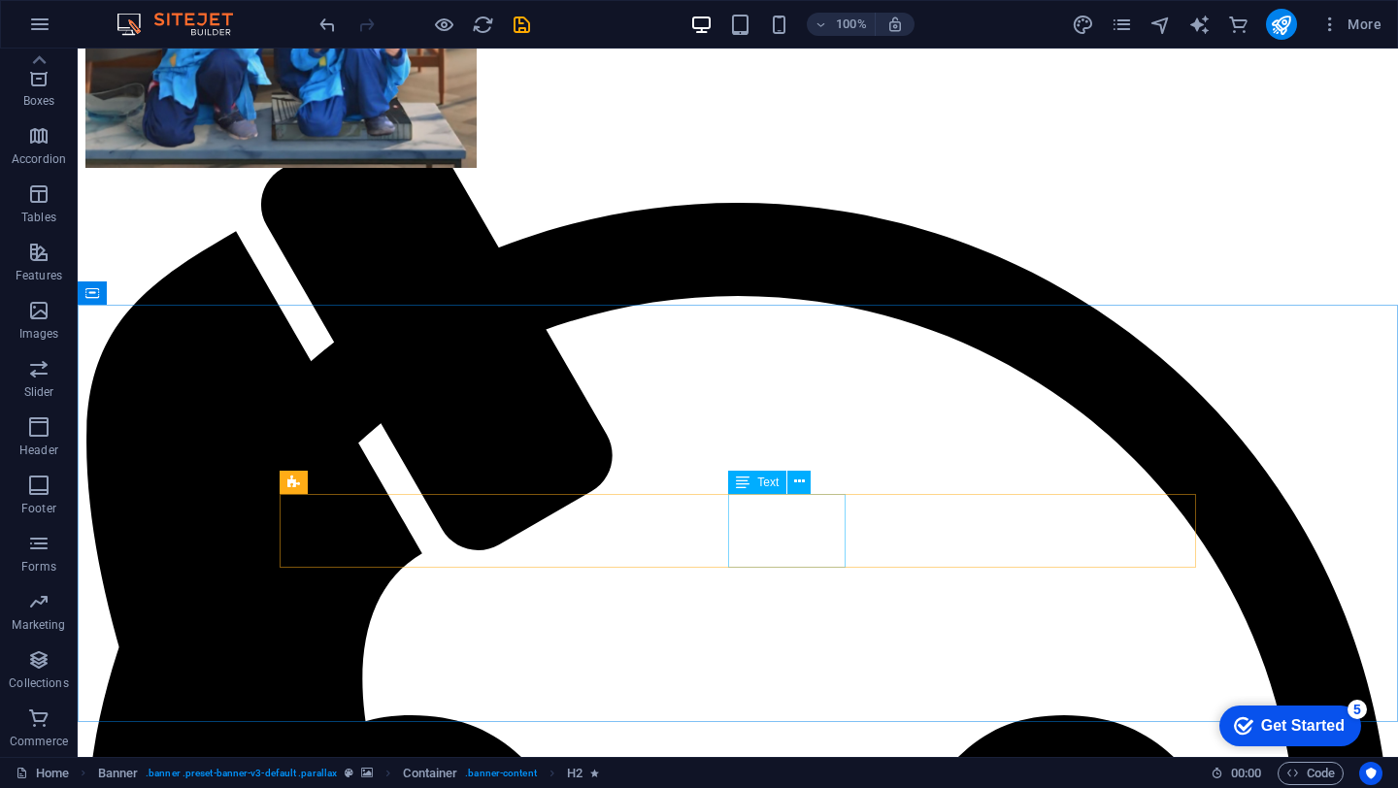
scroll to position [1546, 0]
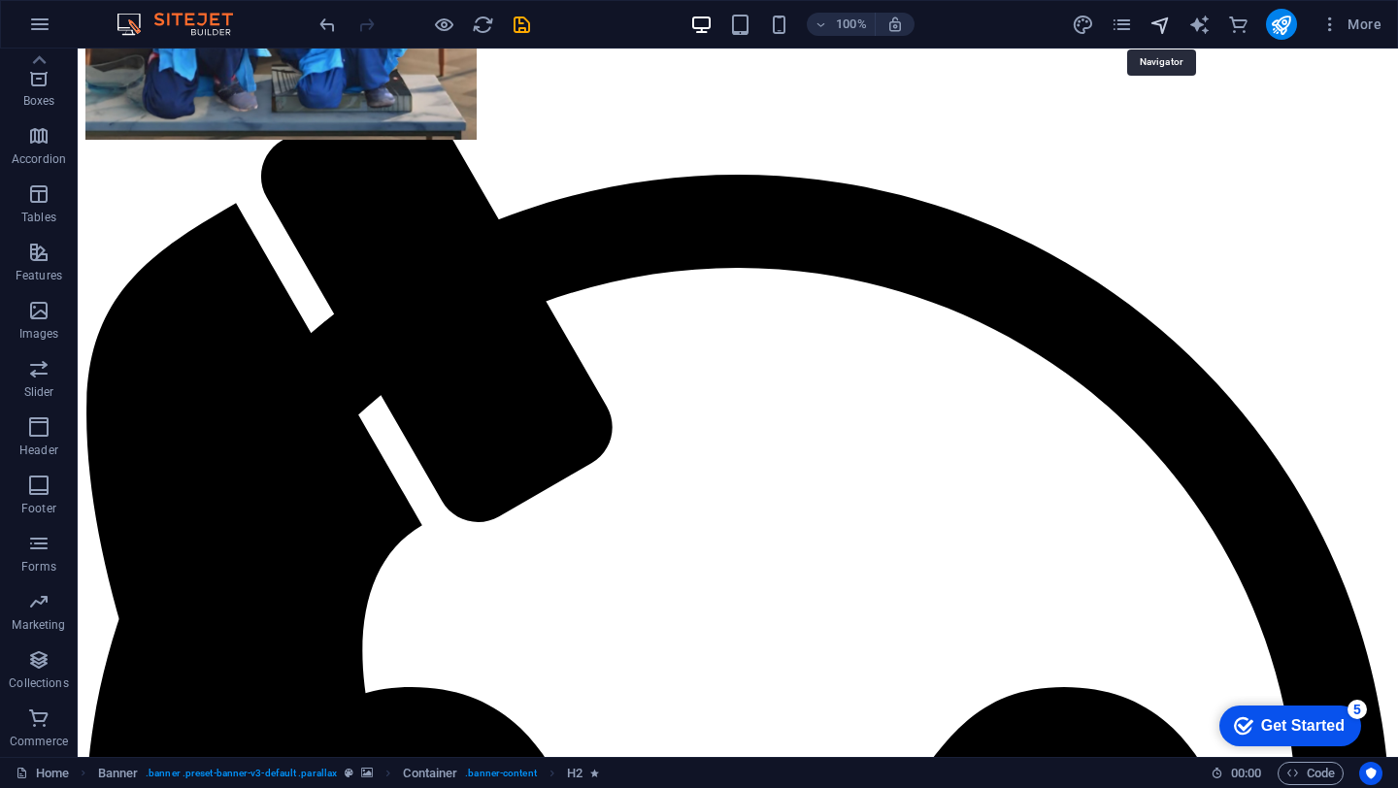
click at [1162, 24] on icon "navigator" at bounding box center [1160, 25] width 22 height 22
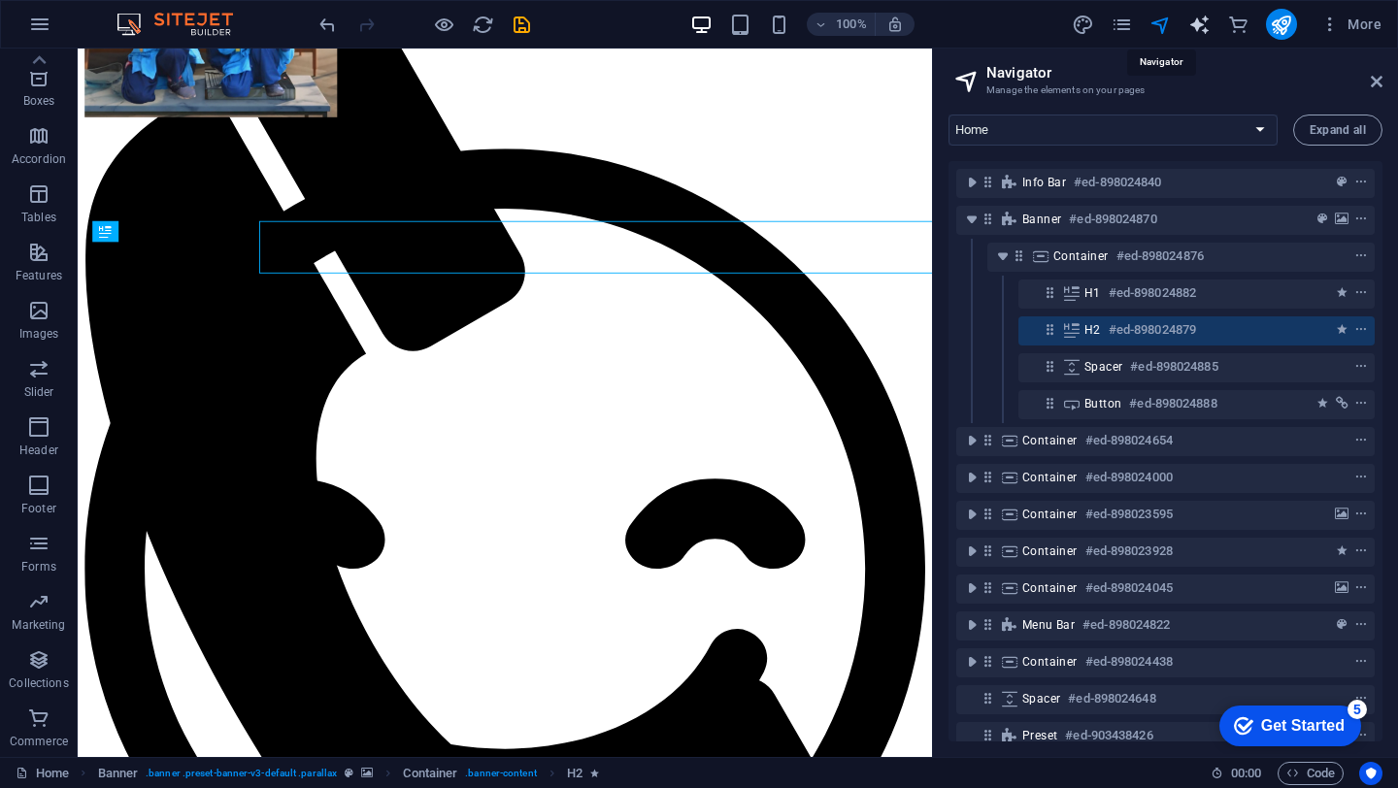
scroll to position [0, 0]
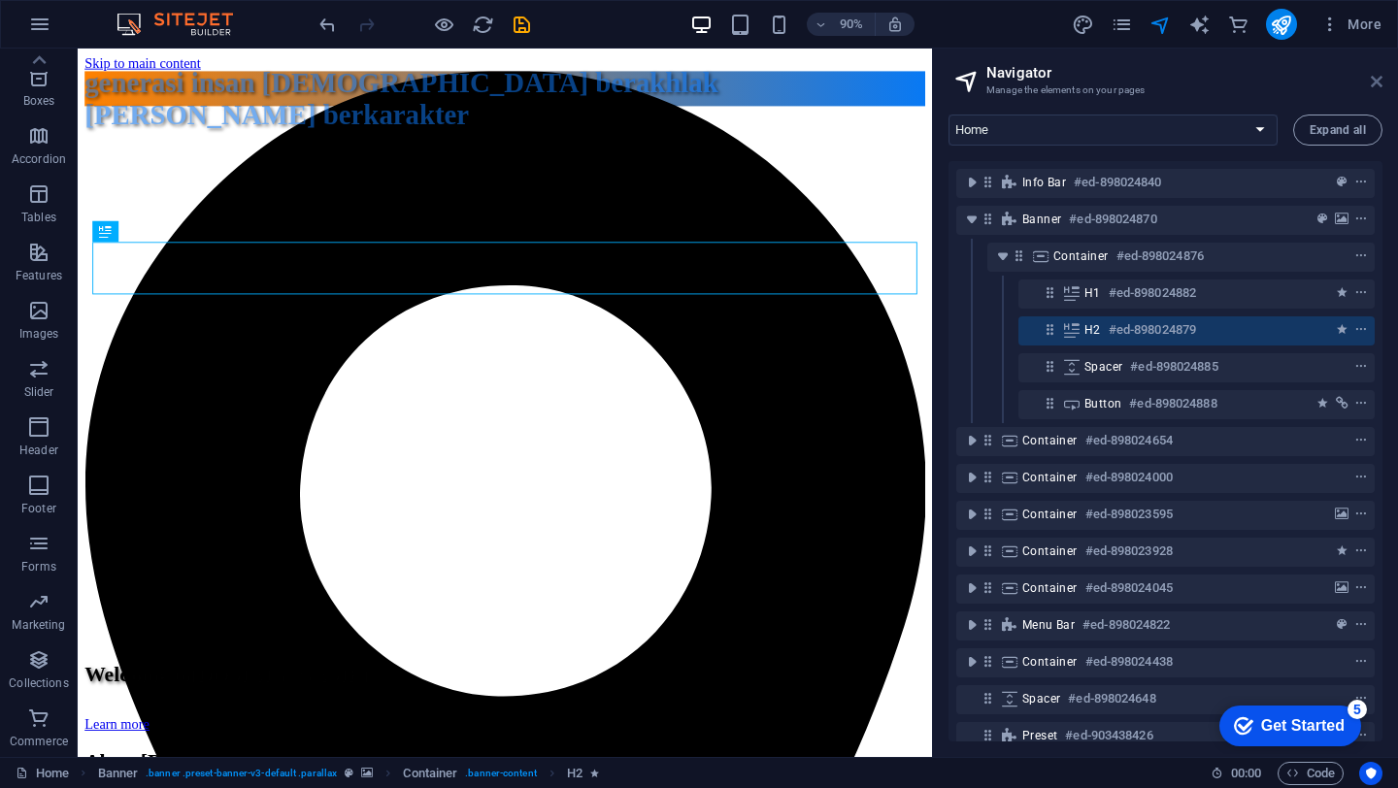
click at [1372, 82] on icon at bounding box center [1376, 82] width 12 height 16
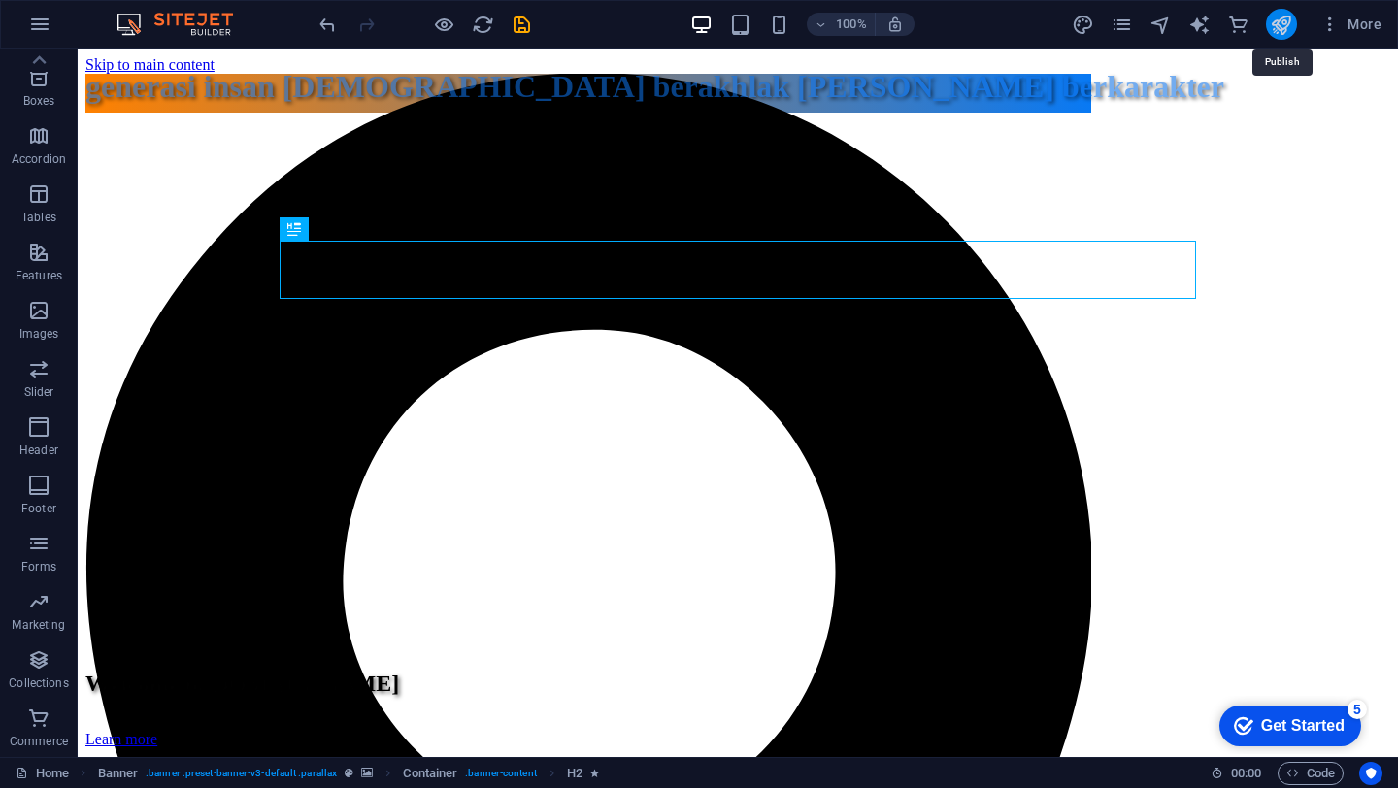
click at [1280, 19] on icon "publish" at bounding box center [1280, 25] width 22 height 22
